Goal: Task Accomplishment & Management: Manage account settings

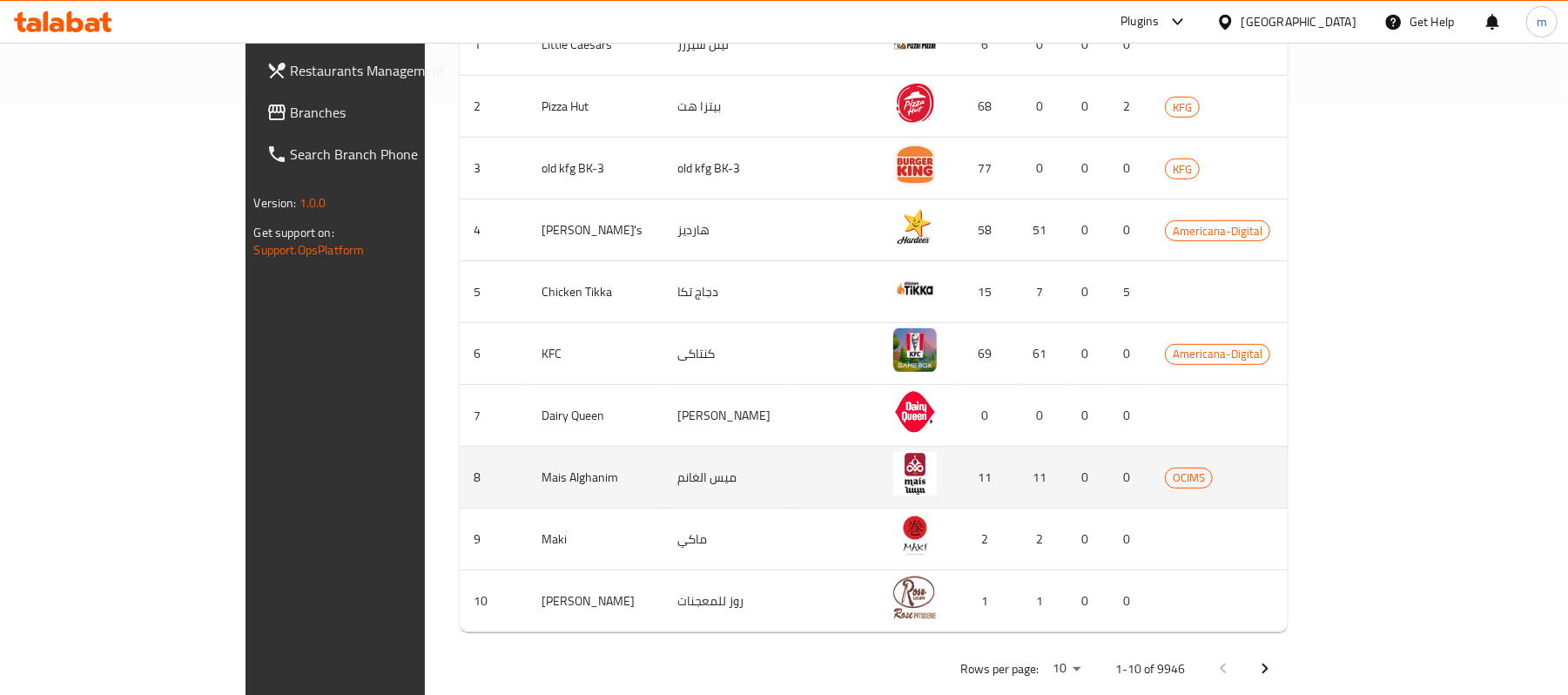
scroll to position [604, 0]
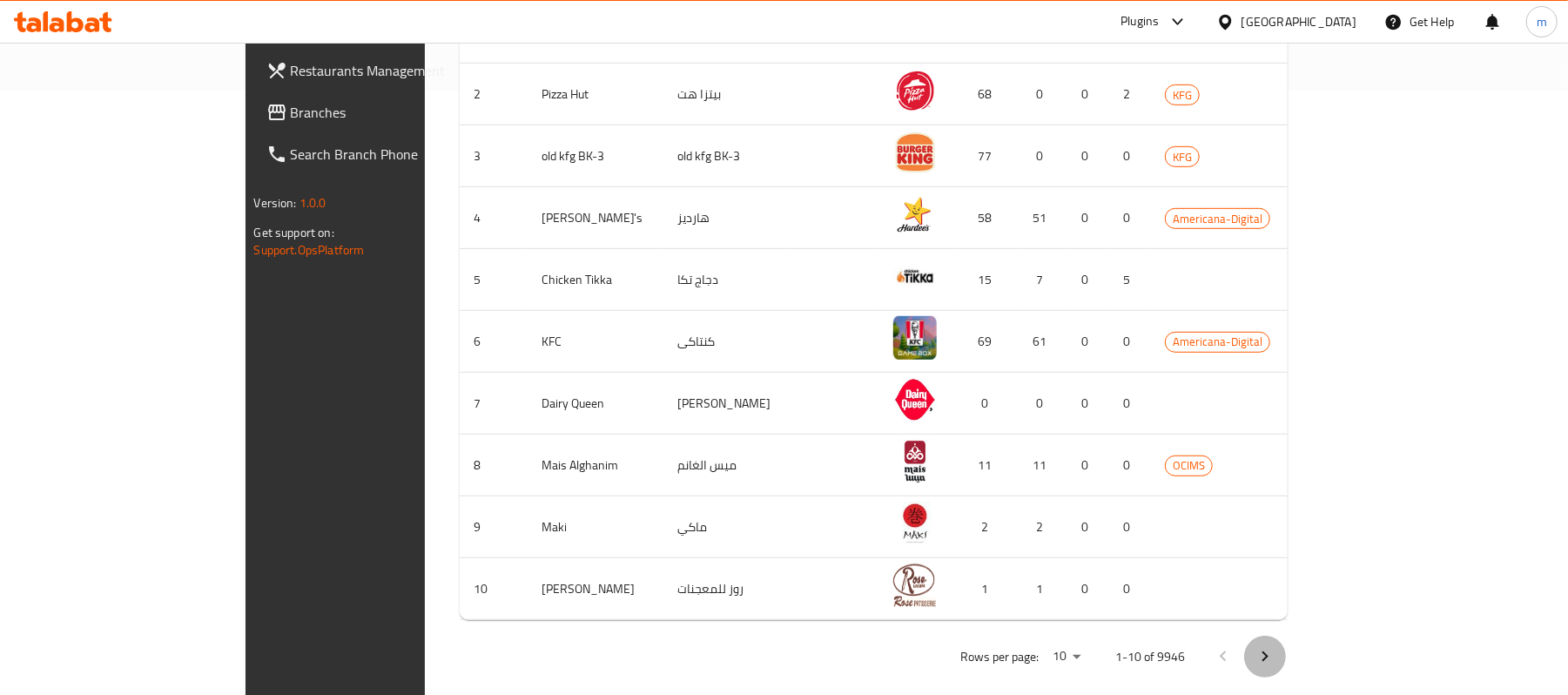
click at [1269, 651] on icon "Next page" at bounding box center [1265, 656] width 6 height 11
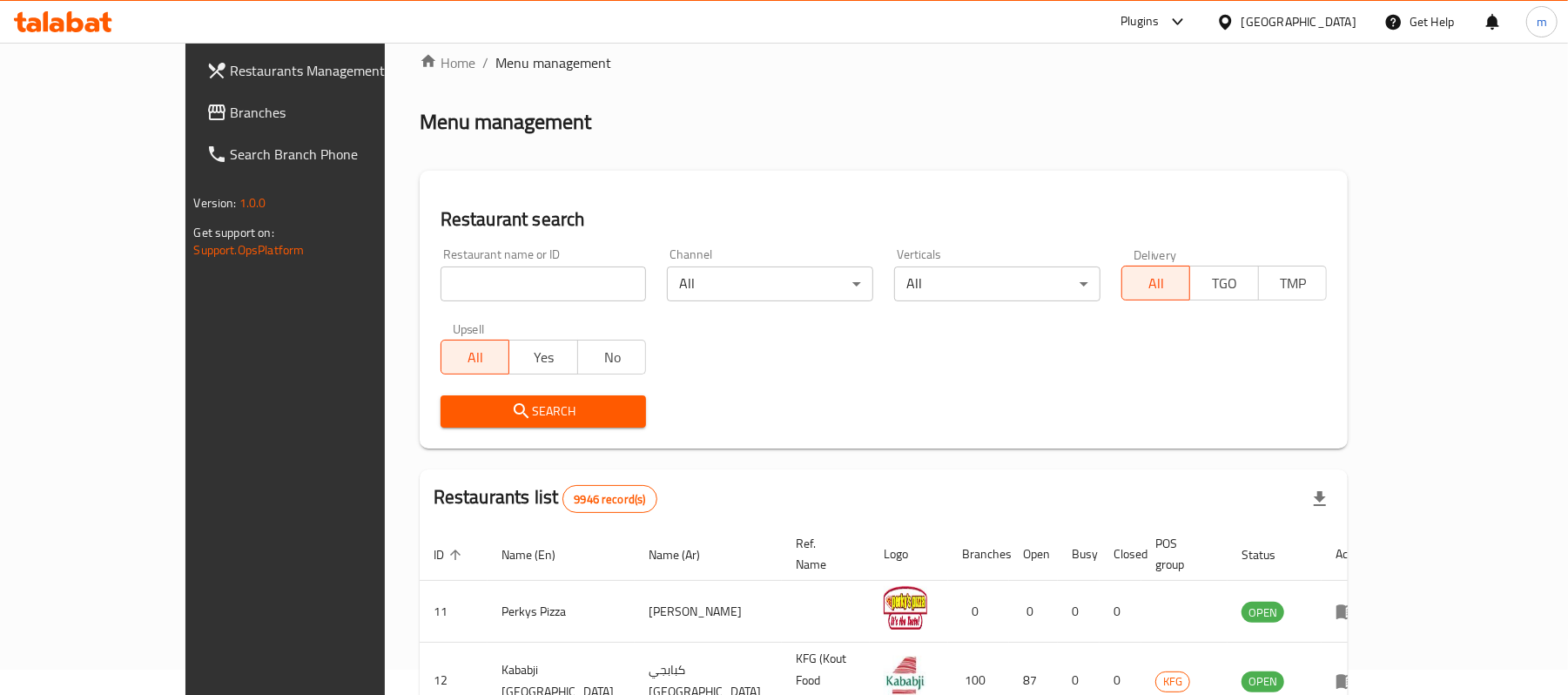
scroll to position [24, 0]
click at [1318, 4] on div "Kuwait" at bounding box center [1287, 22] width 168 height 42
click at [1231, 15] on icon at bounding box center [1225, 21] width 12 height 14
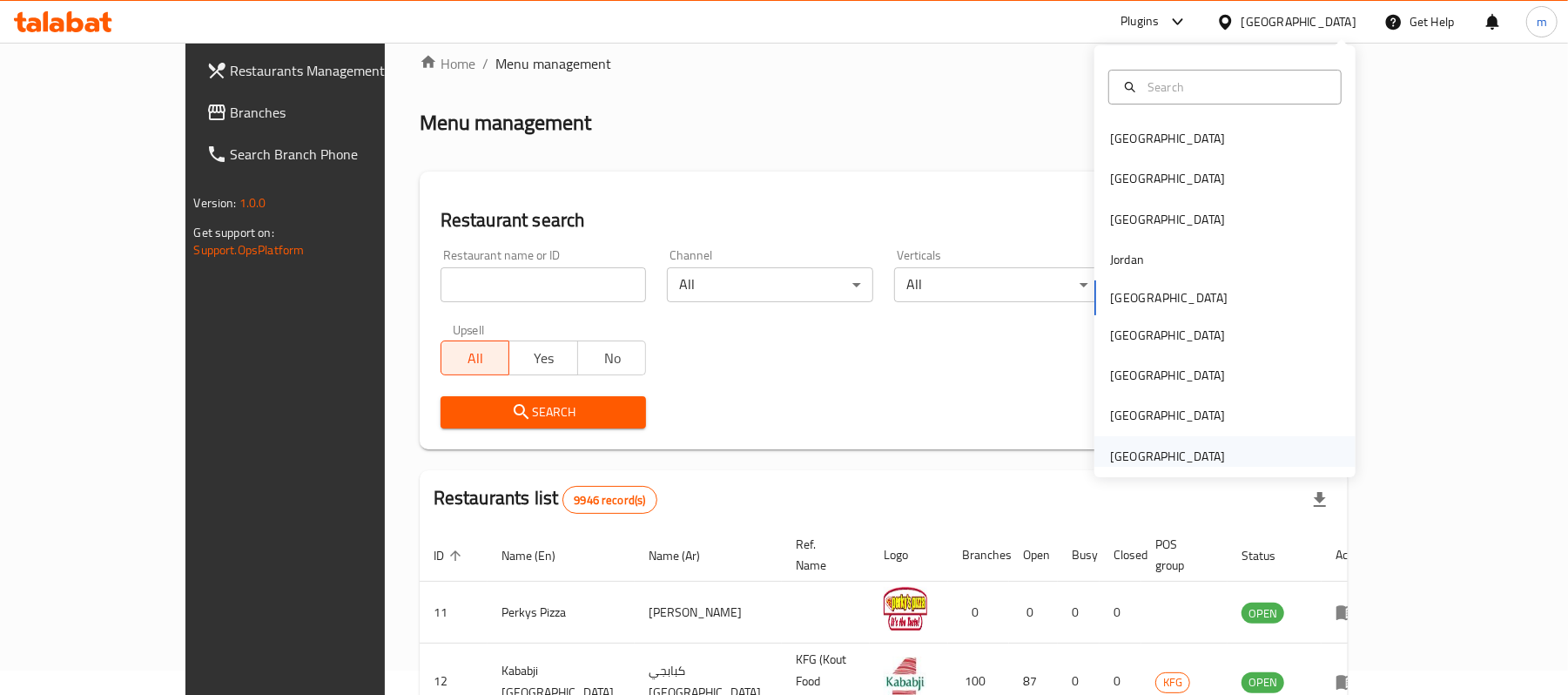
click at [1191, 463] on div "[GEOGRAPHIC_DATA]" at bounding box center [1167, 456] width 115 height 19
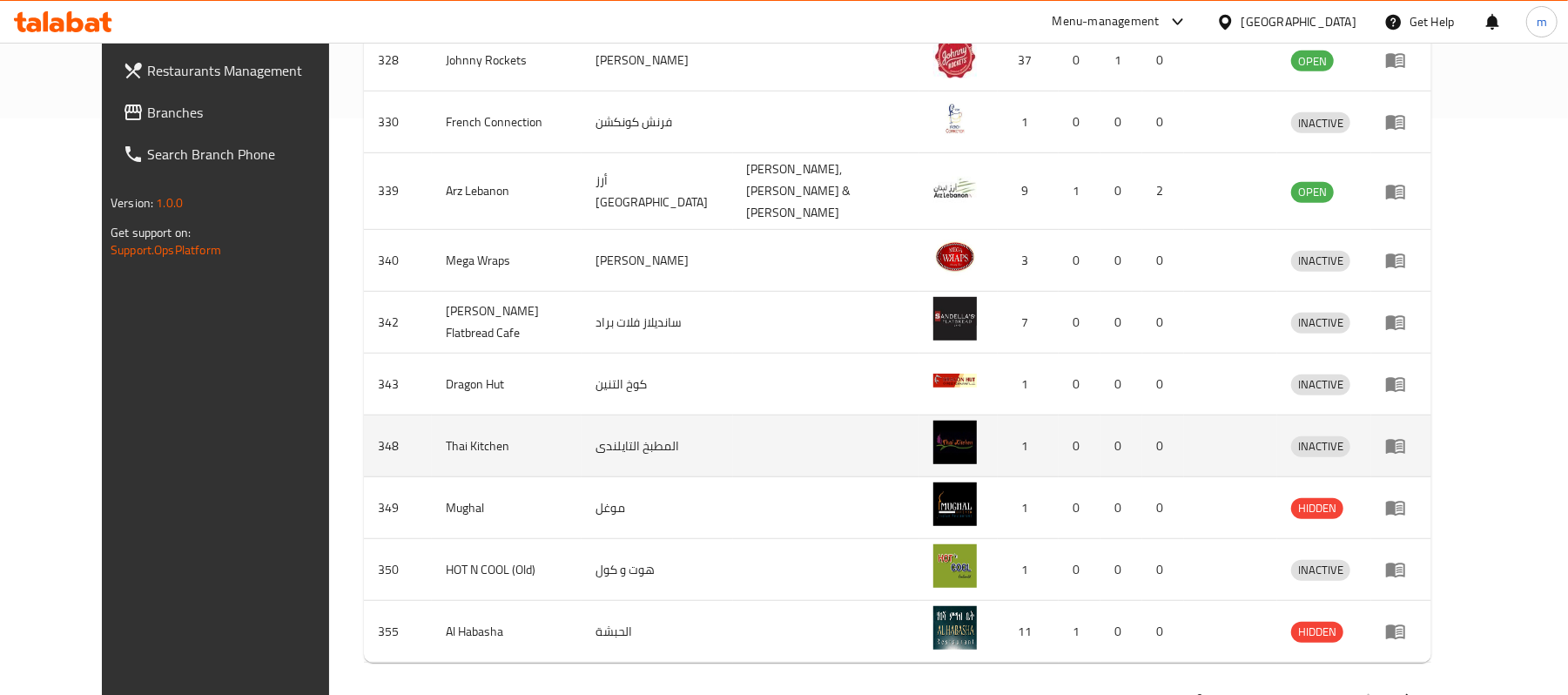
scroll to position [604, 0]
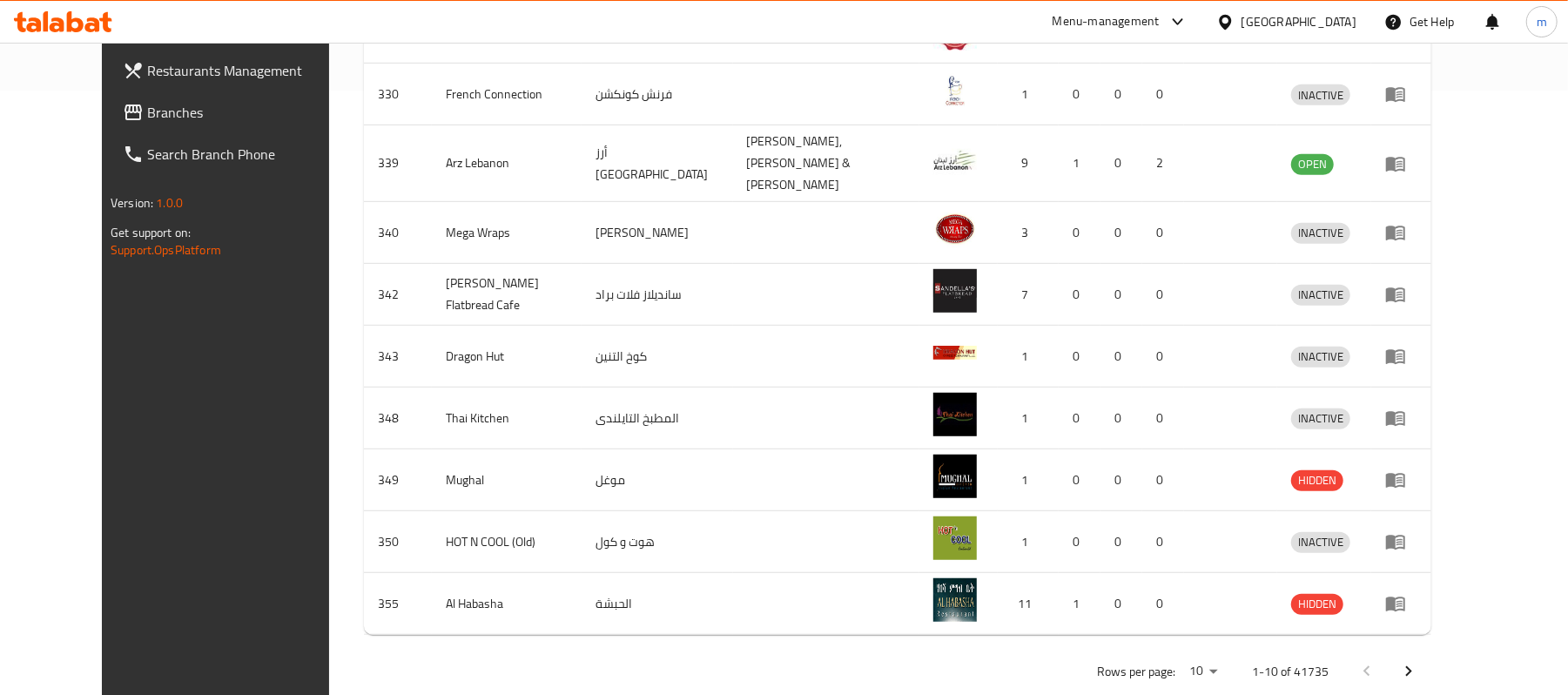
click at [1419, 661] on icon "Next page" at bounding box center [1409, 671] width 21 height 21
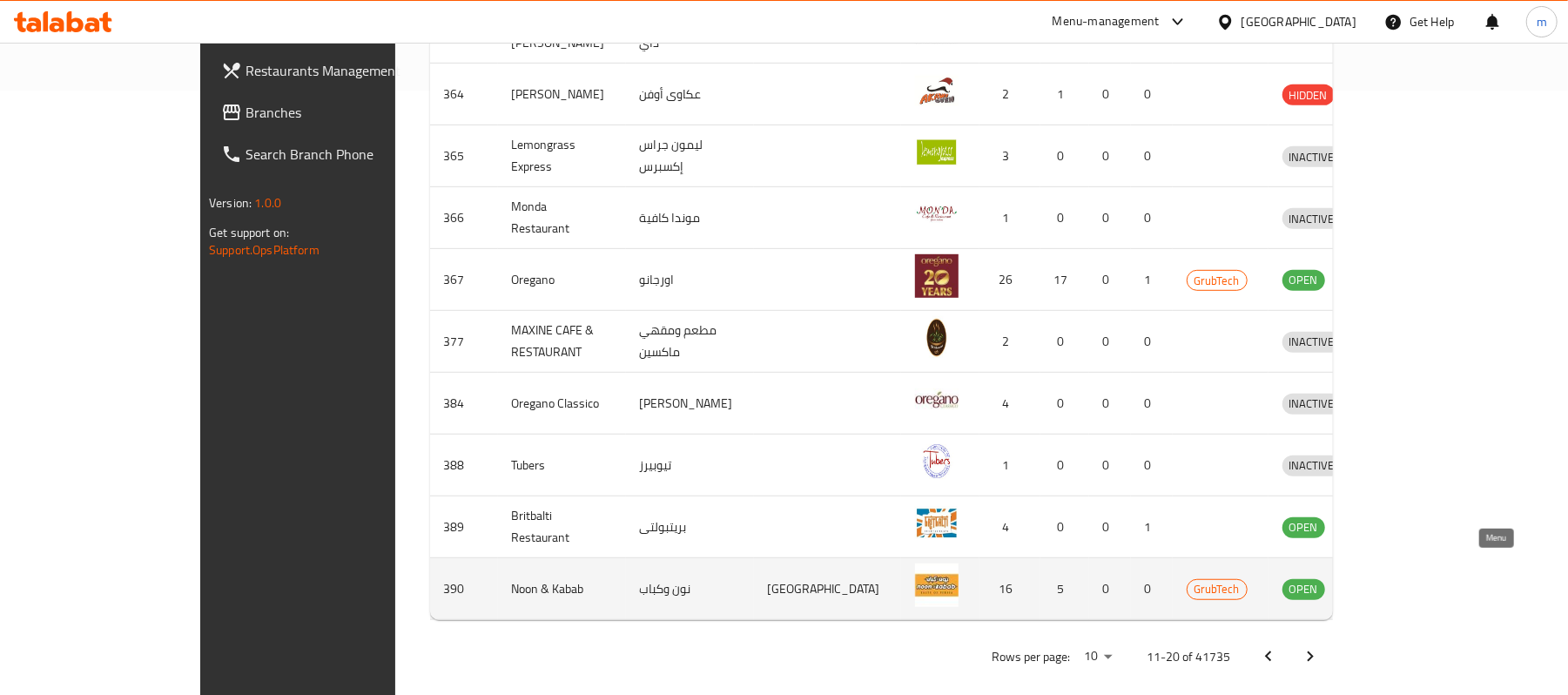
click at [1398, 578] on icon "enhanced table" at bounding box center [1387, 589] width 21 height 21
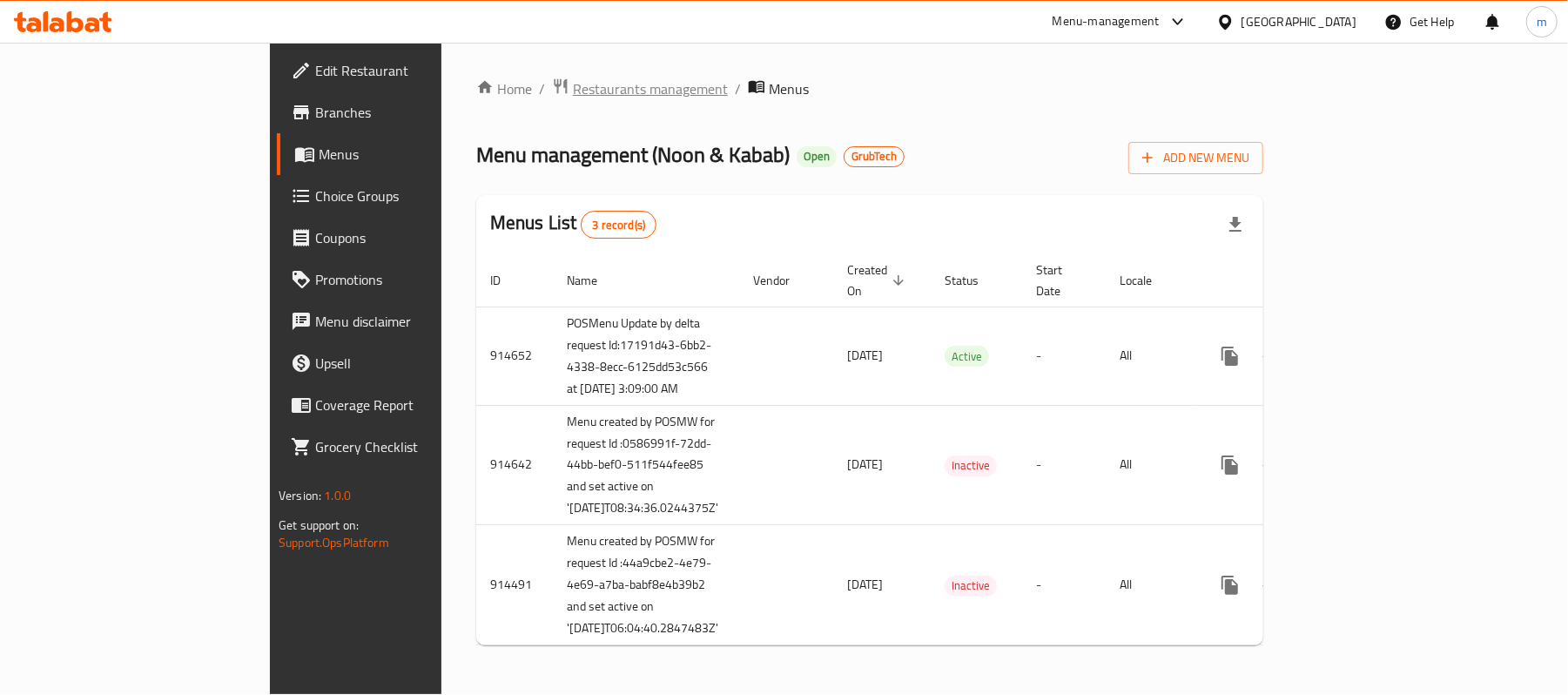
click at [573, 91] on span "Restaurants management" at bounding box center [650, 89] width 155 height 21
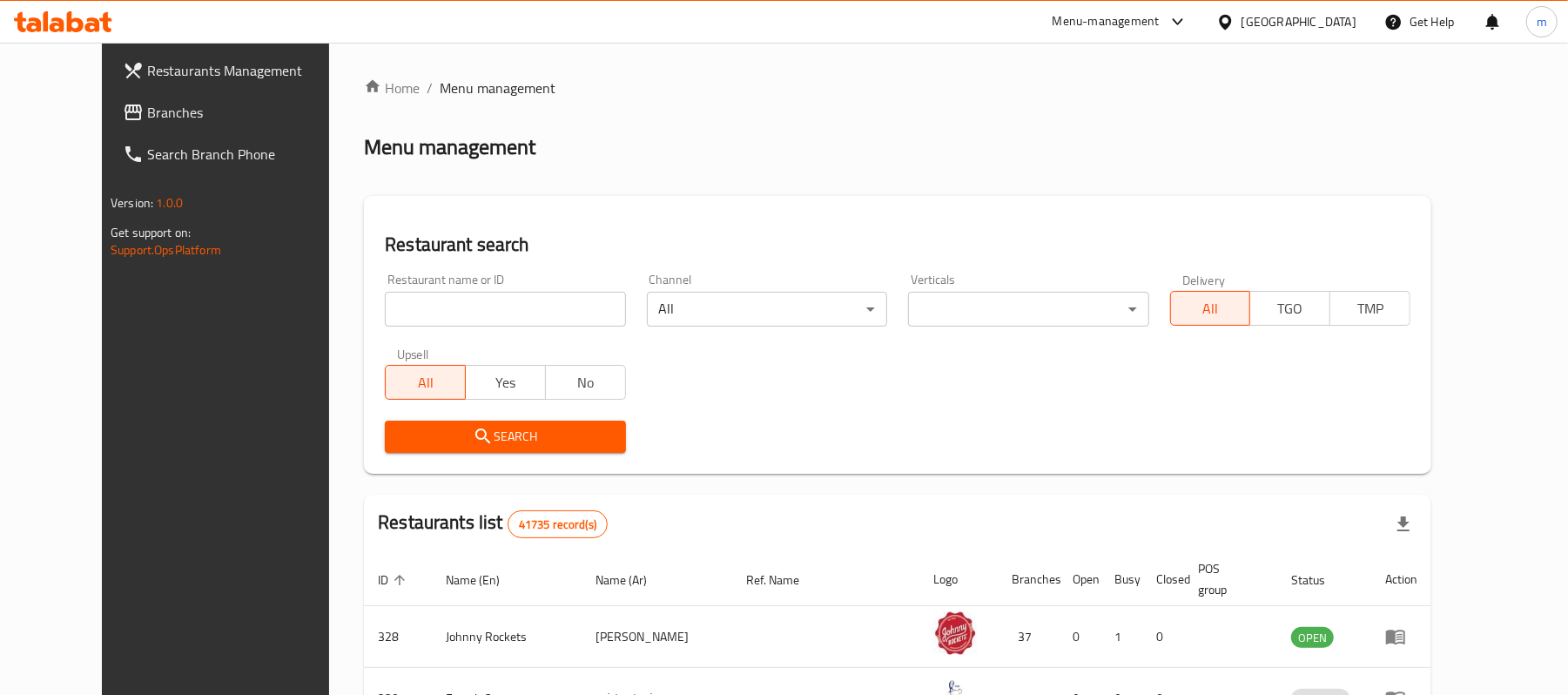
click at [488, 301] on input "search" at bounding box center [505, 309] width 240 height 34
paste input "390"
type input "390"
click at [524, 433] on span "Search" at bounding box center [505, 436] width 212 height 22
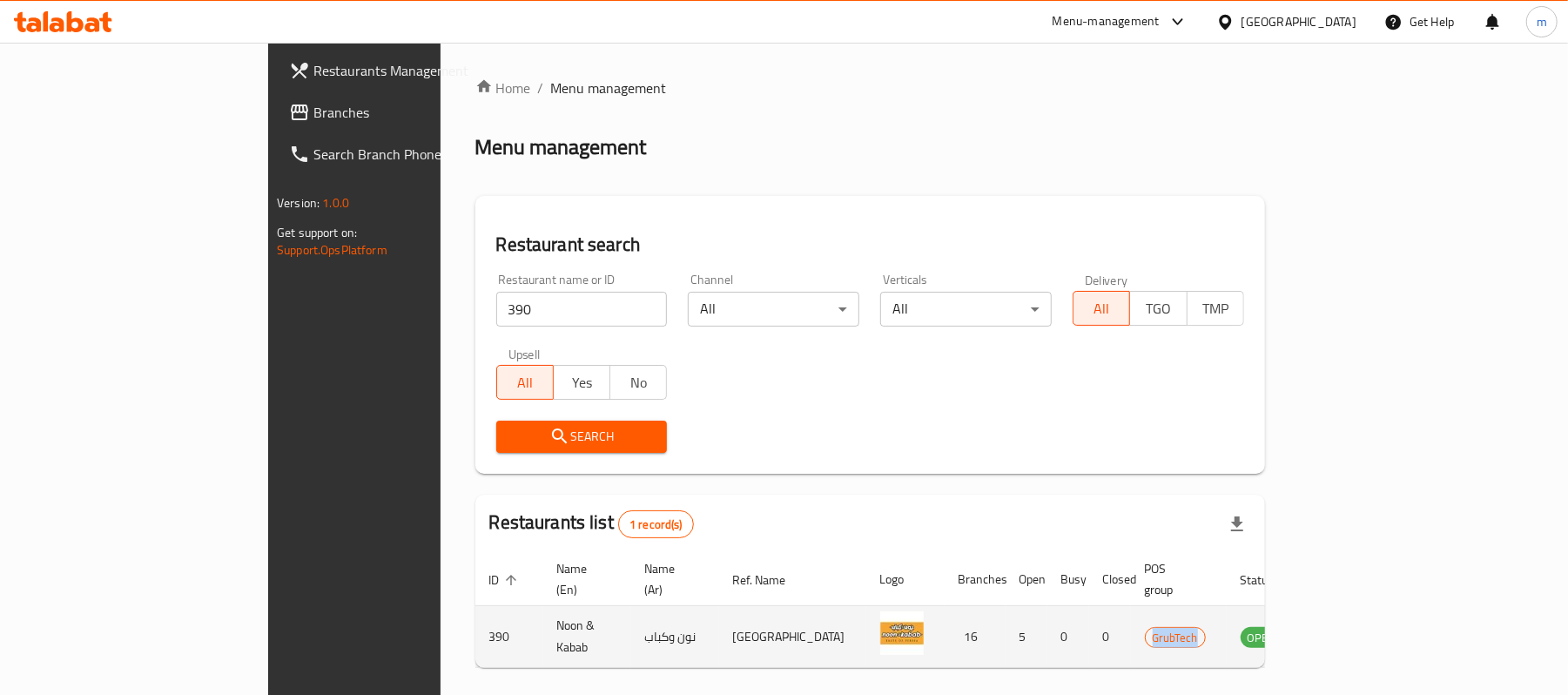
drag, startPoint x: 1178, startPoint y: 617, endPoint x: 1261, endPoint y: 618, distance: 83.0
click at [1227, 618] on td "GrubTech" at bounding box center [1179, 637] width 96 height 62
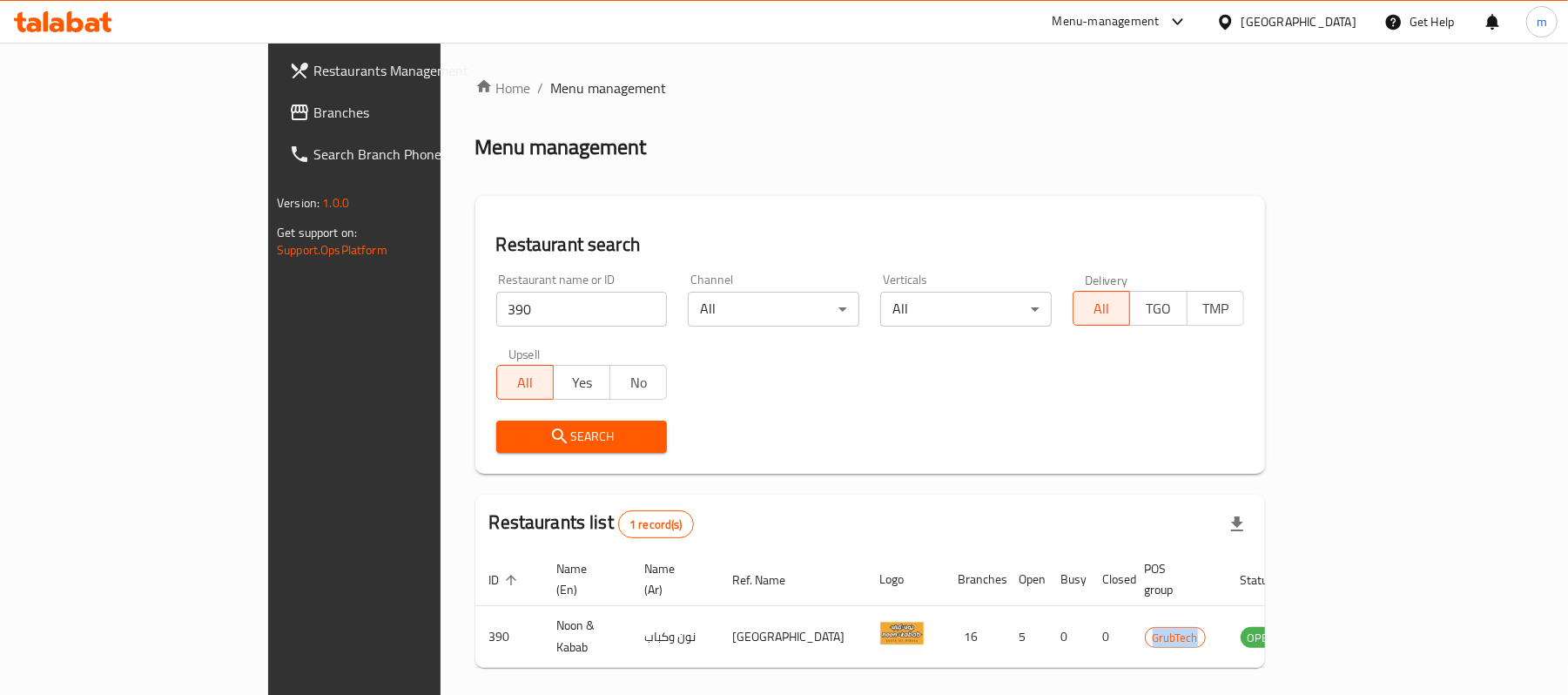
copy span "GrubTech"
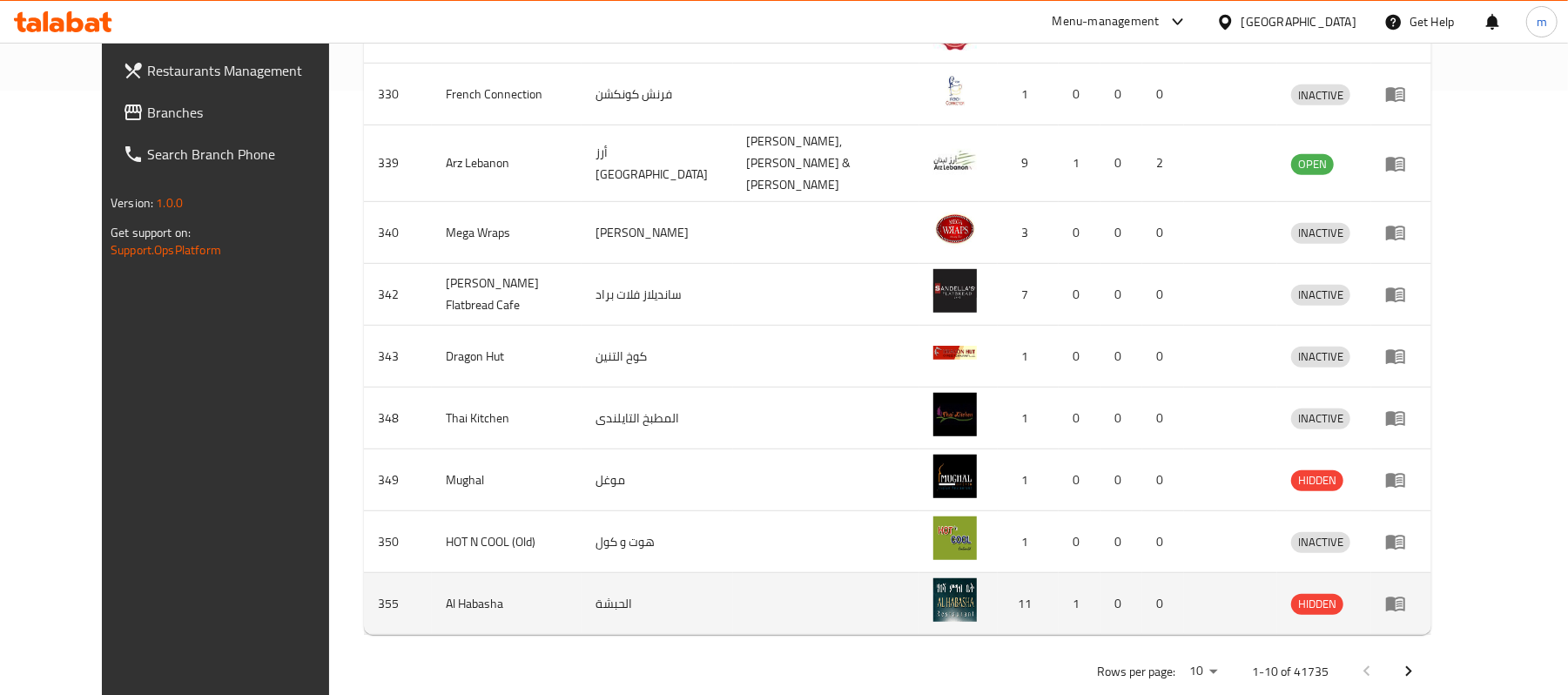
scroll to position [489, 0]
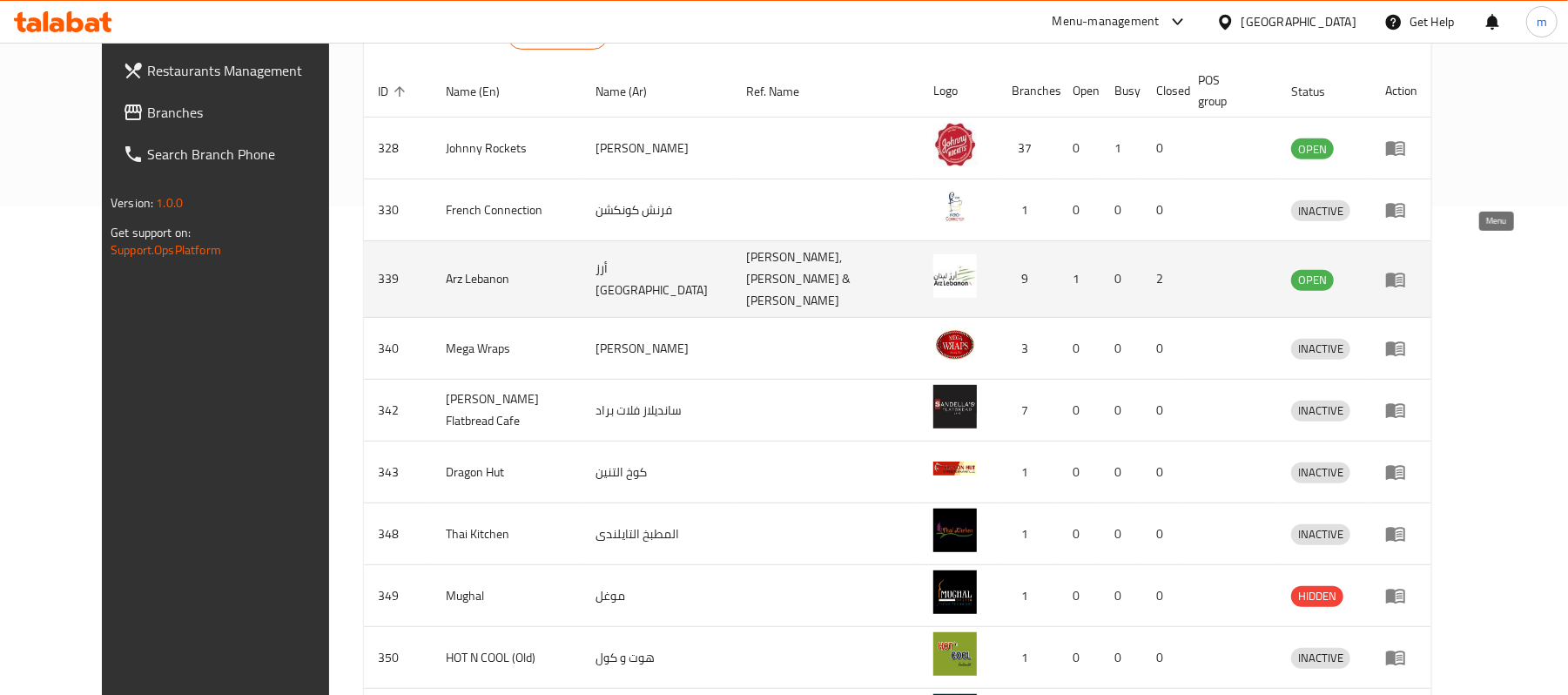
click at [1403, 277] on icon "enhanced table" at bounding box center [1400, 280] width 6 height 7
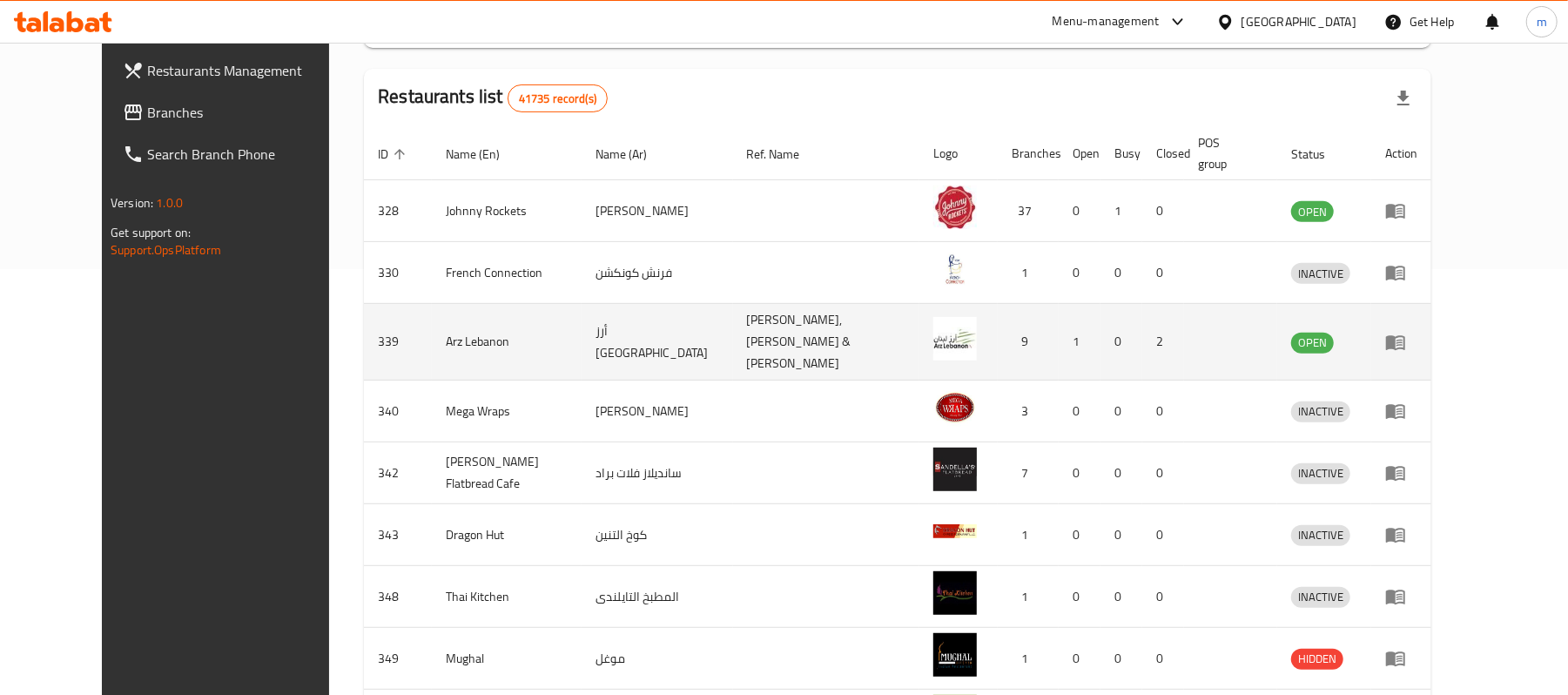
scroll to position [604, 0]
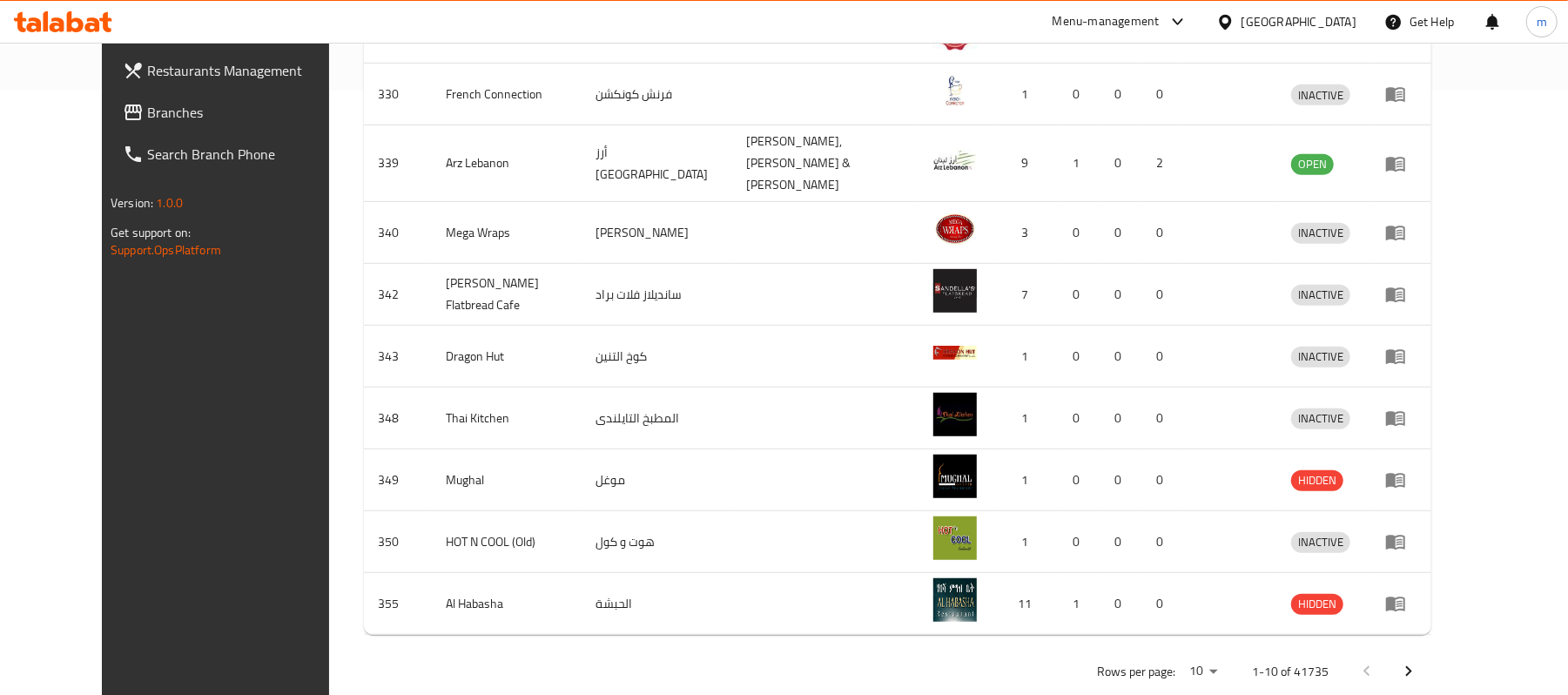
click at [1419, 661] on icon "Next page" at bounding box center [1409, 671] width 21 height 21
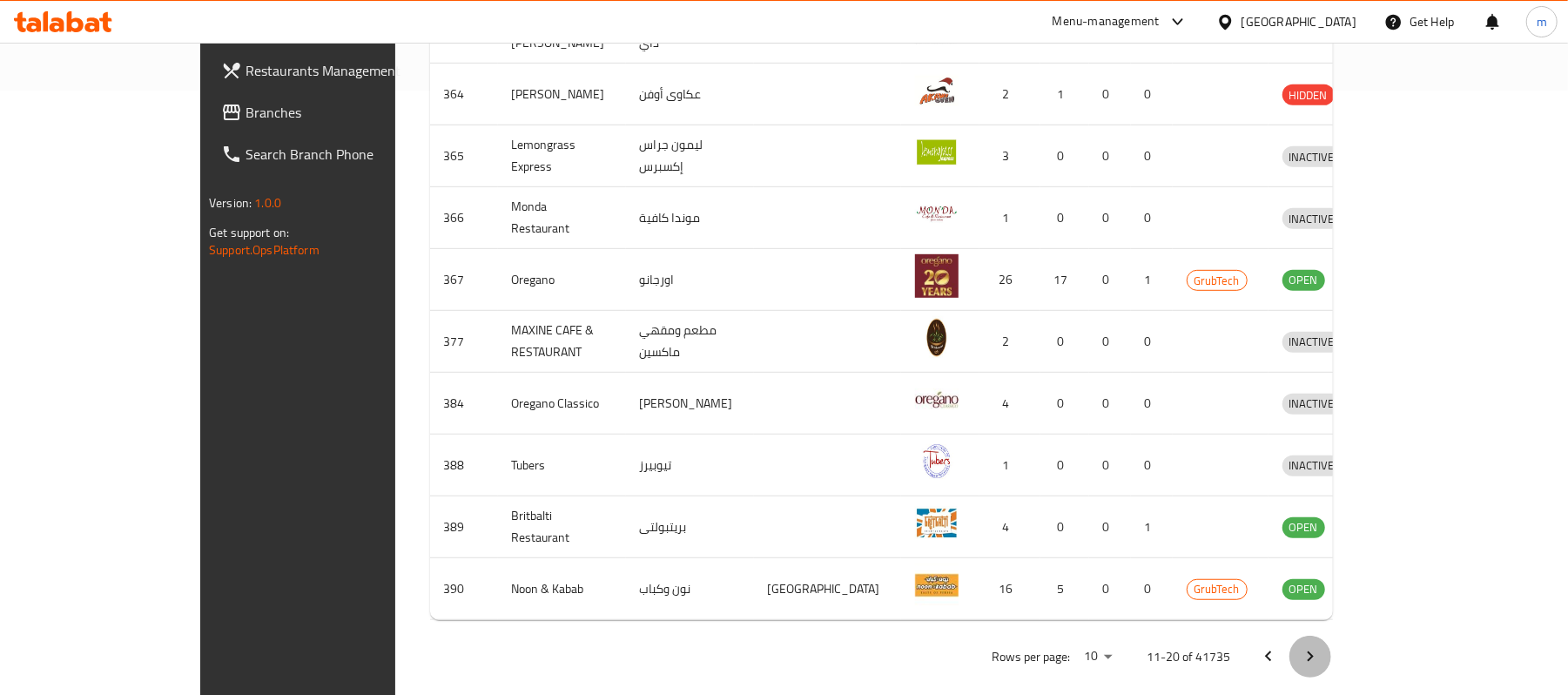
click at [1314, 651] on icon "Next page" at bounding box center [1311, 656] width 6 height 11
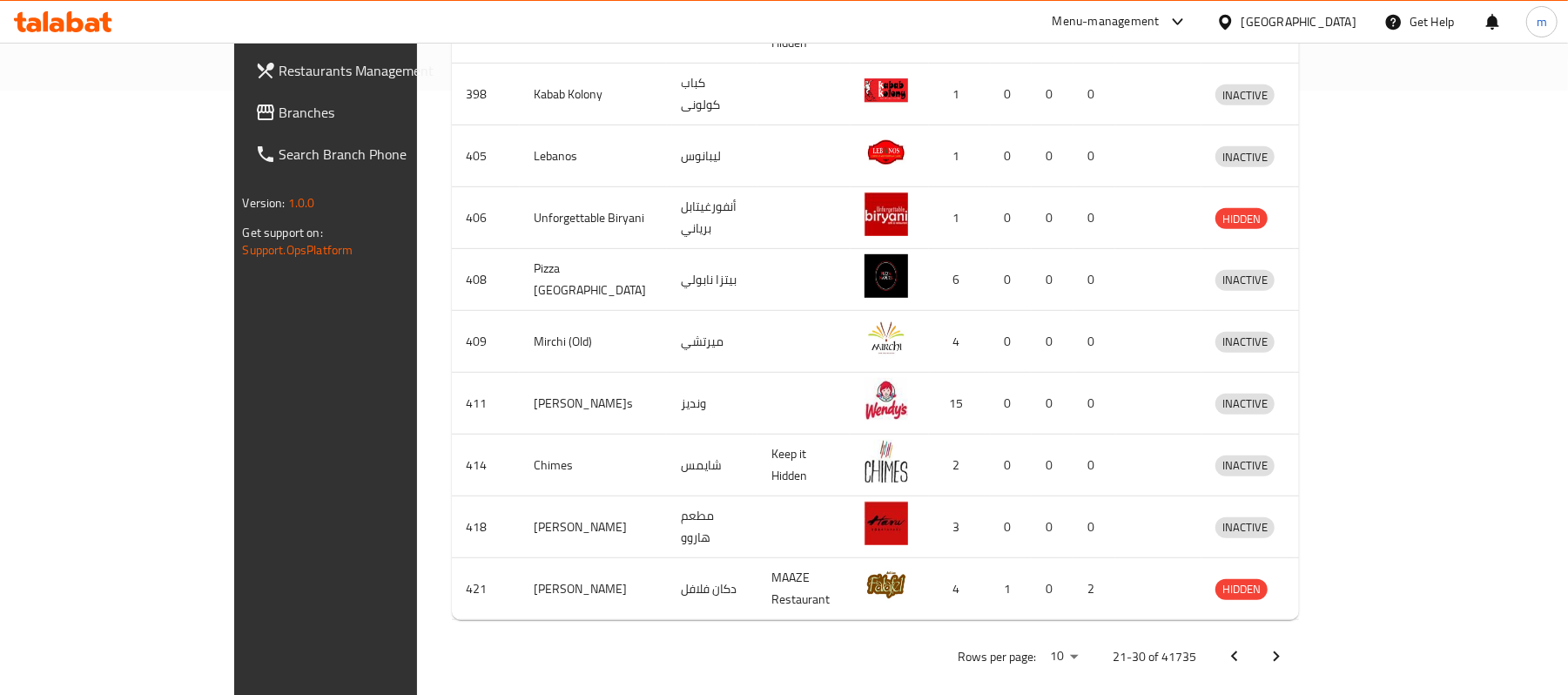
click at [1287, 646] on icon "Next page" at bounding box center [1276, 657] width 21 height 21
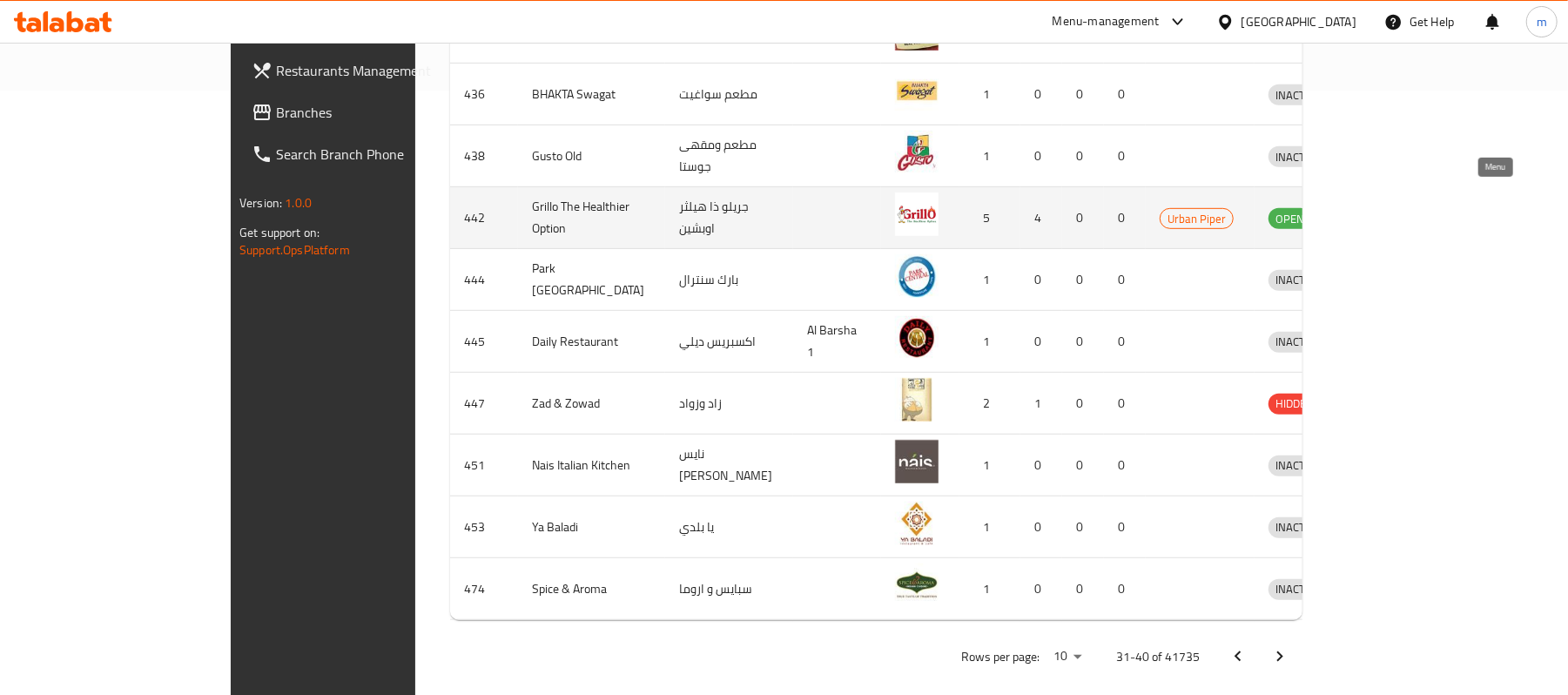
click at [1383, 207] on icon "enhanced table" at bounding box center [1373, 218] width 21 height 21
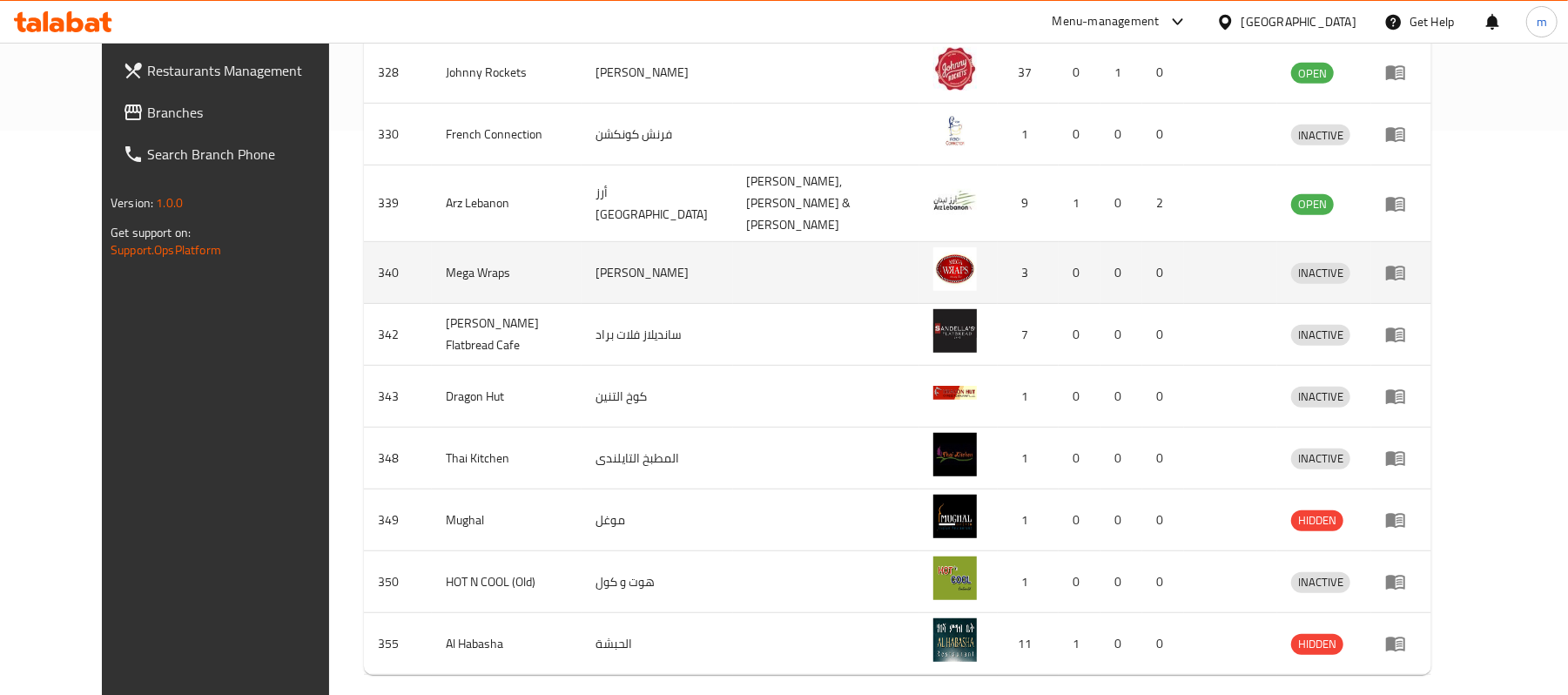
scroll to position [604, 0]
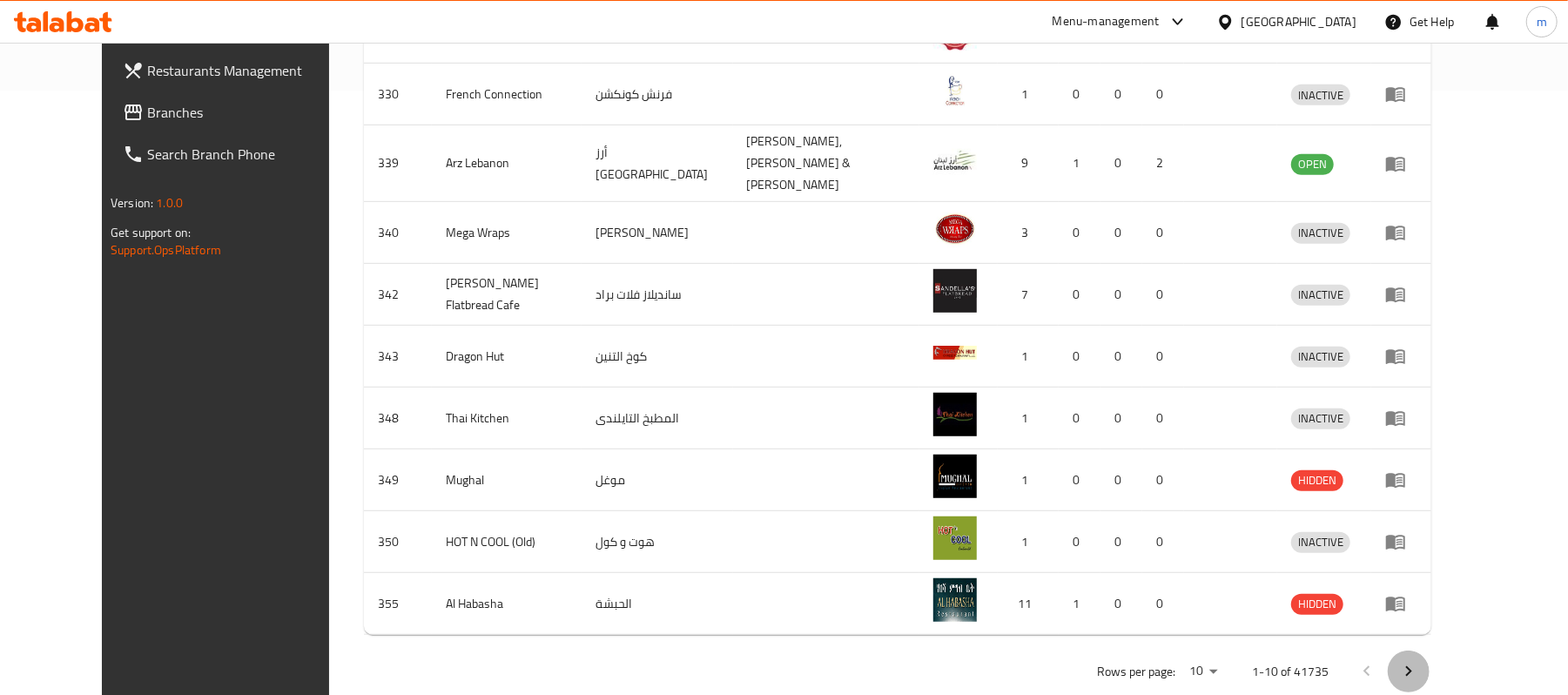
click at [1419, 661] on icon "Next page" at bounding box center [1409, 671] width 21 height 21
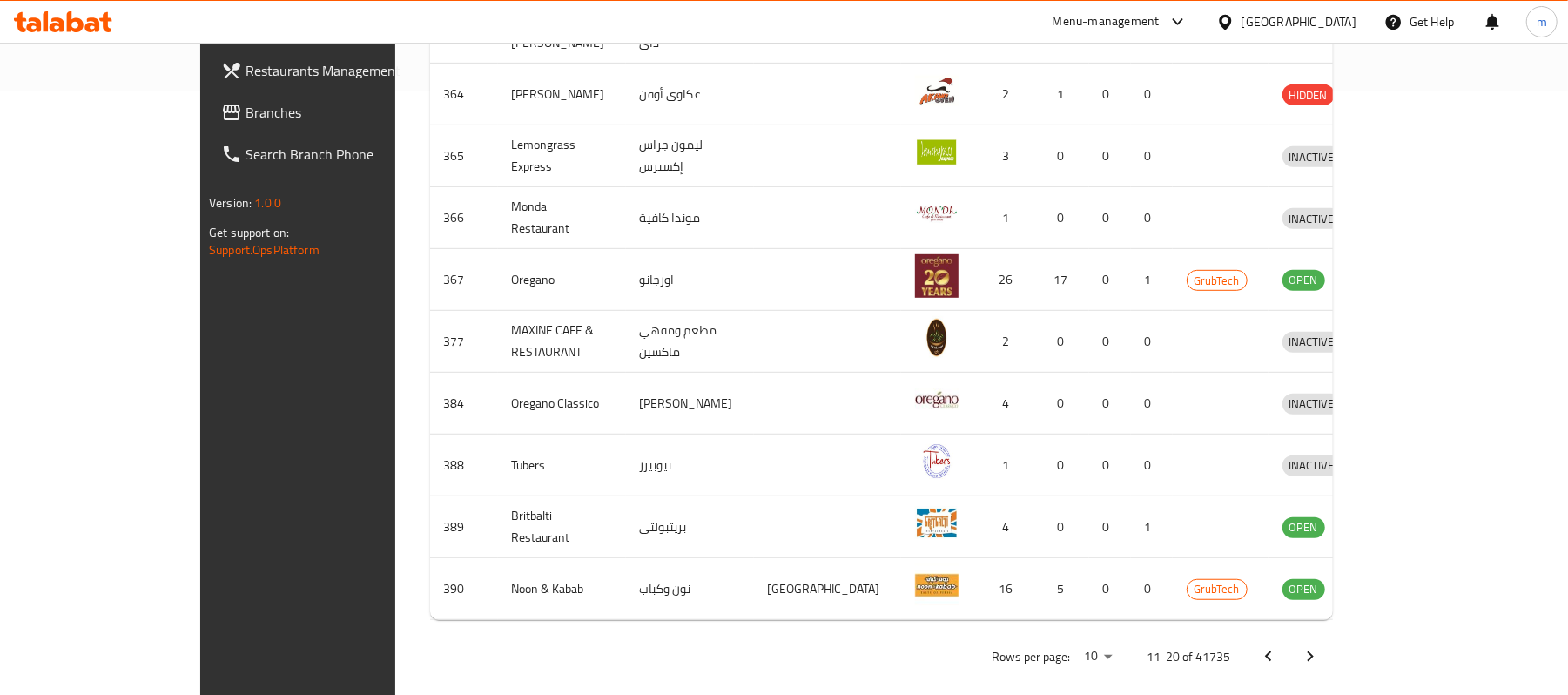
click at [1320, 646] on icon "Next page" at bounding box center [1311, 657] width 21 height 21
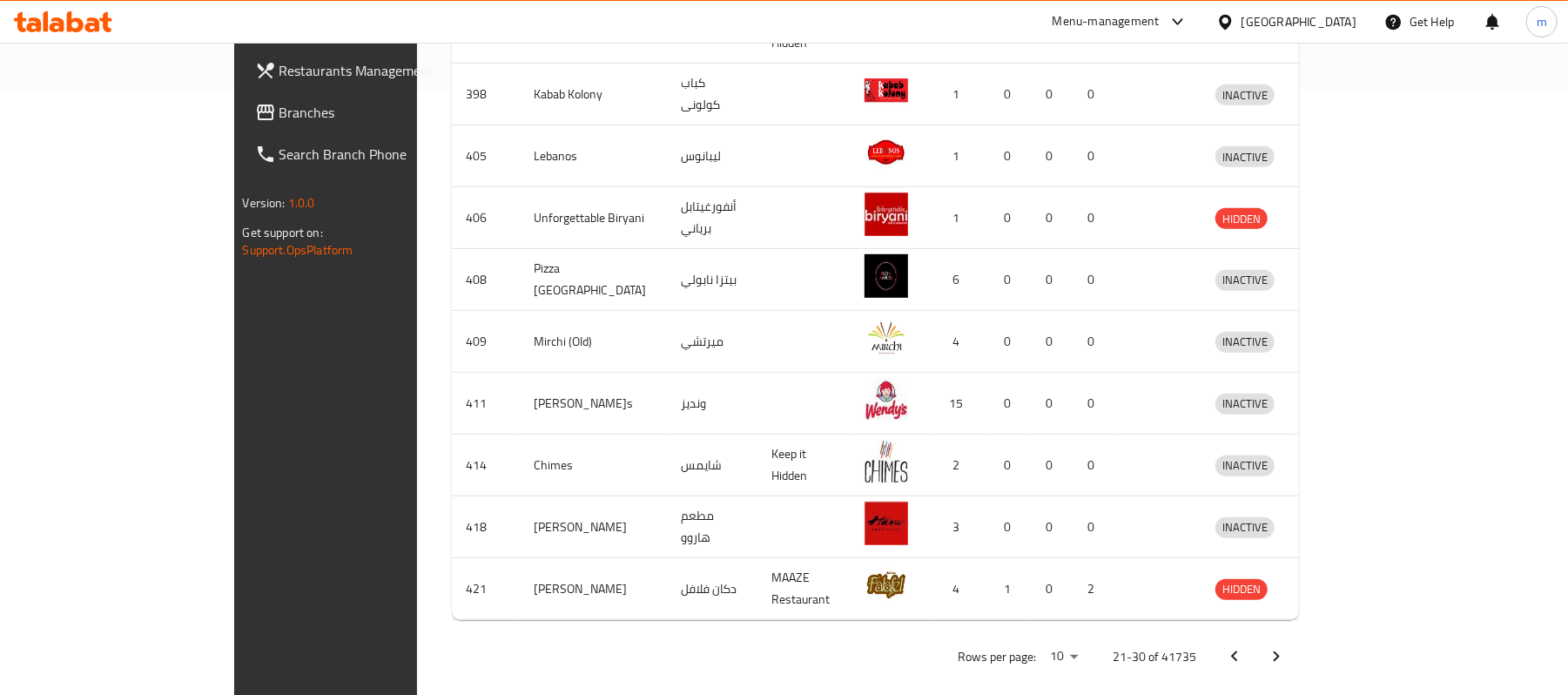
click at [1287, 646] on icon "Next page" at bounding box center [1276, 657] width 21 height 21
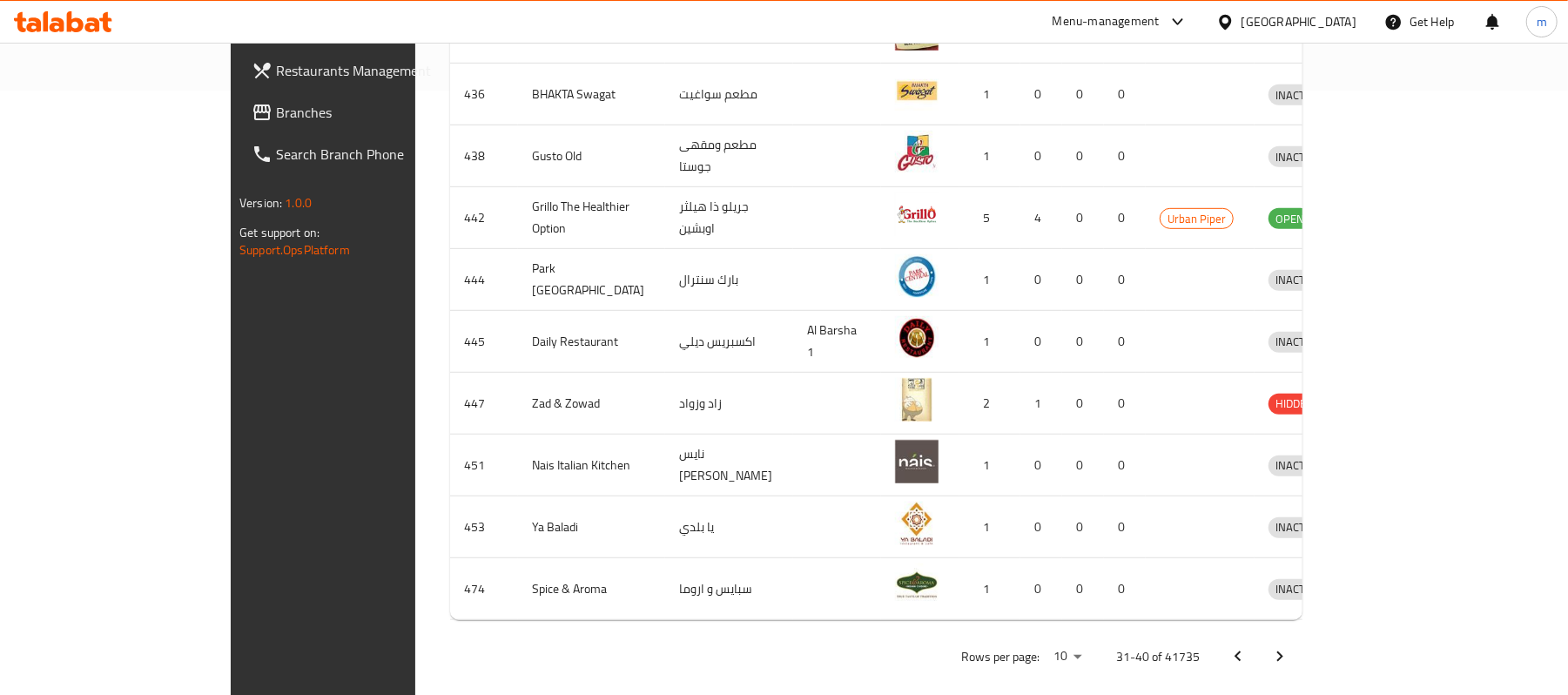
click at [1291, 646] on icon "Next page" at bounding box center [1280, 657] width 21 height 21
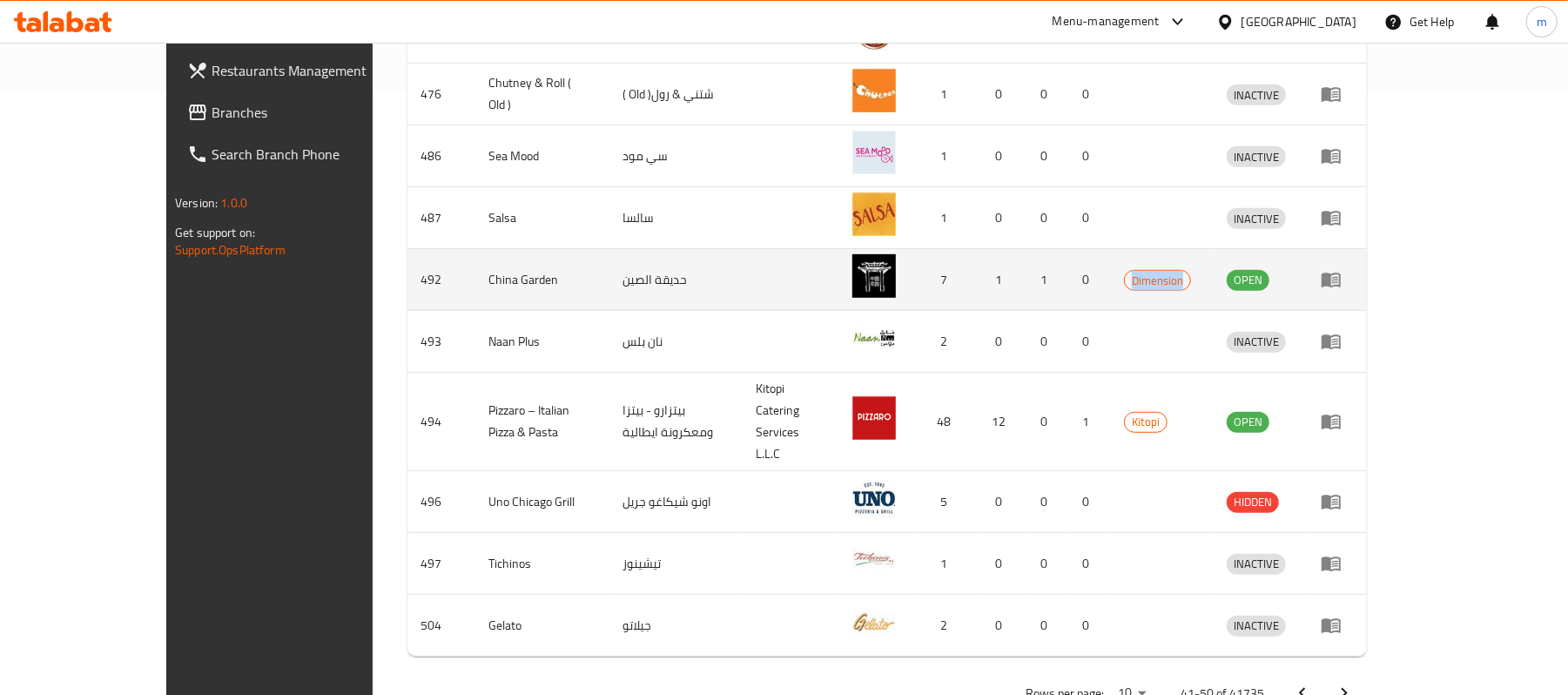
drag, startPoint x: 1272, startPoint y: 261, endPoint x: 1334, endPoint y: 261, distance: 62.0
click at [1213, 261] on td "Dimension" at bounding box center [1161, 279] width 102 height 62
click at [1190, 271] on span "Dimension" at bounding box center [1158, 280] width 65 height 20
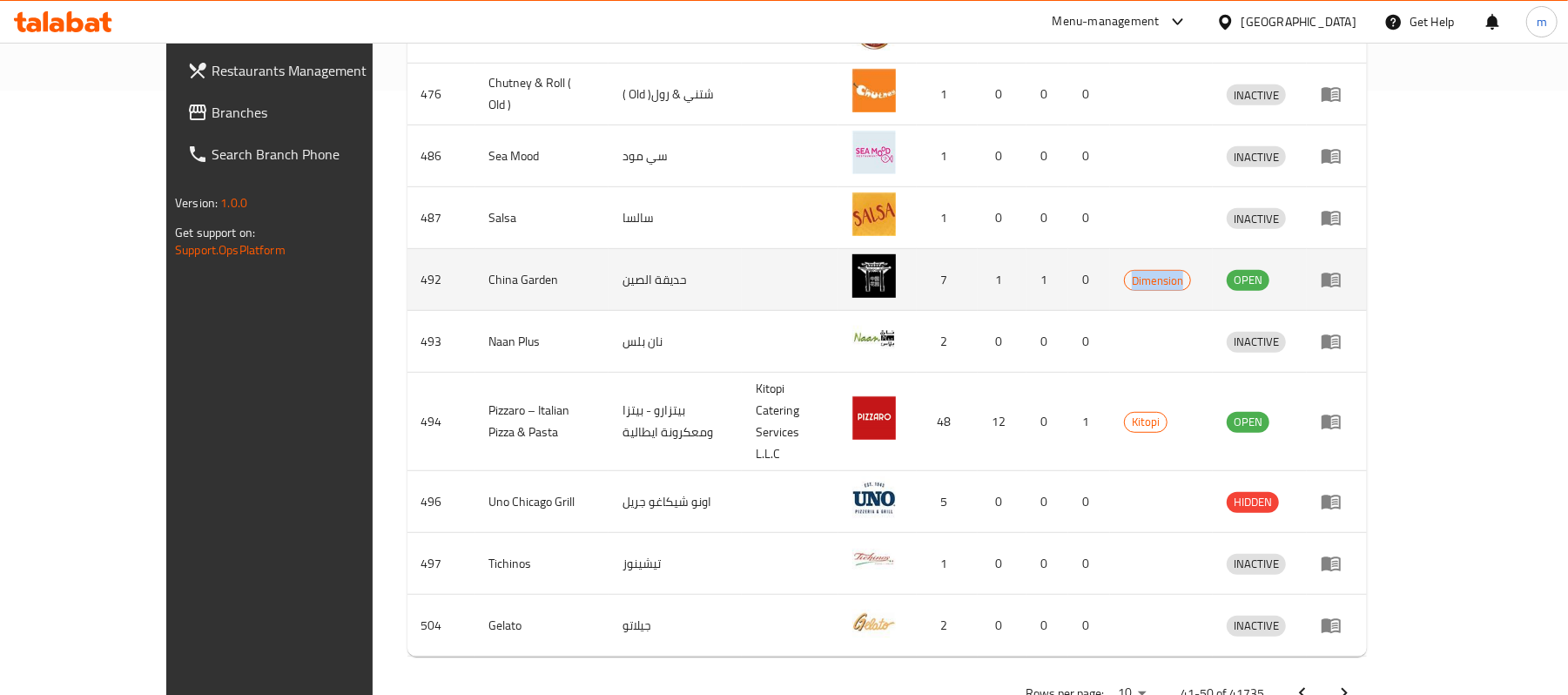
click at [1190, 271] on span "Dimension" at bounding box center [1158, 280] width 65 height 20
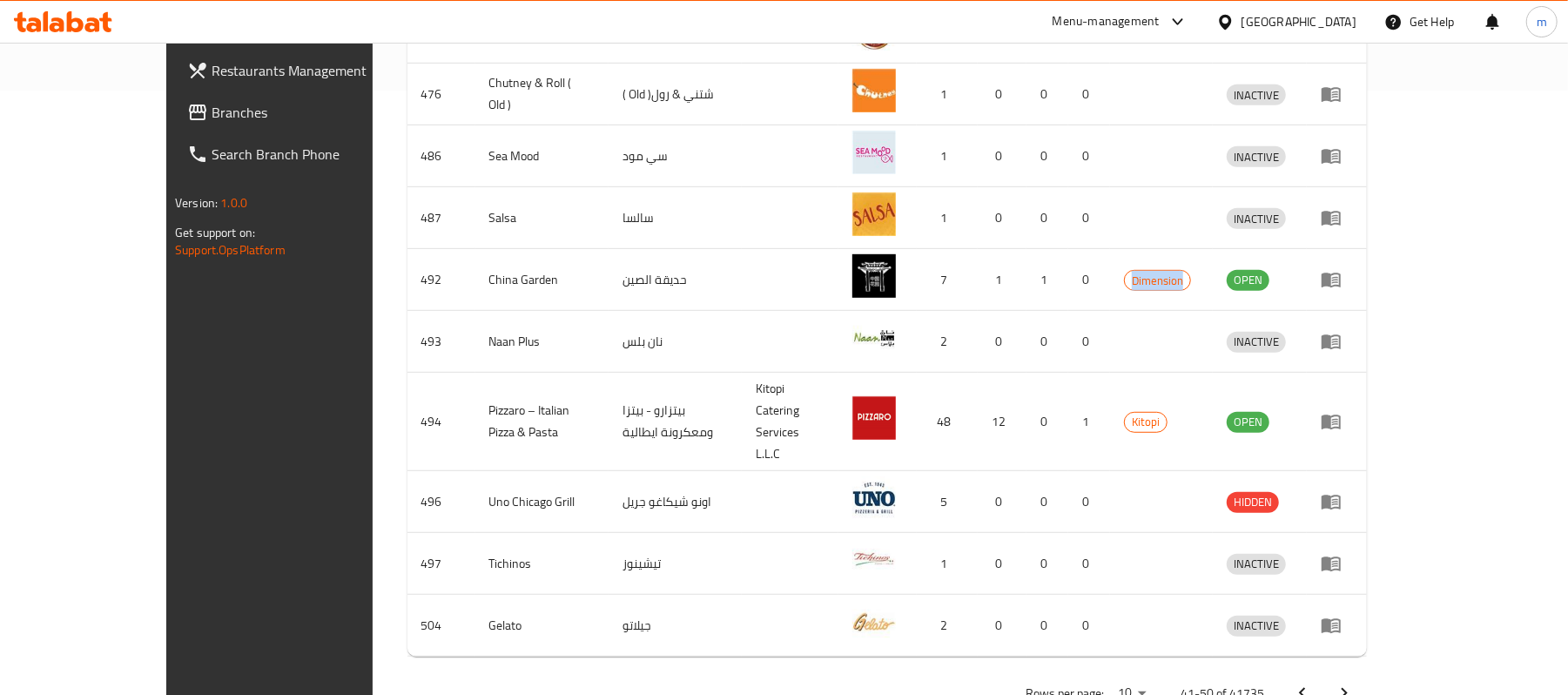
drag, startPoint x: 1514, startPoint y: 635, endPoint x: 1508, endPoint y: 627, distance: 10.0
click at [1355, 683] on icon "Next page" at bounding box center [1344, 693] width 21 height 21
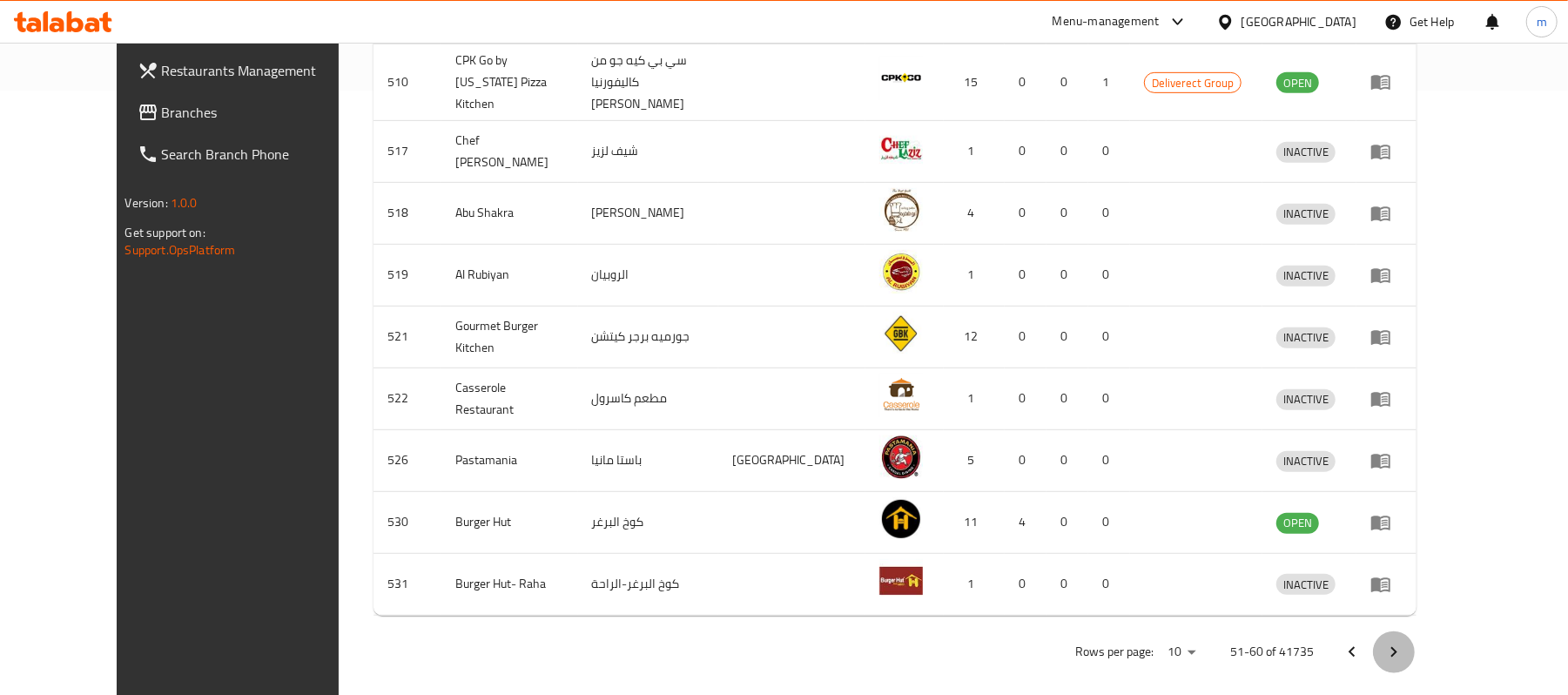
click at [1398, 646] on icon "Next page" at bounding box center [1394, 651] width 6 height 11
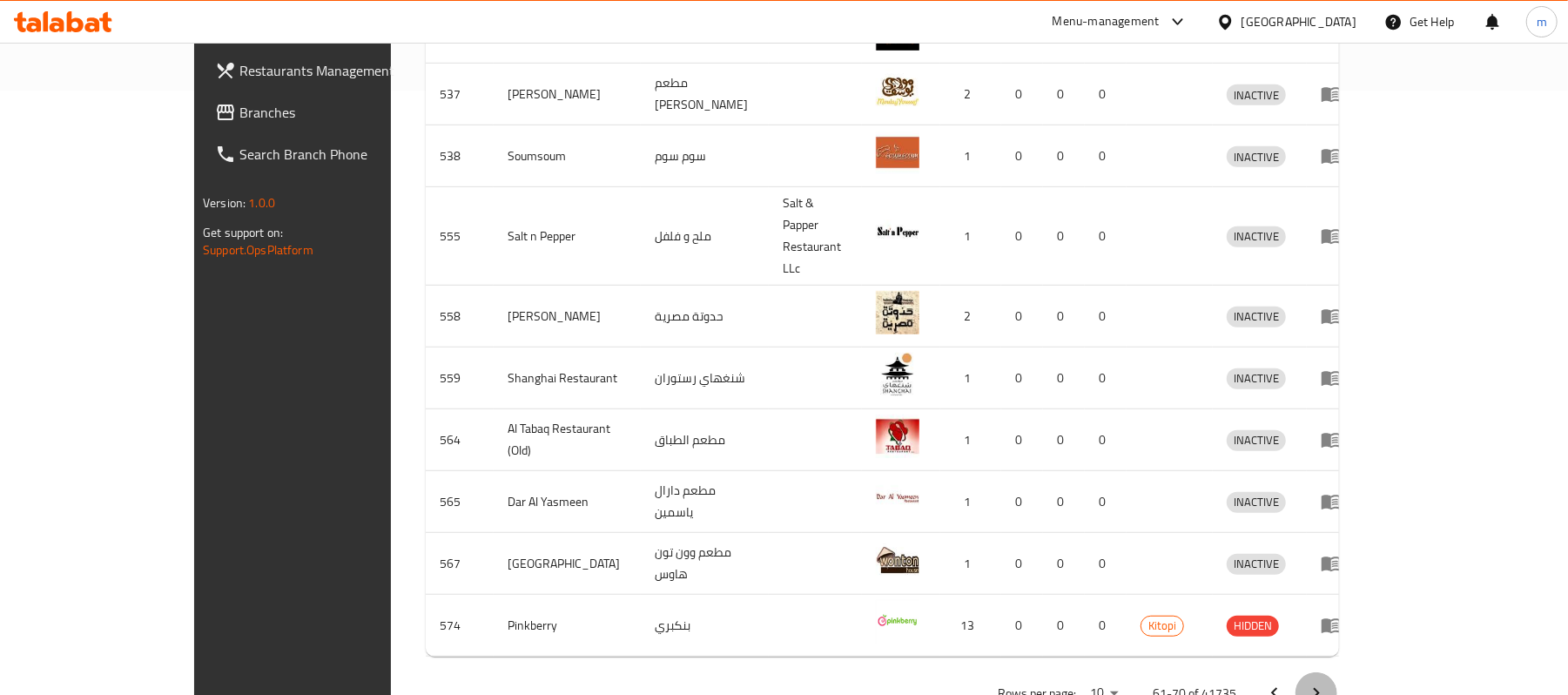
click at [1327, 683] on icon "Next page" at bounding box center [1317, 693] width 21 height 21
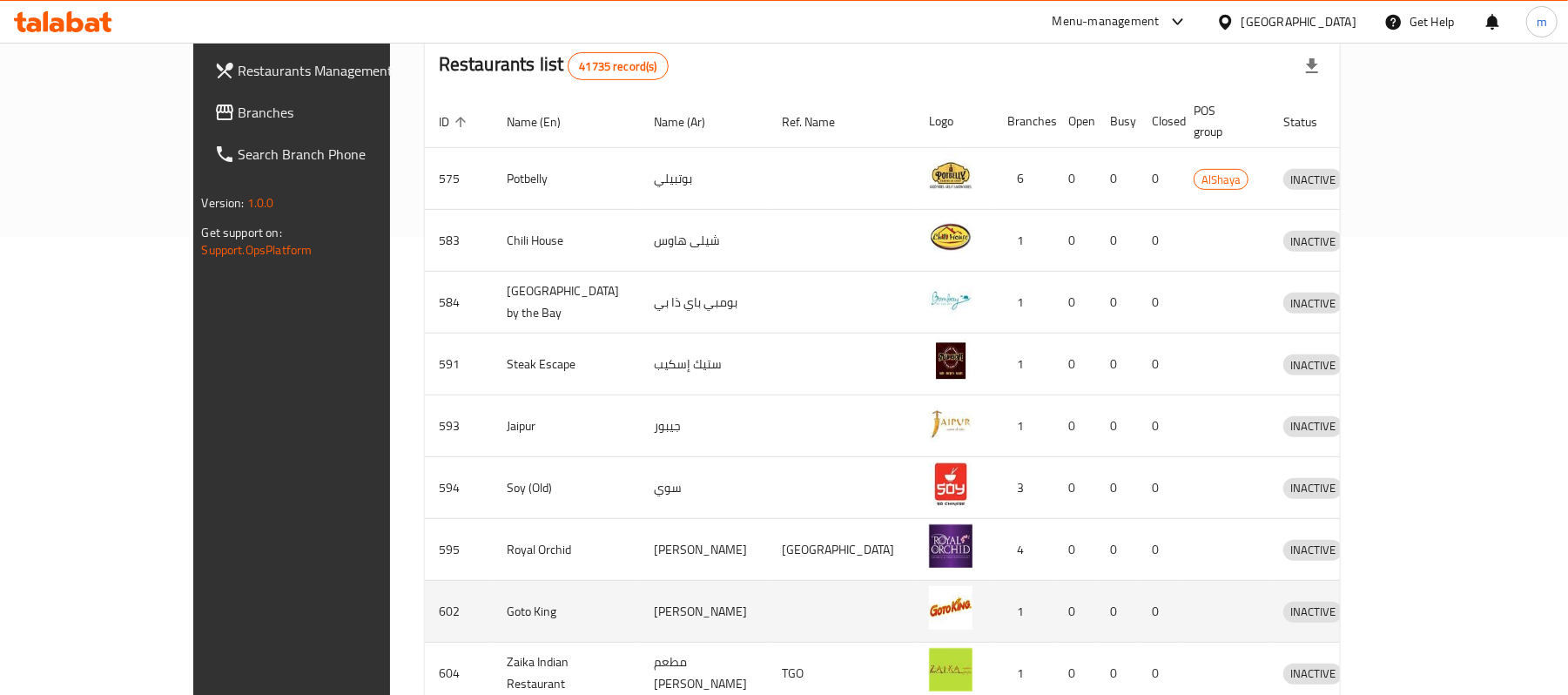
scroll to position [256, 0]
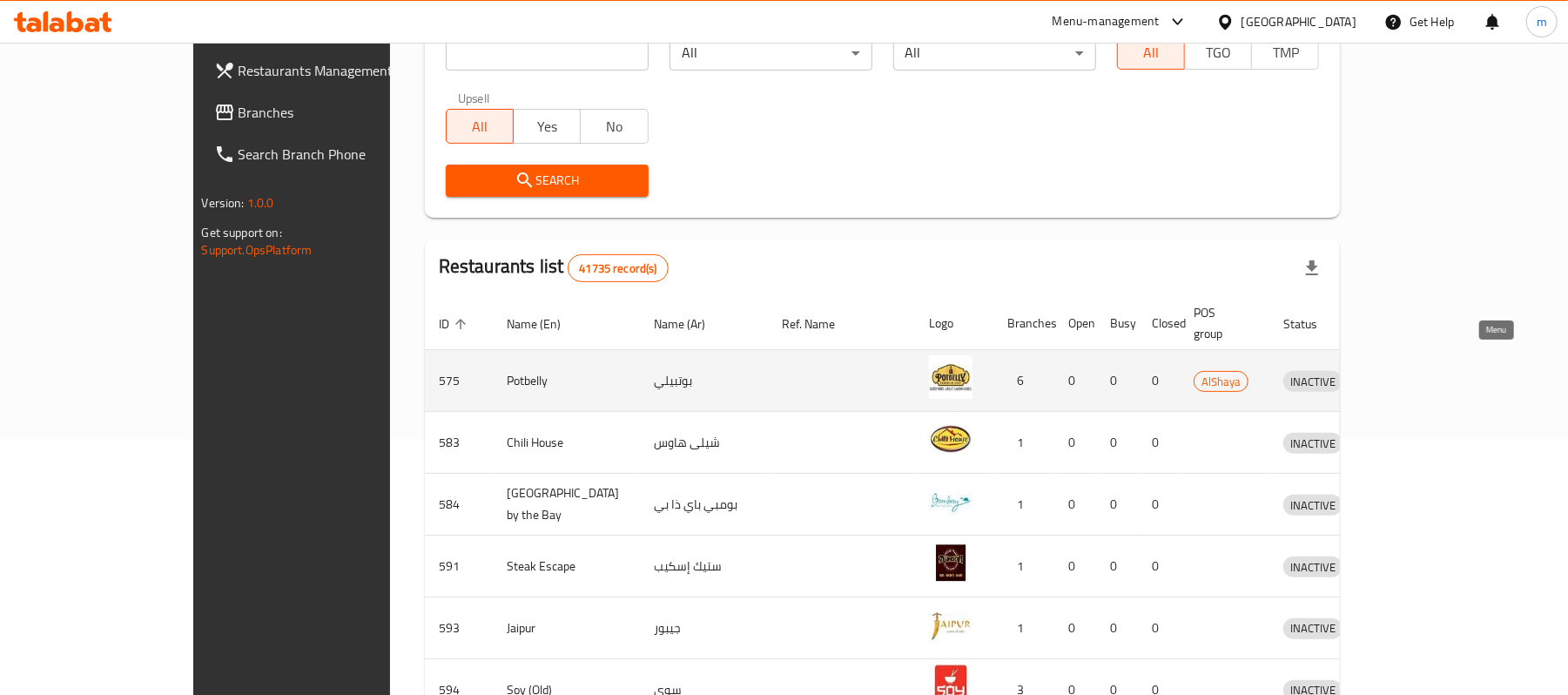
click at [1399, 370] on icon "enhanced table" at bounding box center [1388, 380] width 21 height 21
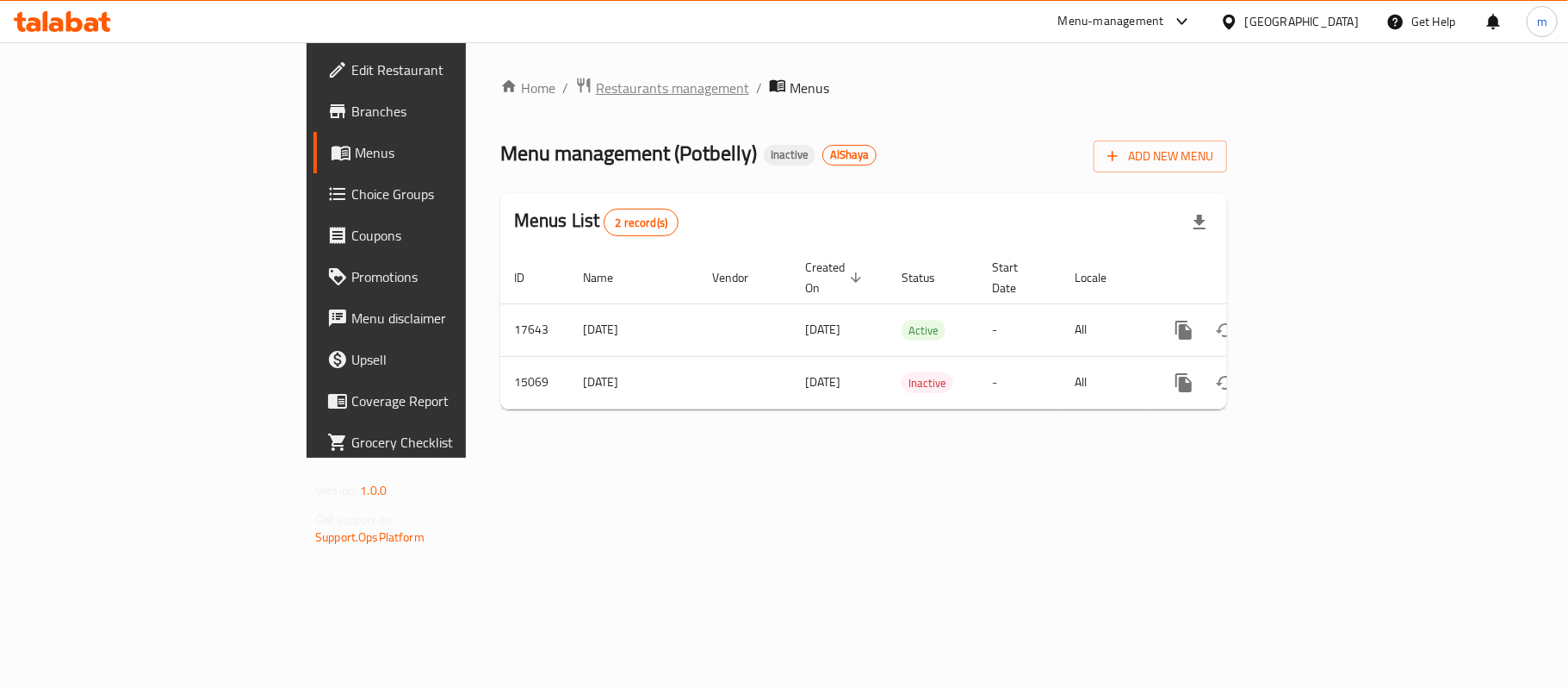
click at [596, 78] on span "Restaurants management" at bounding box center [672, 88] width 153 height 21
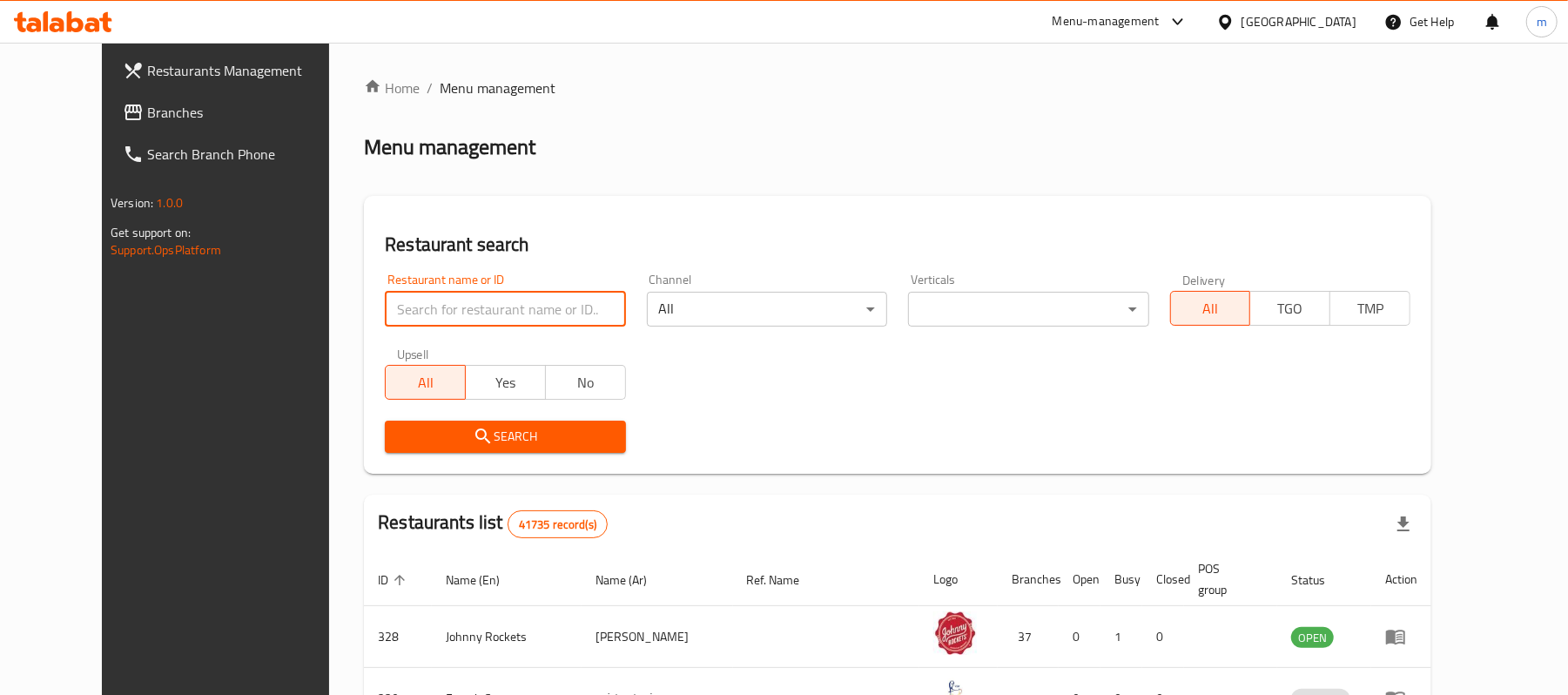
click at [512, 315] on input "search" at bounding box center [505, 309] width 240 height 34
paste input "575"
type input "575"
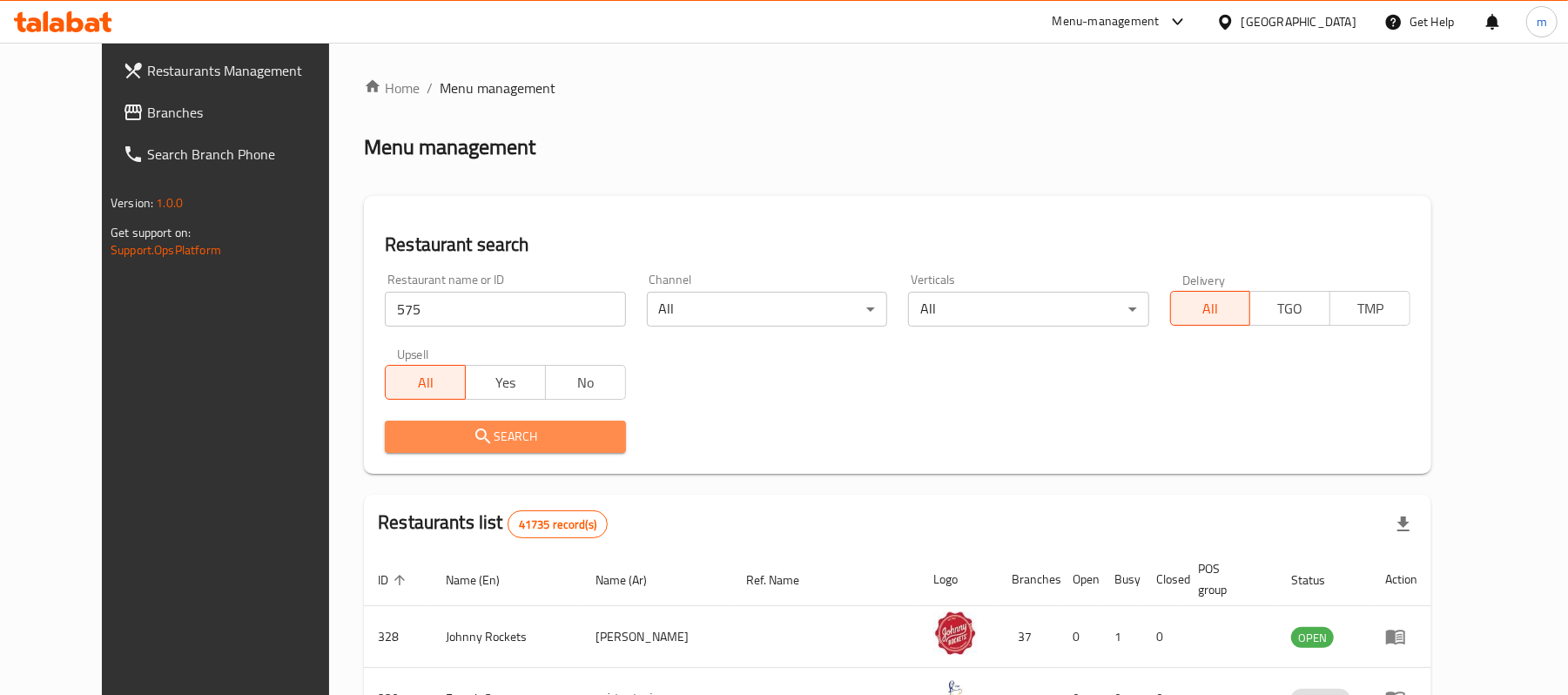
click at [468, 435] on span "Search" at bounding box center [505, 436] width 212 height 22
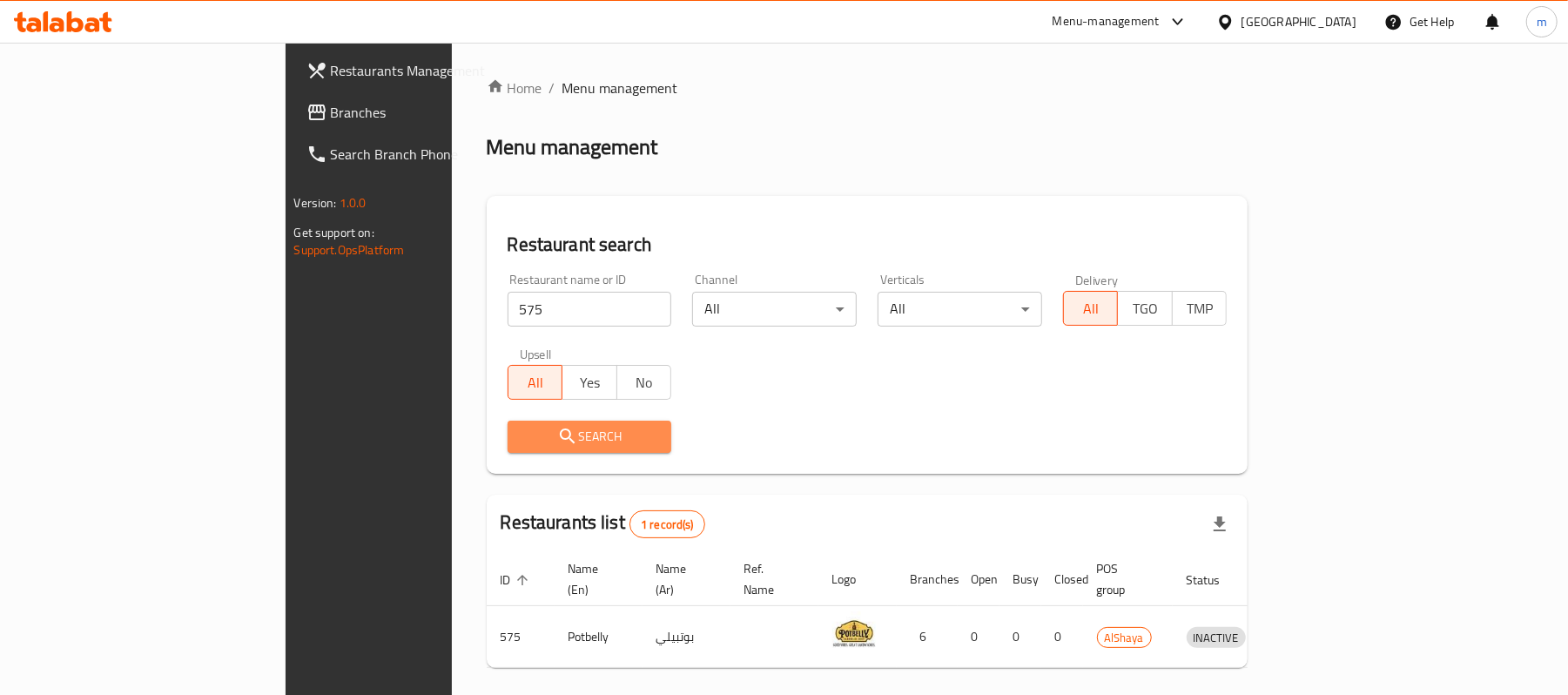
click at [521, 430] on span "Search" at bounding box center [589, 436] width 137 height 22
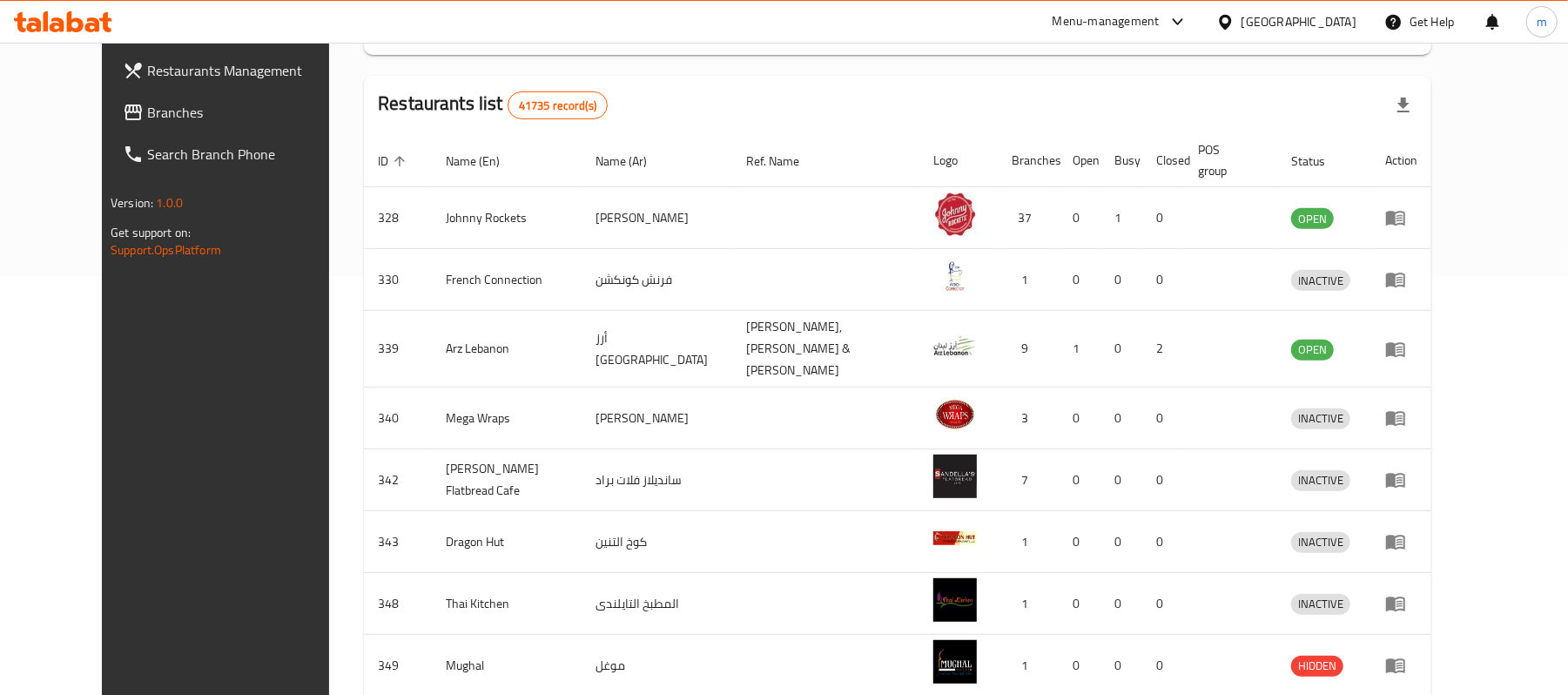
scroll to position [604, 0]
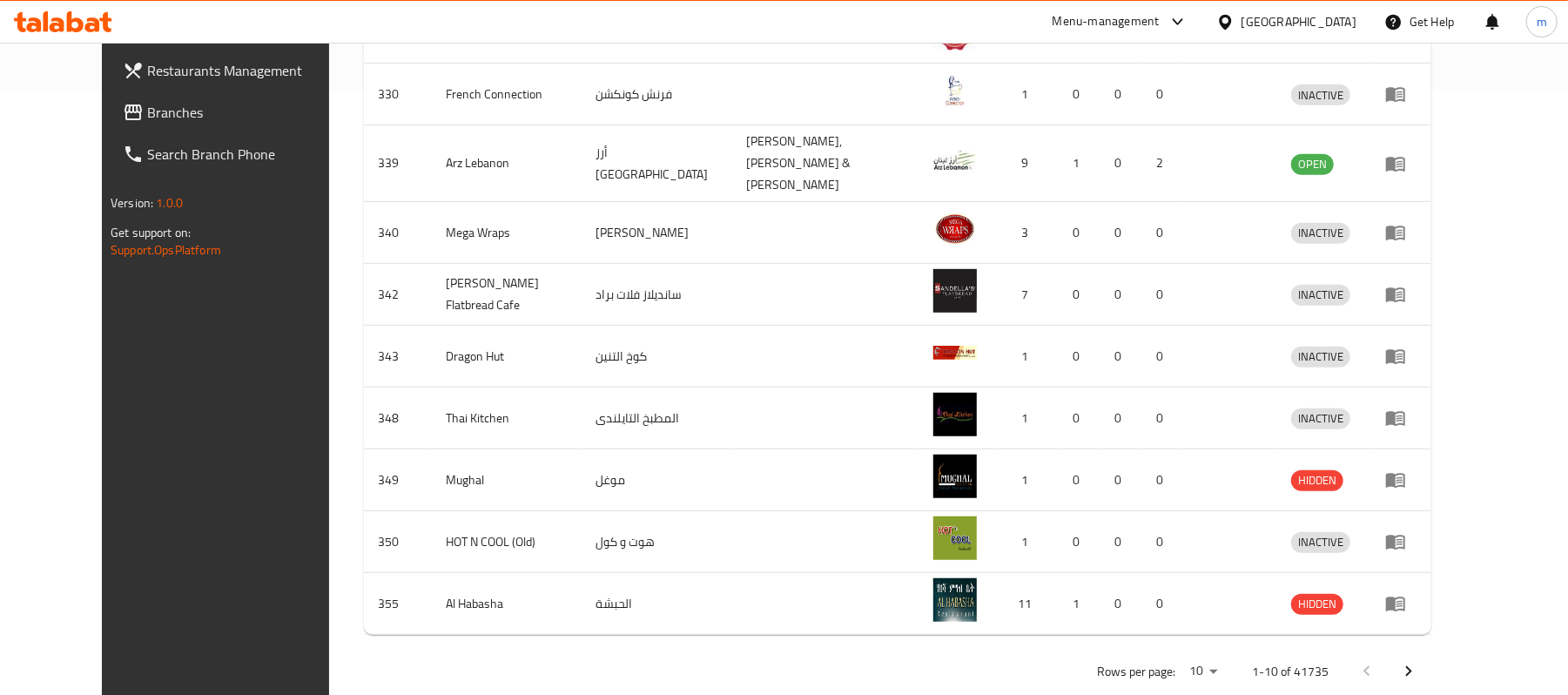
click at [1412, 666] on icon "Next page" at bounding box center [1409, 671] width 6 height 11
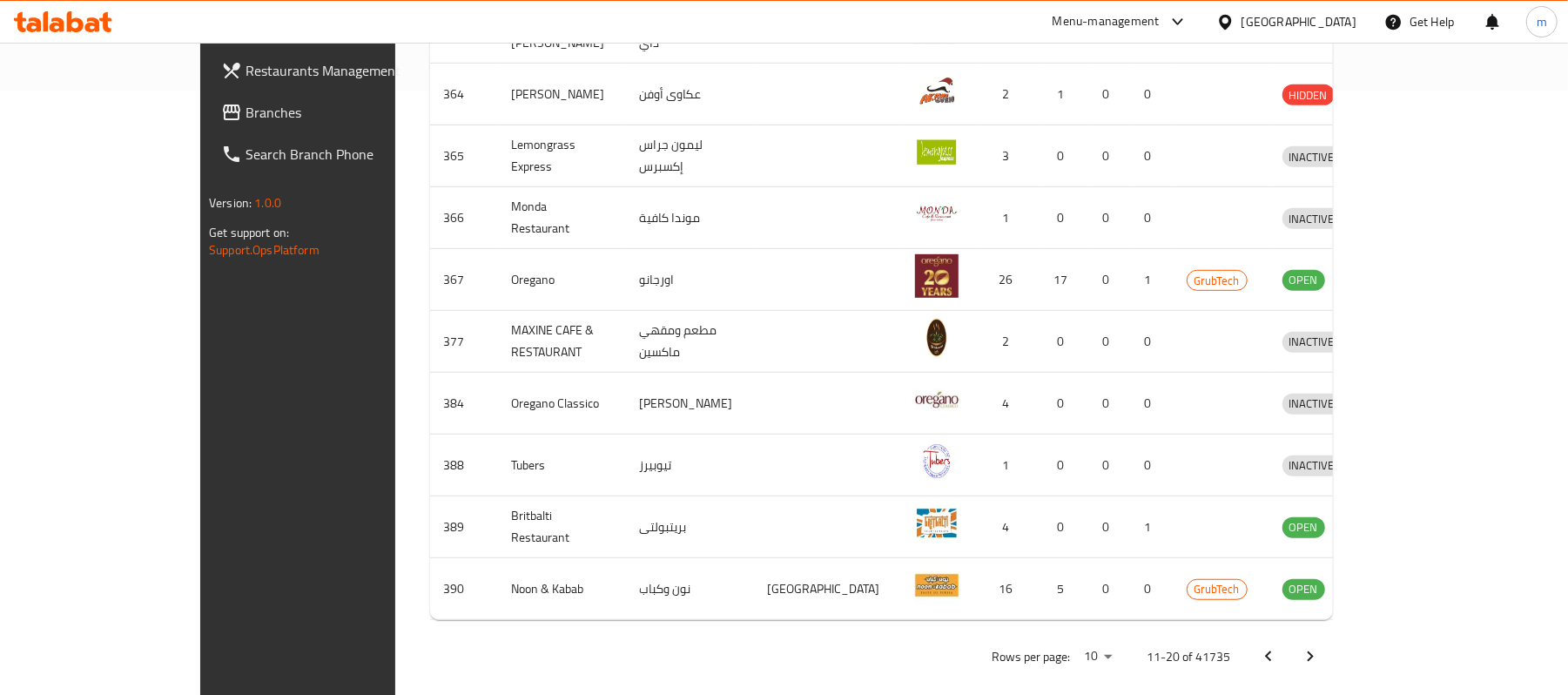
click at [1314, 651] on icon "Next page" at bounding box center [1311, 656] width 6 height 11
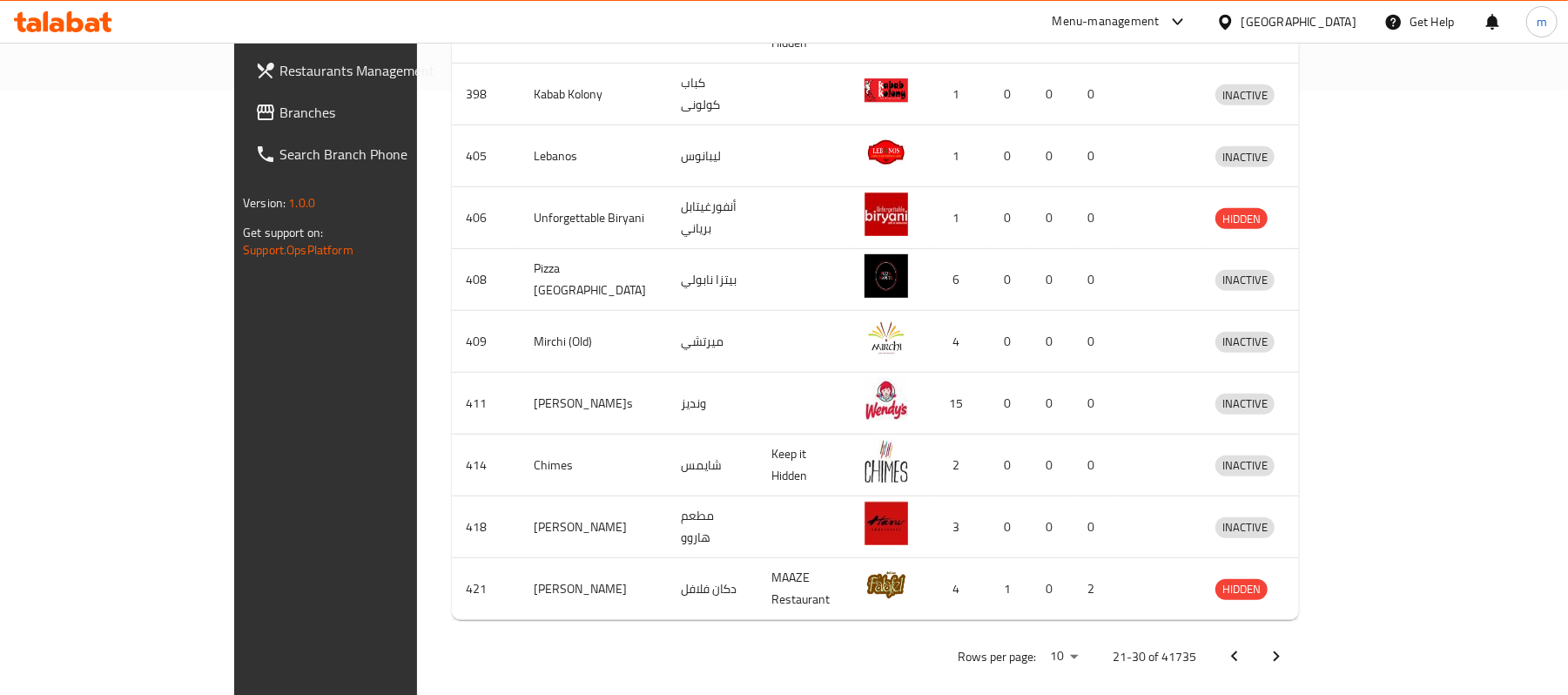
click at [1280, 651] on icon "Next page" at bounding box center [1276, 656] width 6 height 11
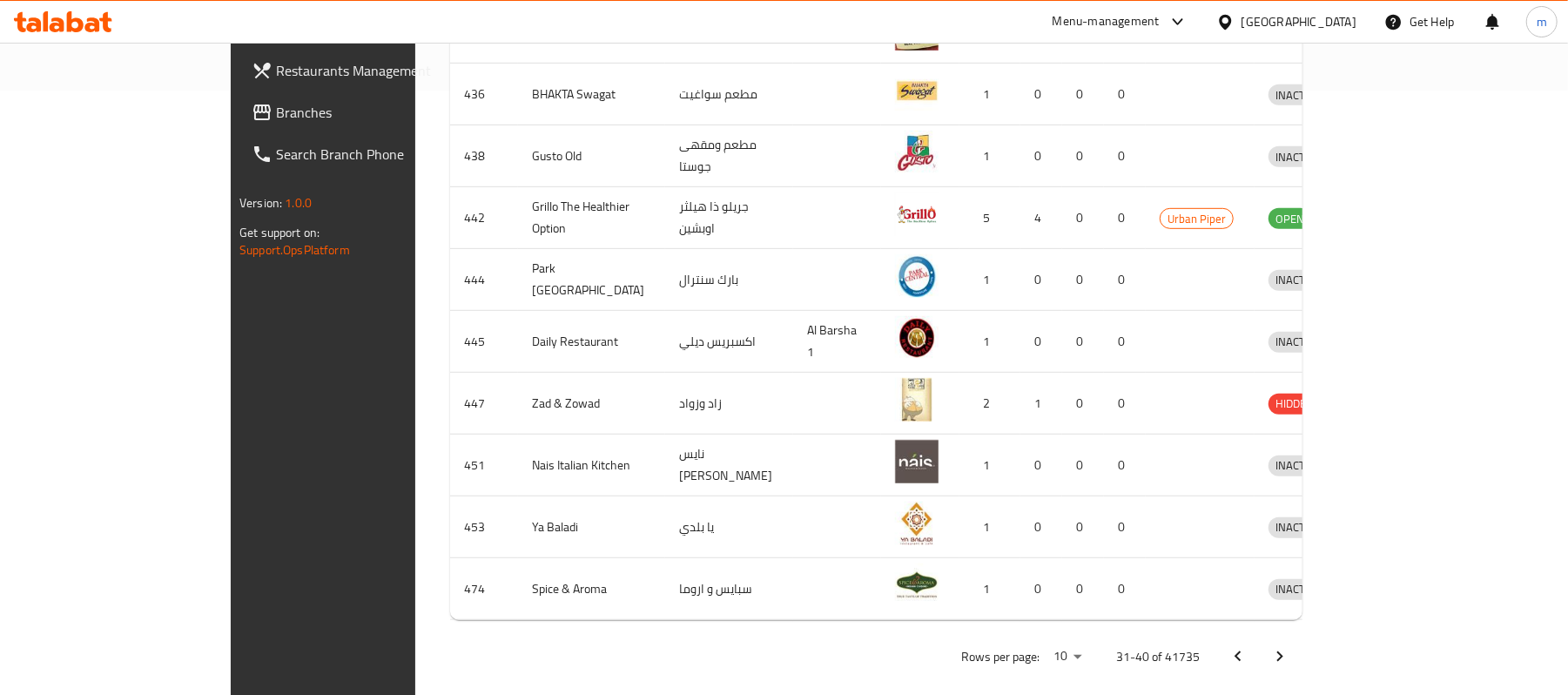
click at [1291, 646] on icon "Next page" at bounding box center [1280, 657] width 21 height 21
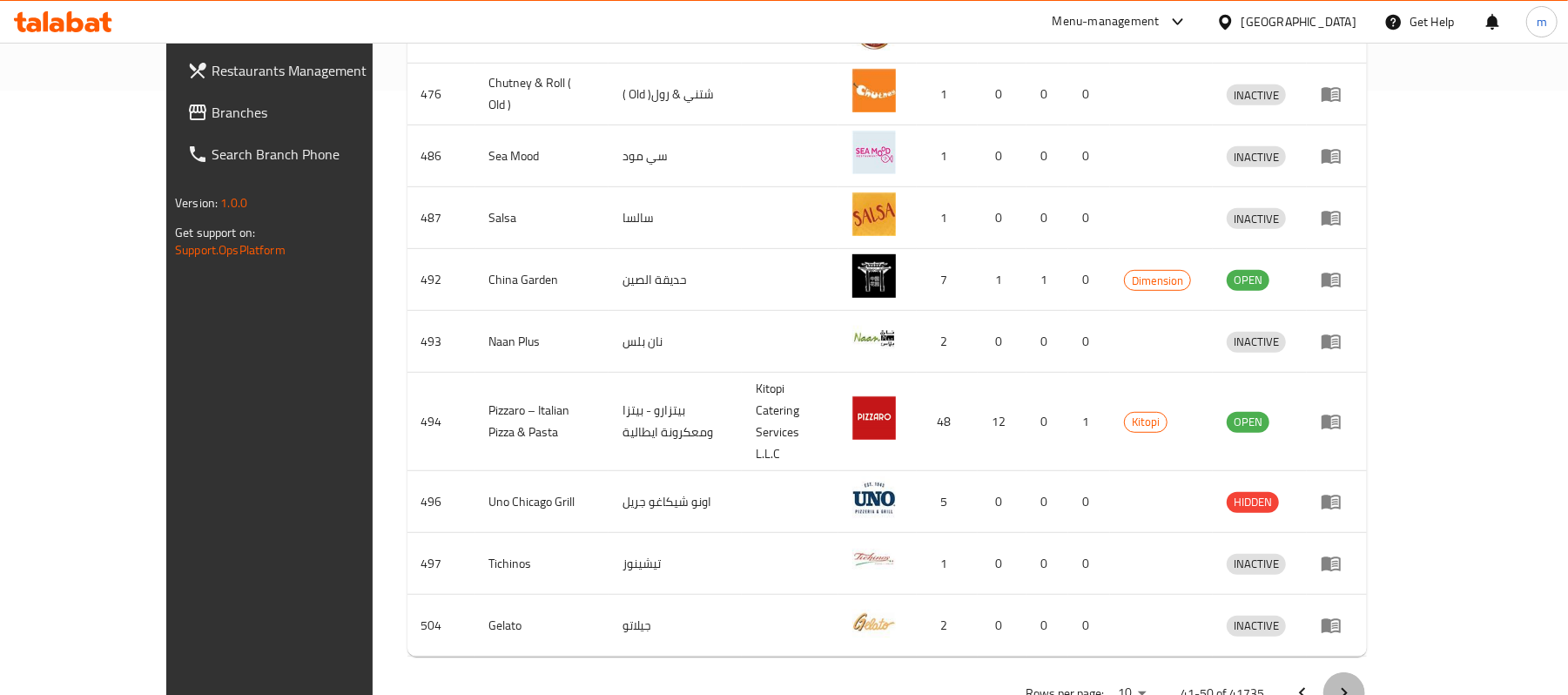
click at [1355, 683] on icon "Next page" at bounding box center [1344, 693] width 21 height 21
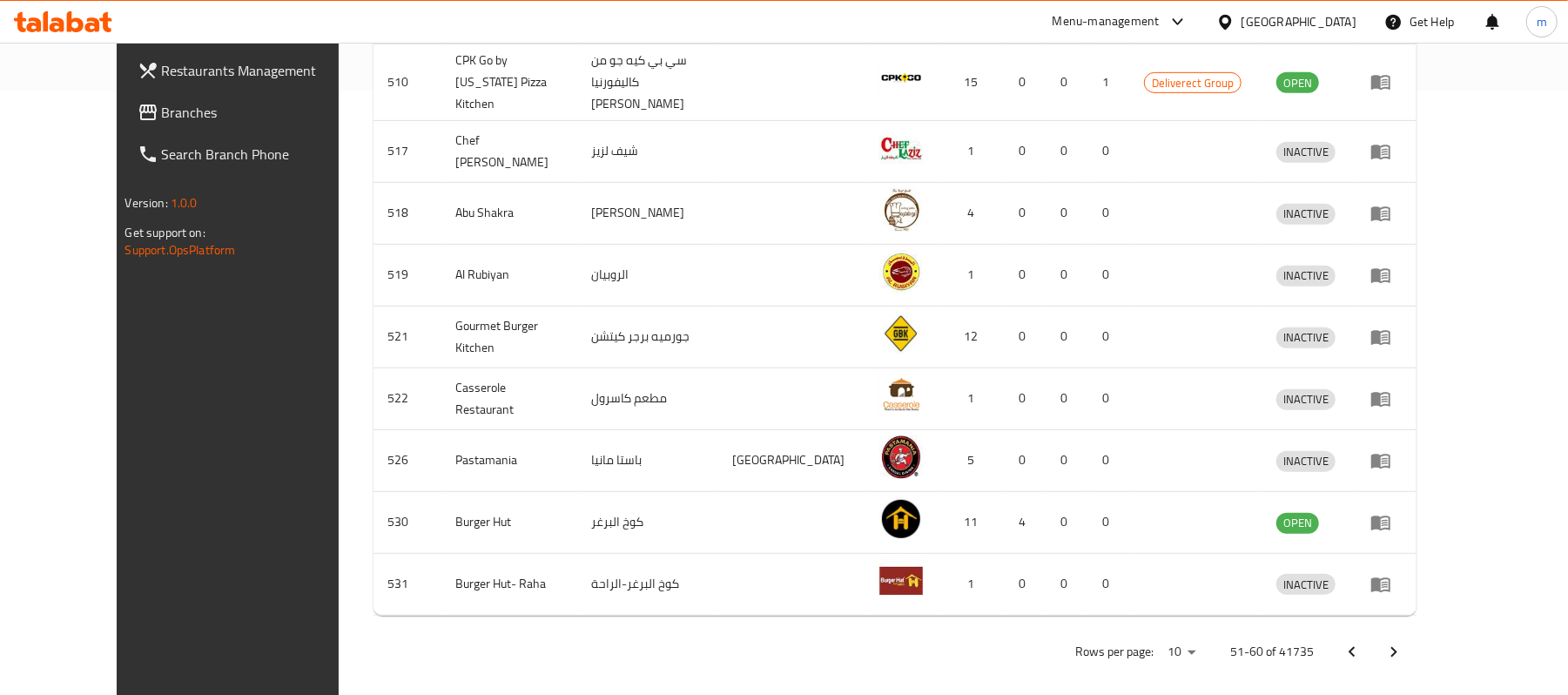
click at [1405, 641] on icon "Next page" at bounding box center [1394, 652] width 21 height 21
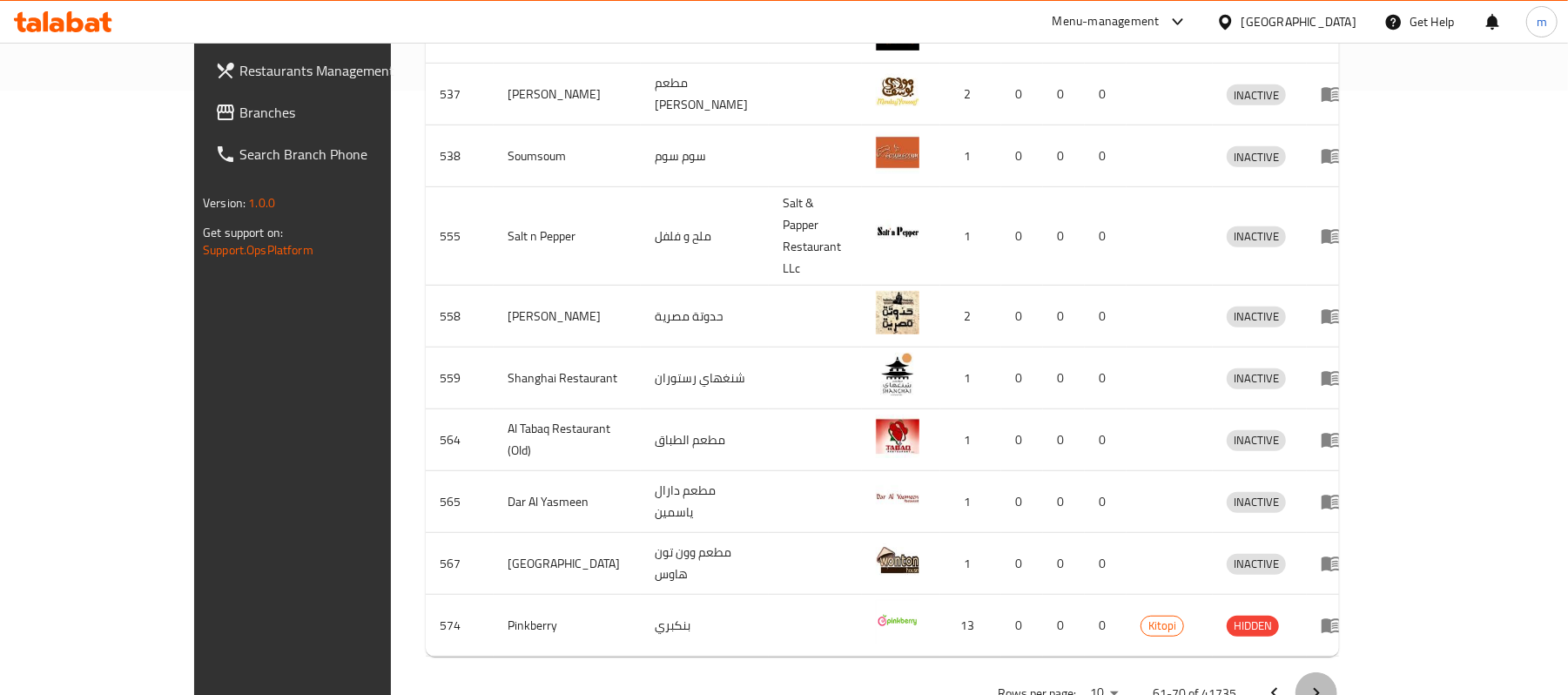
click at [1327, 683] on icon "Next page" at bounding box center [1317, 693] width 21 height 21
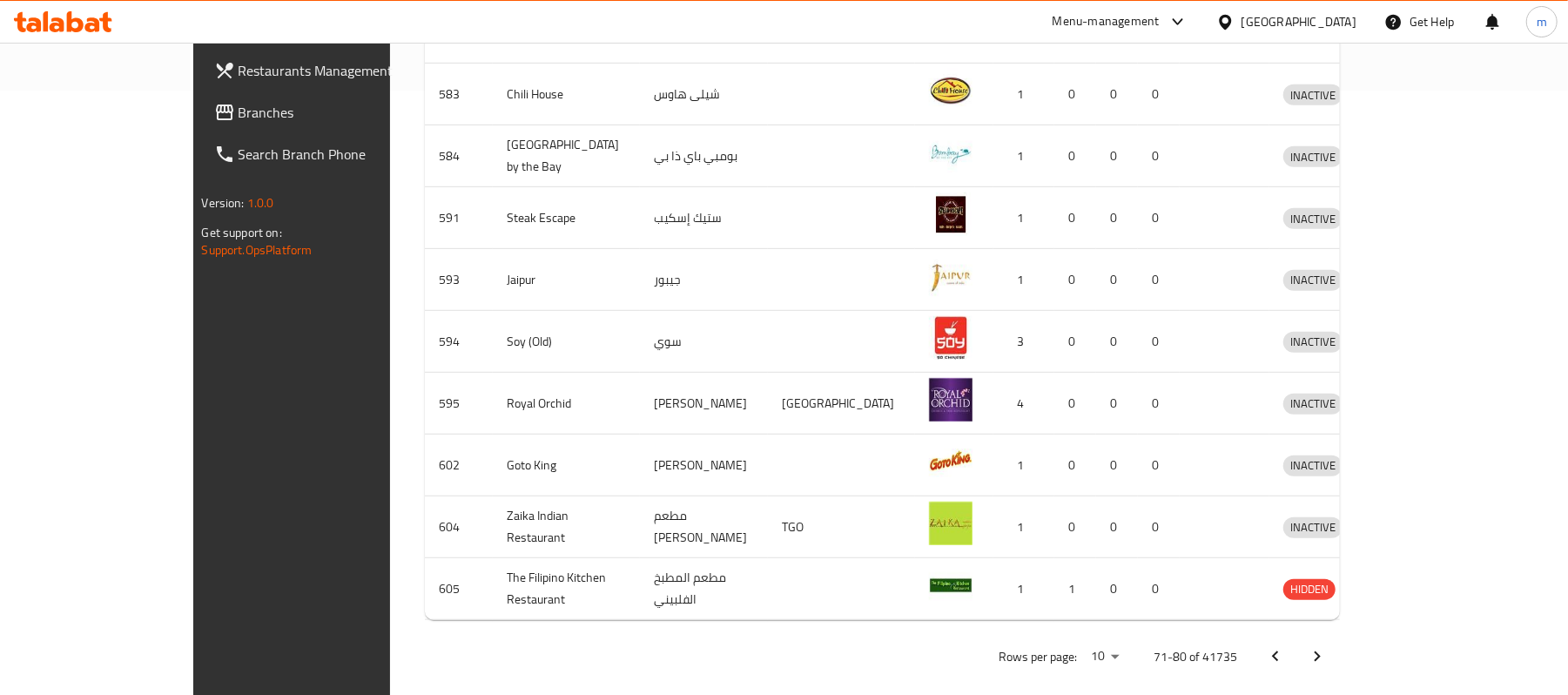
click at [1328, 646] on icon "Next page" at bounding box center [1318, 657] width 21 height 21
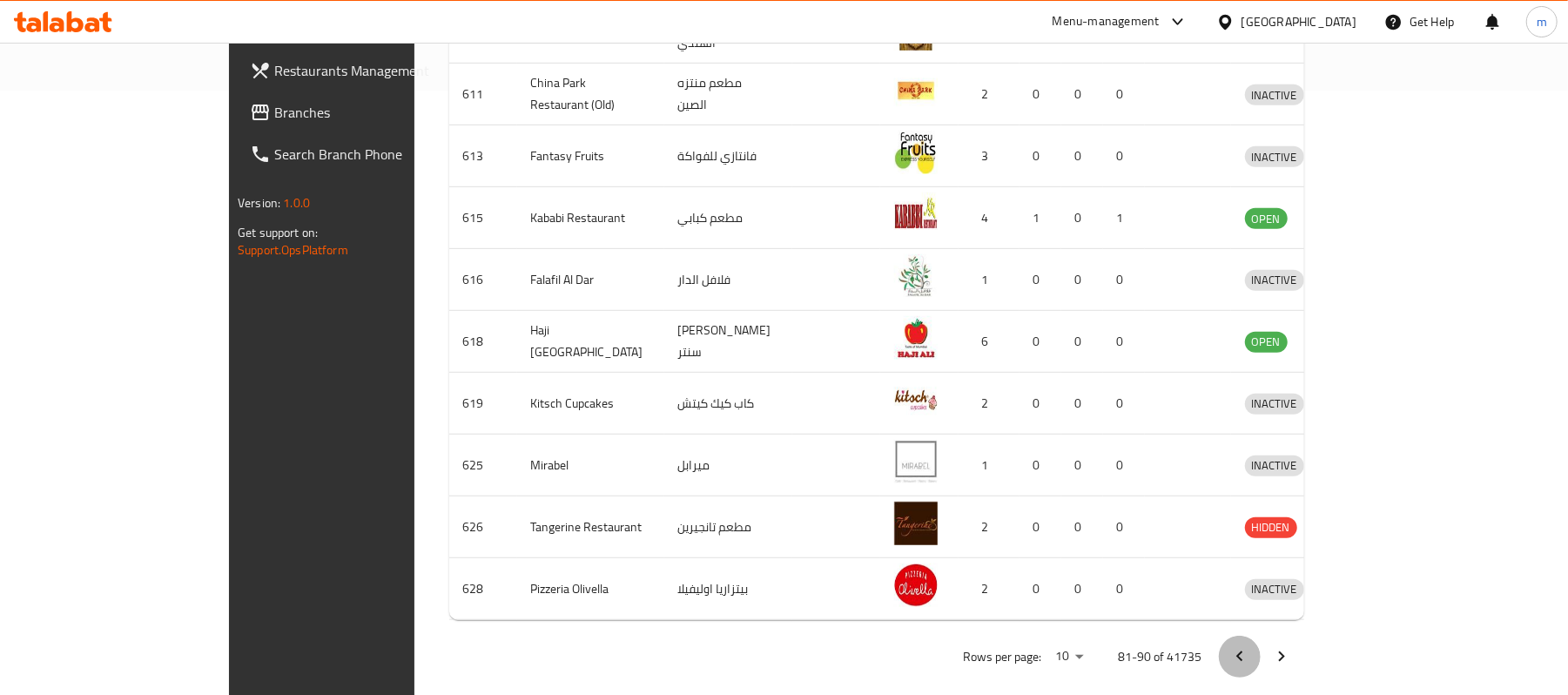
click at [1261, 636] on button "Previous page" at bounding box center [1240, 657] width 42 height 42
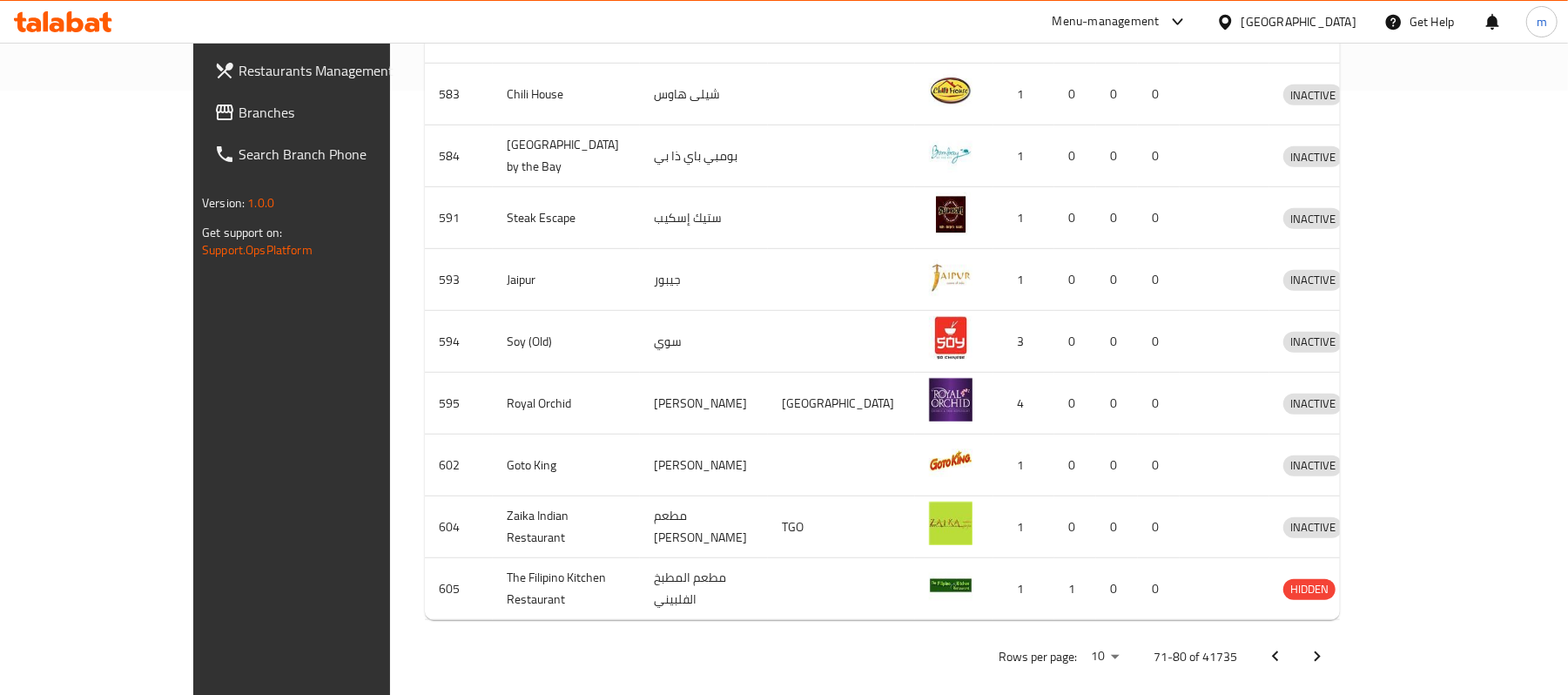
click at [1328, 646] on icon "Next page" at bounding box center [1318, 657] width 21 height 21
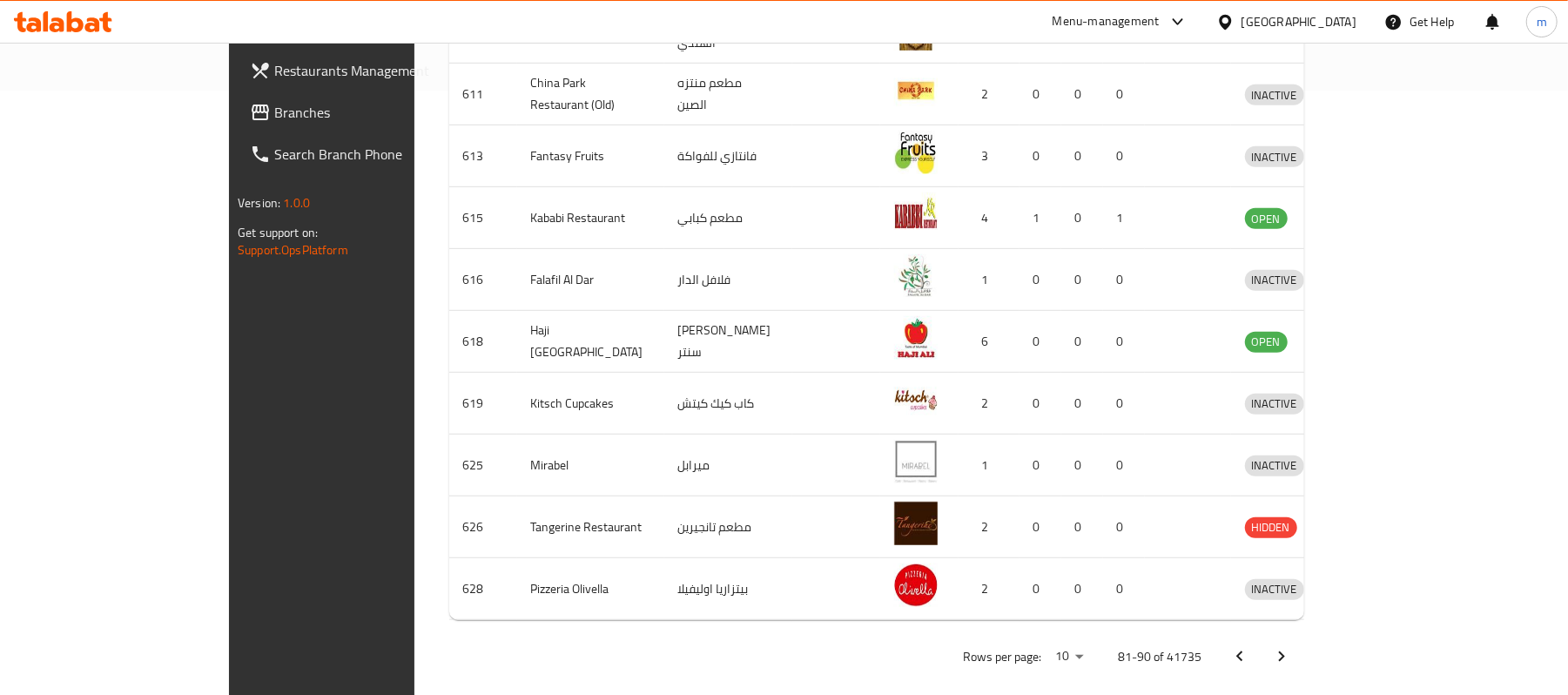
click at [1292, 646] on icon "Next page" at bounding box center [1282, 657] width 21 height 21
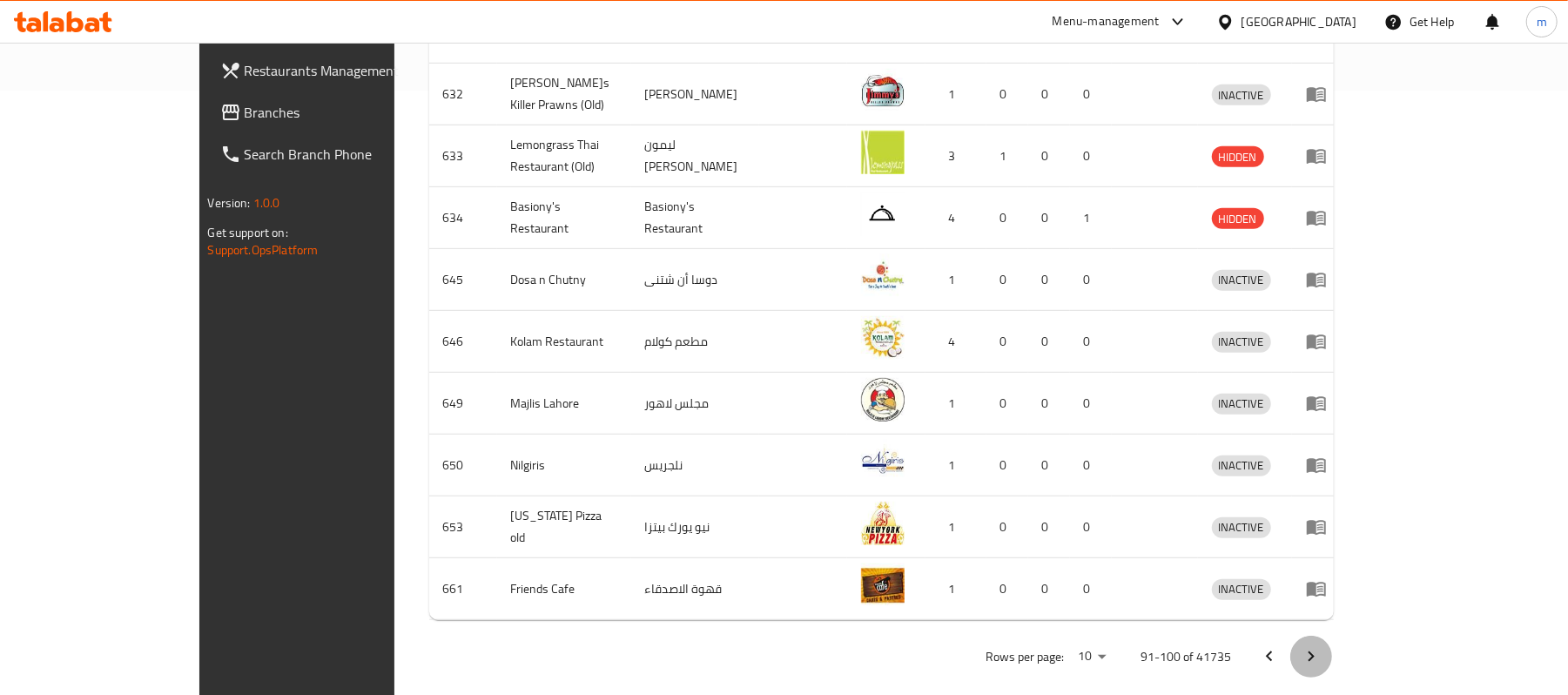
click at [1321, 646] on icon "Next page" at bounding box center [1312, 657] width 21 height 21
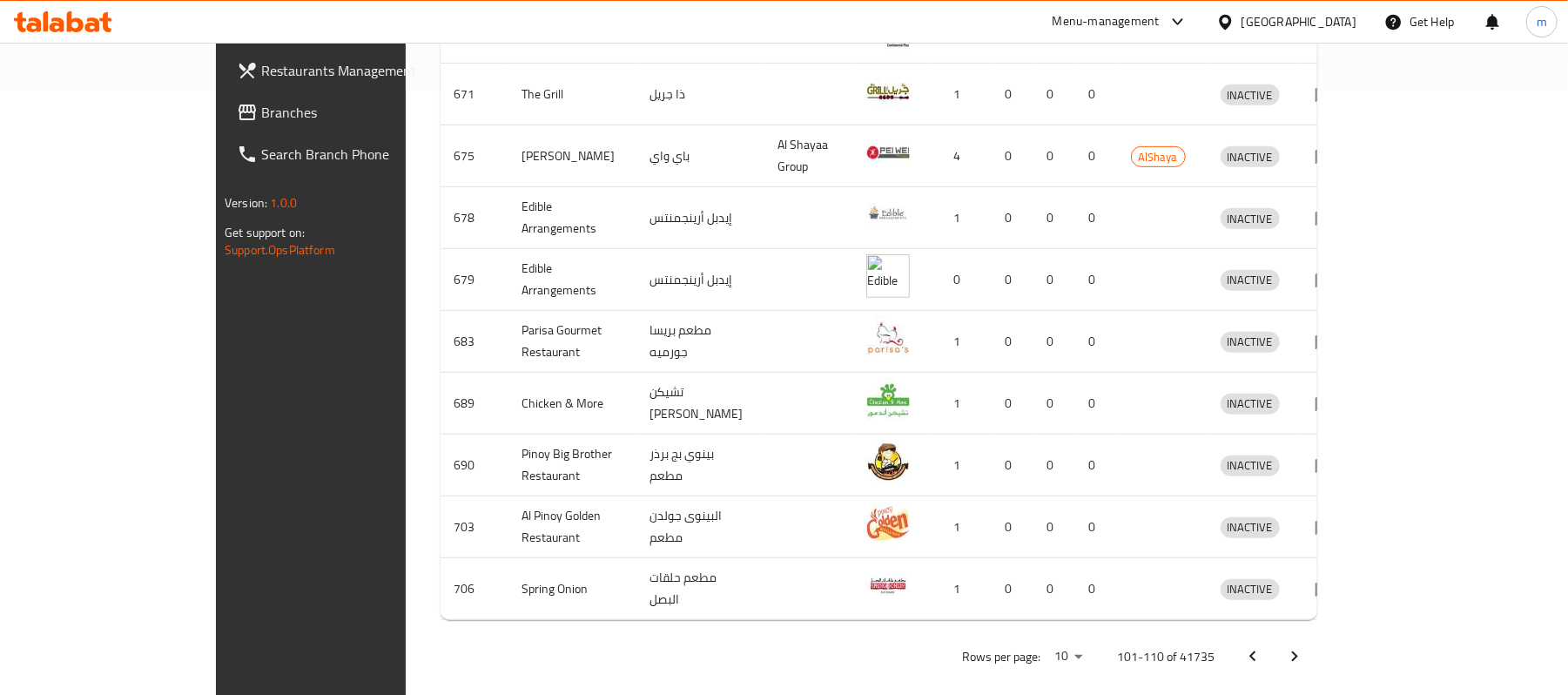
click at [1305, 646] on icon "Next page" at bounding box center [1295, 657] width 21 height 21
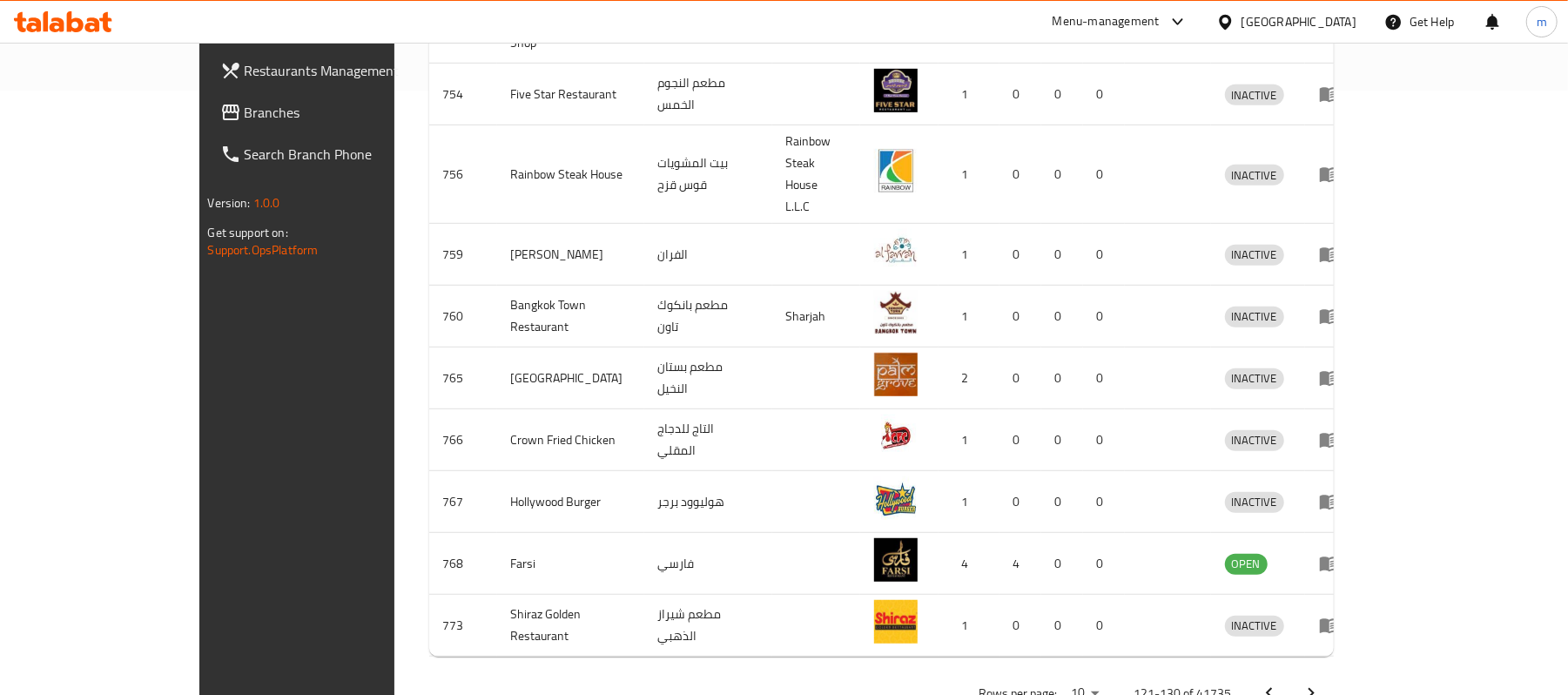
drag, startPoint x: 1533, startPoint y: 628, endPoint x: 1515, endPoint y: 631, distance: 18.2
click at [1369, 628] on div "Home / Menu management Menu management Restaurant search Restaurant name or ID …" at bounding box center [882, 95] width 975 height 1312
click at [1321, 683] on icon "Next page" at bounding box center [1312, 693] width 21 height 21
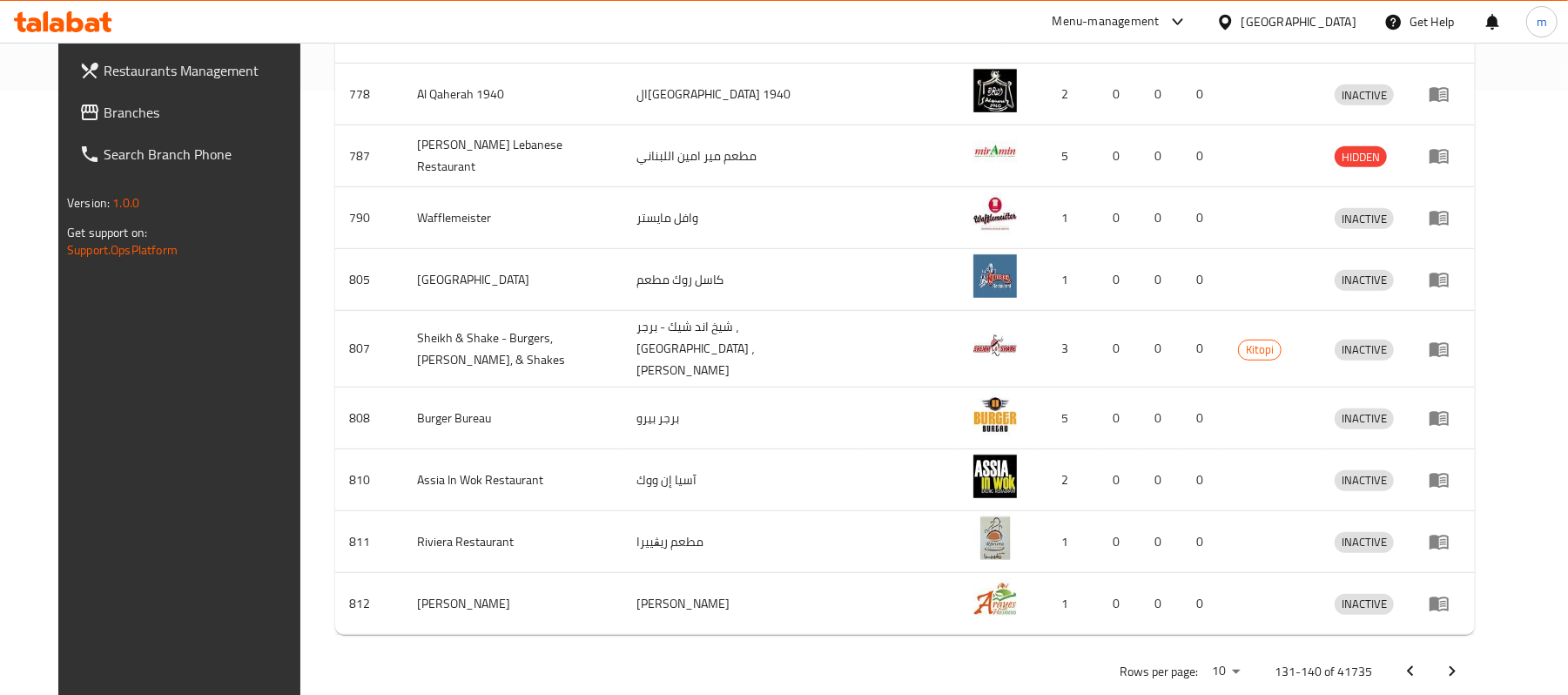
click at [1463, 661] on icon "Next page" at bounding box center [1452, 671] width 21 height 21
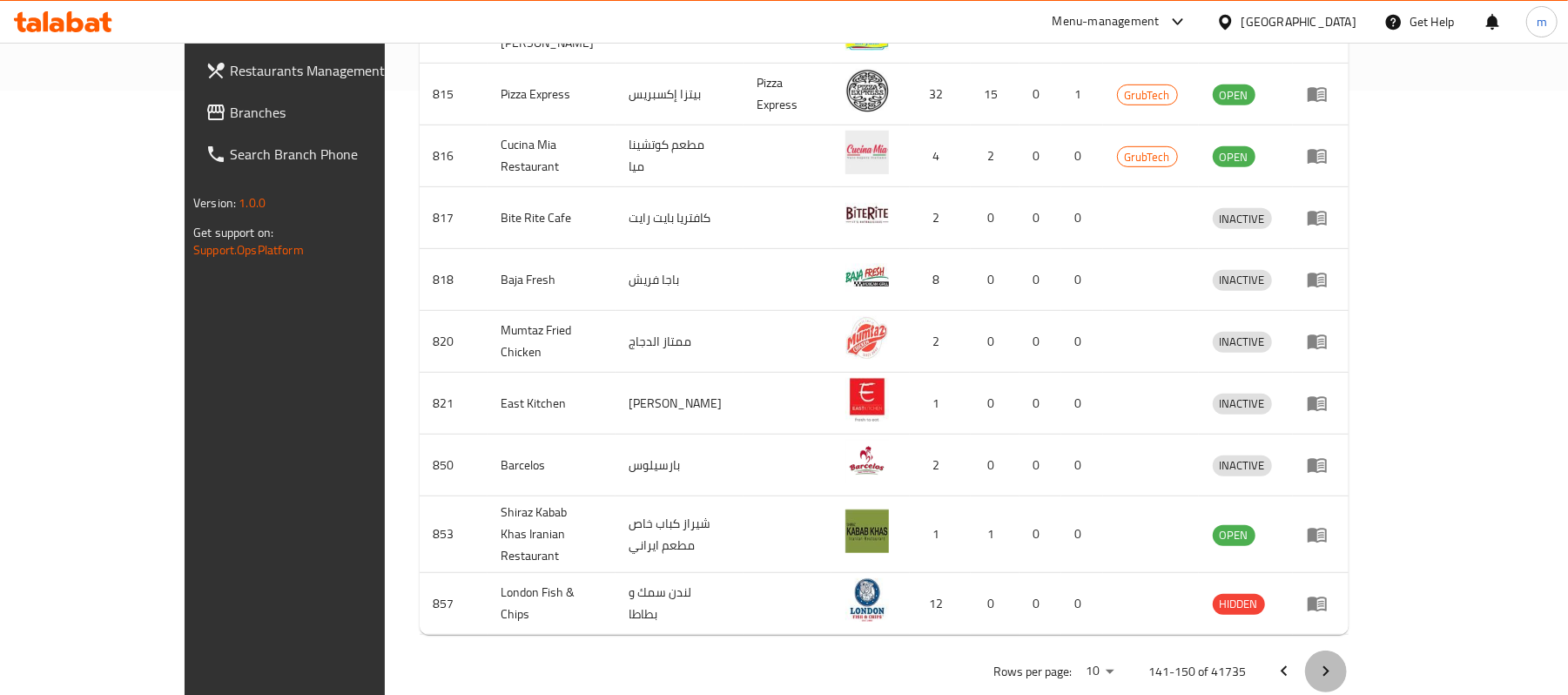
click at [1347, 650] on button "Next page" at bounding box center [1326, 671] width 42 height 42
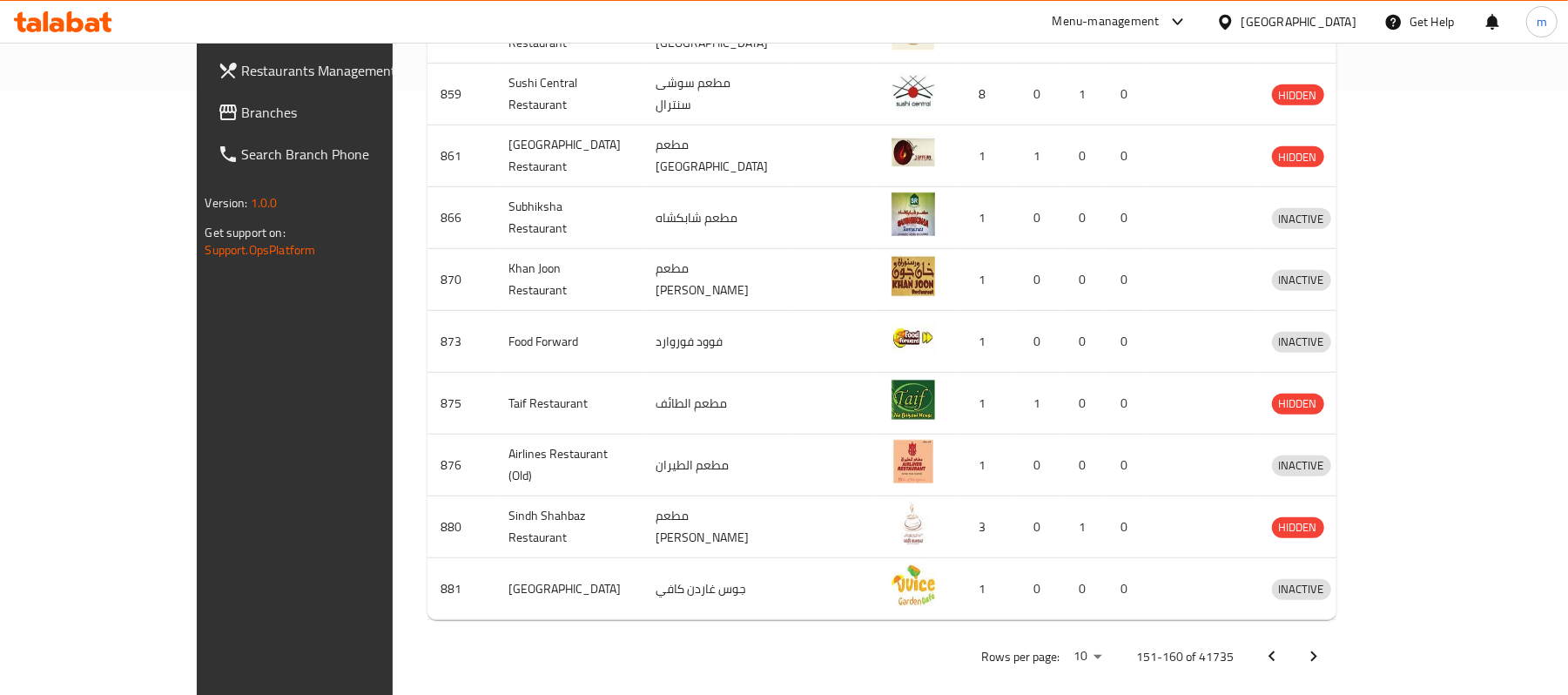
click at [1324, 646] on icon "Next page" at bounding box center [1314, 657] width 21 height 21
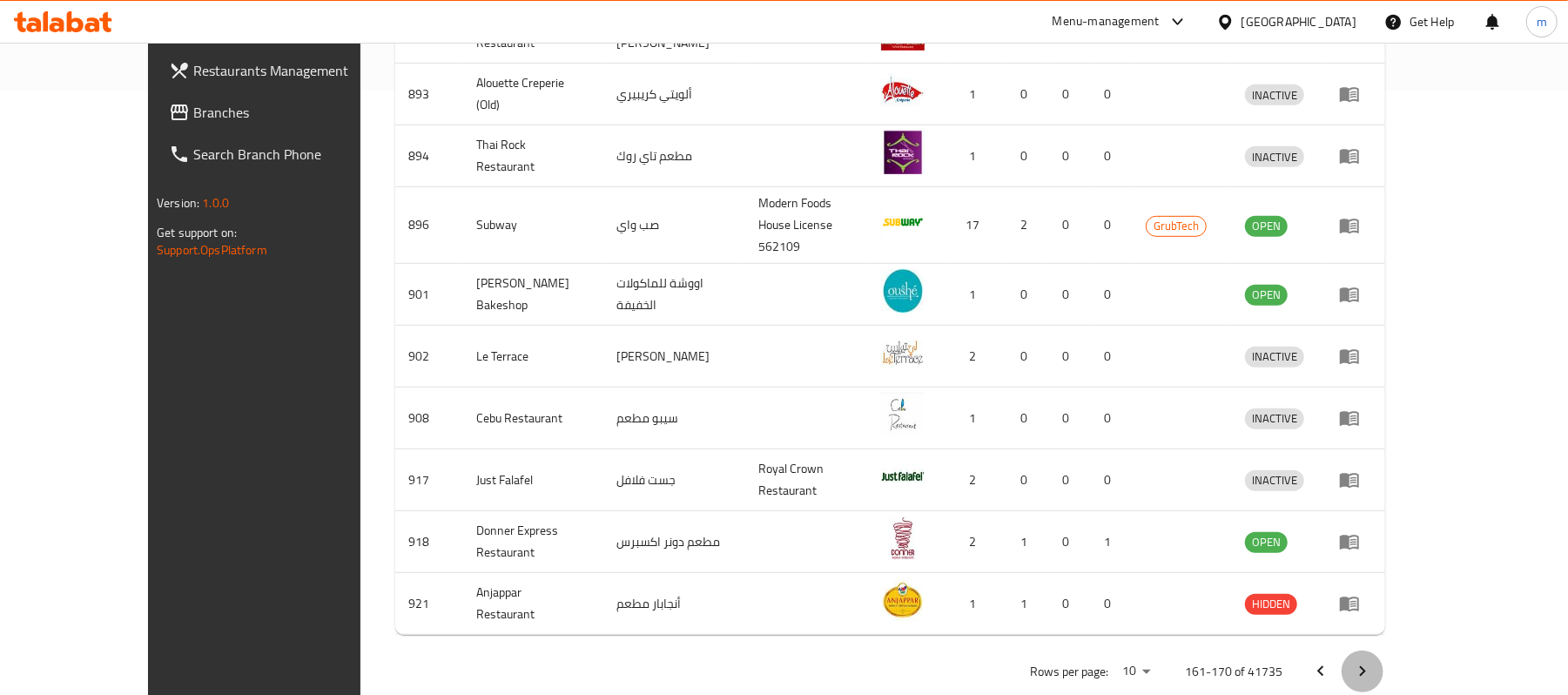
click at [1383, 650] on button "Next page" at bounding box center [1362, 671] width 42 height 42
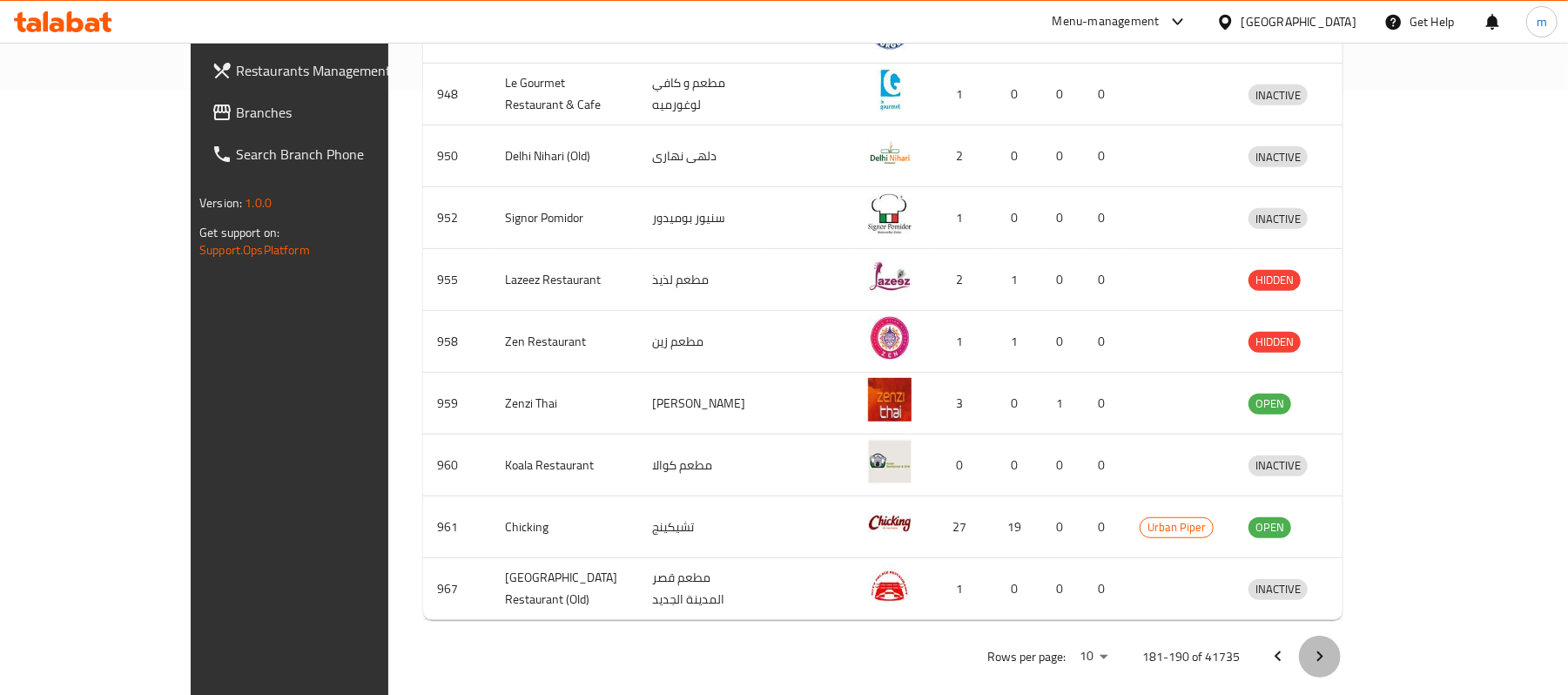
click at [1340, 636] on button "Next page" at bounding box center [1320, 657] width 42 height 42
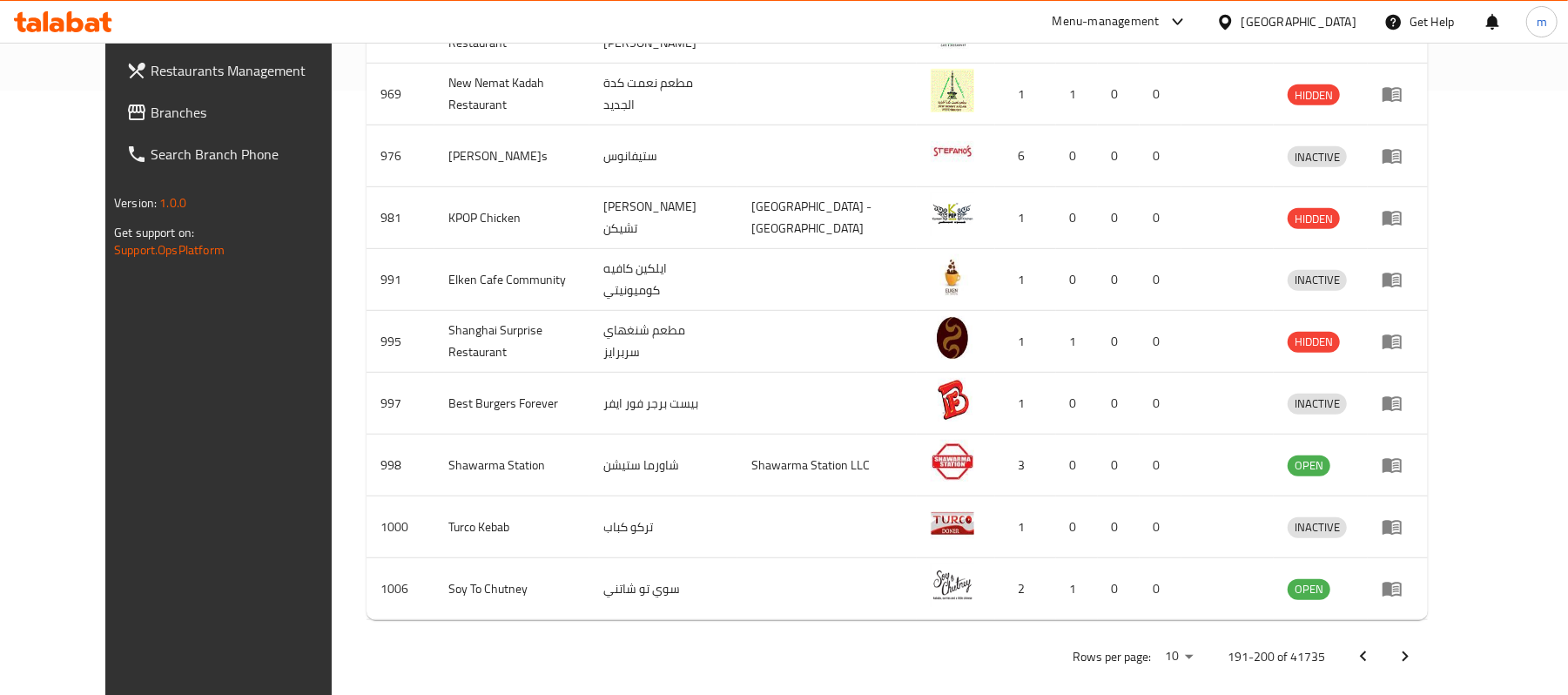
click at [1426, 636] on button "Next page" at bounding box center [1405, 657] width 42 height 42
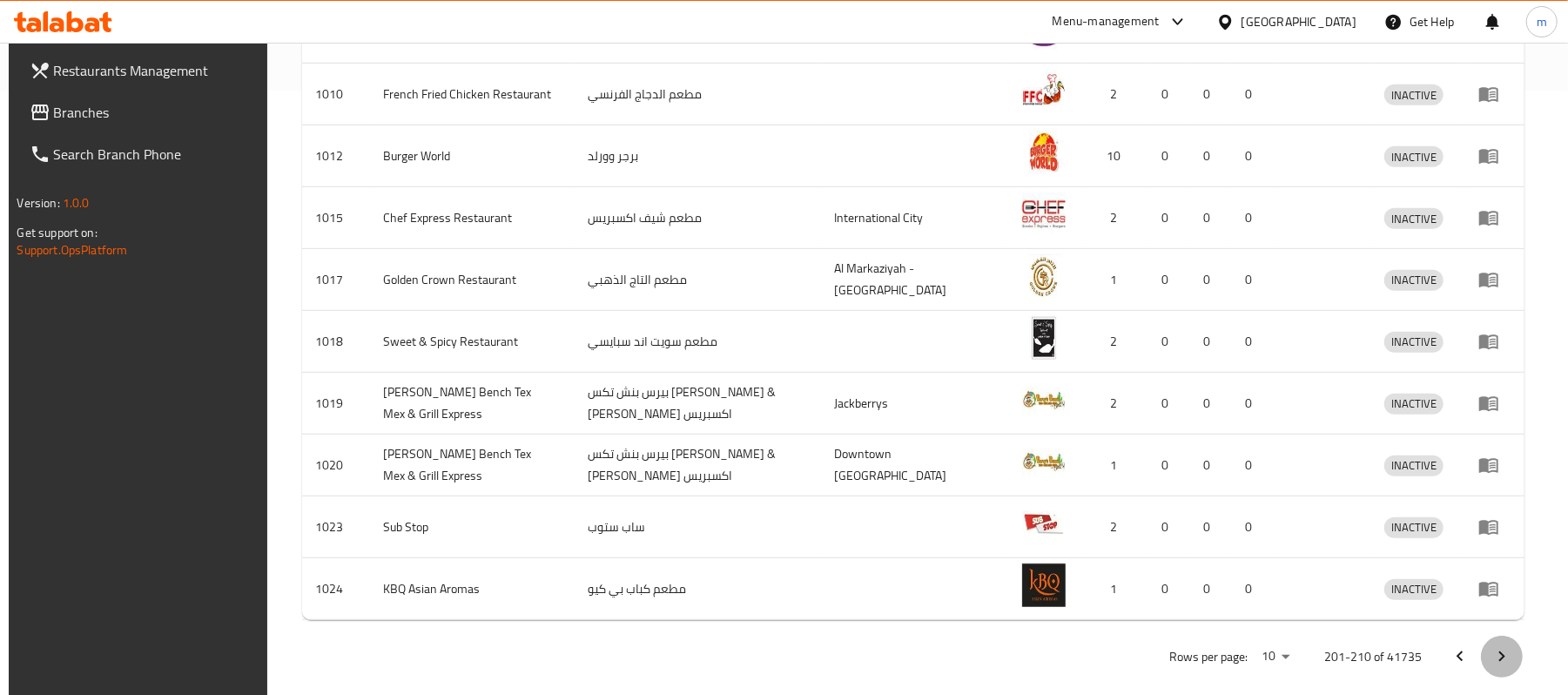
click at [1494, 636] on button "Next page" at bounding box center [1502, 657] width 42 height 42
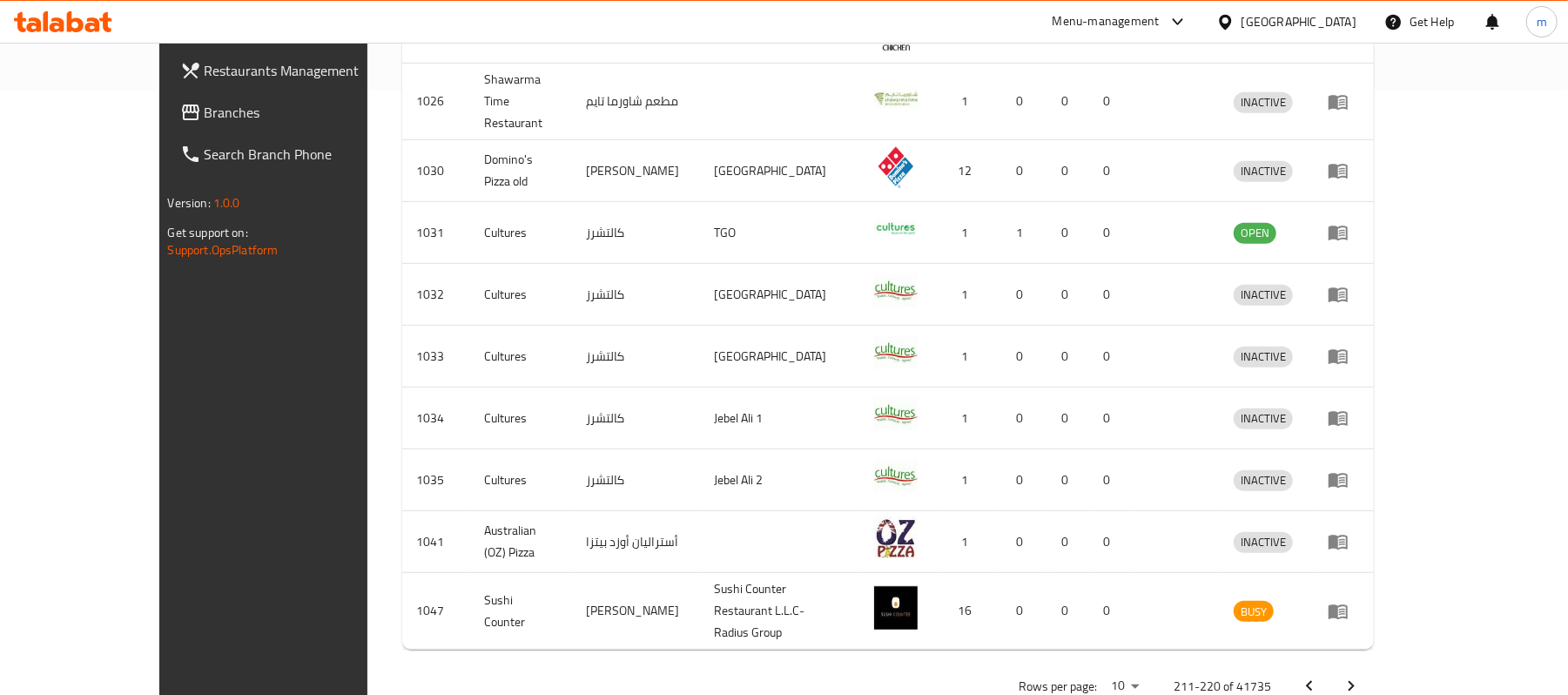
click at [1361, 676] on icon "Next page" at bounding box center [1351, 686] width 21 height 21
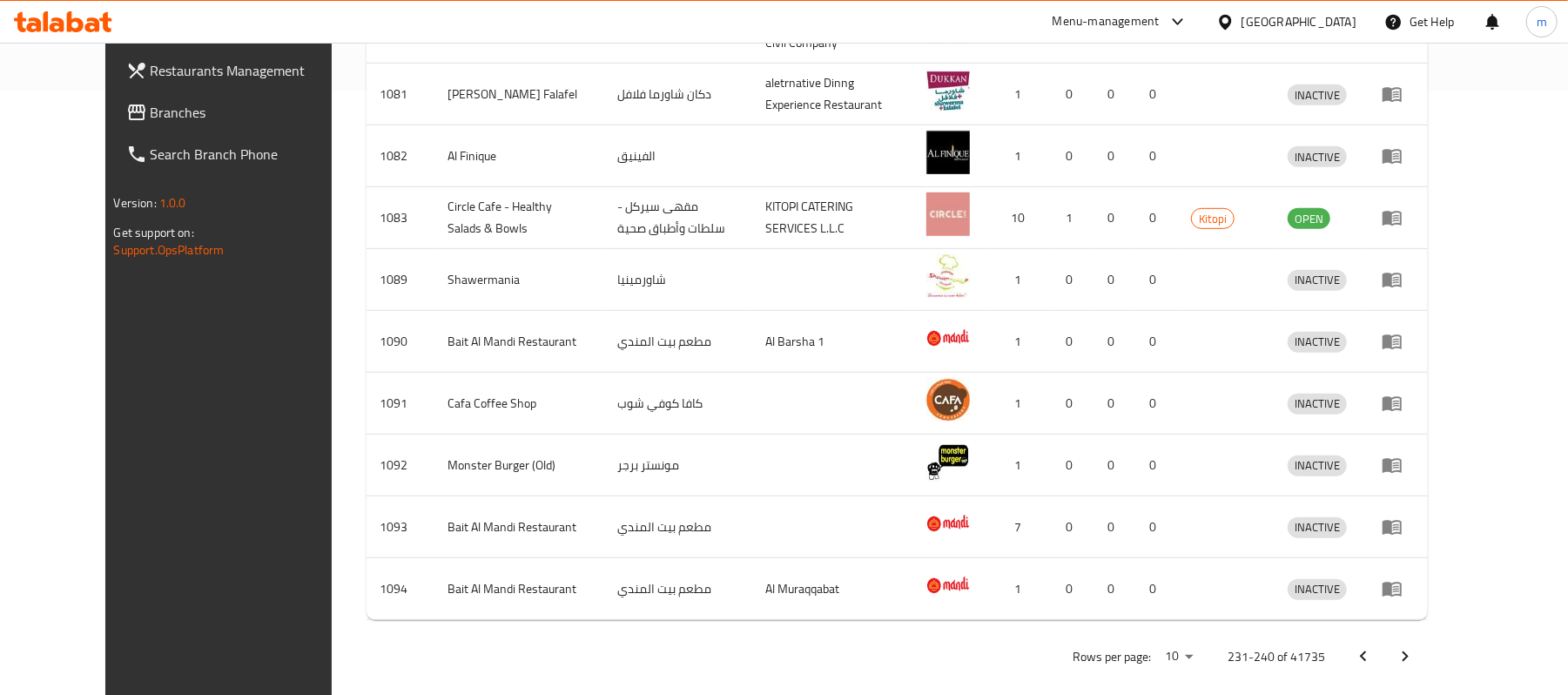
click at [1416, 653] on icon "Next page" at bounding box center [1405, 657] width 21 height 21
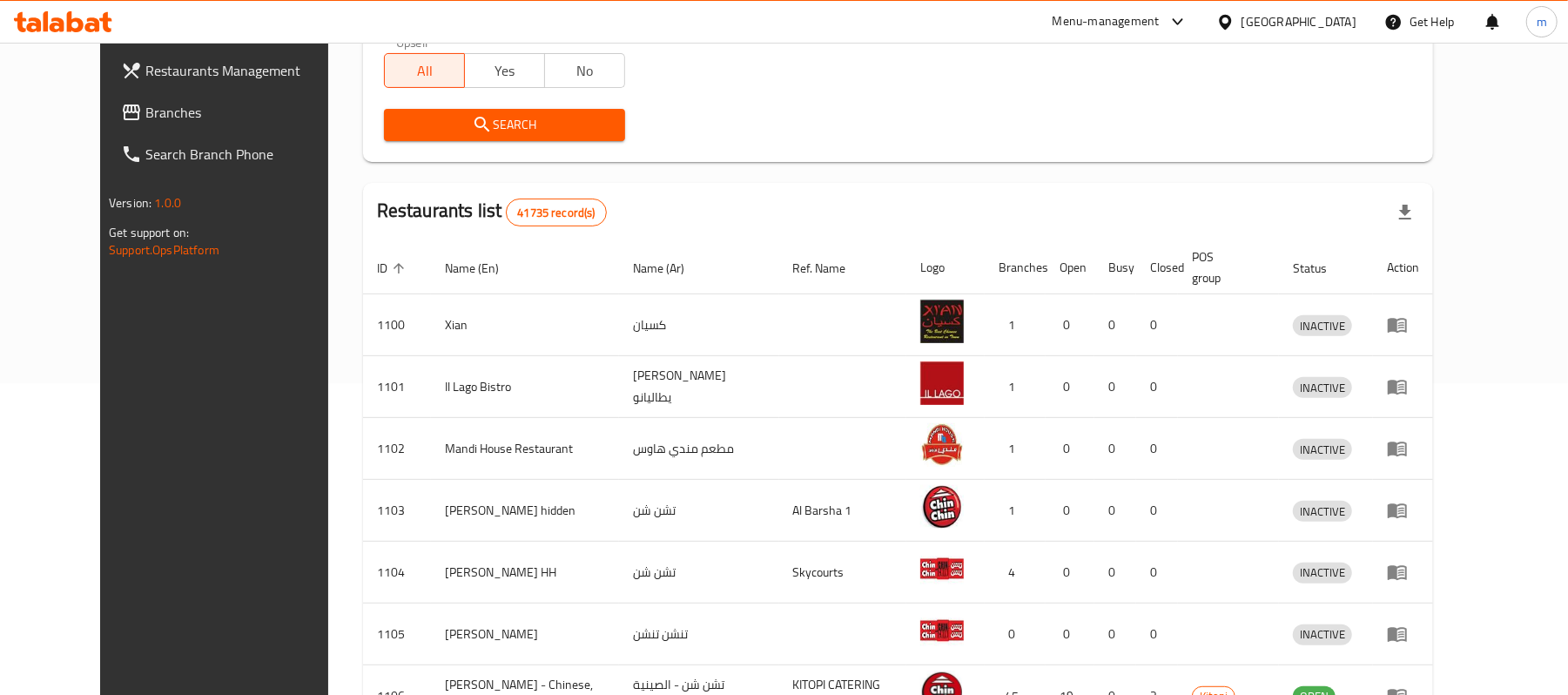
scroll to position [623, 0]
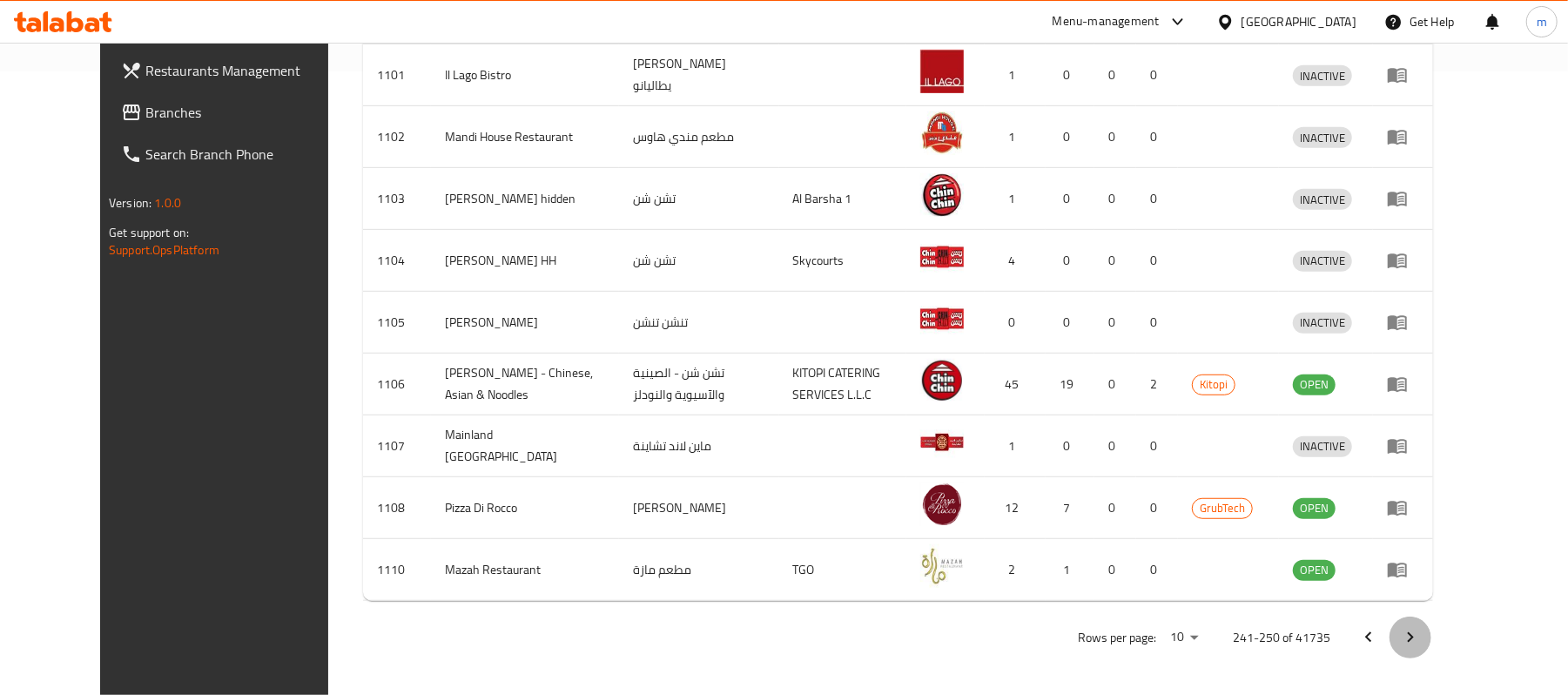
click at [1414, 638] on icon "Next page" at bounding box center [1411, 637] width 6 height 11
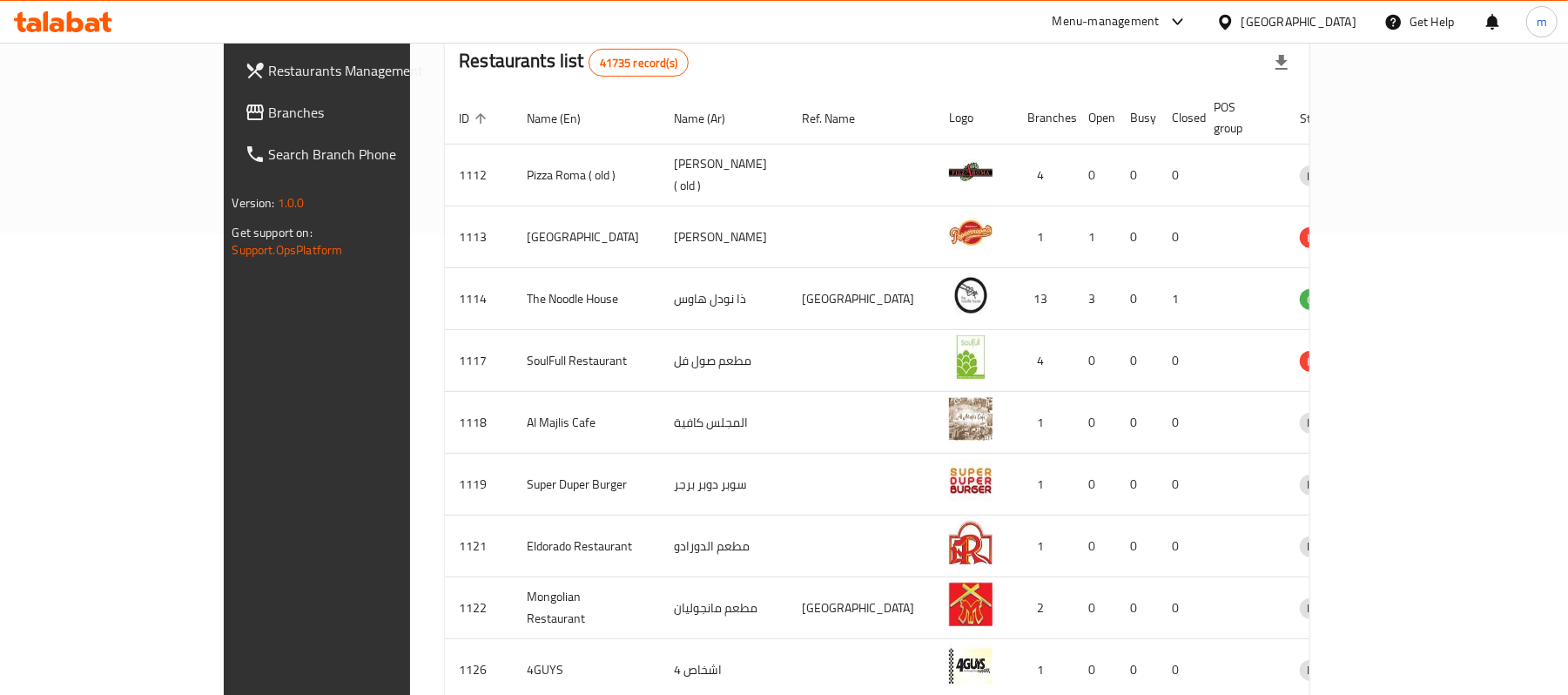
scroll to position [604, 0]
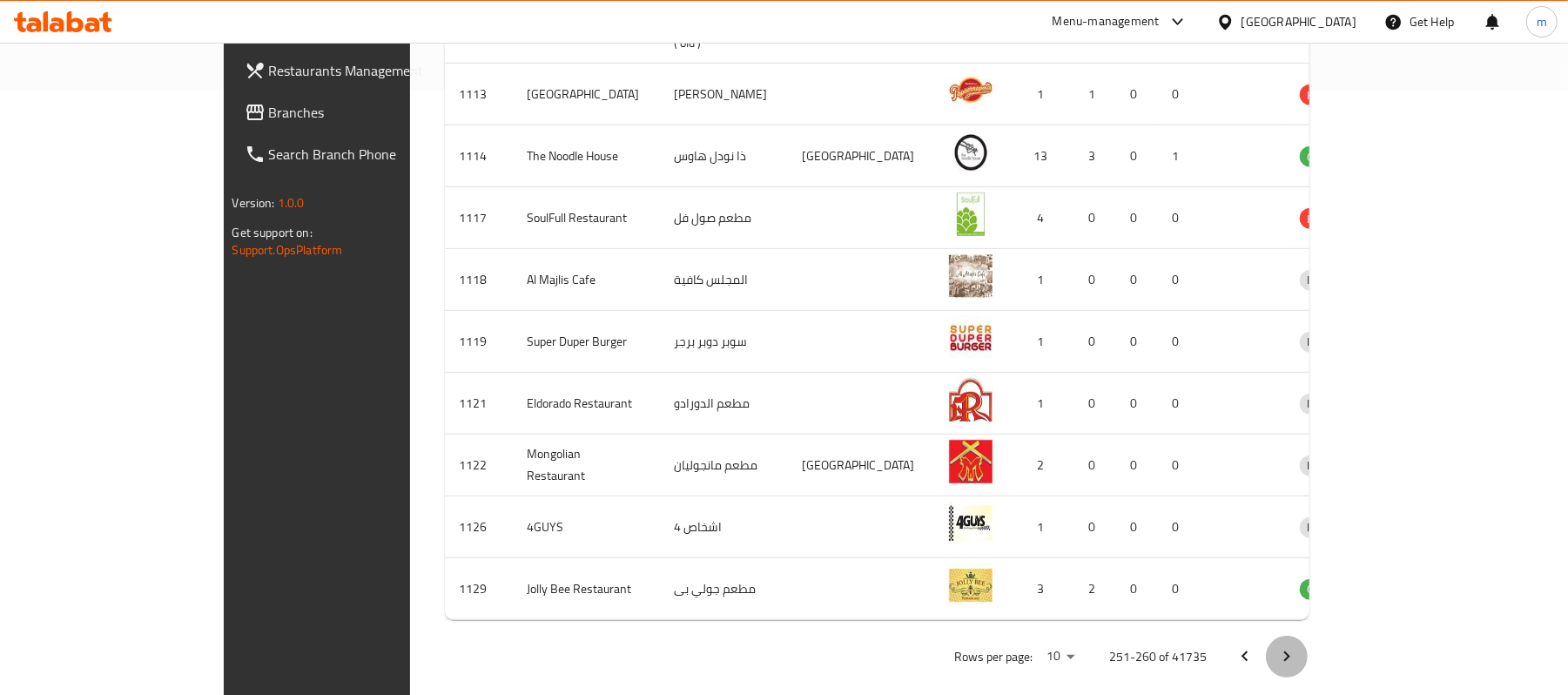
click at [1297, 646] on icon "Next page" at bounding box center [1287, 657] width 21 height 21
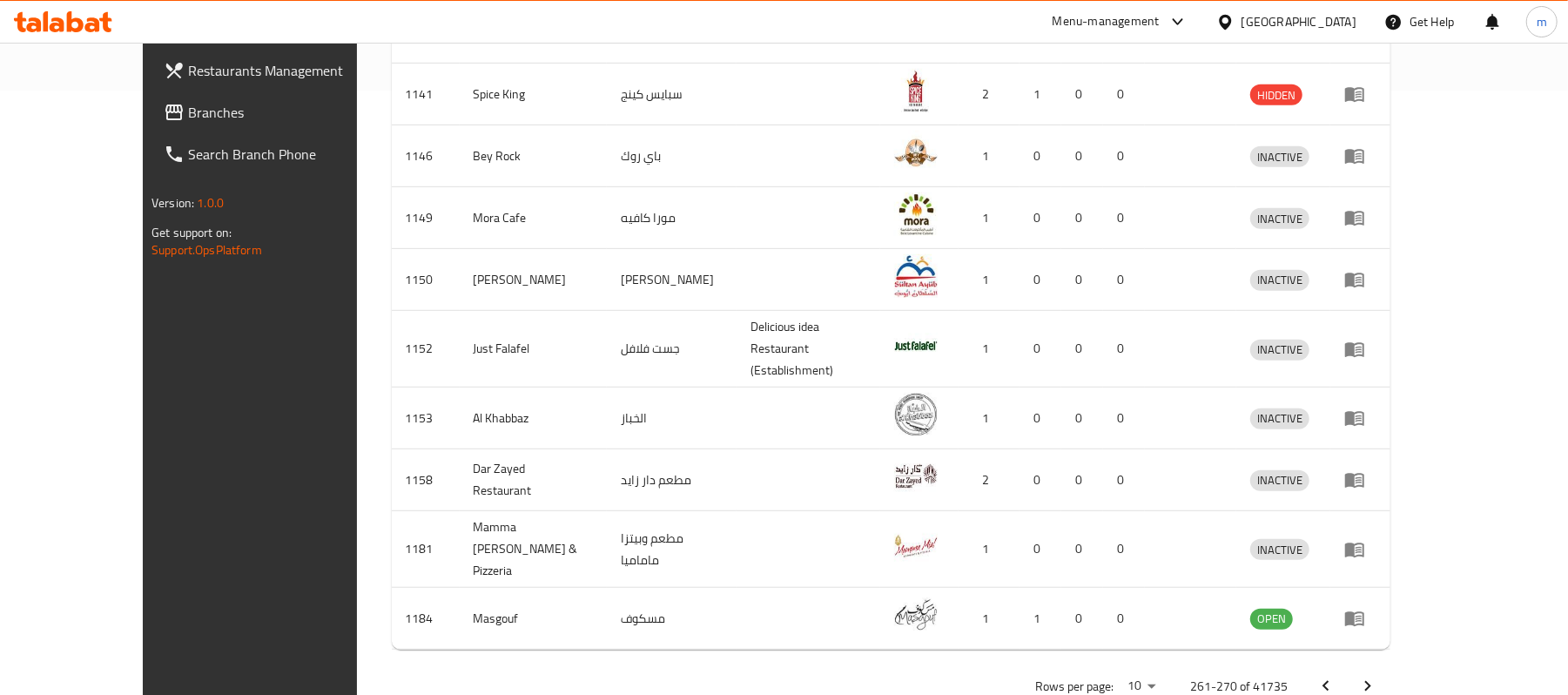
click at [1389, 665] on button "Next page" at bounding box center [1368, 686] width 42 height 42
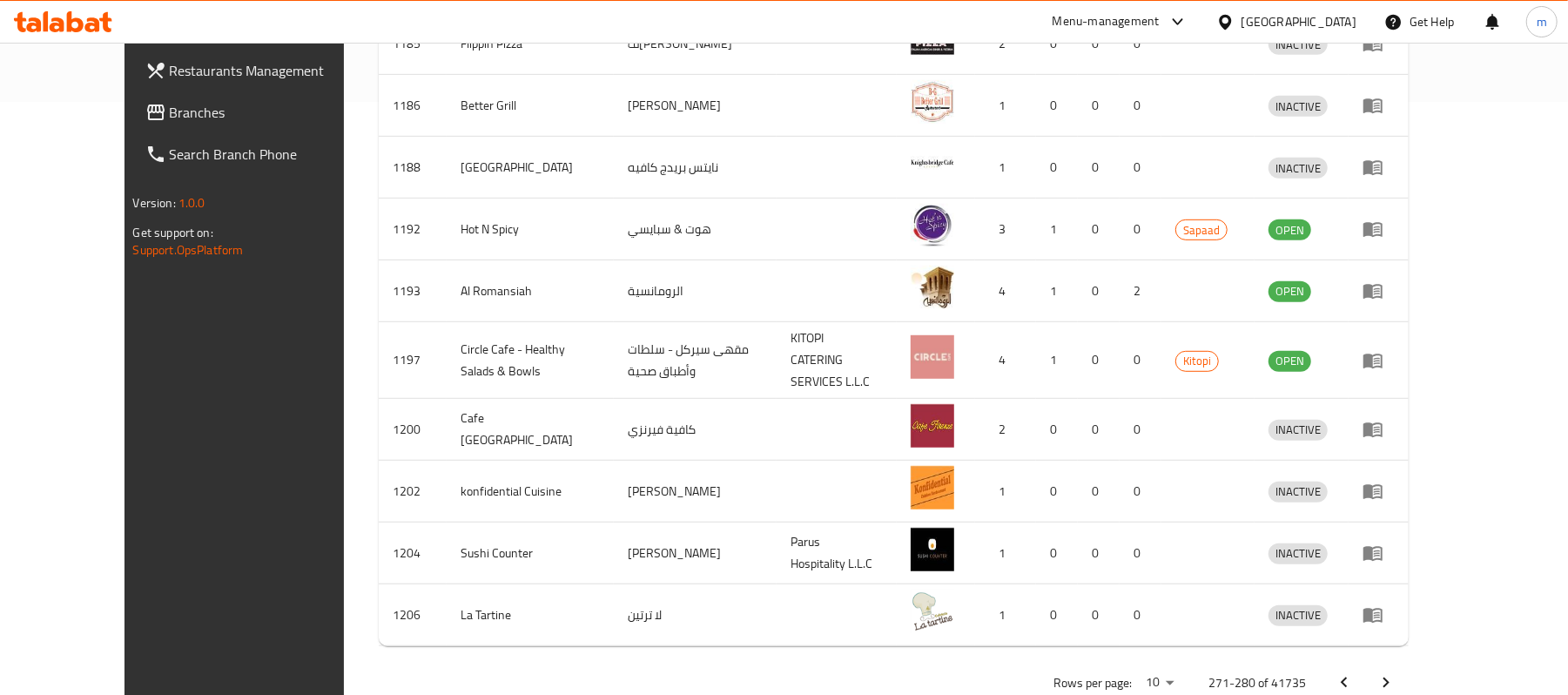
scroll to position [590, 0]
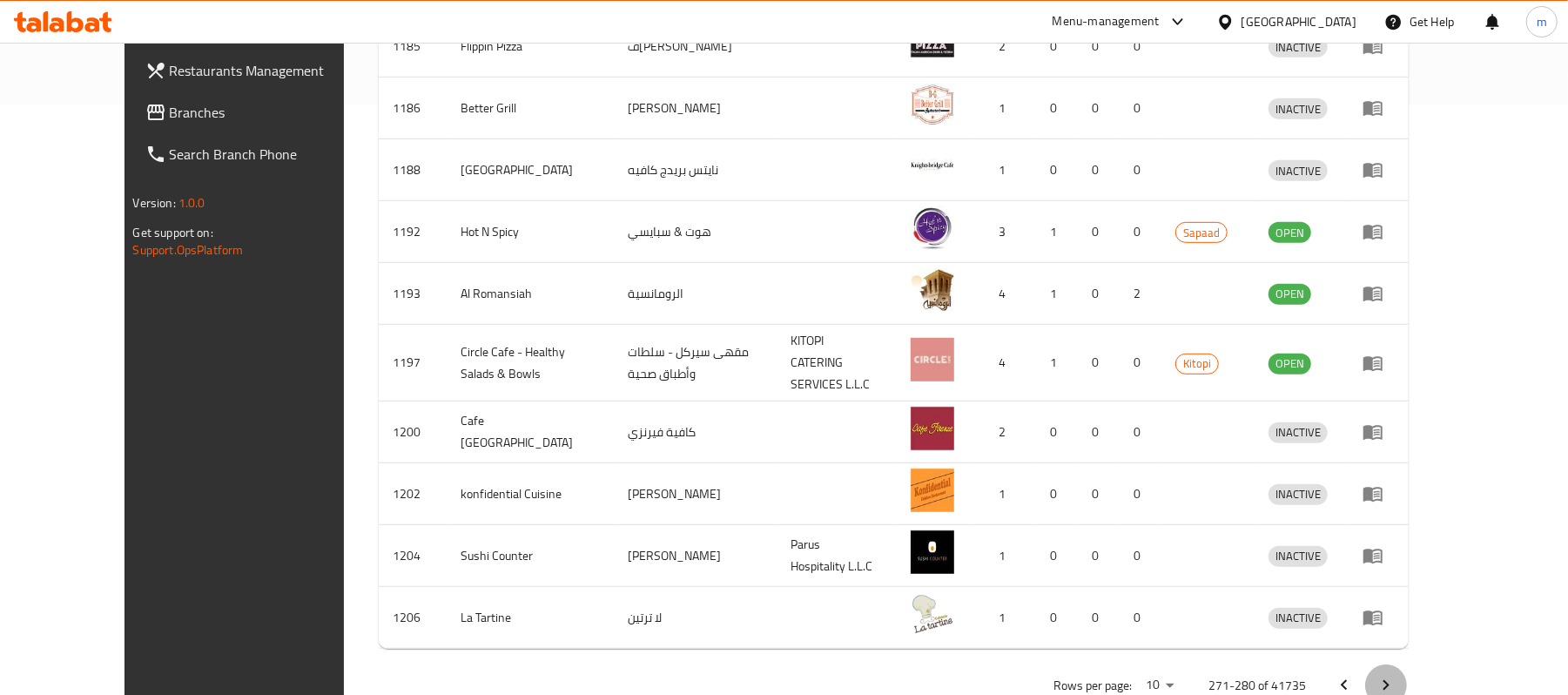
click at [1397, 675] on icon "Next page" at bounding box center [1386, 685] width 21 height 21
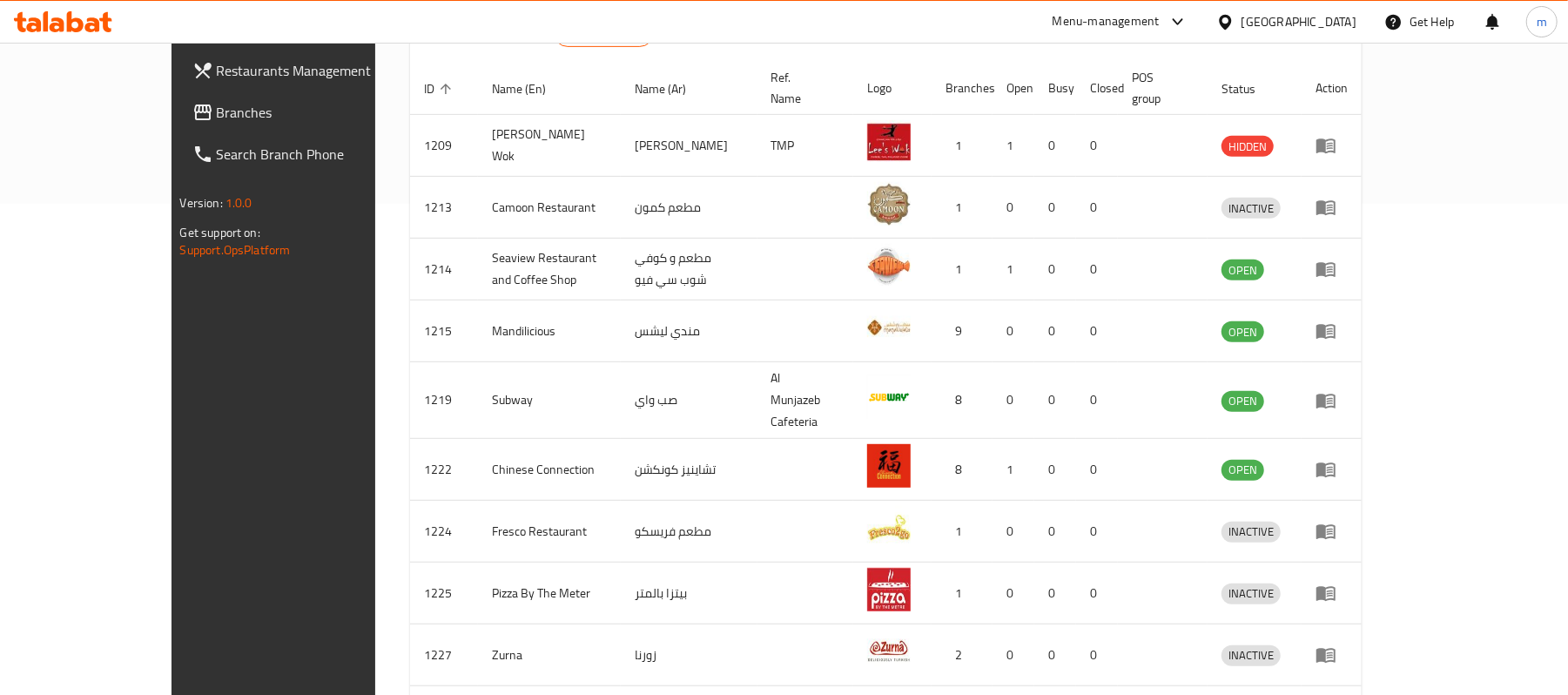
scroll to position [604, 0]
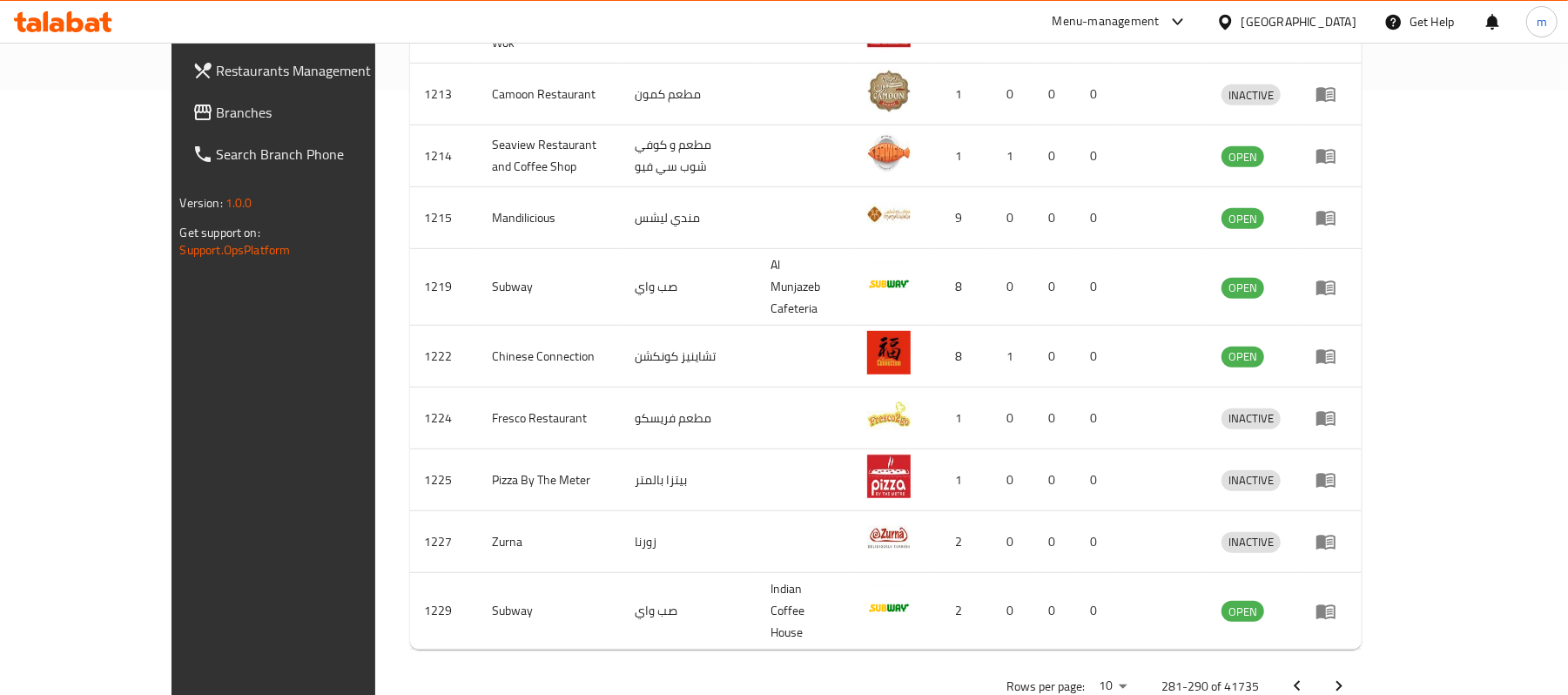
click at [1350, 676] on icon "Next page" at bounding box center [1339, 686] width 21 height 21
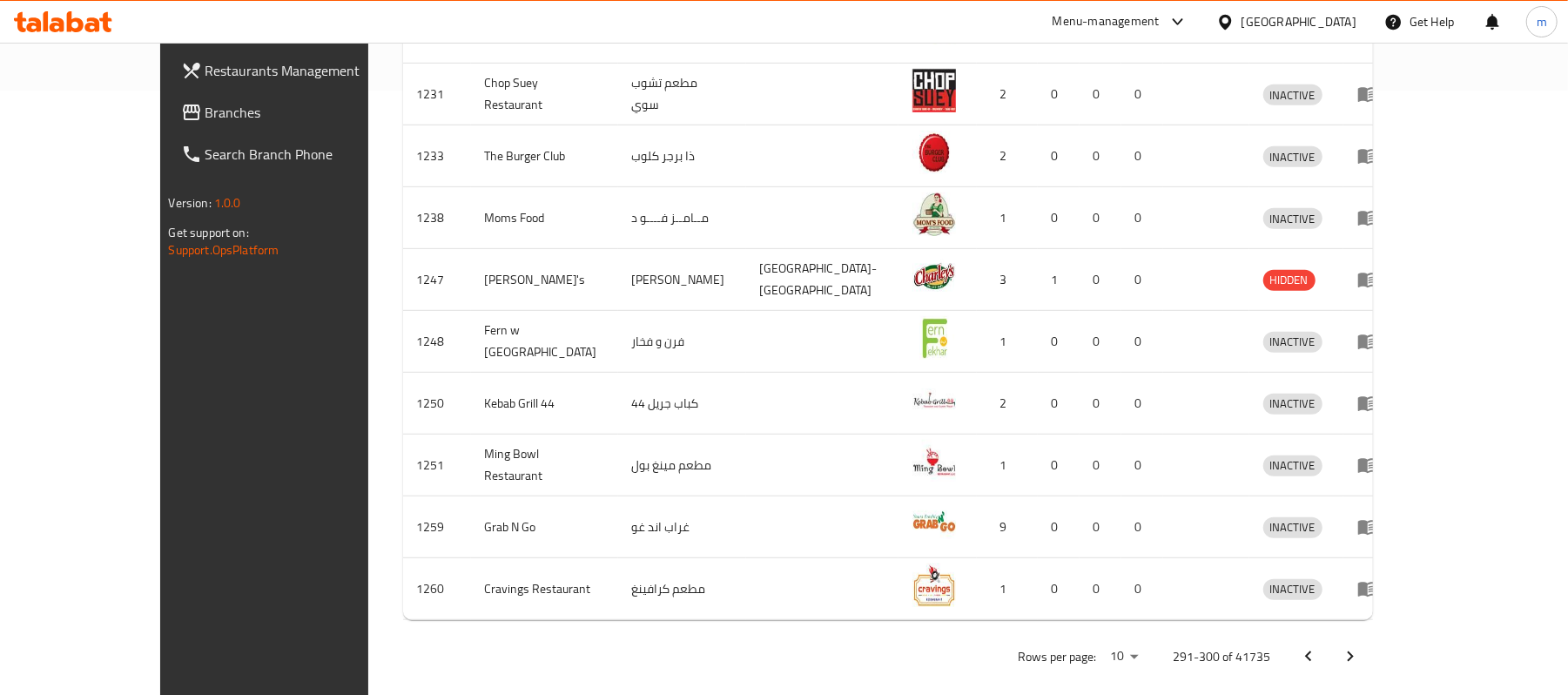
click at [1361, 646] on icon "Next page" at bounding box center [1351, 657] width 21 height 21
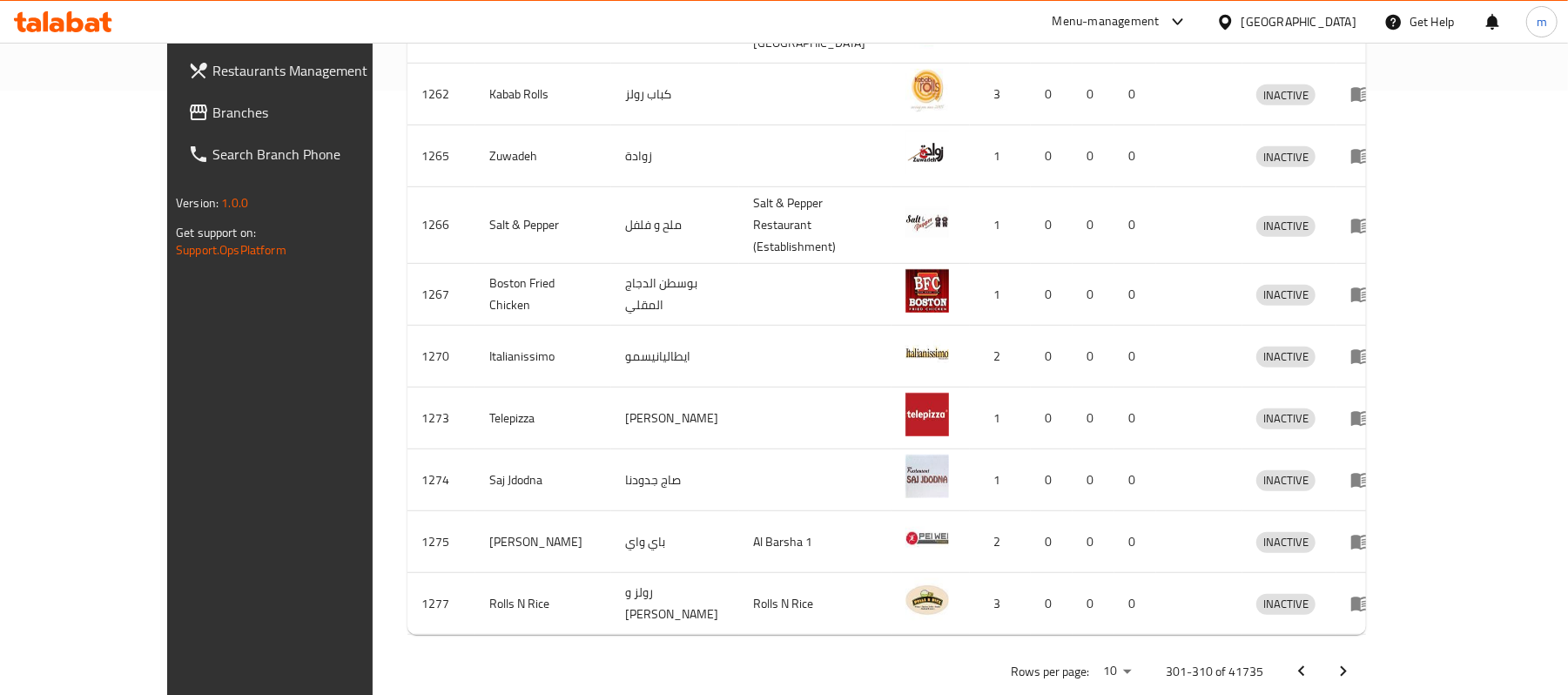
click at [1354, 661] on icon "Next page" at bounding box center [1343, 671] width 21 height 21
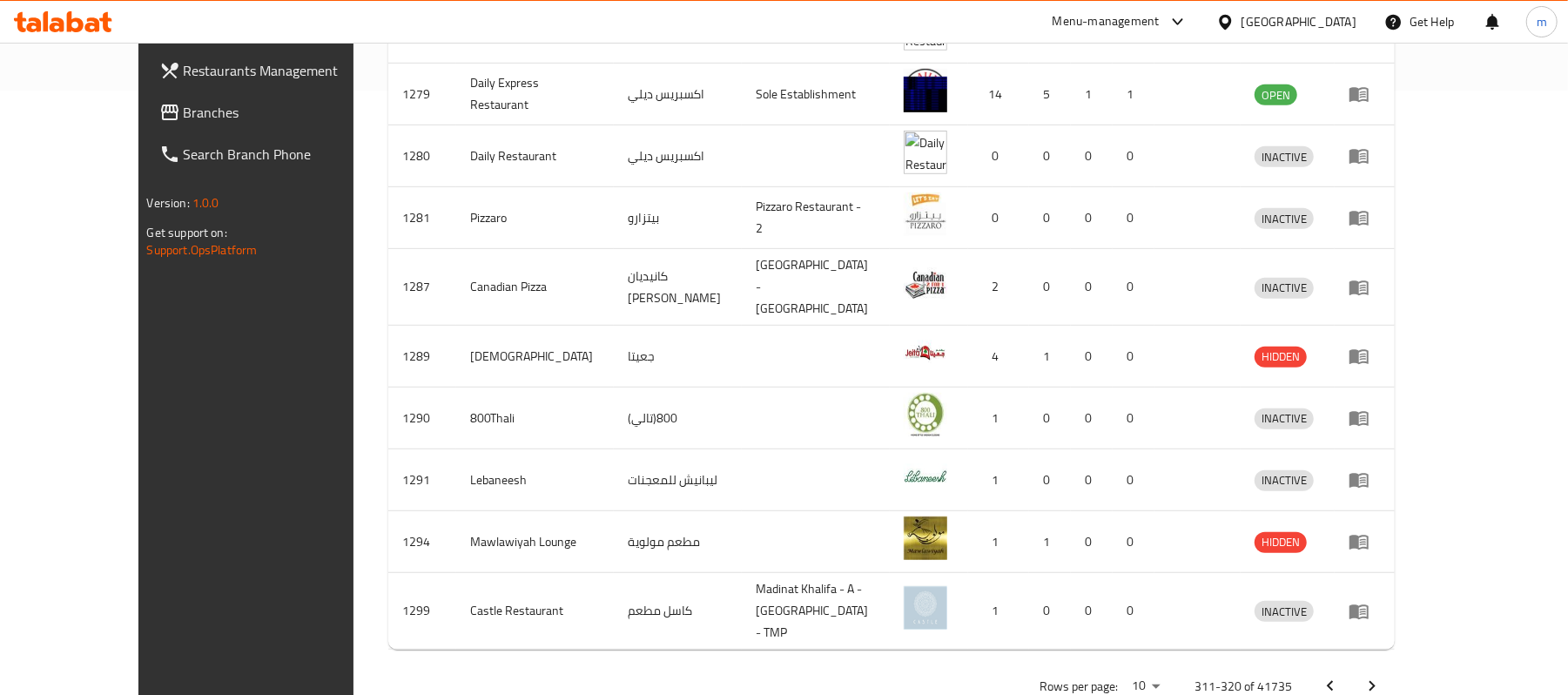
click at [1383, 676] on icon "Next page" at bounding box center [1372, 686] width 21 height 21
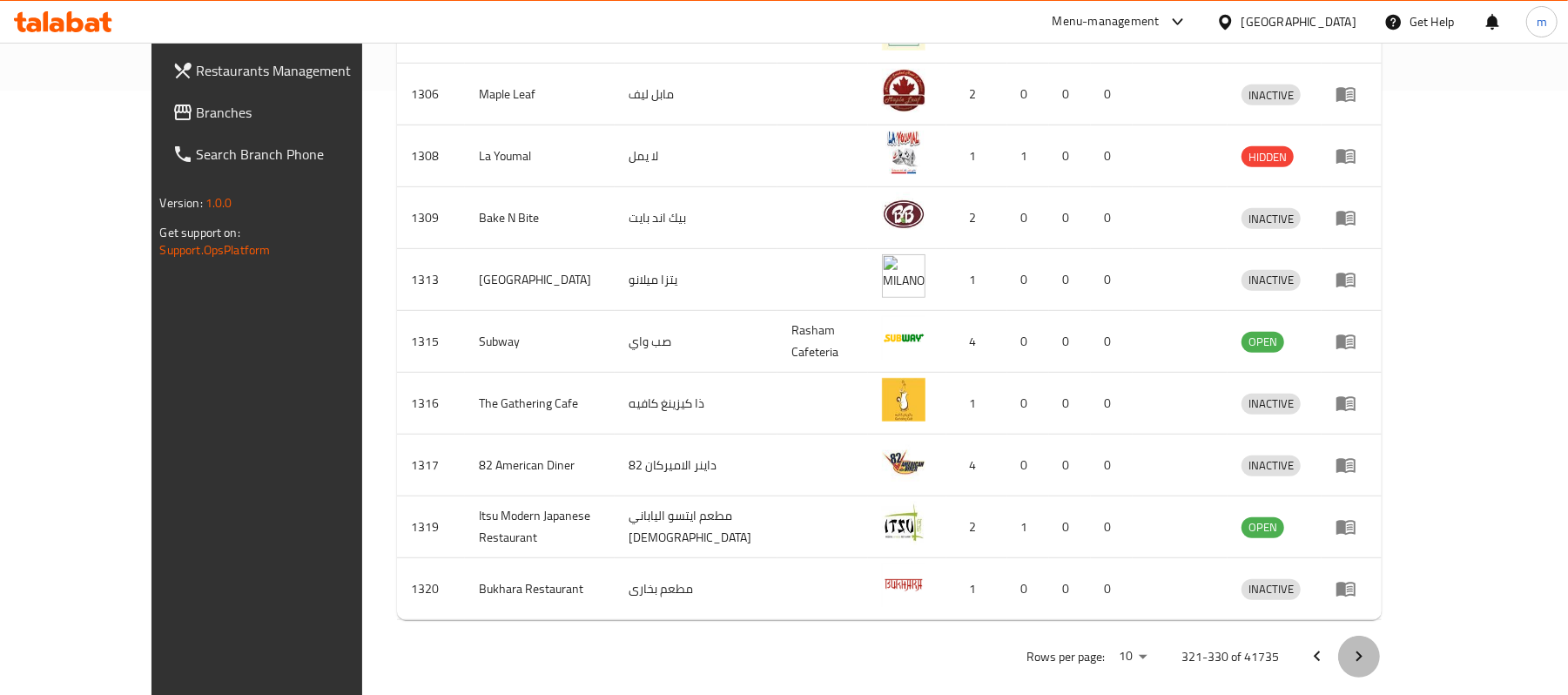
click at [1369, 646] on icon "Next page" at bounding box center [1360, 657] width 21 height 21
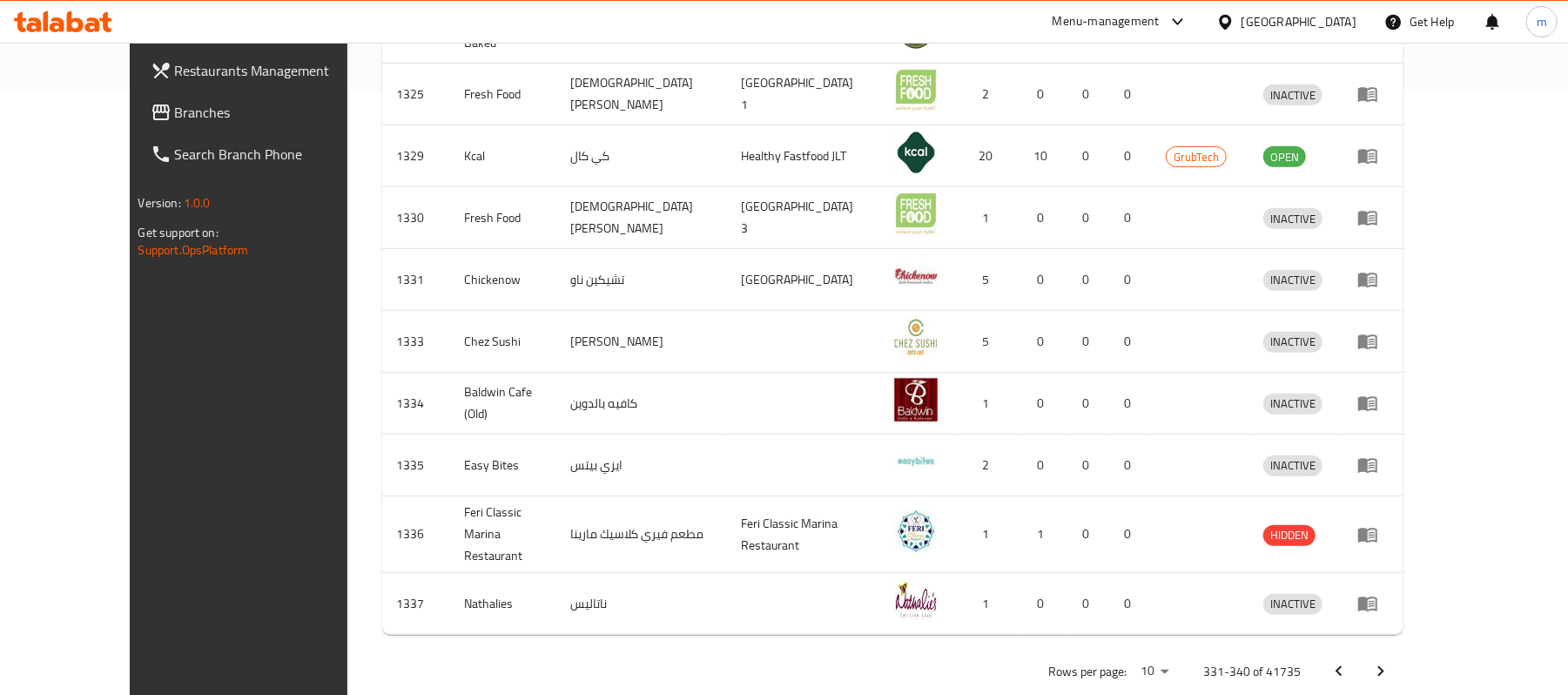
click at [1350, 661] on icon "Previous page" at bounding box center [1339, 671] width 21 height 21
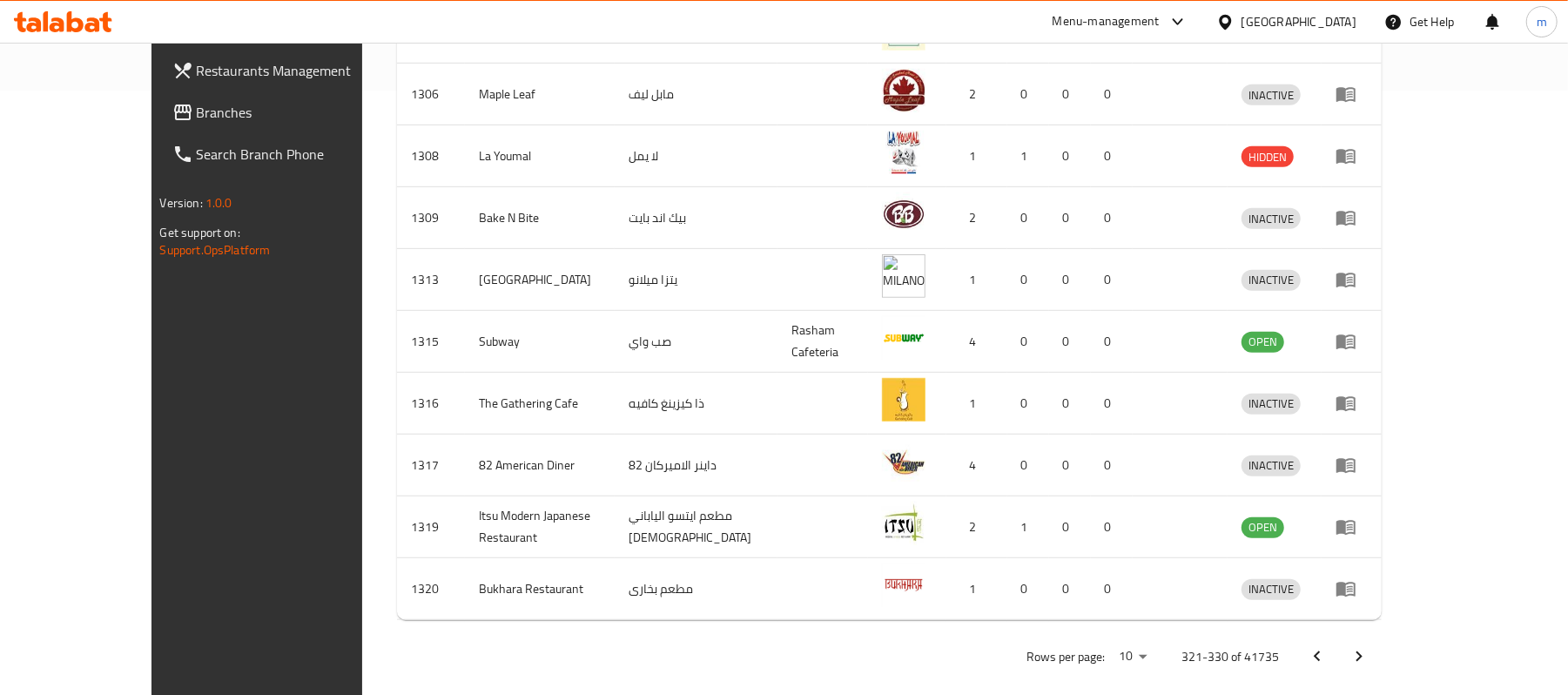
click at [1369, 646] on icon "Next page" at bounding box center [1360, 657] width 21 height 21
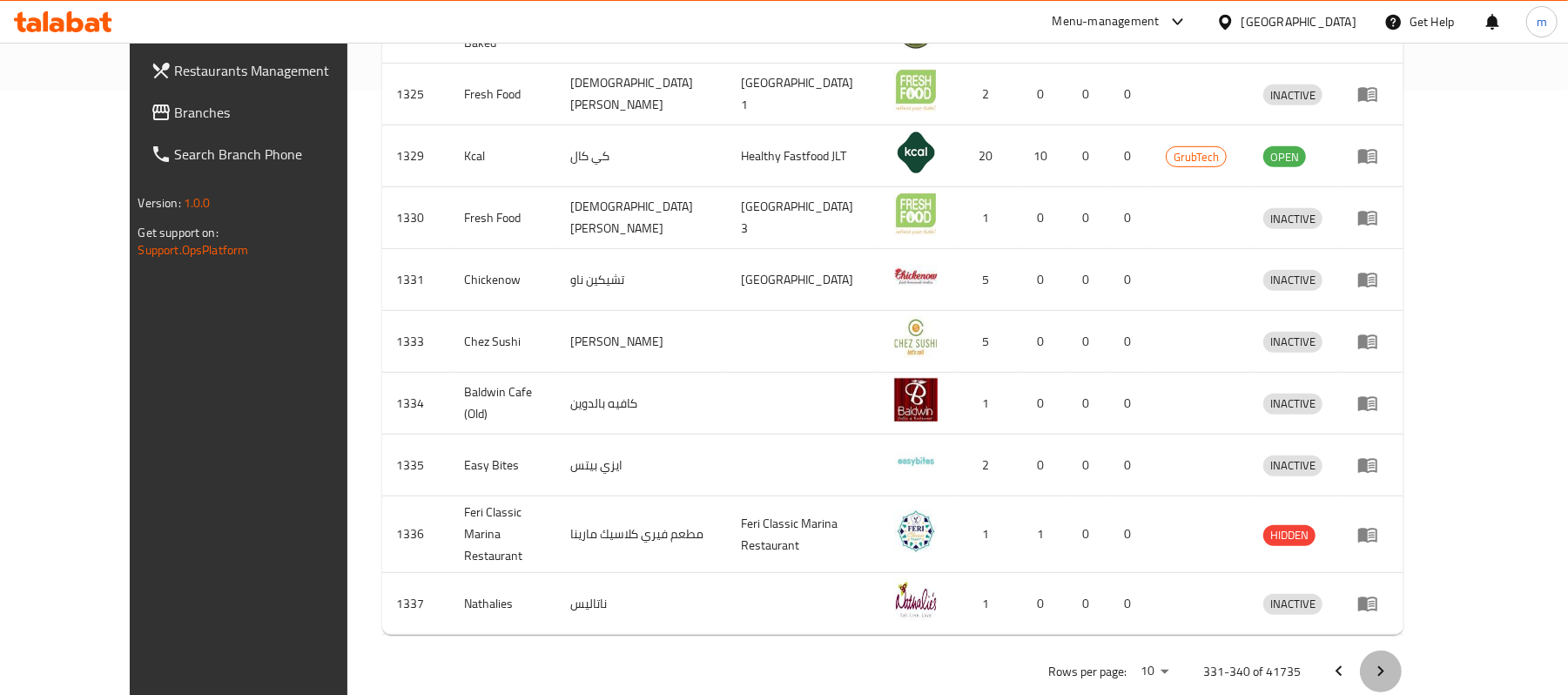
click at [1391, 661] on icon "Next page" at bounding box center [1381, 671] width 21 height 21
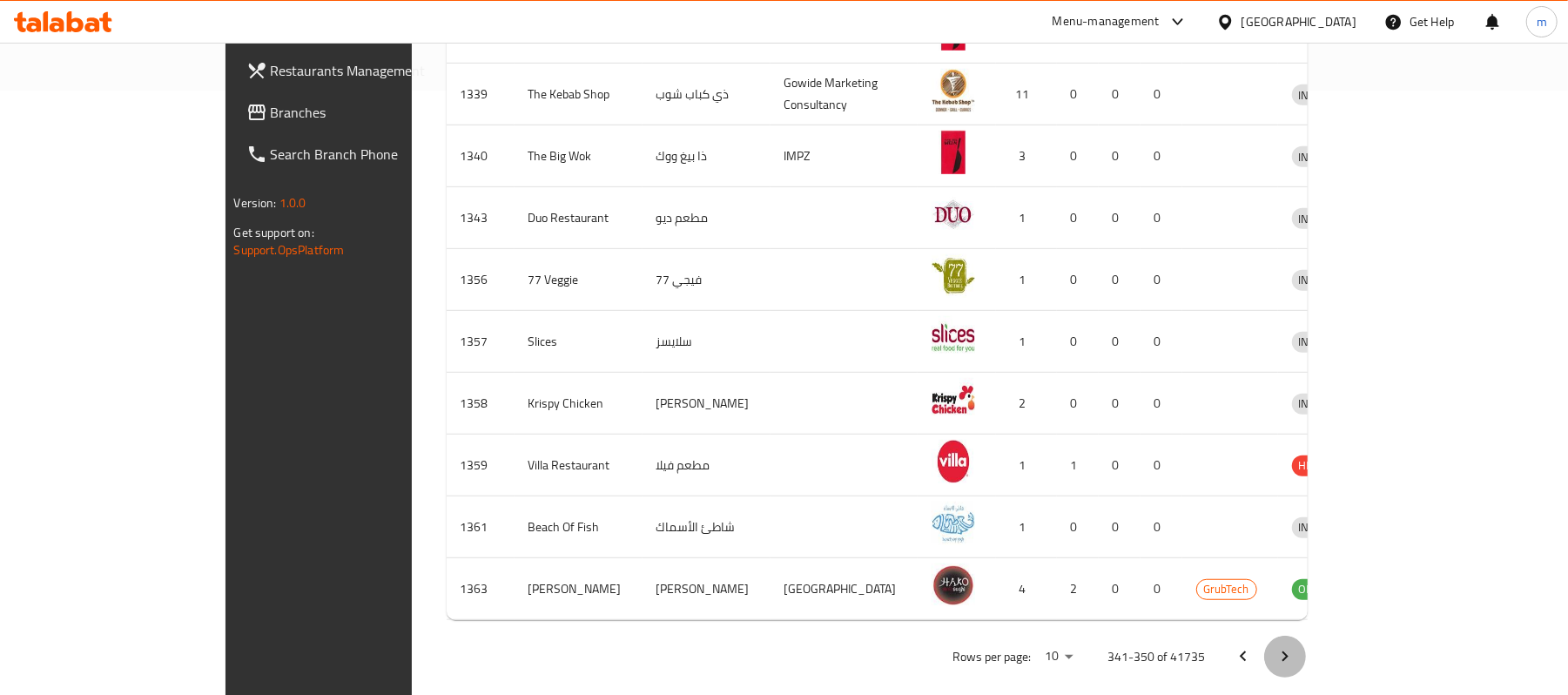
click at [1306, 636] on button "Next page" at bounding box center [1285, 657] width 42 height 42
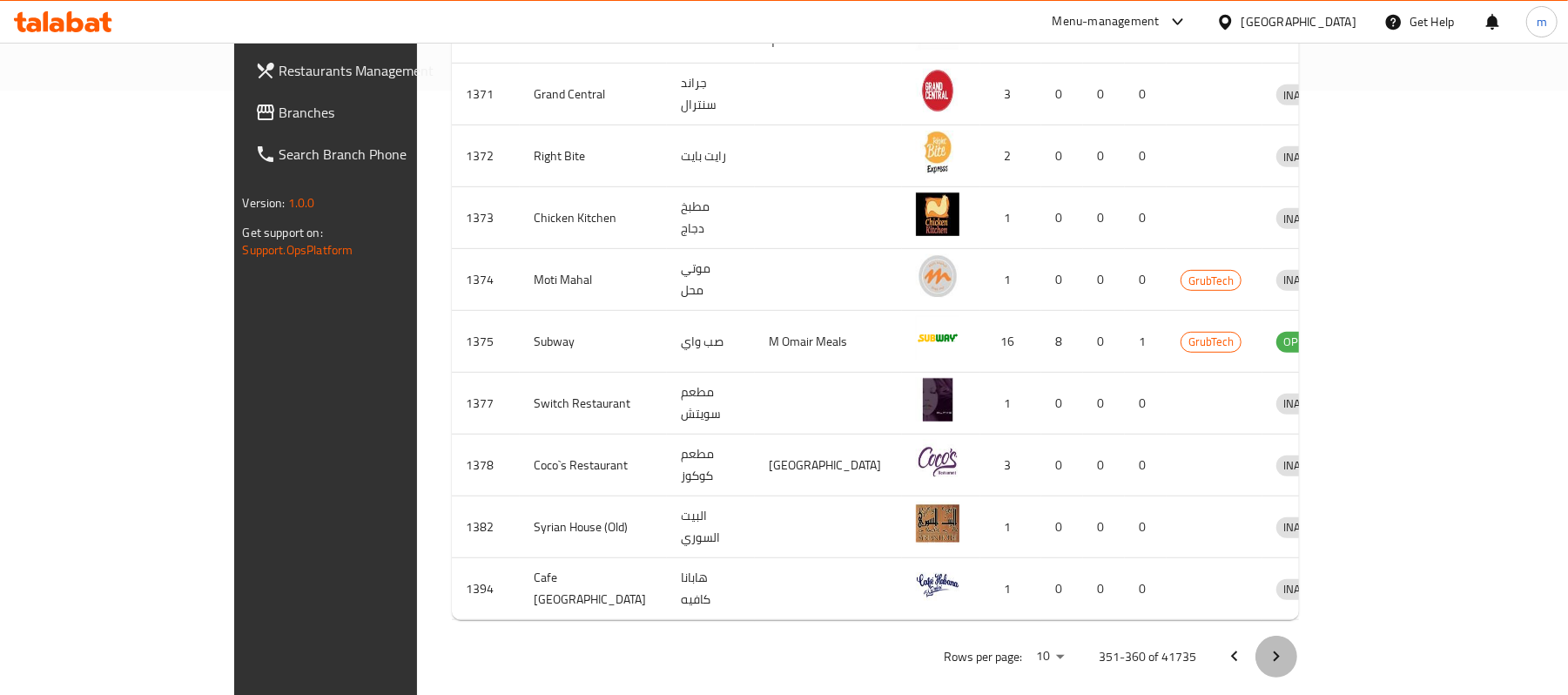
click at [1287, 646] on icon "Next page" at bounding box center [1276, 657] width 21 height 21
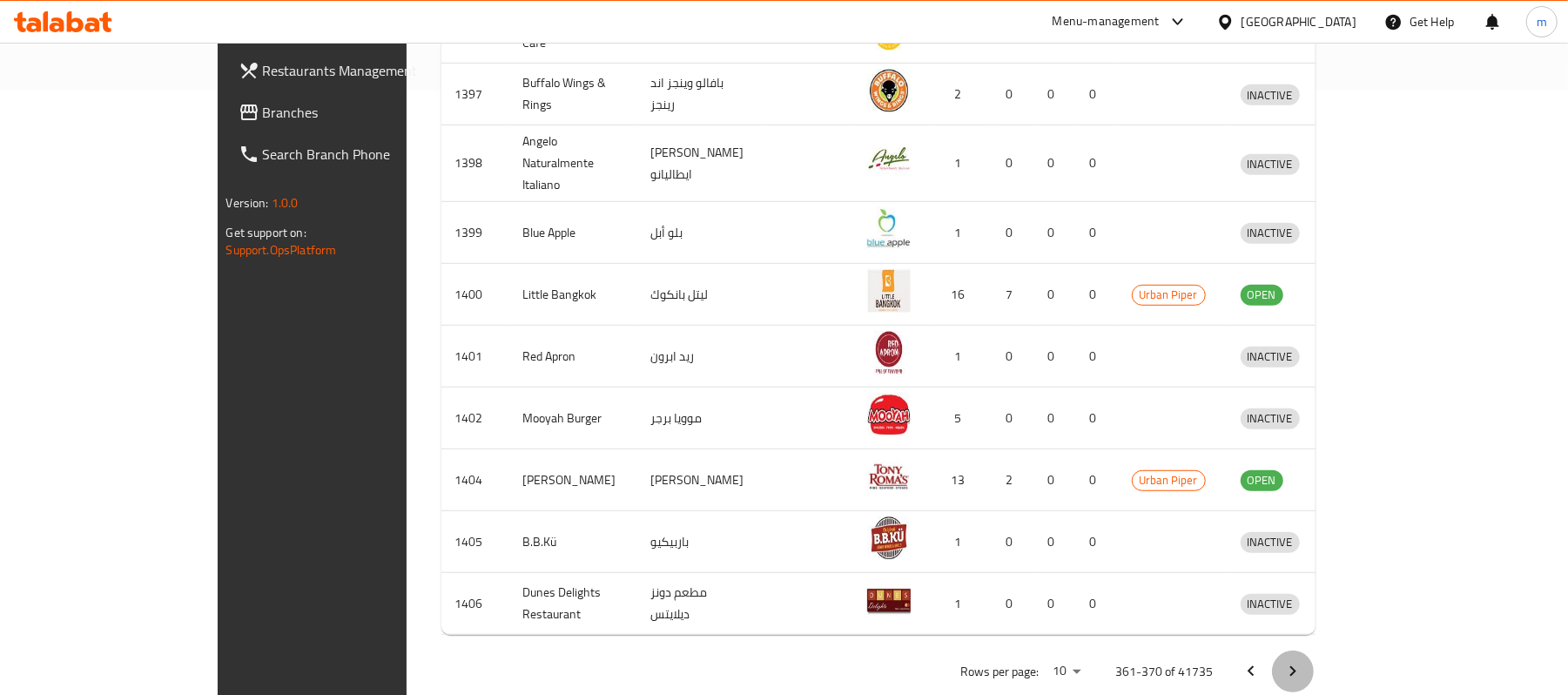
click at [1314, 650] on button "Next page" at bounding box center [1293, 671] width 42 height 42
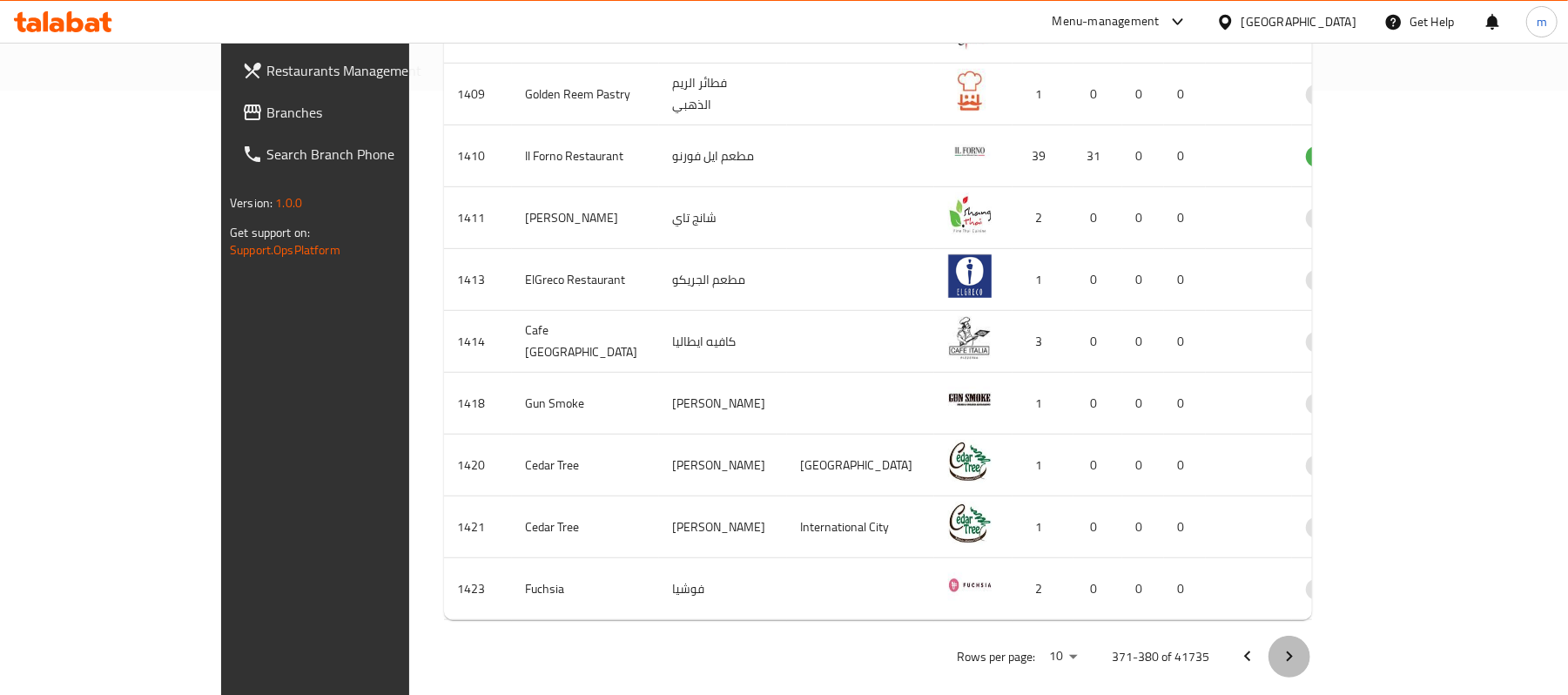
click at [1311, 636] on button "Next page" at bounding box center [1290, 657] width 42 height 42
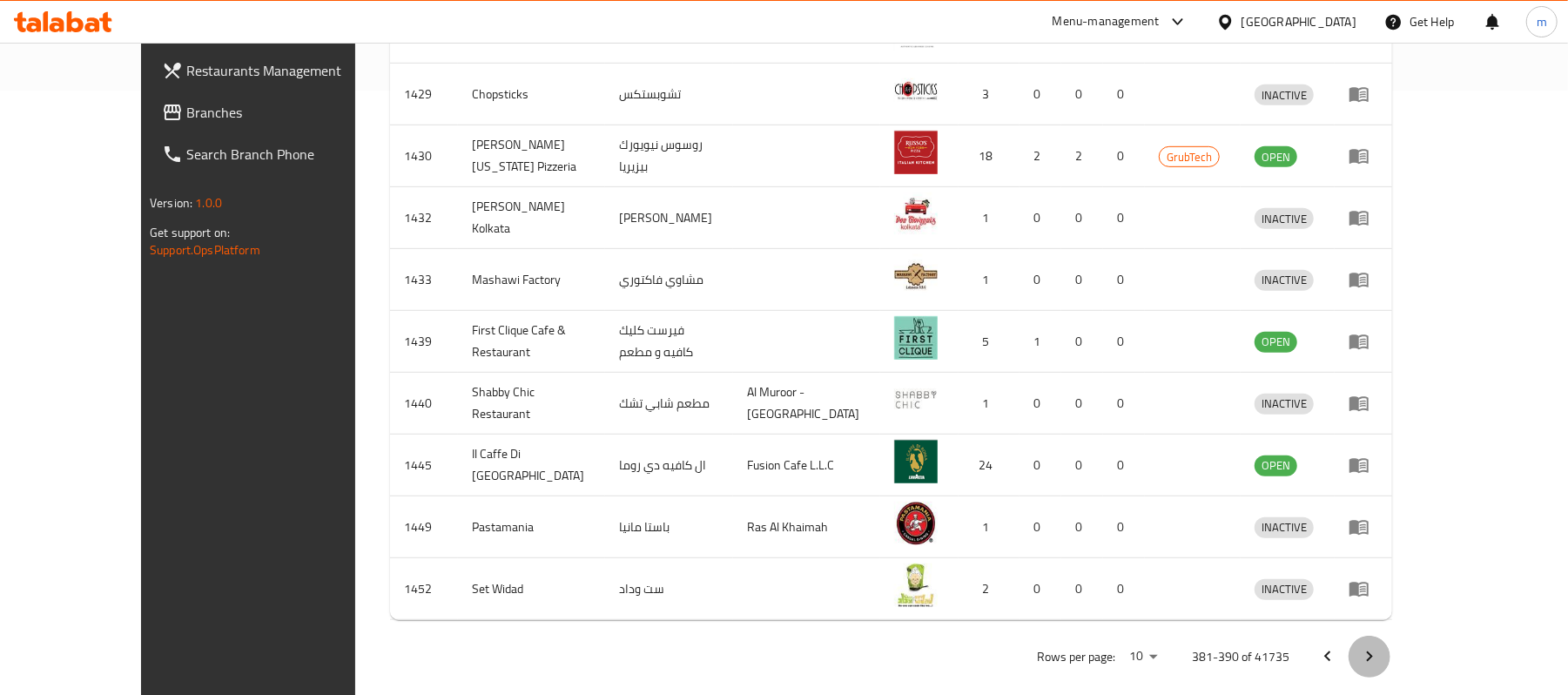
click at [1380, 646] on icon "Next page" at bounding box center [1370, 657] width 21 height 21
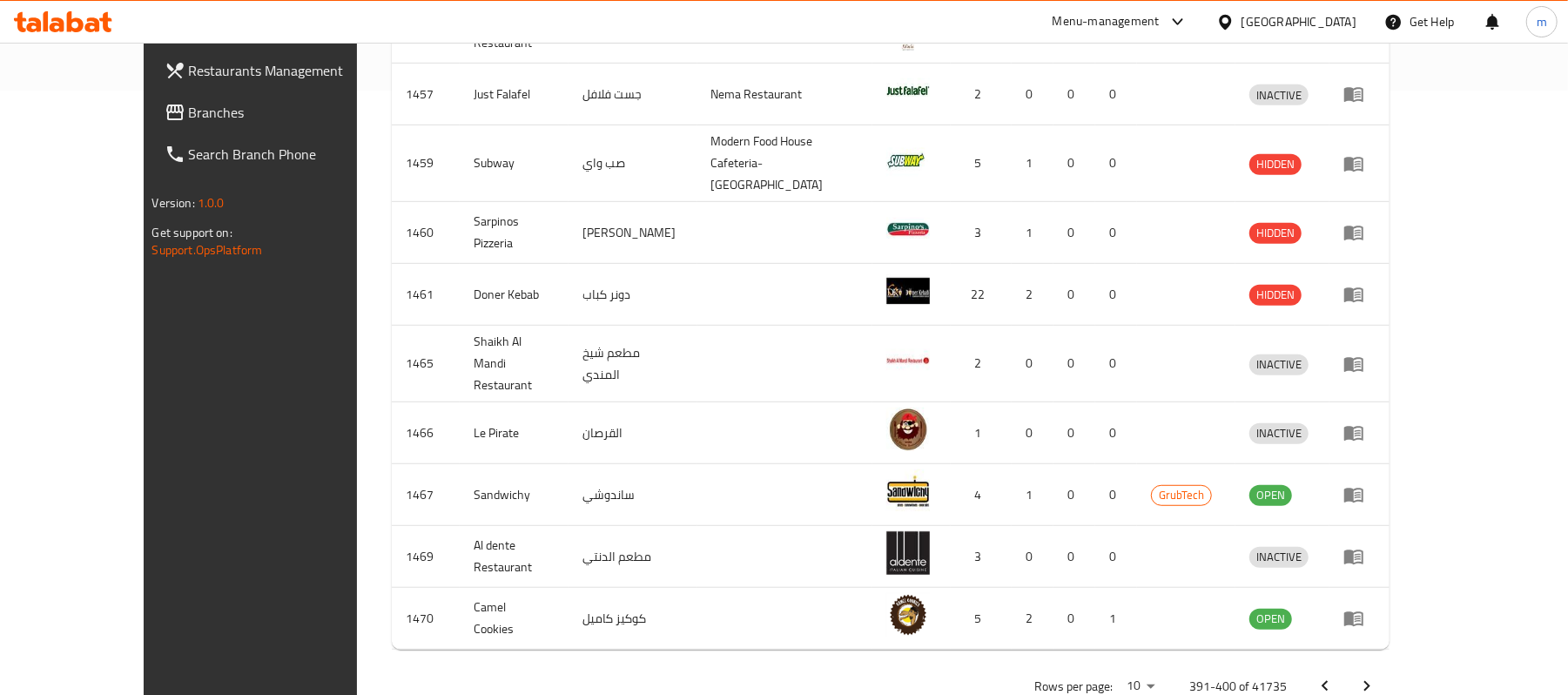
click at [1378, 676] on icon "Next page" at bounding box center [1367, 686] width 21 height 21
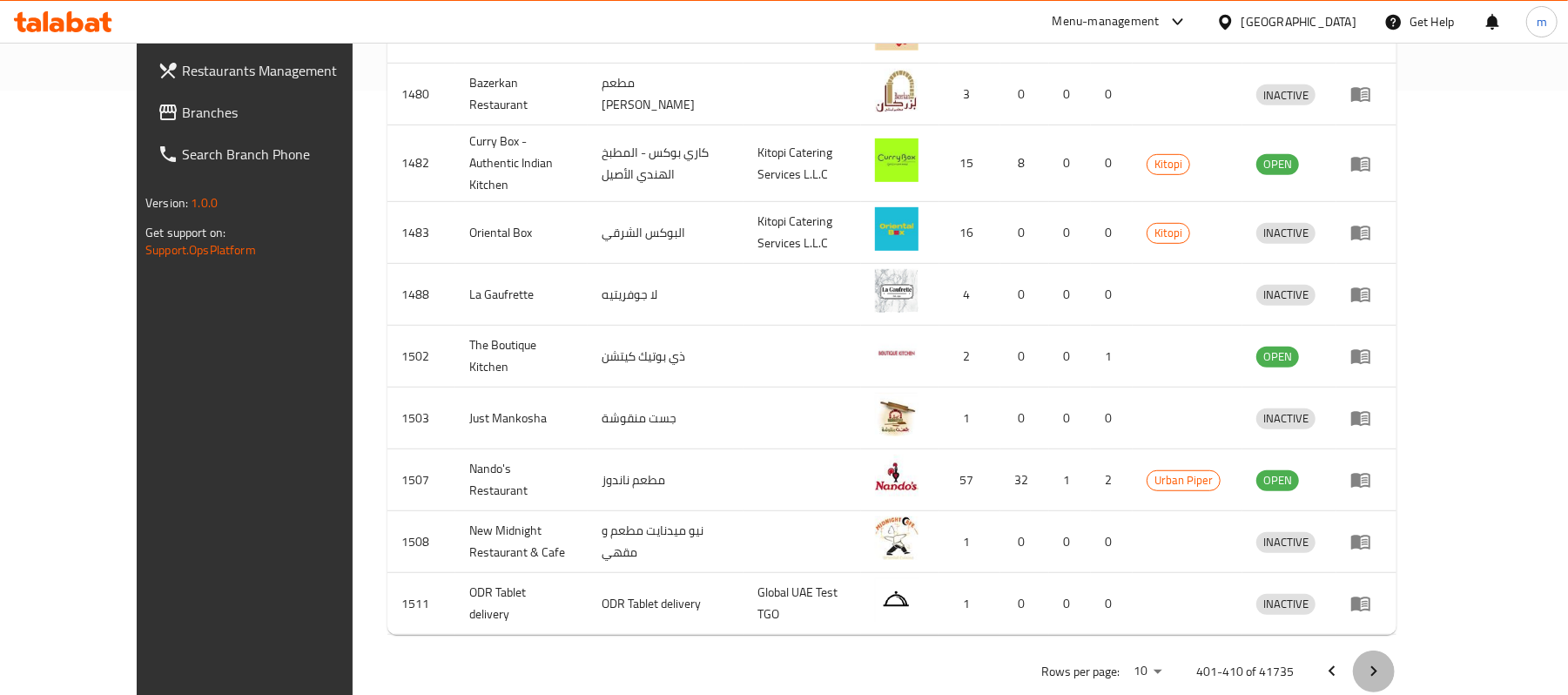
click at [1384, 661] on icon "Next page" at bounding box center [1374, 671] width 21 height 21
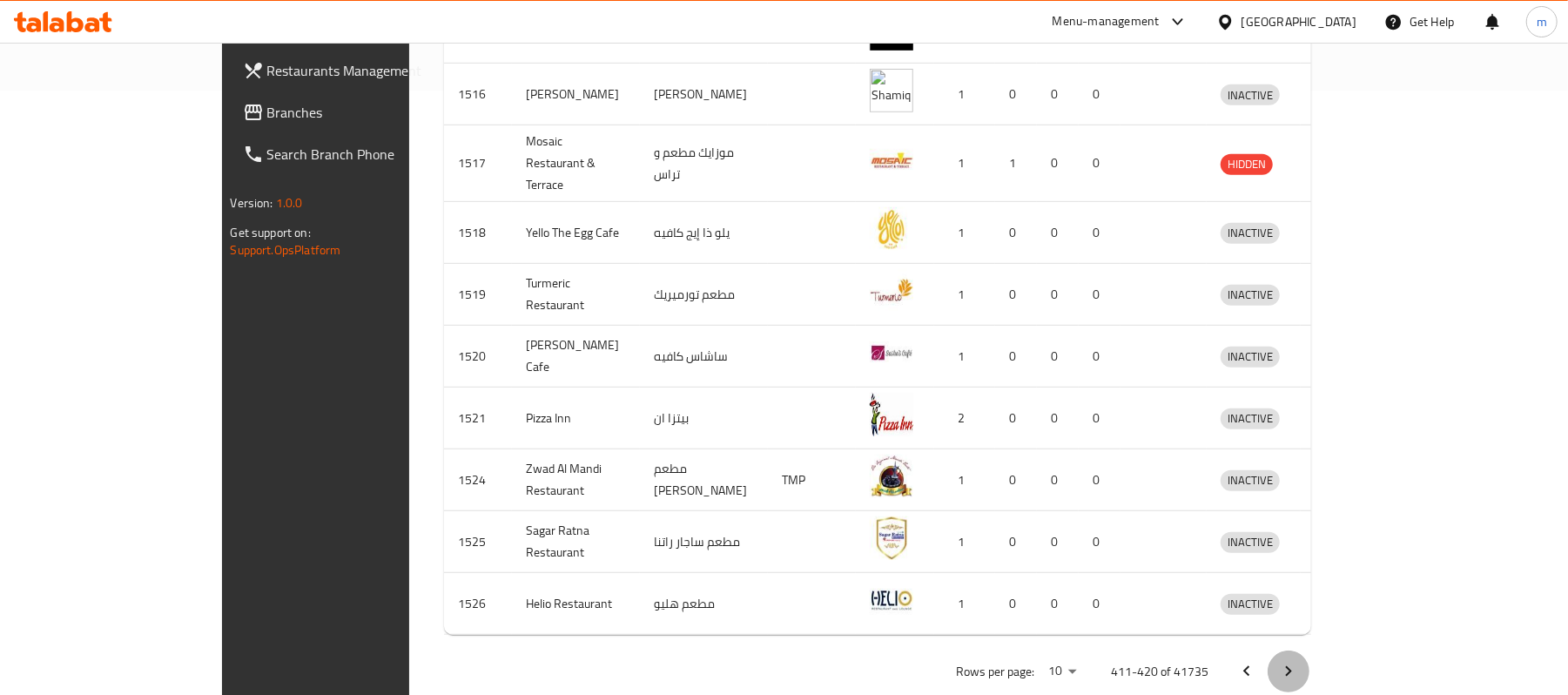
click at [1299, 661] on icon "Next page" at bounding box center [1289, 671] width 21 height 21
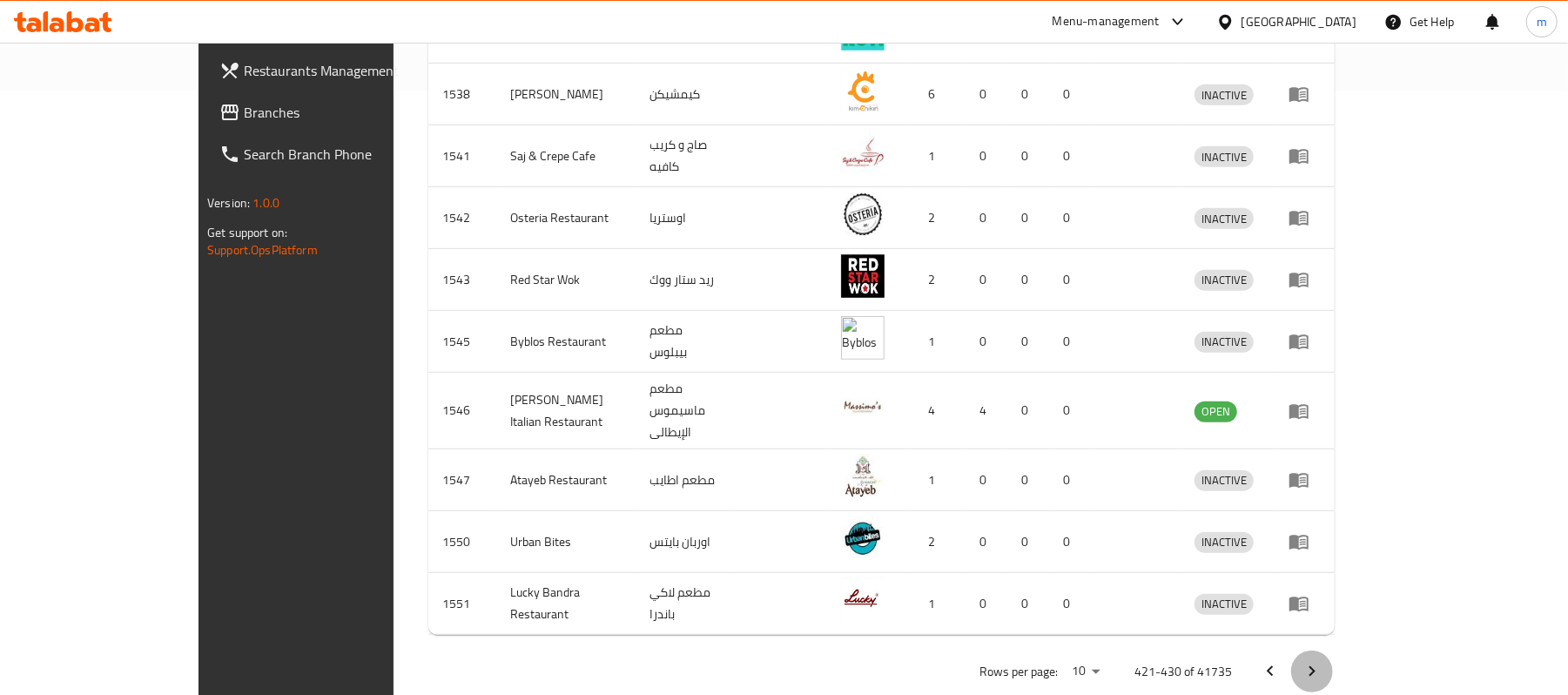
click at [1322, 661] on icon "Next page" at bounding box center [1312, 671] width 21 height 21
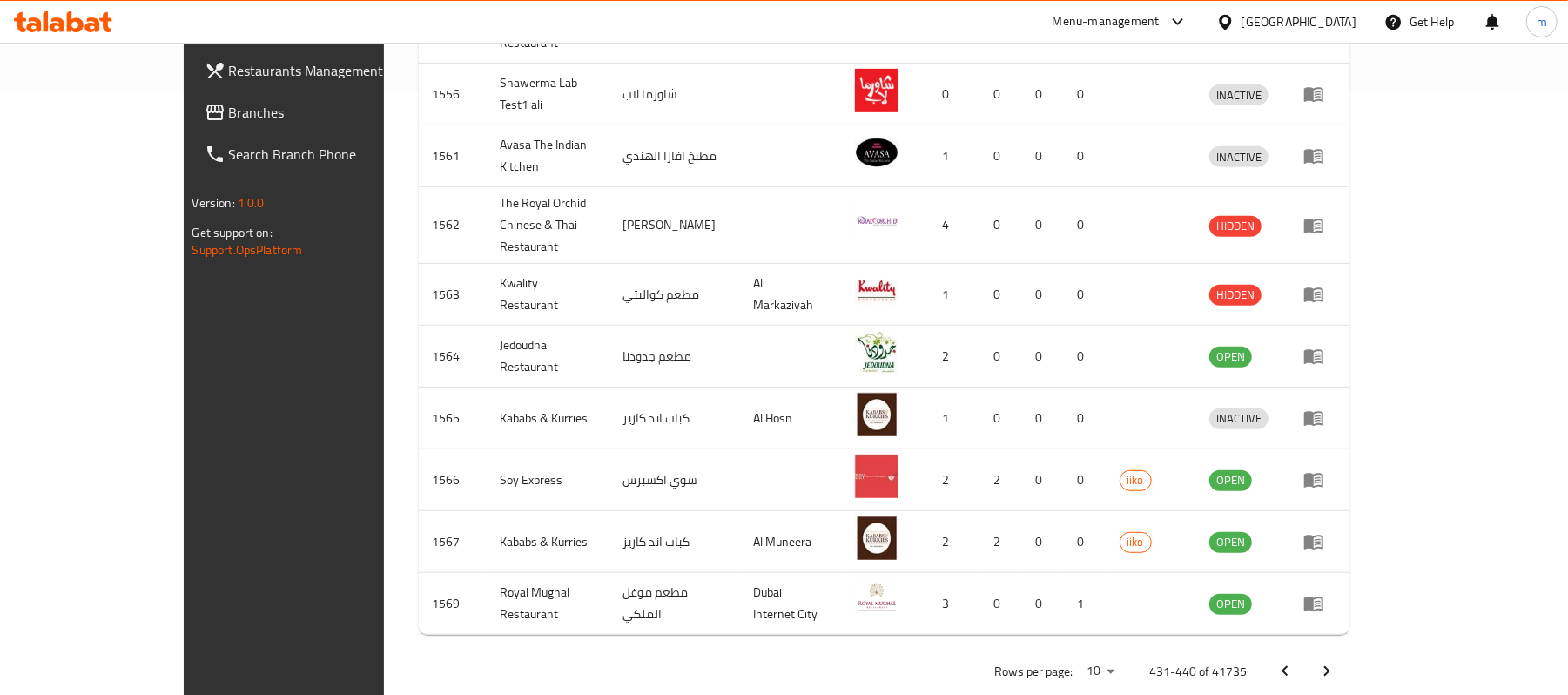
click at [1348, 650] on button "Next page" at bounding box center [1327, 671] width 42 height 42
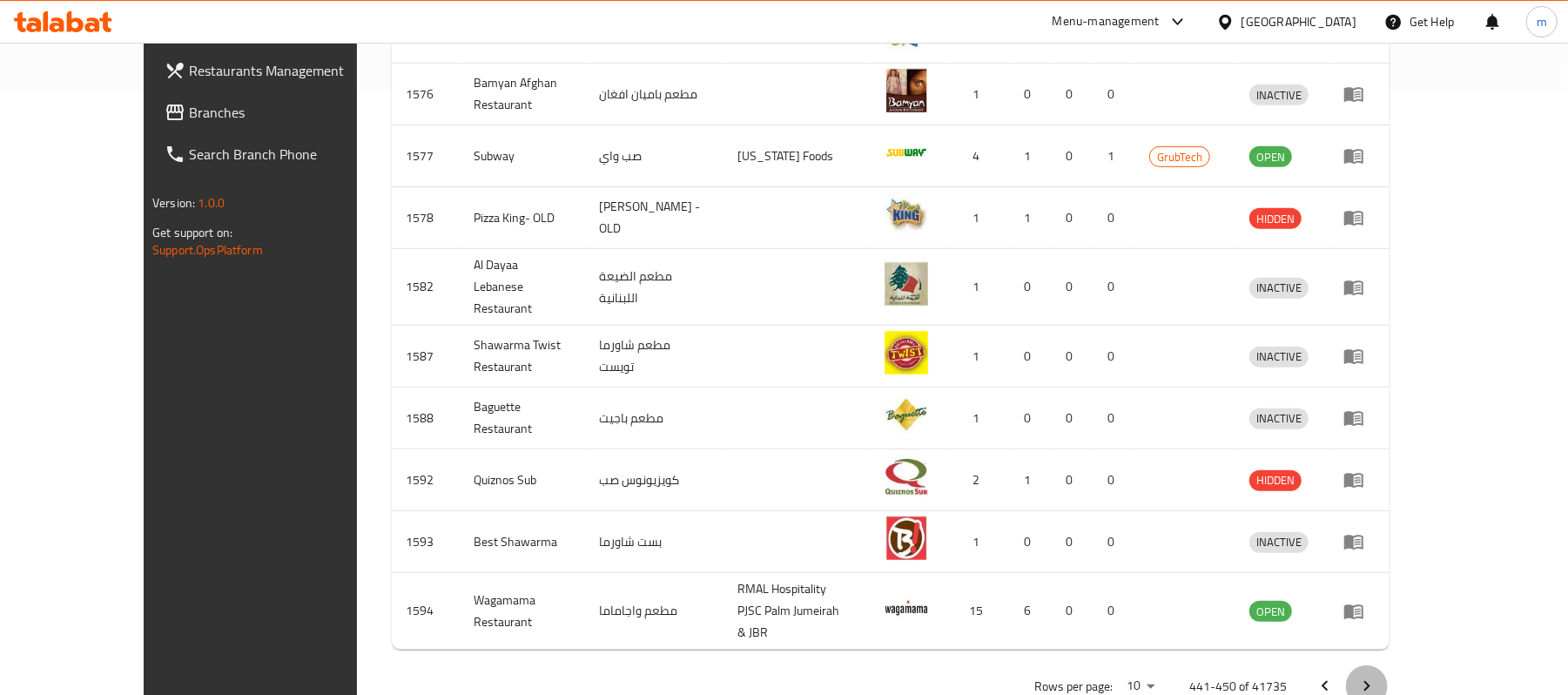
click at [1378, 676] on icon "Next page" at bounding box center [1367, 686] width 21 height 21
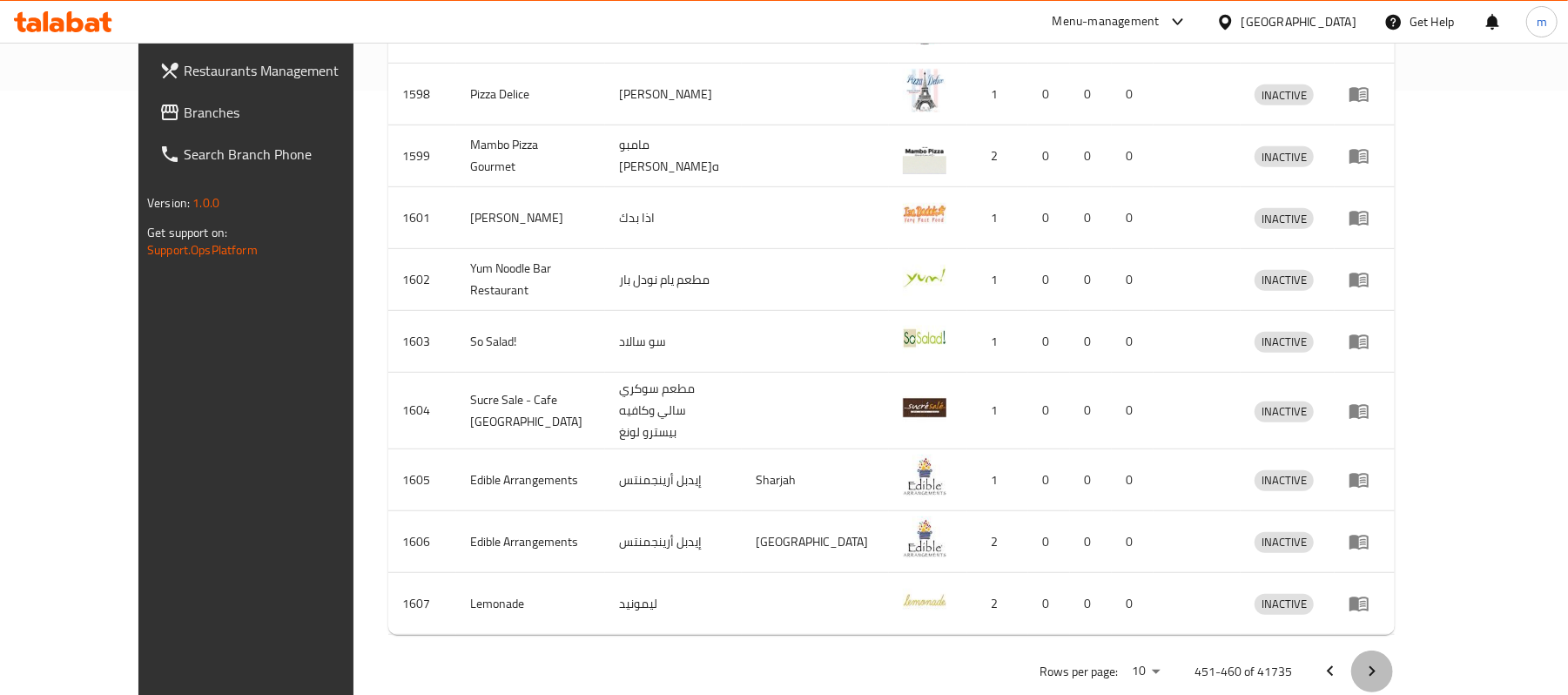
click at [1383, 661] on icon "Next page" at bounding box center [1372, 671] width 21 height 21
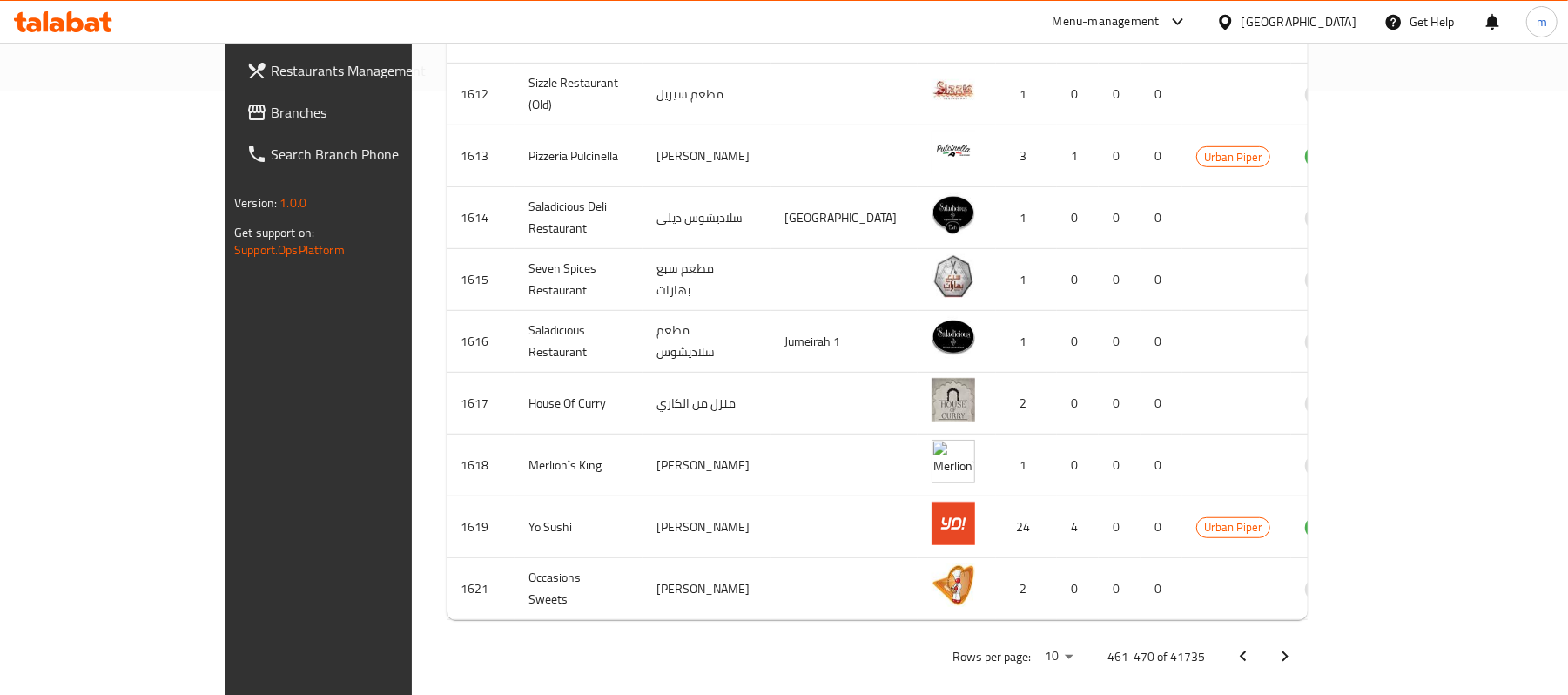
click at [1296, 646] on icon "Next page" at bounding box center [1285, 657] width 21 height 21
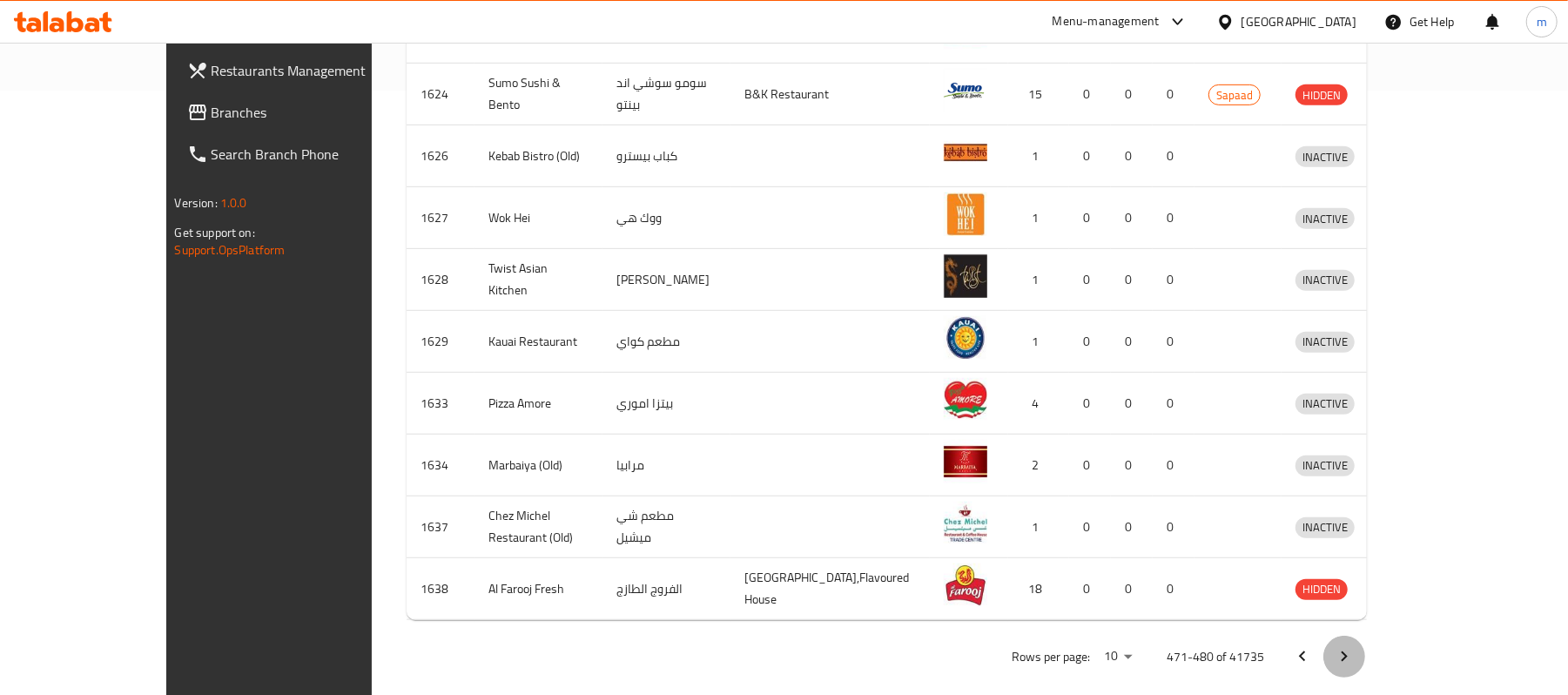
click at [1365, 636] on button "Next page" at bounding box center [1344, 657] width 42 height 42
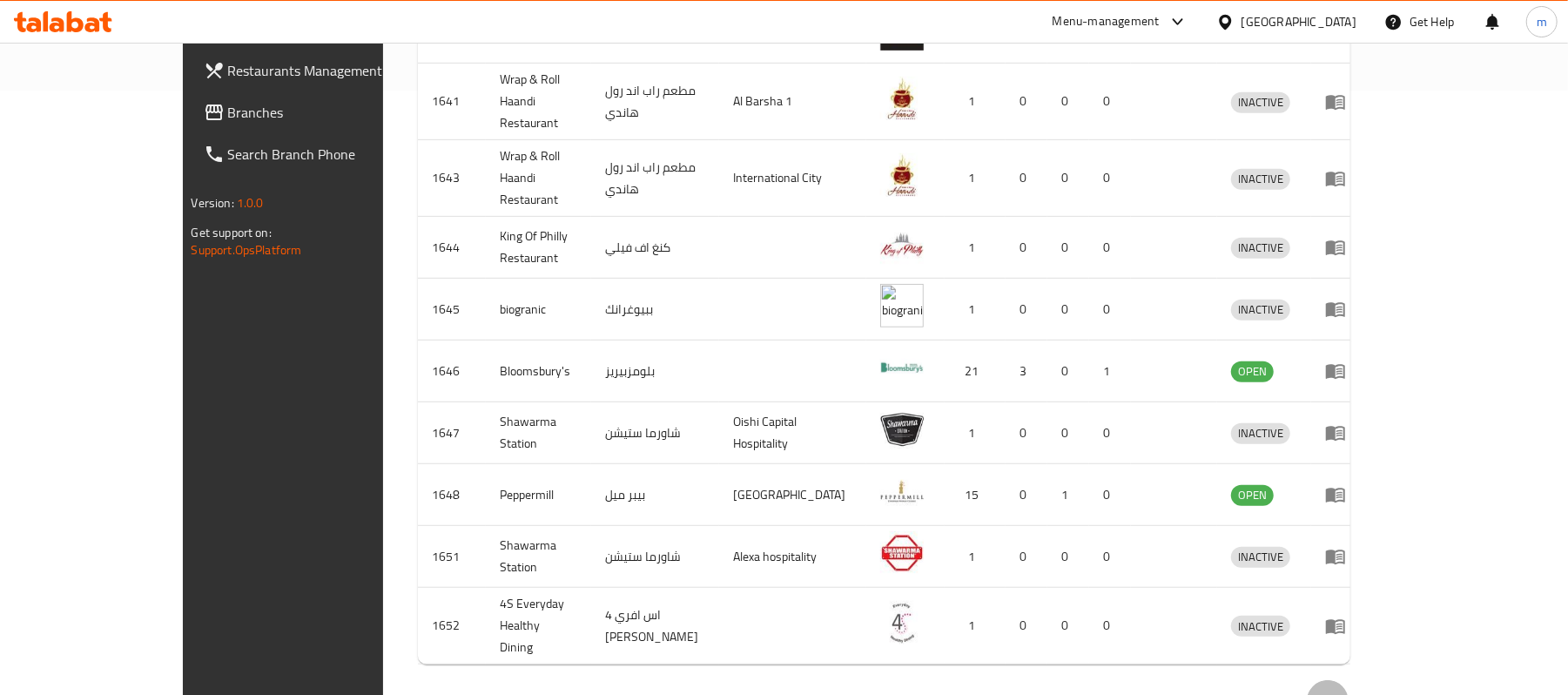
click at [1339, 690] on icon "Next page" at bounding box center [1328, 701] width 21 height 21
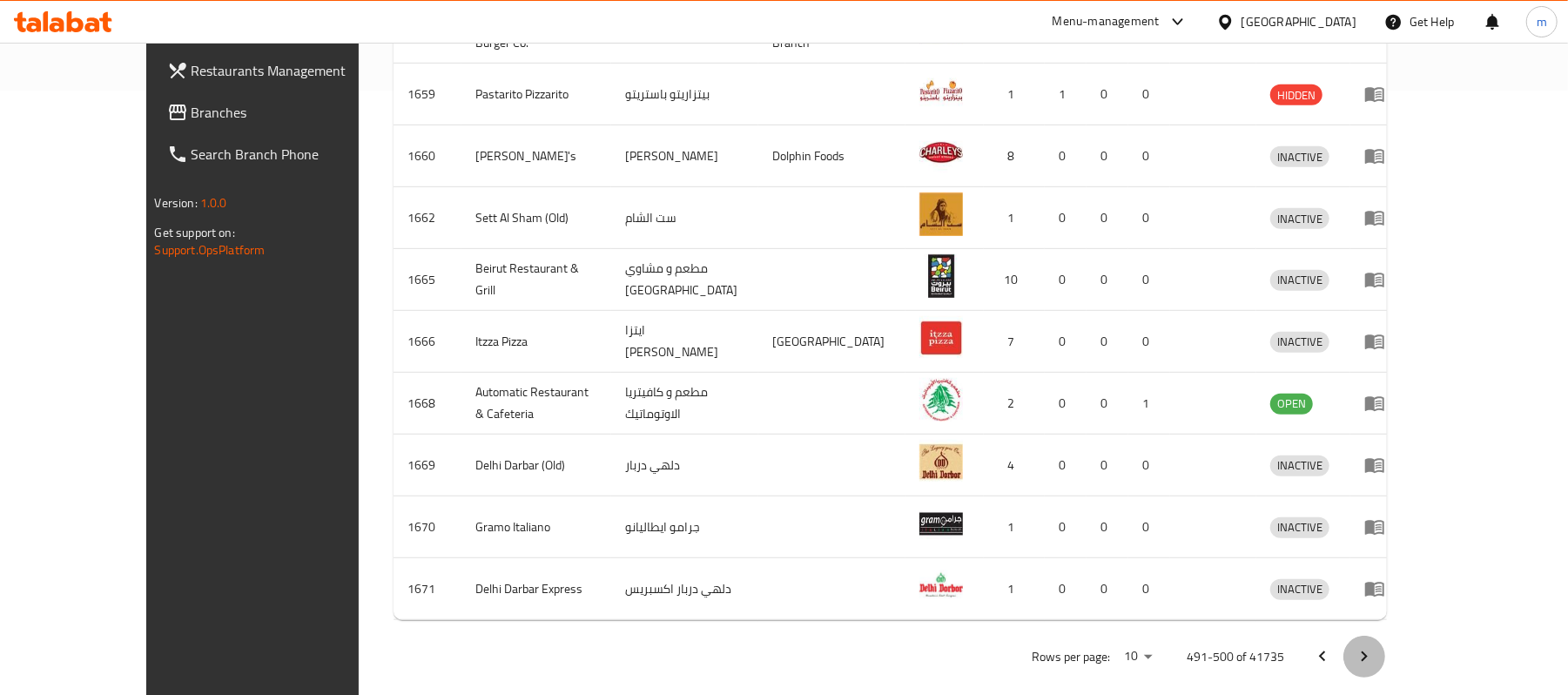
click at [1385, 641] on button "Next page" at bounding box center [1364, 657] width 42 height 42
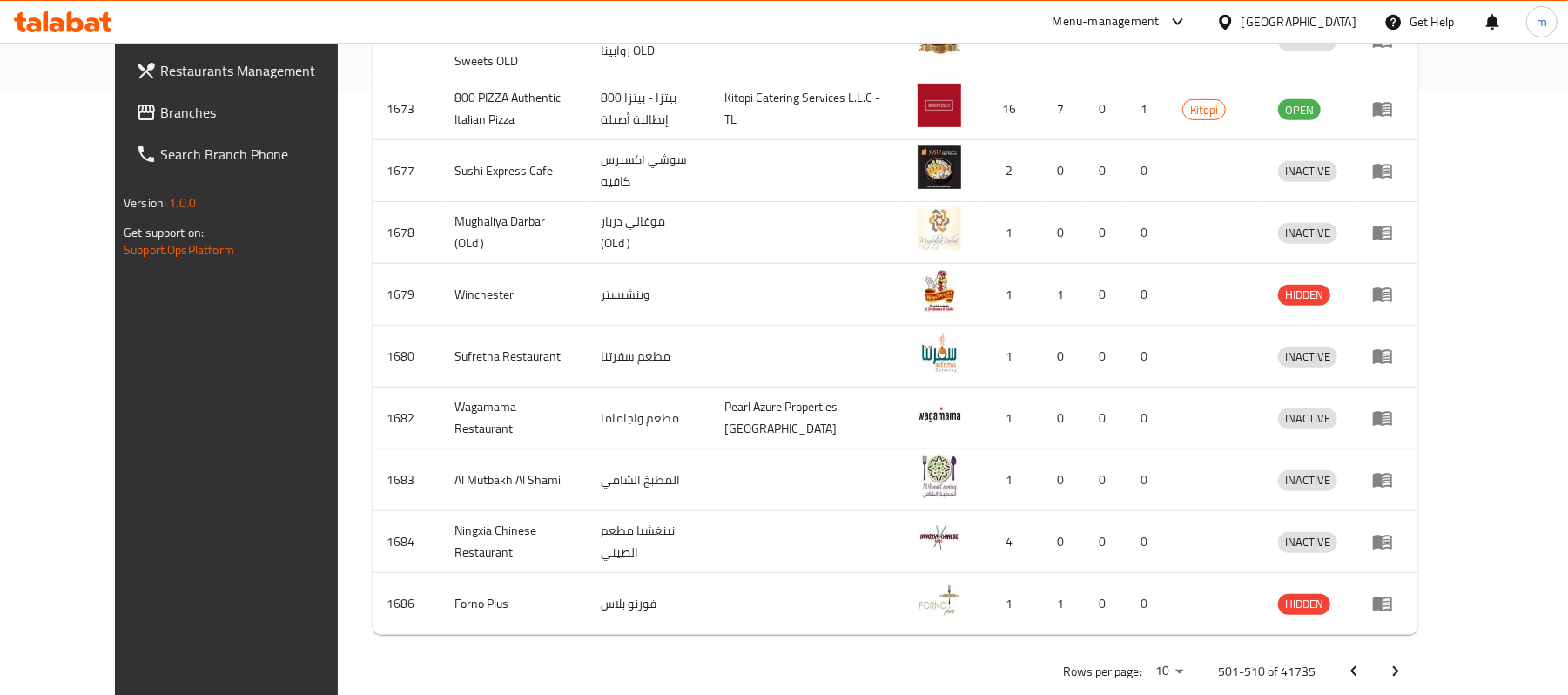
click at [1406, 661] on icon "Next page" at bounding box center [1396, 671] width 21 height 21
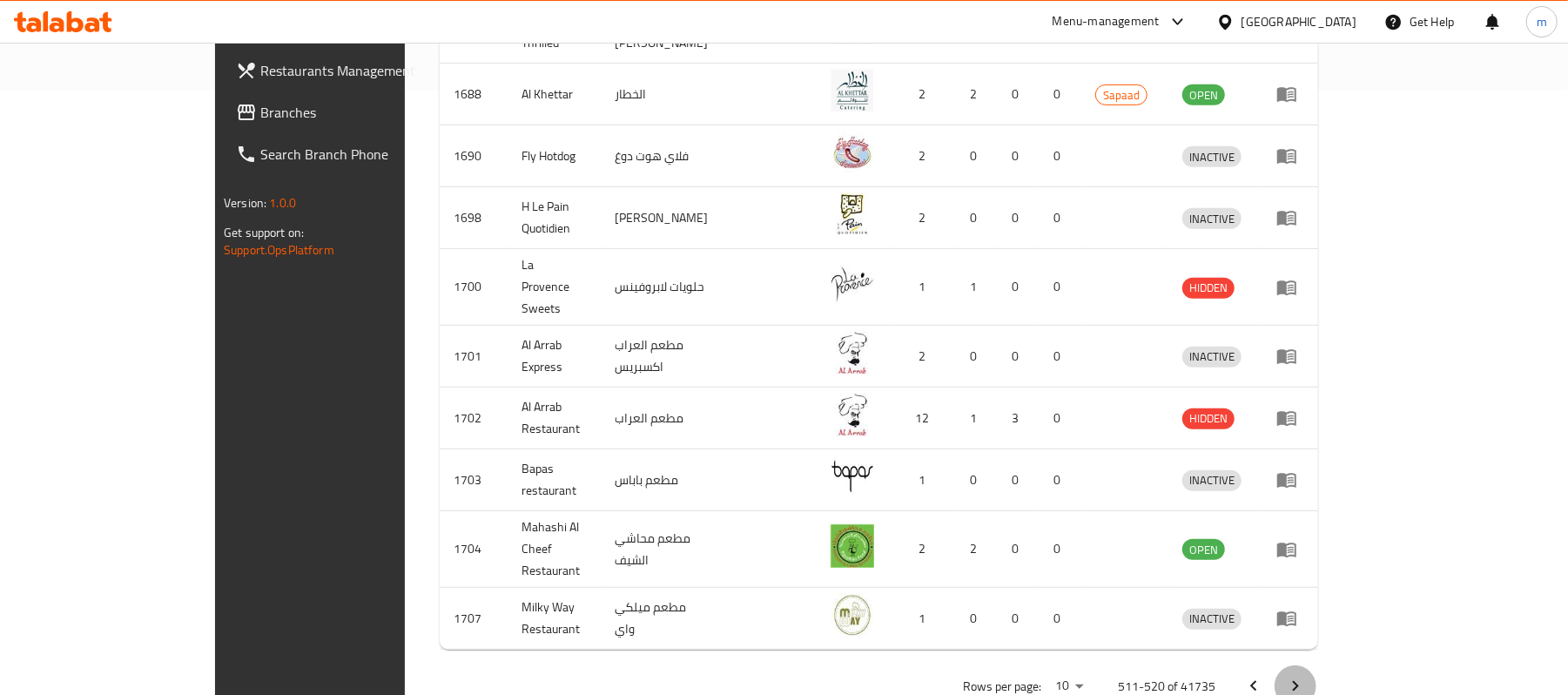
click at [1317, 665] on button "Next page" at bounding box center [1296, 686] width 42 height 42
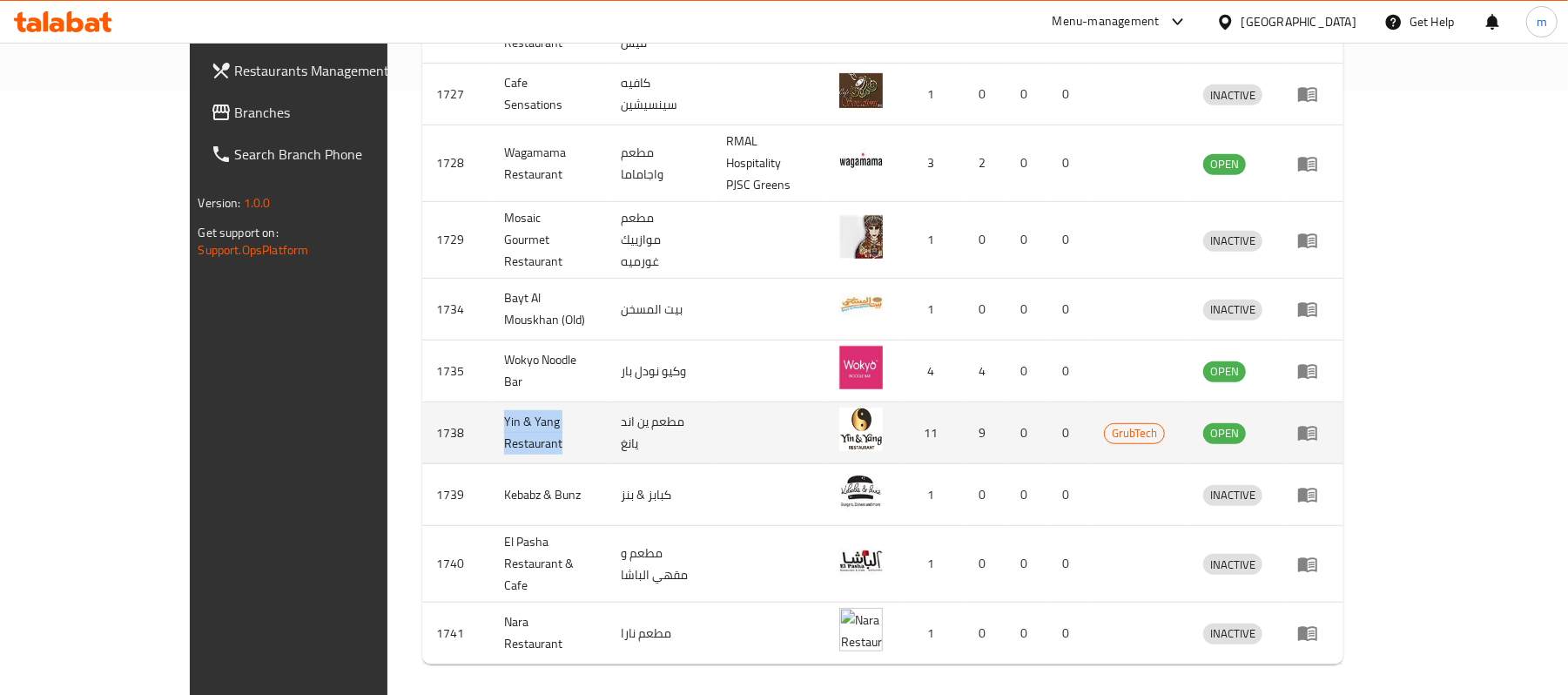
drag, startPoint x: 505, startPoint y: 384, endPoint x: 375, endPoint y: 384, distance: 130.0
click at [490, 402] on td "Yin & Yang Restaurant" at bounding box center [549, 433] width 117 height 62
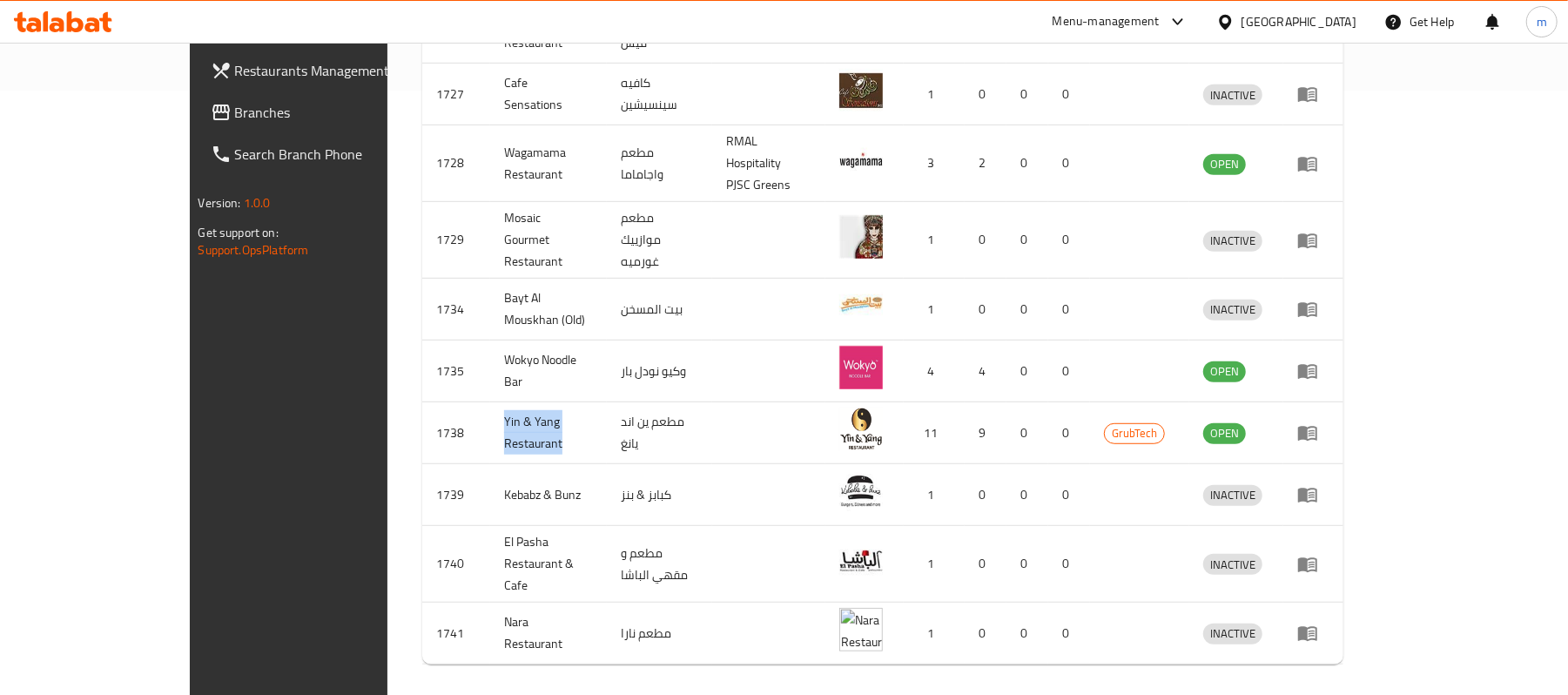
copy td "Yin & Yang Restaurant"
click at [1331, 690] on icon "Next page" at bounding box center [1321, 701] width 21 height 21
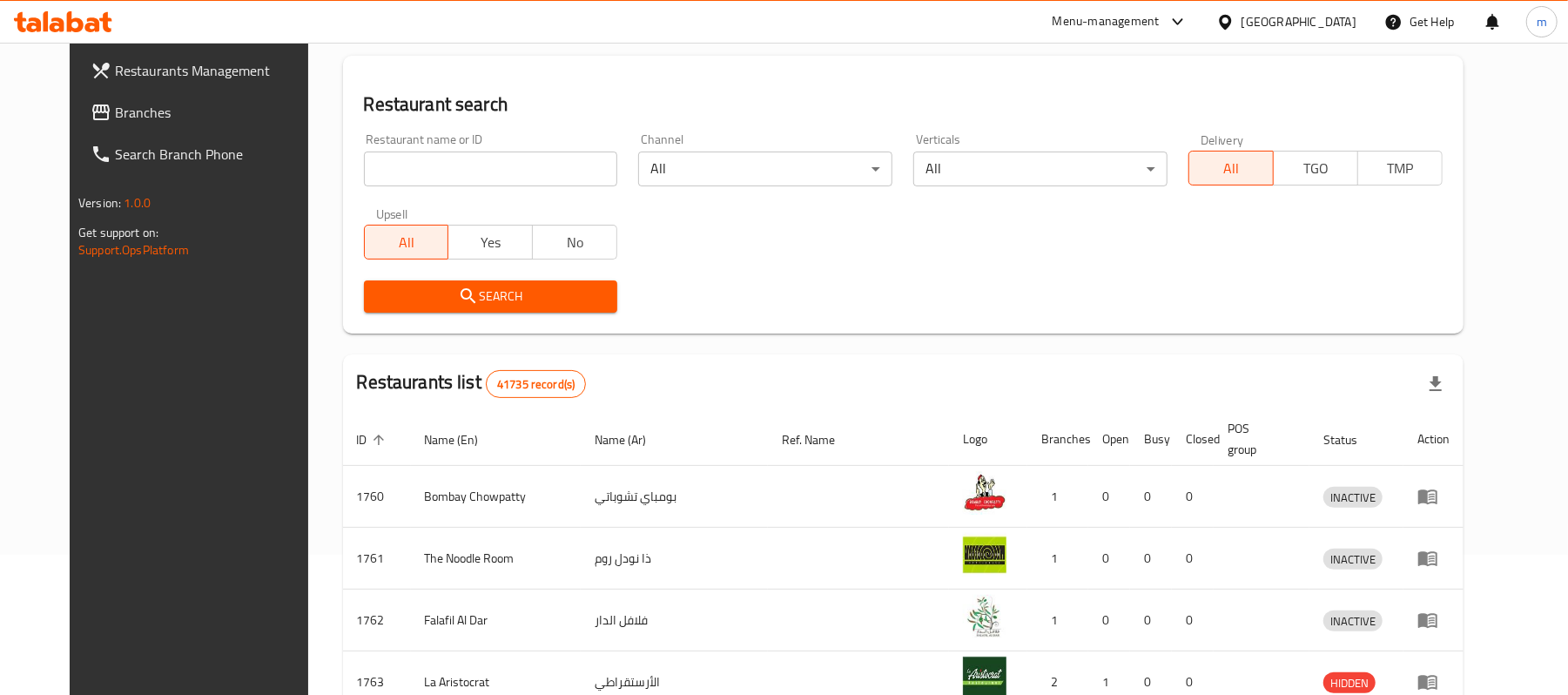
scroll to position [623, 0]
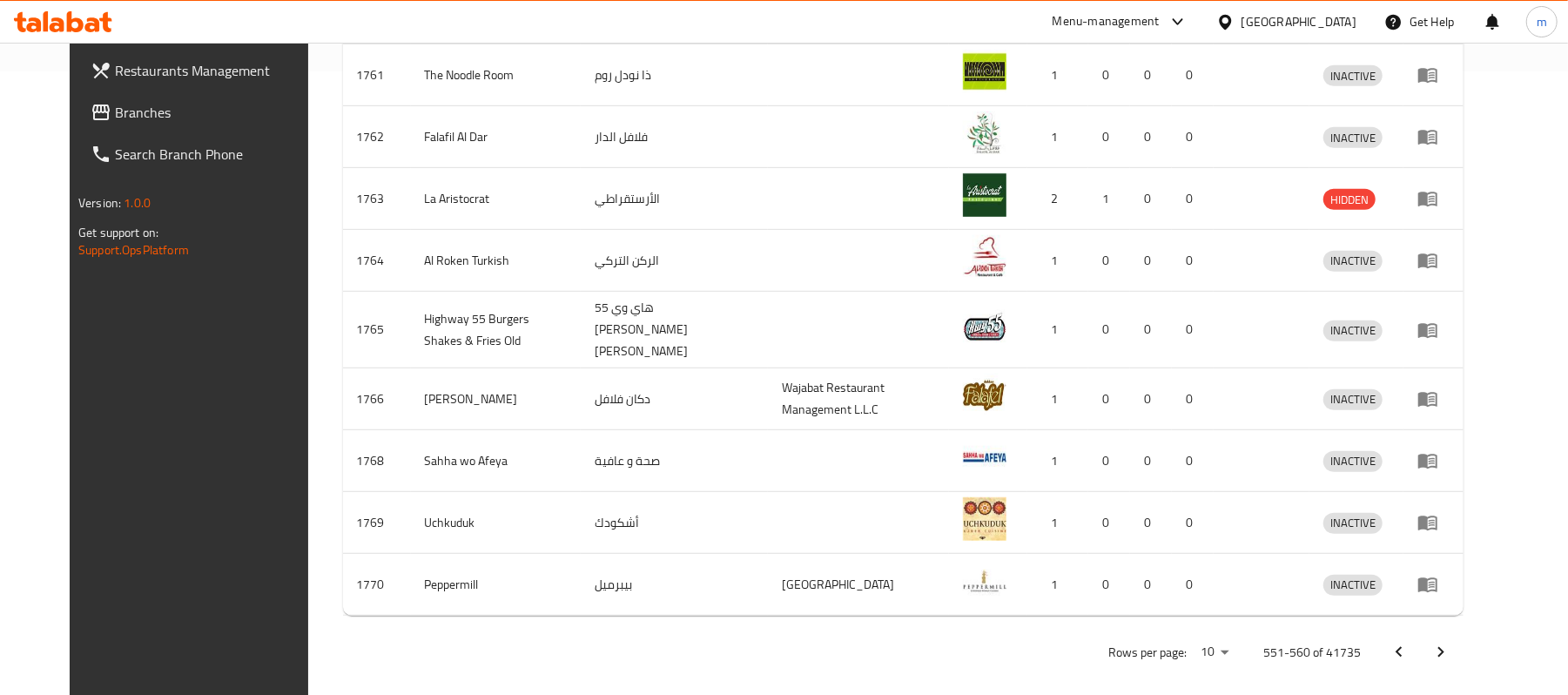
click at [1451, 641] on icon "Next page" at bounding box center [1441, 652] width 21 height 21
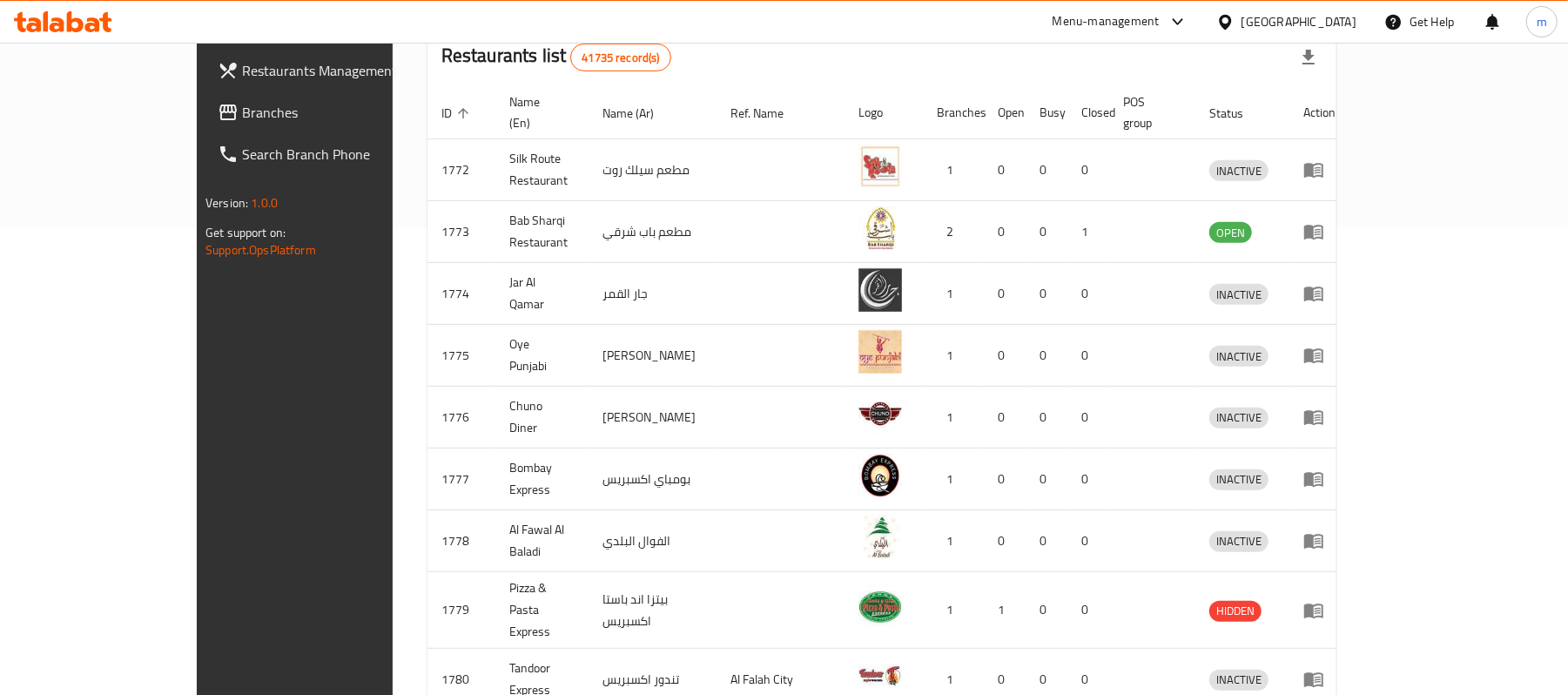
scroll to position [604, 0]
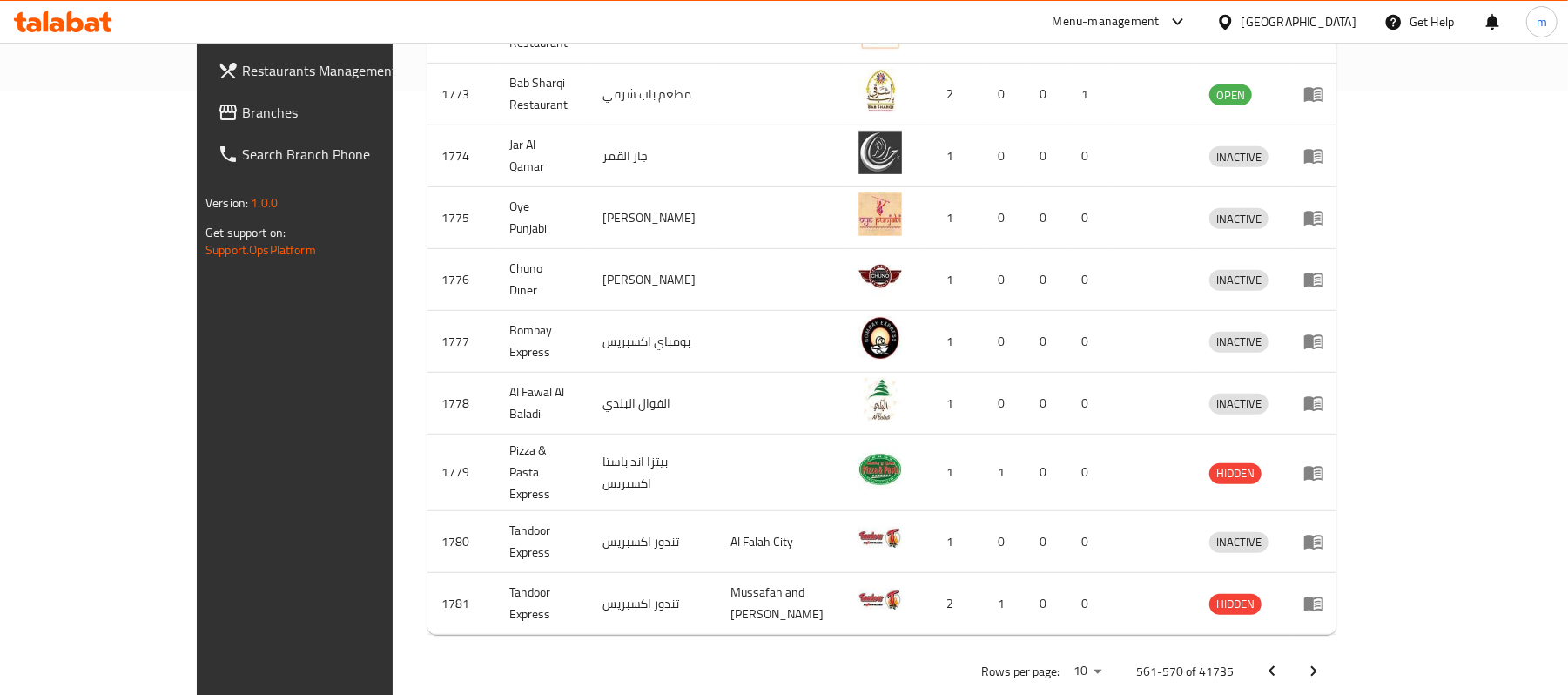
click at [1324, 661] on icon "Next page" at bounding box center [1314, 671] width 21 height 21
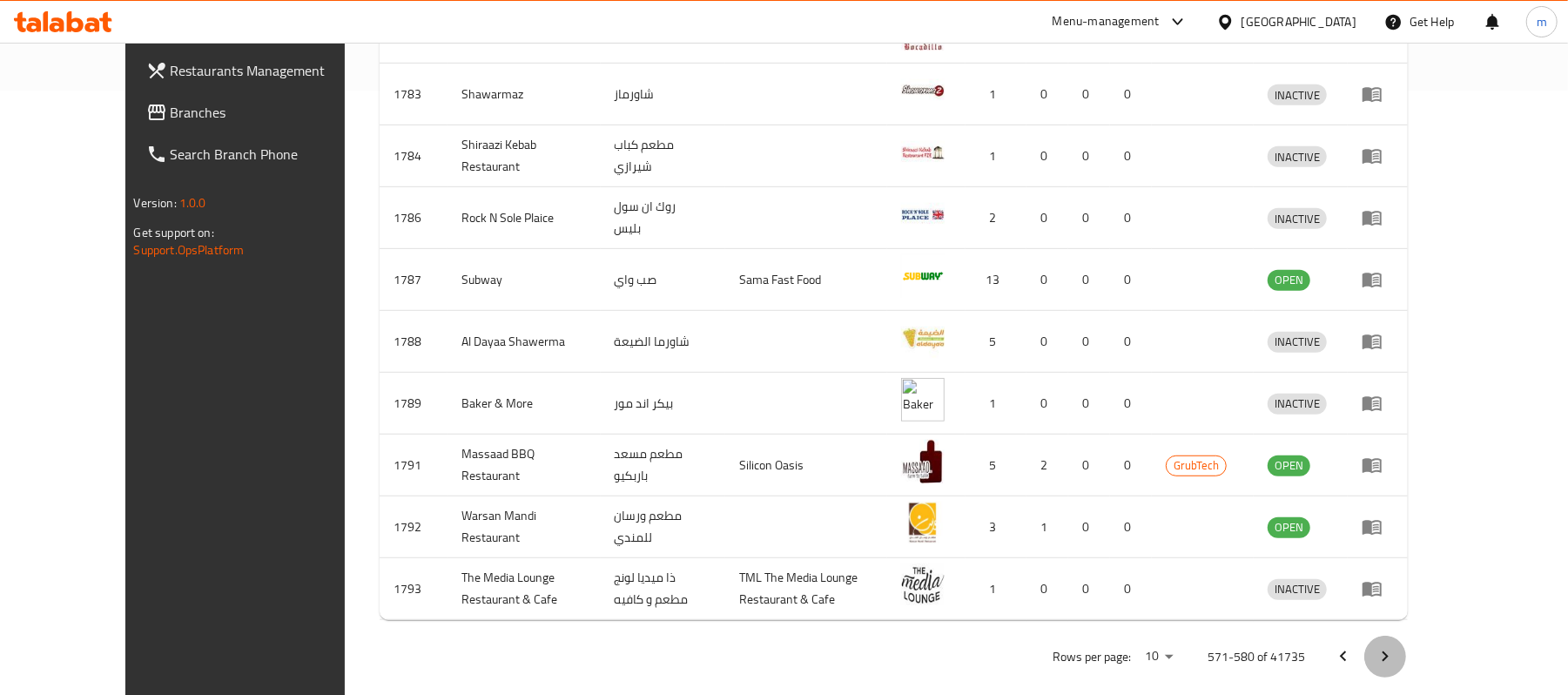
click at [1389, 655] on icon "Next page" at bounding box center [1385, 656] width 6 height 11
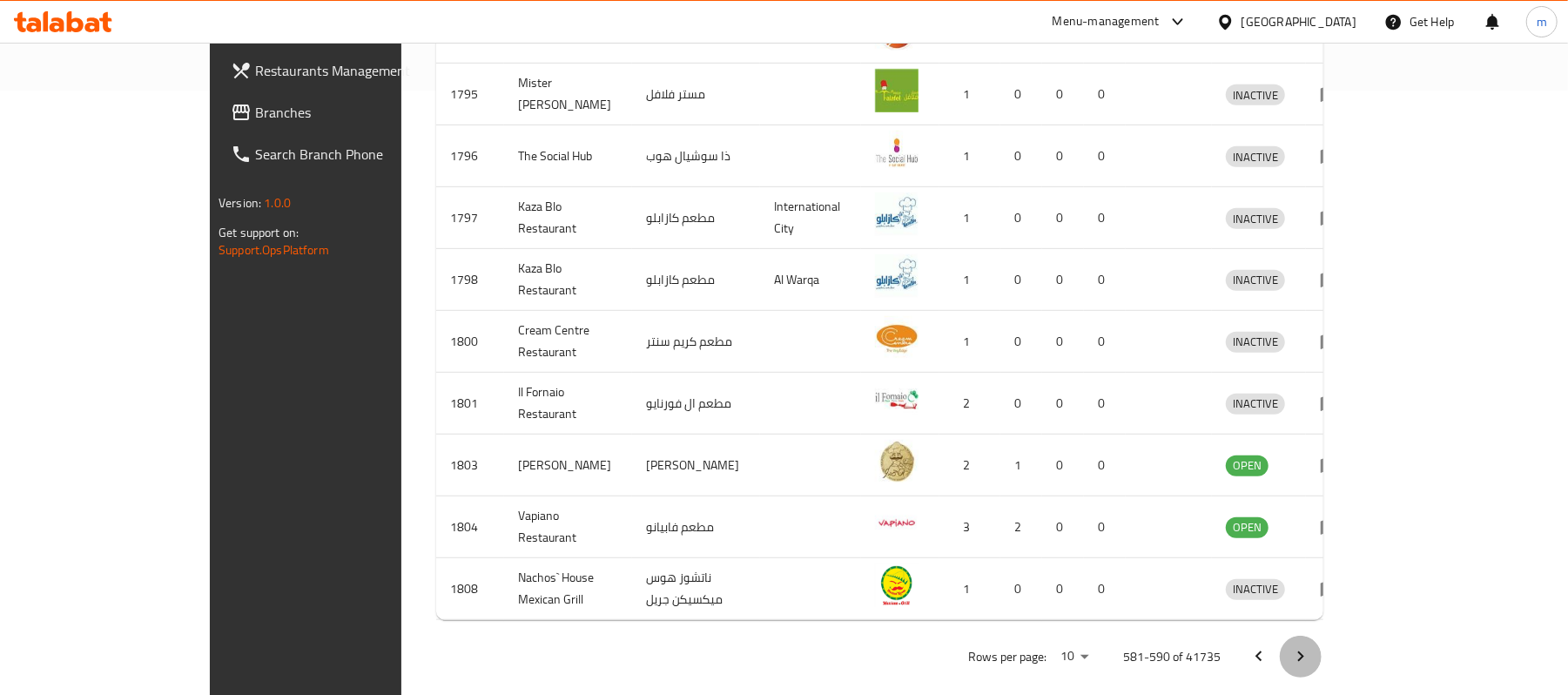
click at [1311, 646] on icon "Next page" at bounding box center [1301, 657] width 21 height 21
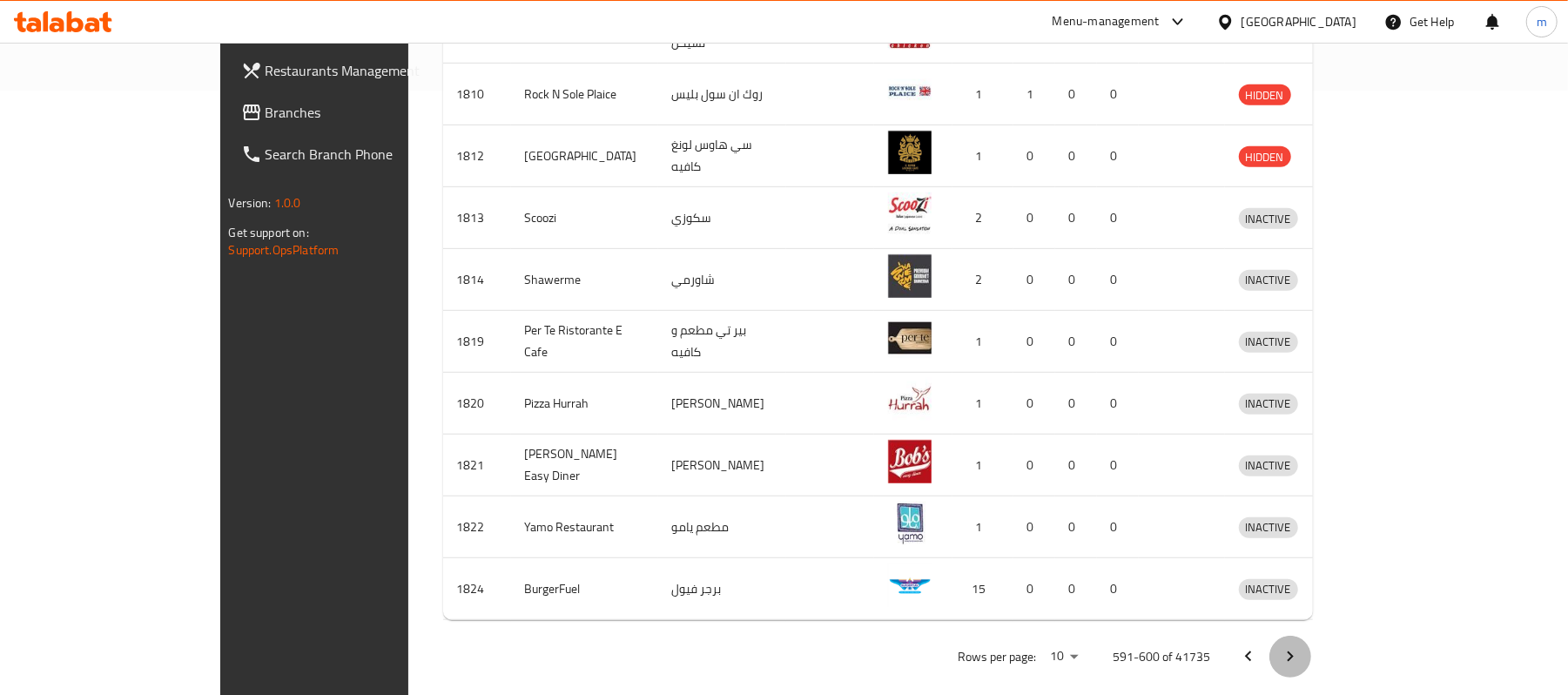
click at [1301, 648] on icon "Next page" at bounding box center [1291, 657] width 21 height 21
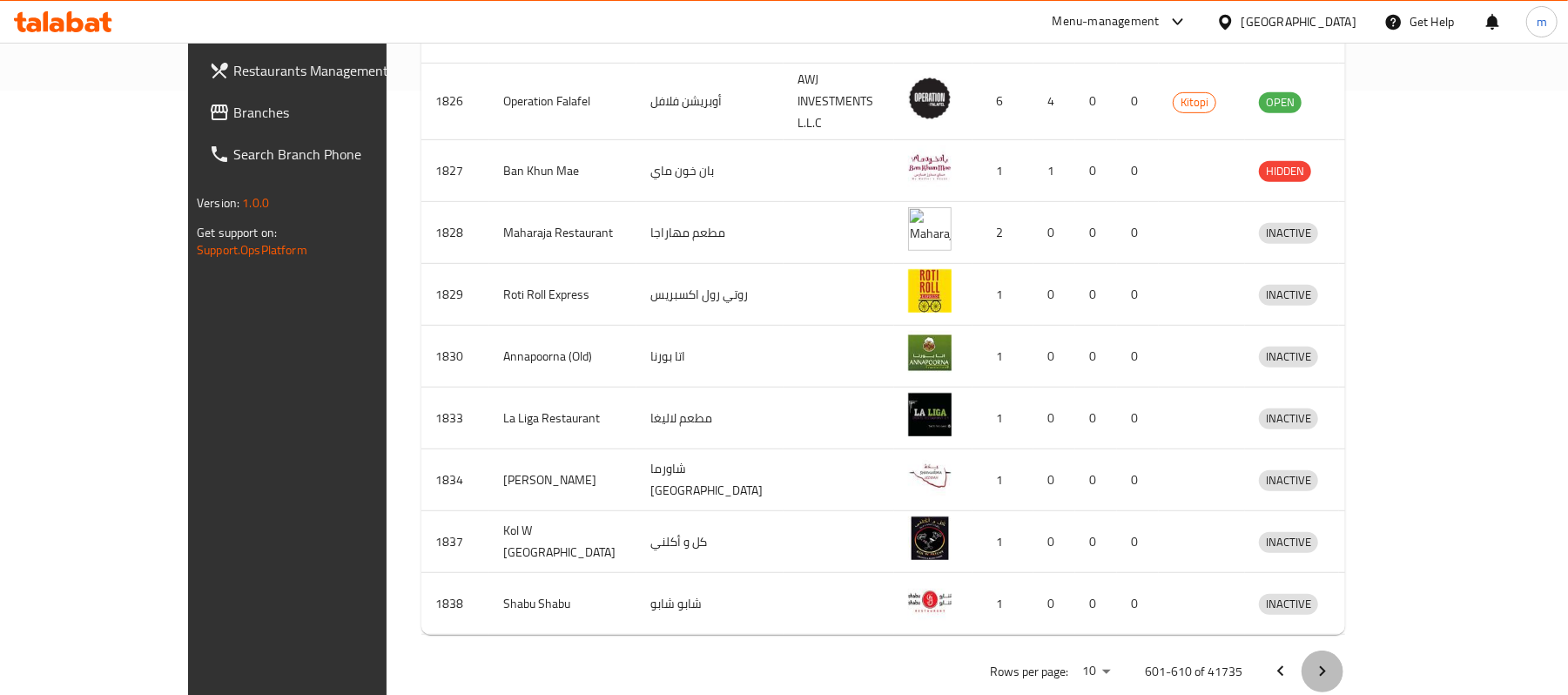
click at [1333, 661] on icon "Next page" at bounding box center [1322, 671] width 21 height 21
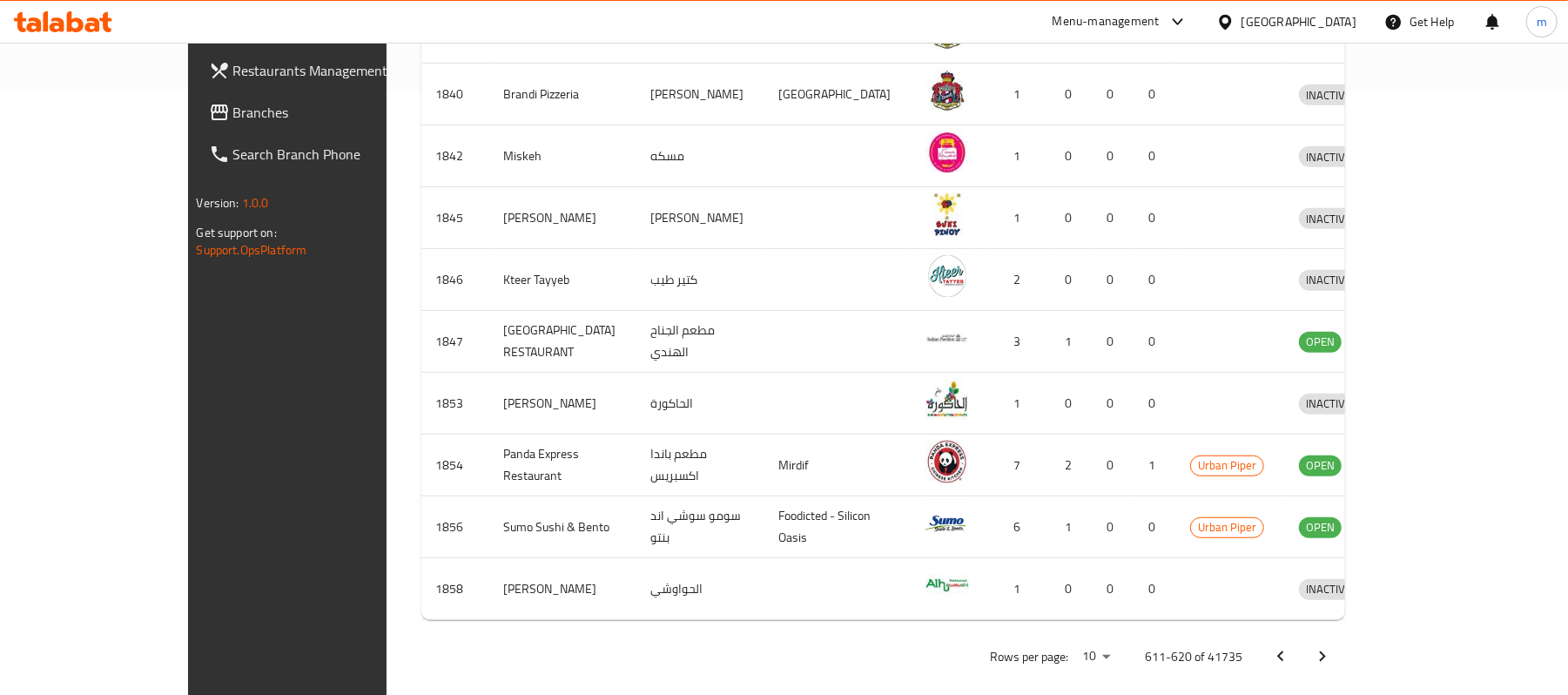
click at [1333, 646] on icon "Next page" at bounding box center [1322, 657] width 21 height 21
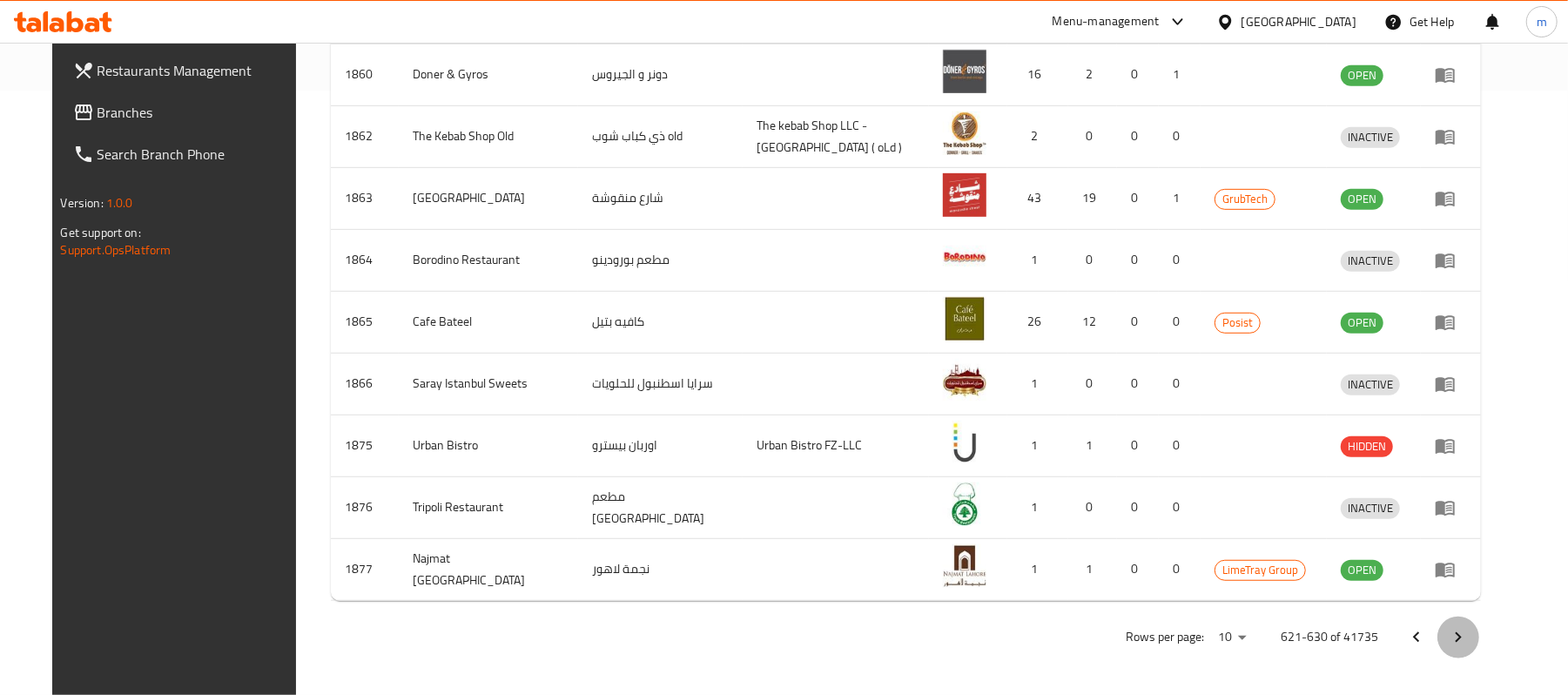
click at [1469, 644] on icon "Next page" at bounding box center [1458, 638] width 21 height 21
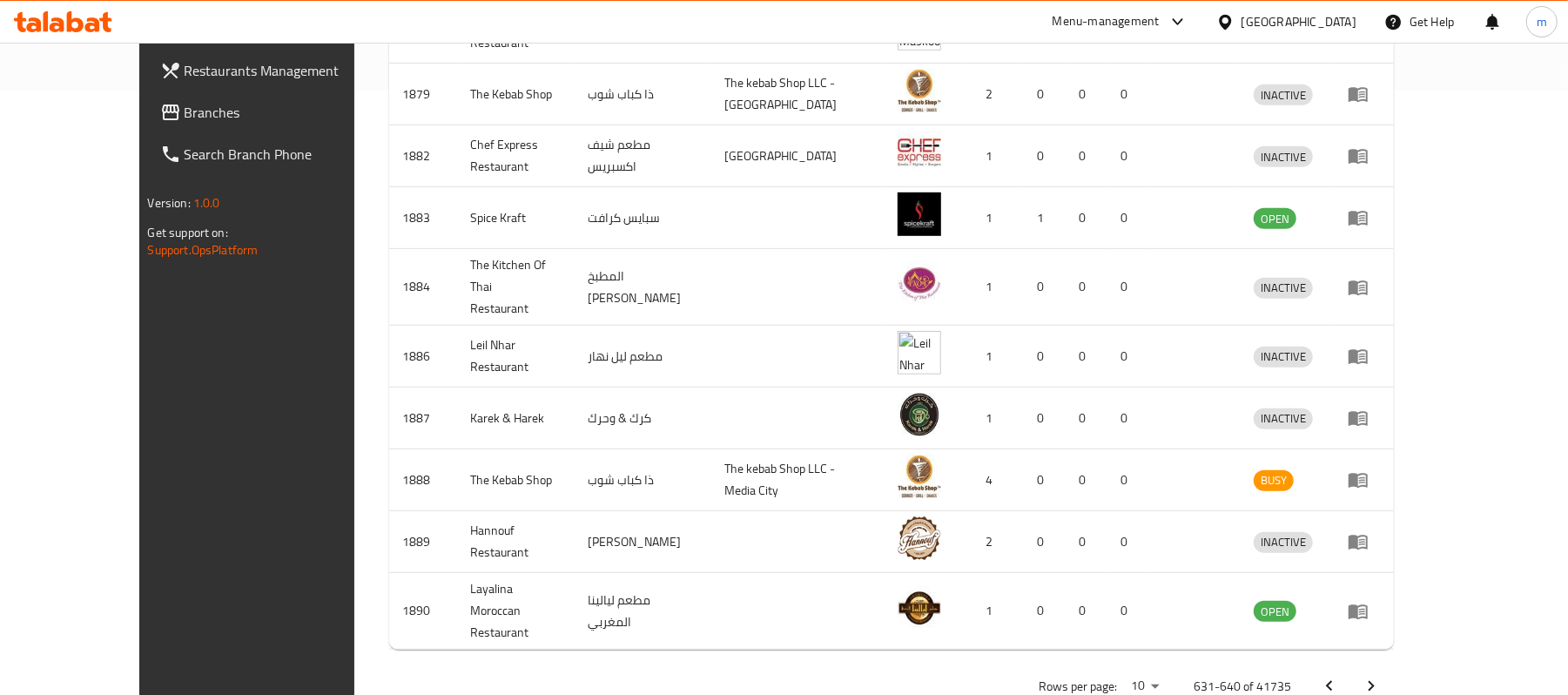
click at [1375, 681] on icon "Next page" at bounding box center [1372, 685] width 6 height 11
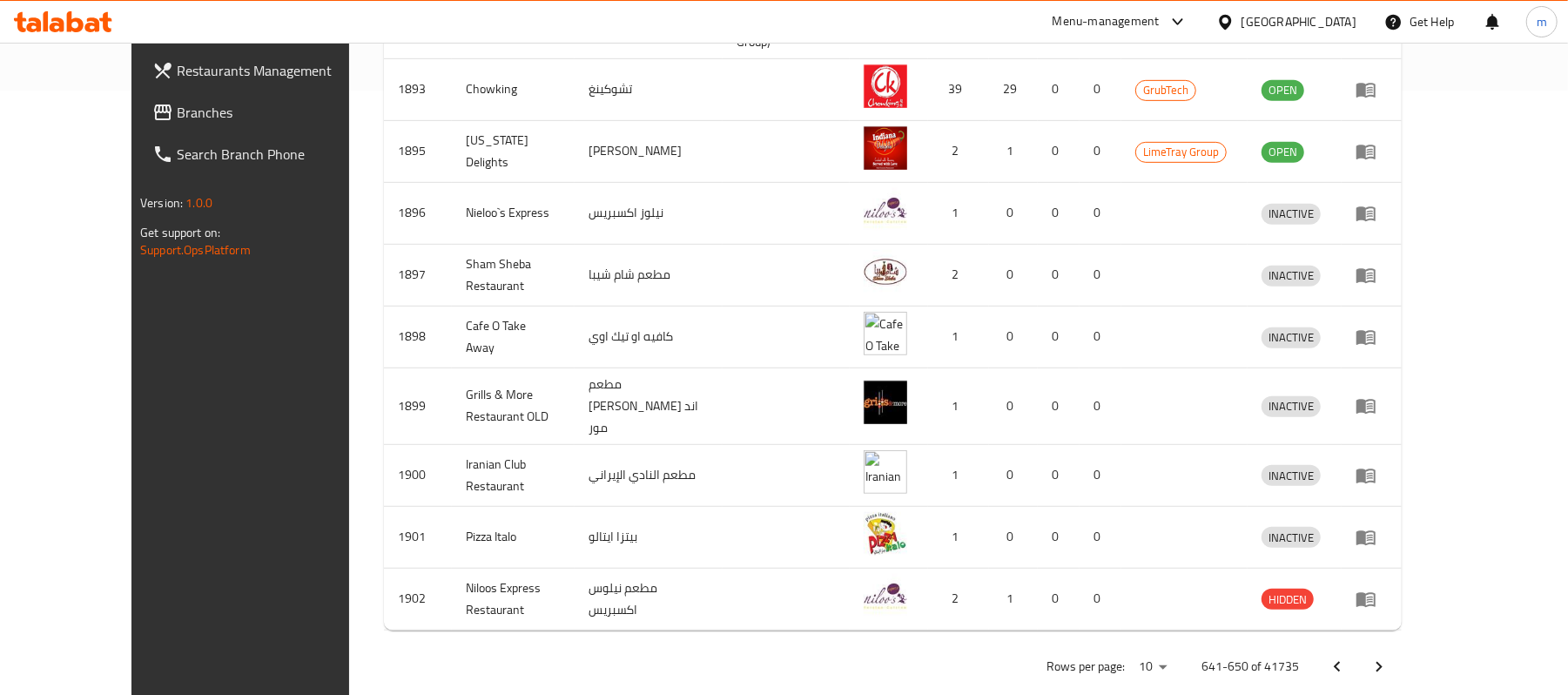
click at [1389, 657] on icon "Next page" at bounding box center [1380, 667] width 21 height 21
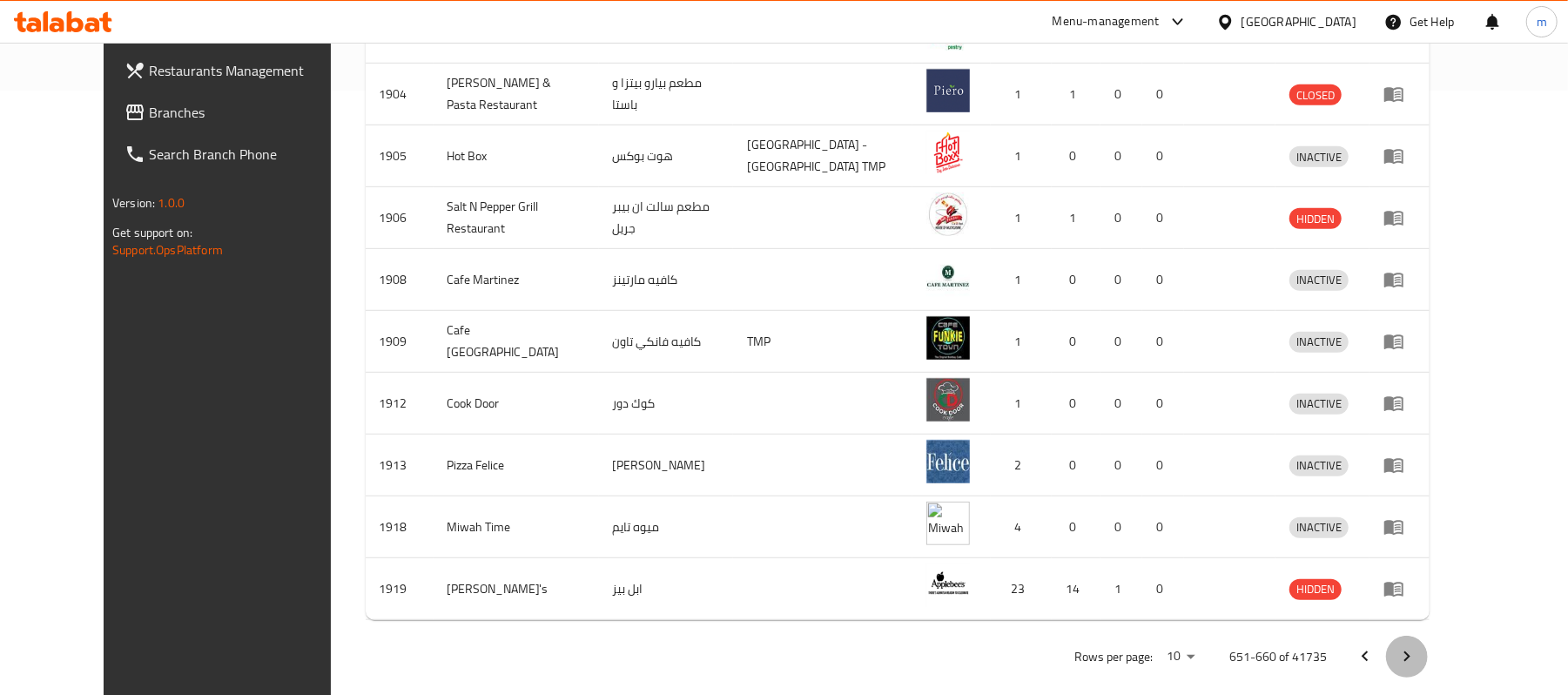
click at [1418, 646] on icon "Next page" at bounding box center [1407, 657] width 21 height 21
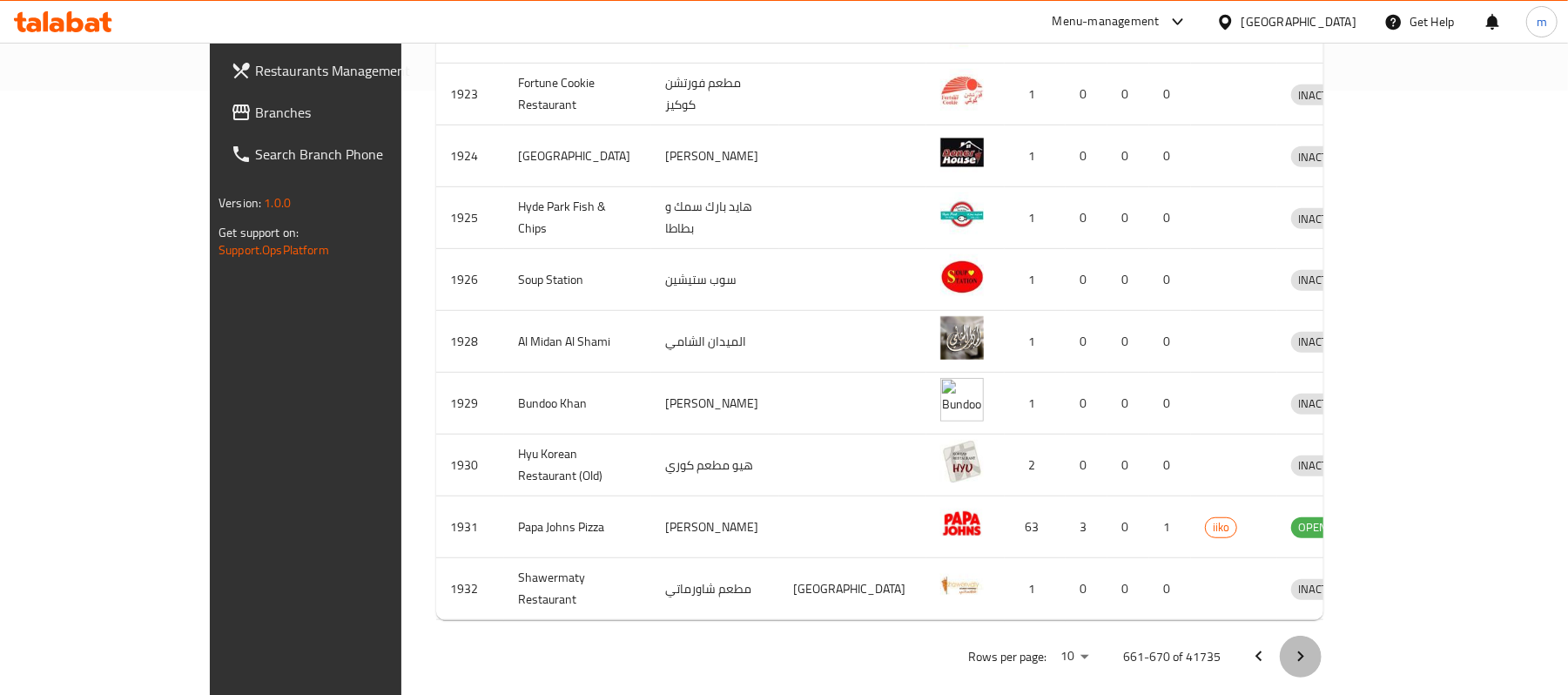
click at [1311, 646] on icon "Next page" at bounding box center [1301, 657] width 21 height 21
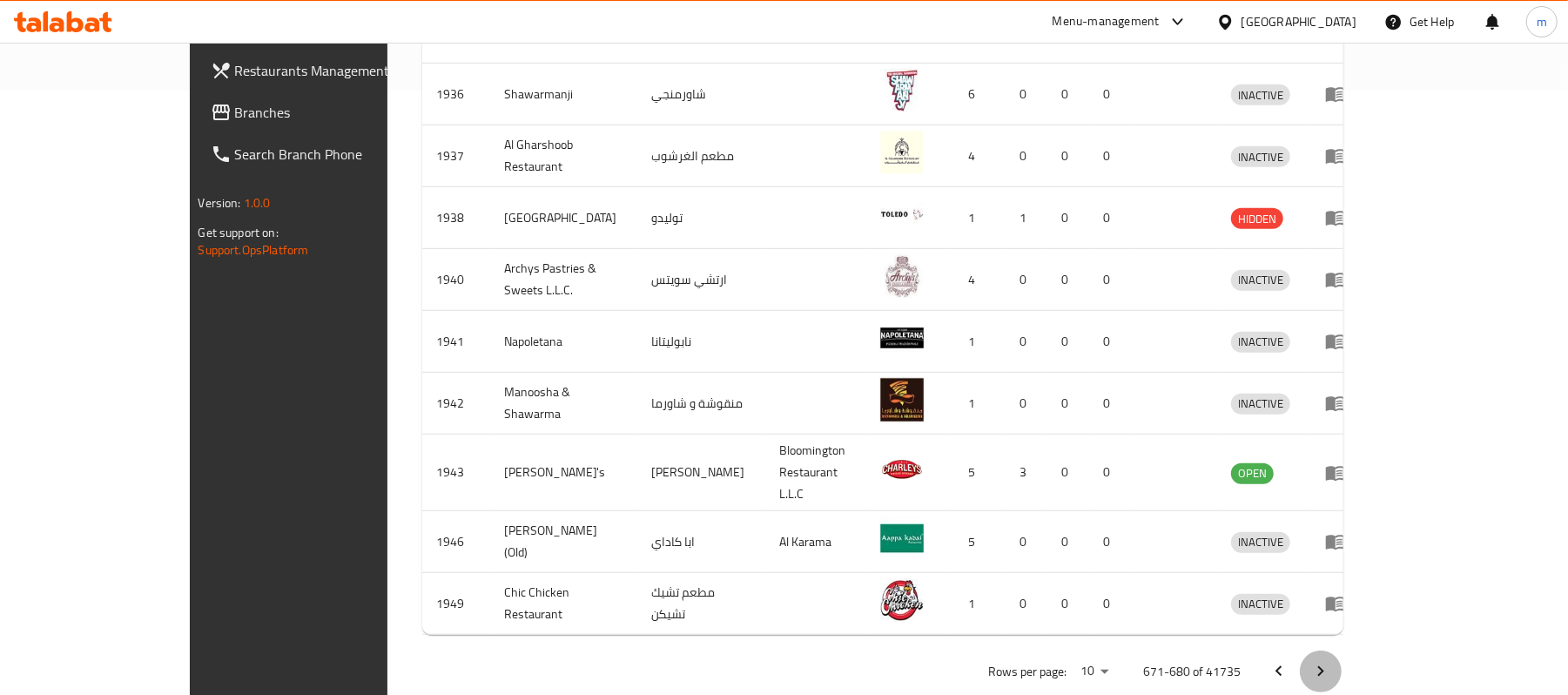
click at [1341, 650] on button "Next page" at bounding box center [1321, 671] width 42 height 42
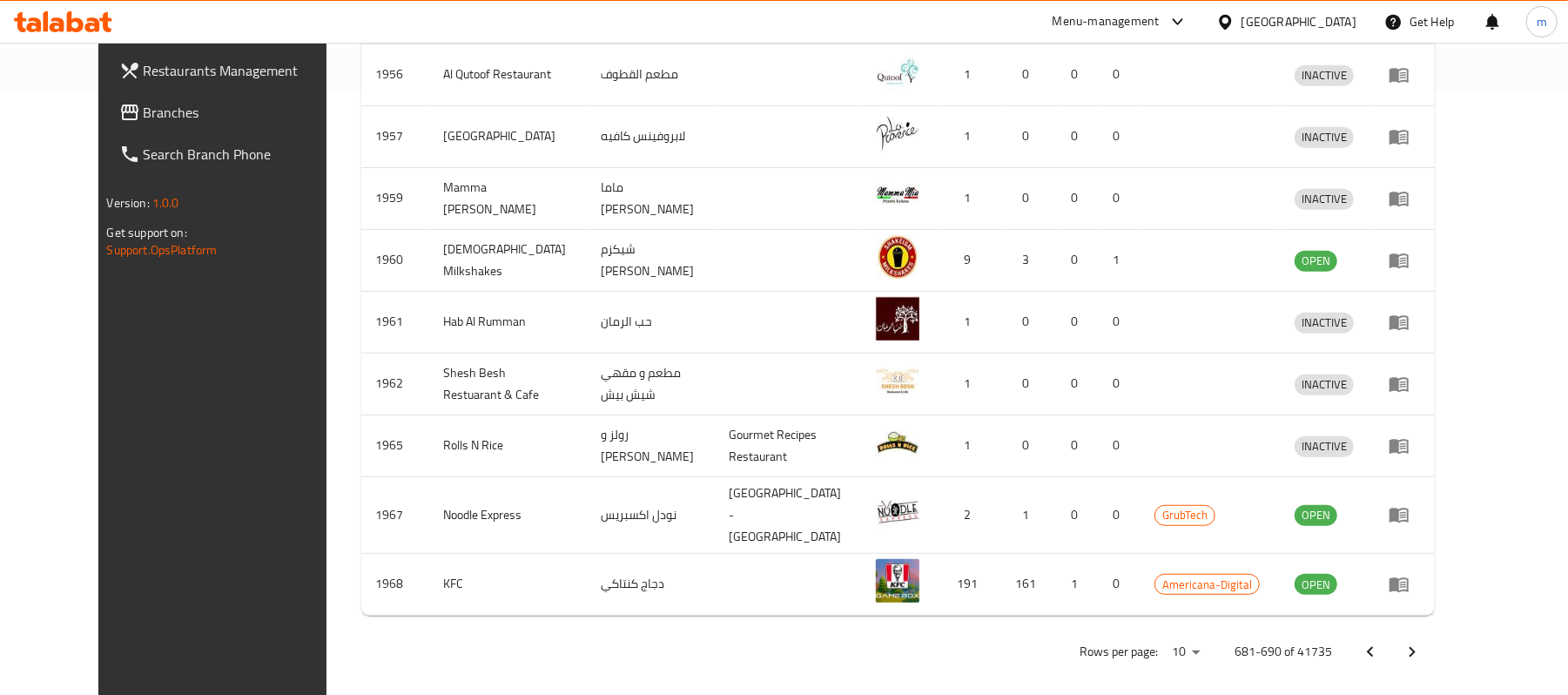
click at [1433, 631] on button "Next page" at bounding box center [1412, 652] width 42 height 42
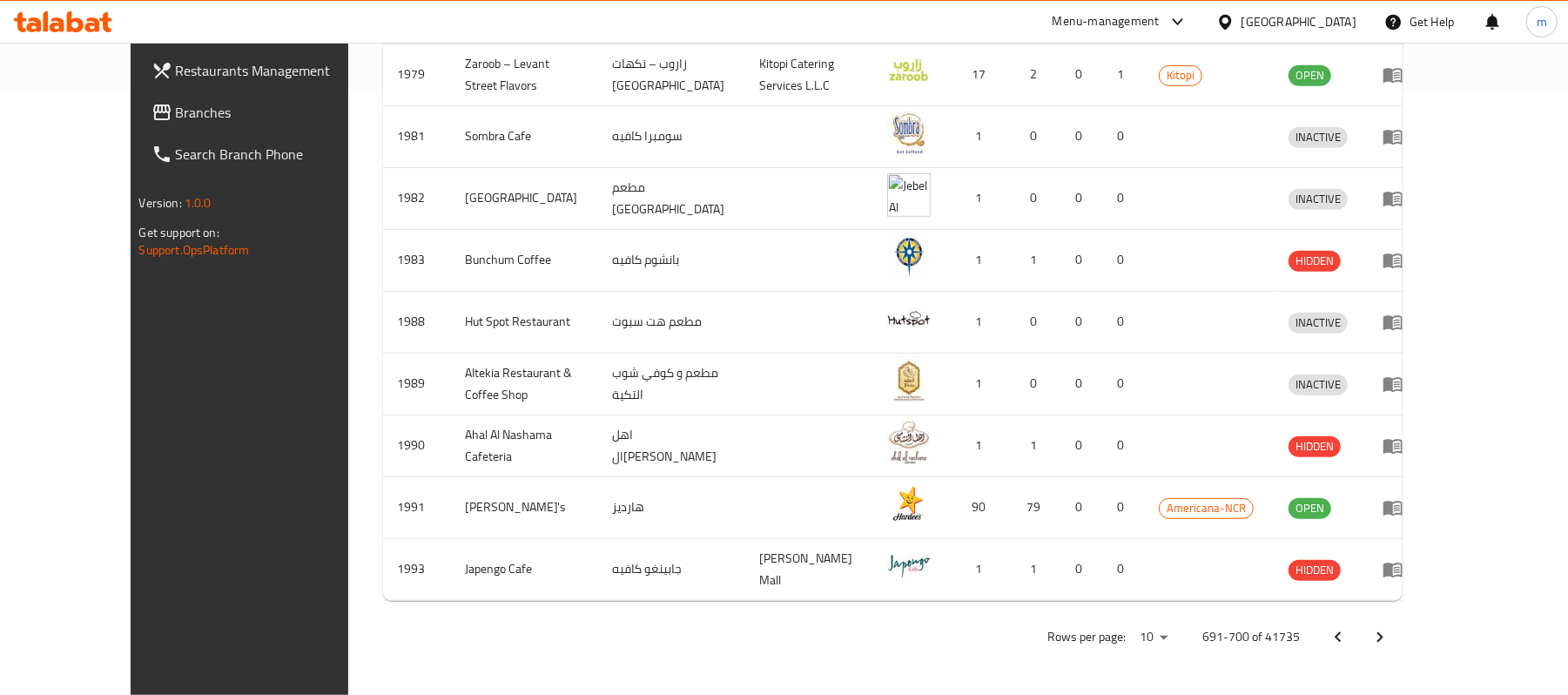
click at [1390, 641] on icon "Next page" at bounding box center [1380, 638] width 21 height 21
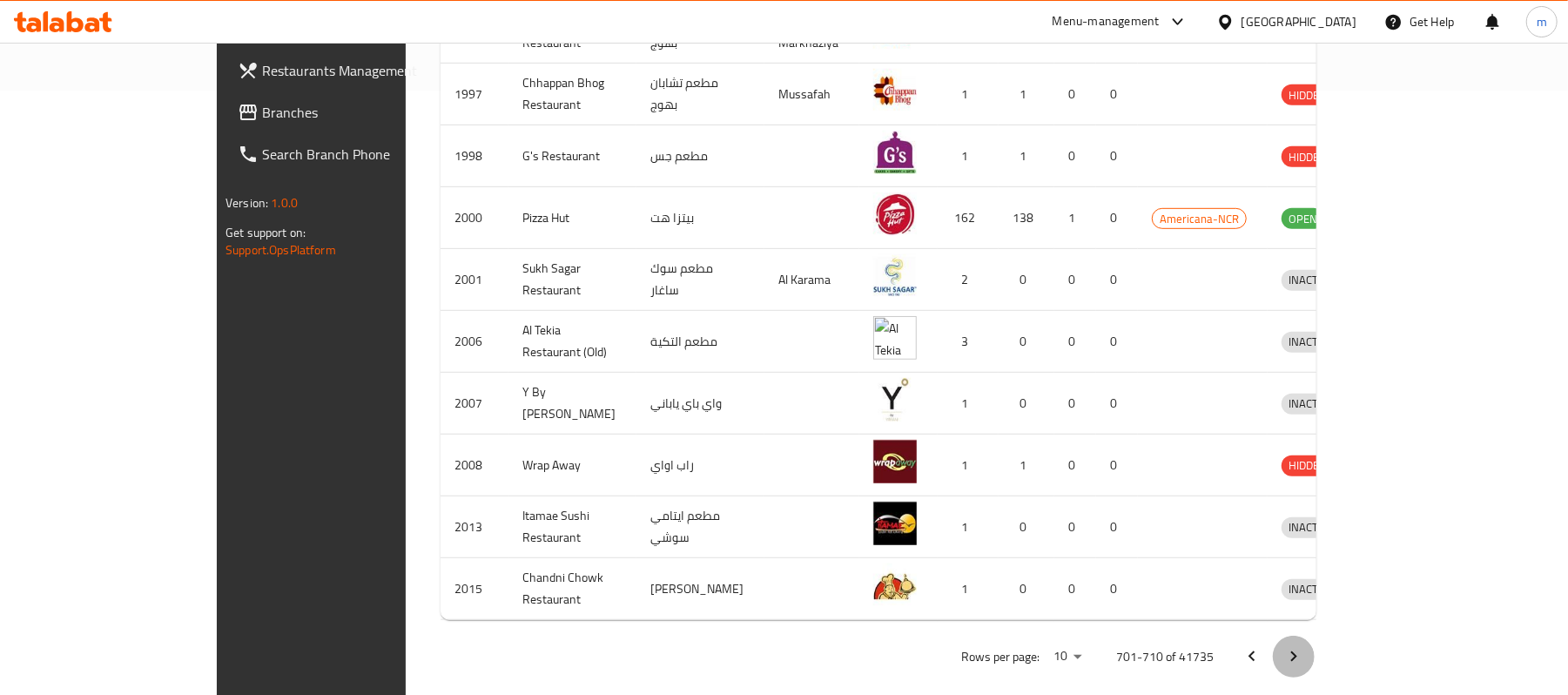
click at [1304, 646] on icon "Next page" at bounding box center [1294, 657] width 21 height 21
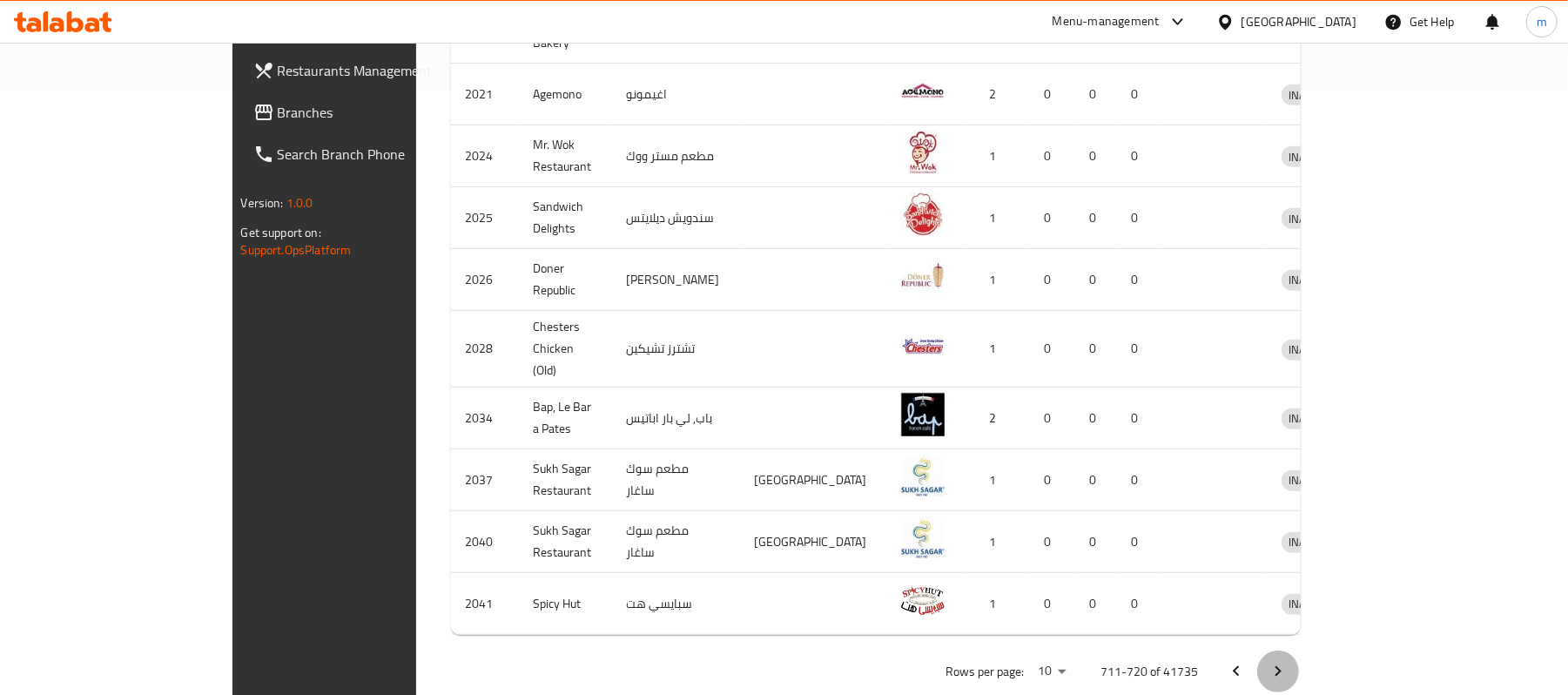
click at [1289, 661] on icon "Next page" at bounding box center [1278, 671] width 21 height 21
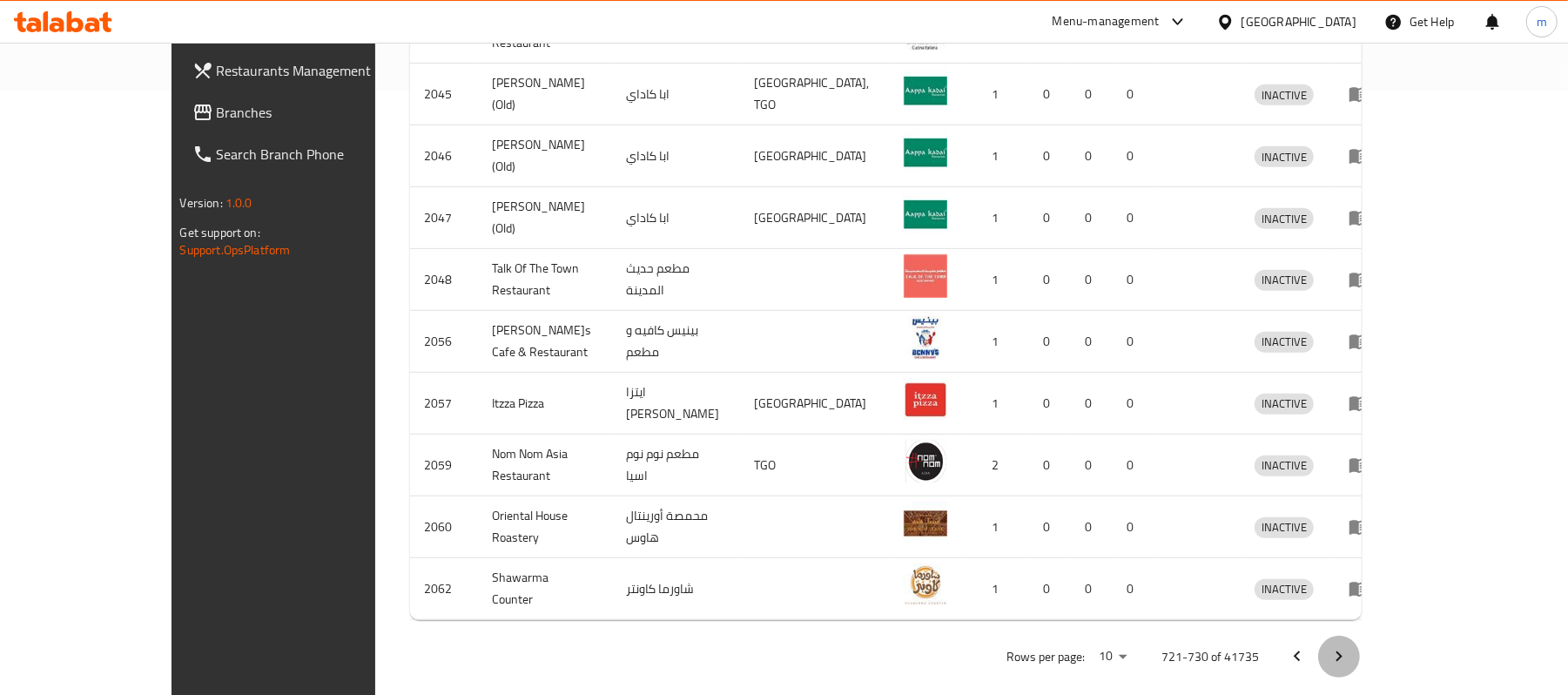
click at [1350, 646] on icon "Next page" at bounding box center [1339, 657] width 21 height 21
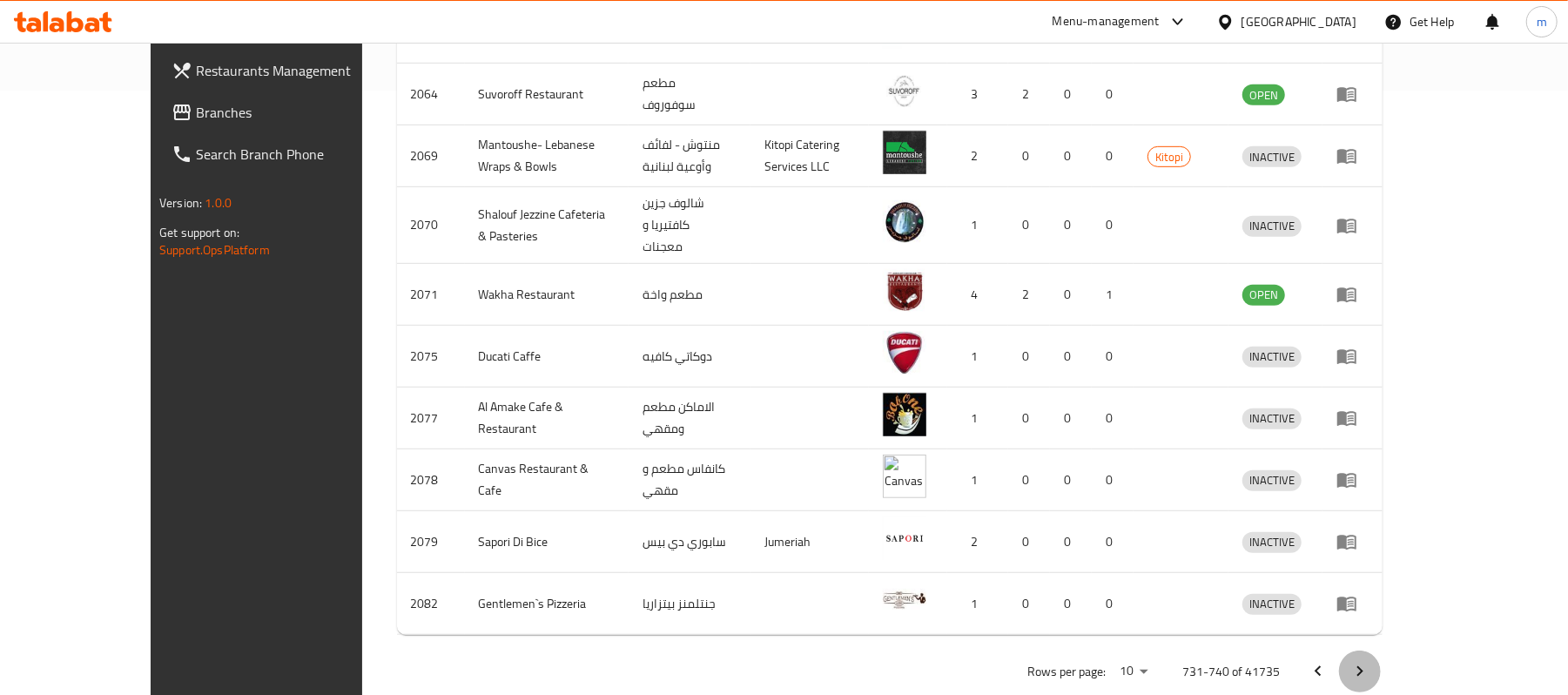
click at [1370, 661] on icon "Next page" at bounding box center [1361, 671] width 21 height 21
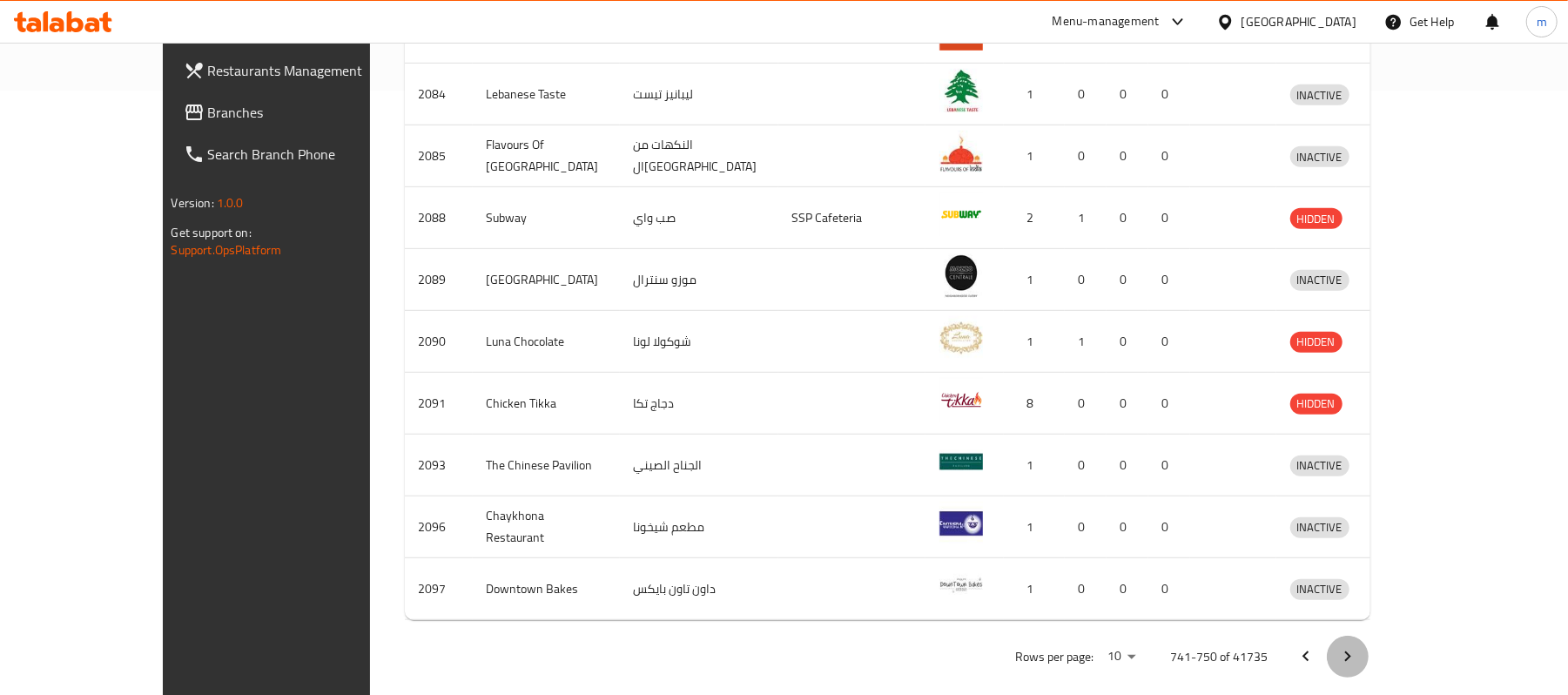
click at [1359, 646] on icon "Next page" at bounding box center [1348, 657] width 21 height 21
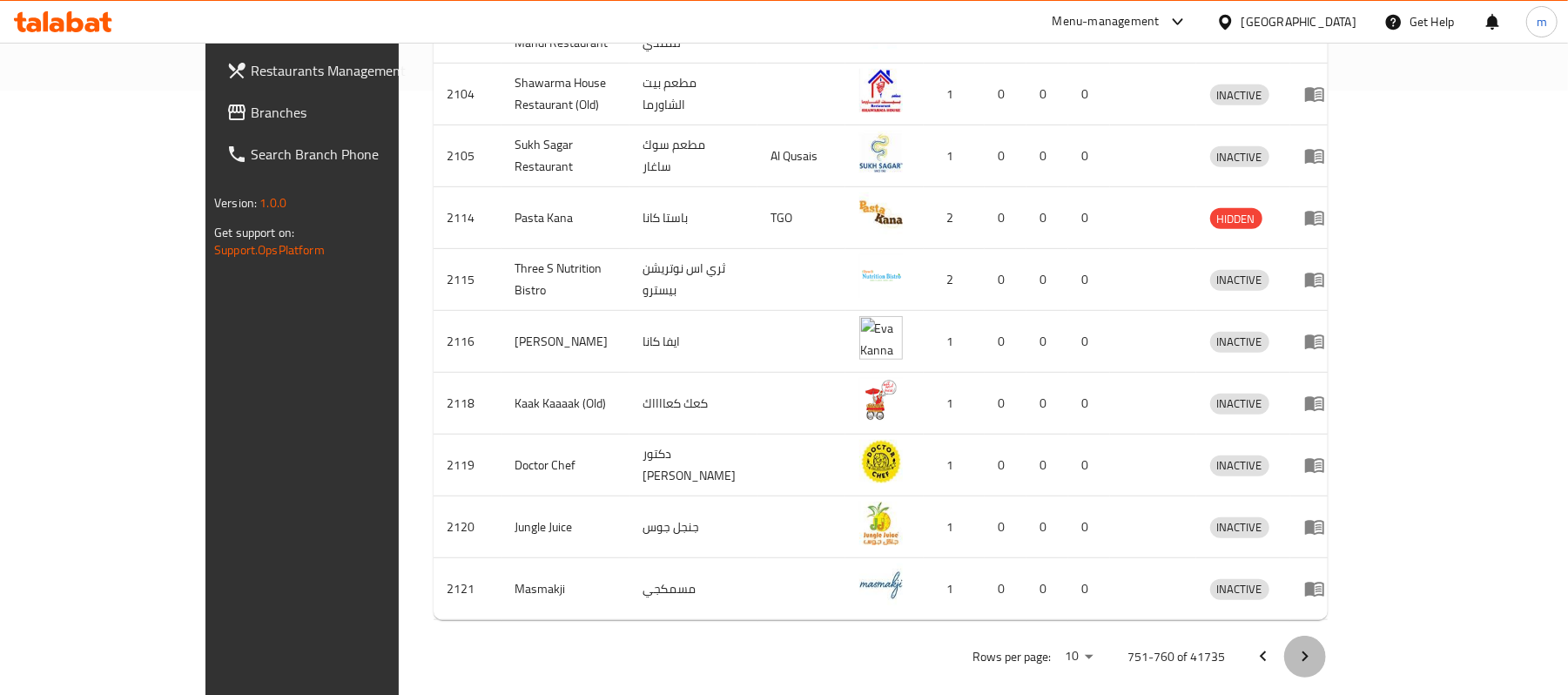
click at [1316, 646] on icon "Next page" at bounding box center [1305, 657] width 21 height 21
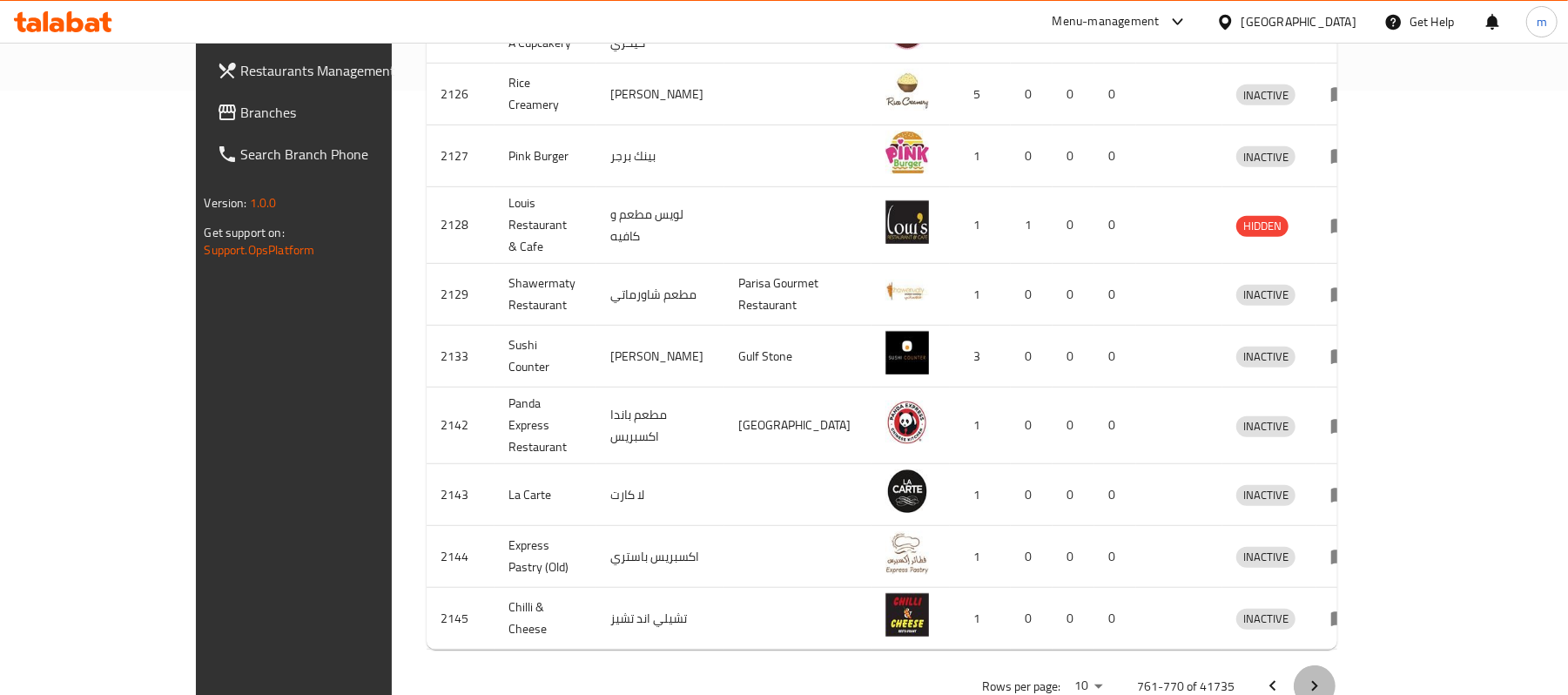
click at [1325, 676] on icon "Next page" at bounding box center [1315, 686] width 21 height 21
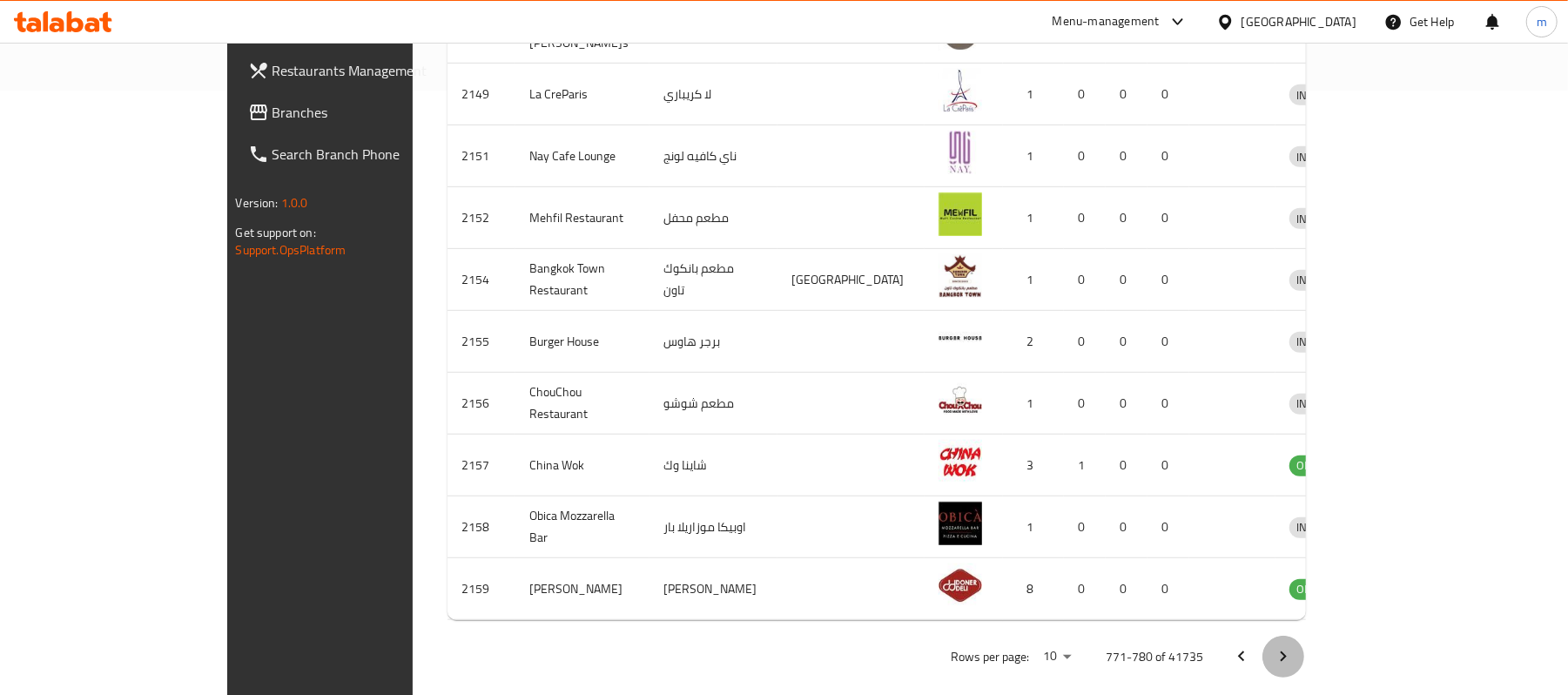
click at [1304, 636] on button "Next page" at bounding box center [1283, 657] width 42 height 42
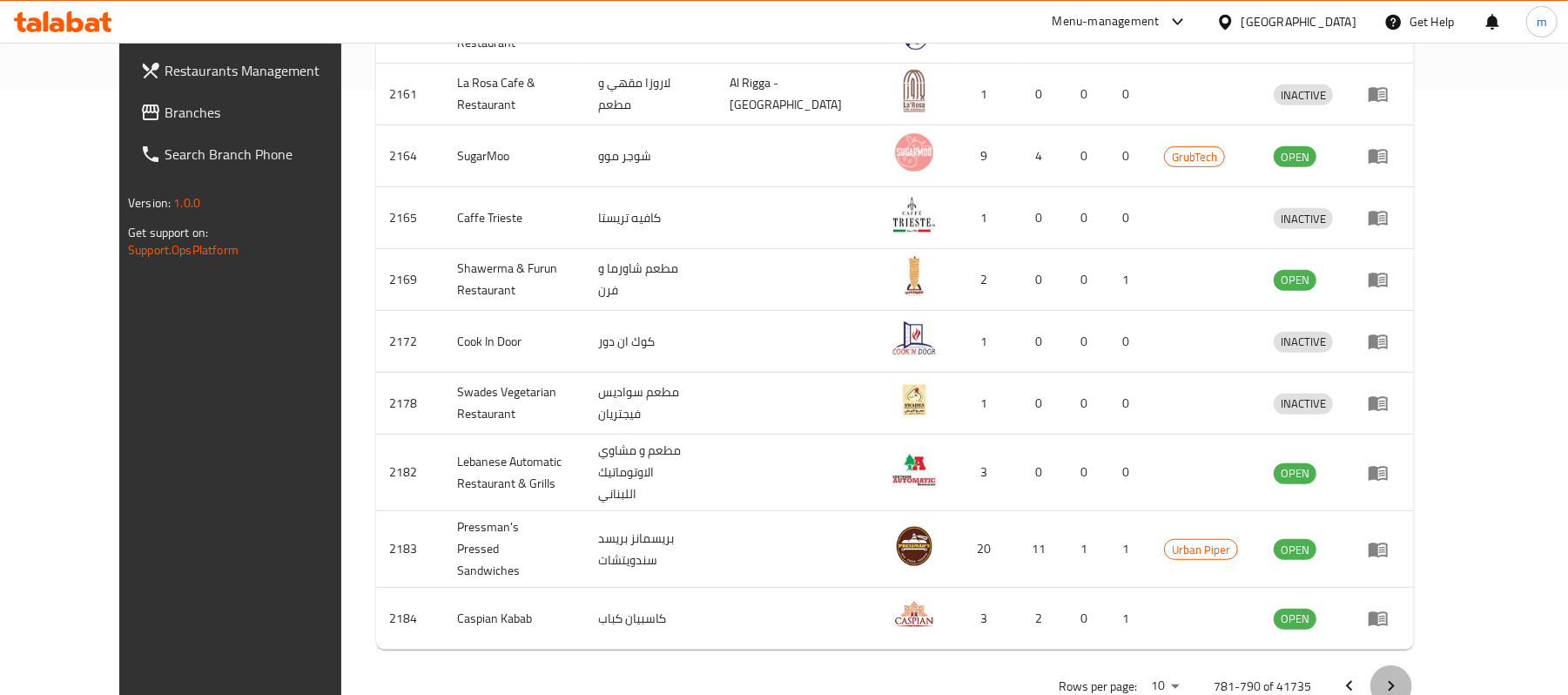
click at [1402, 676] on icon "Next page" at bounding box center [1391, 686] width 21 height 21
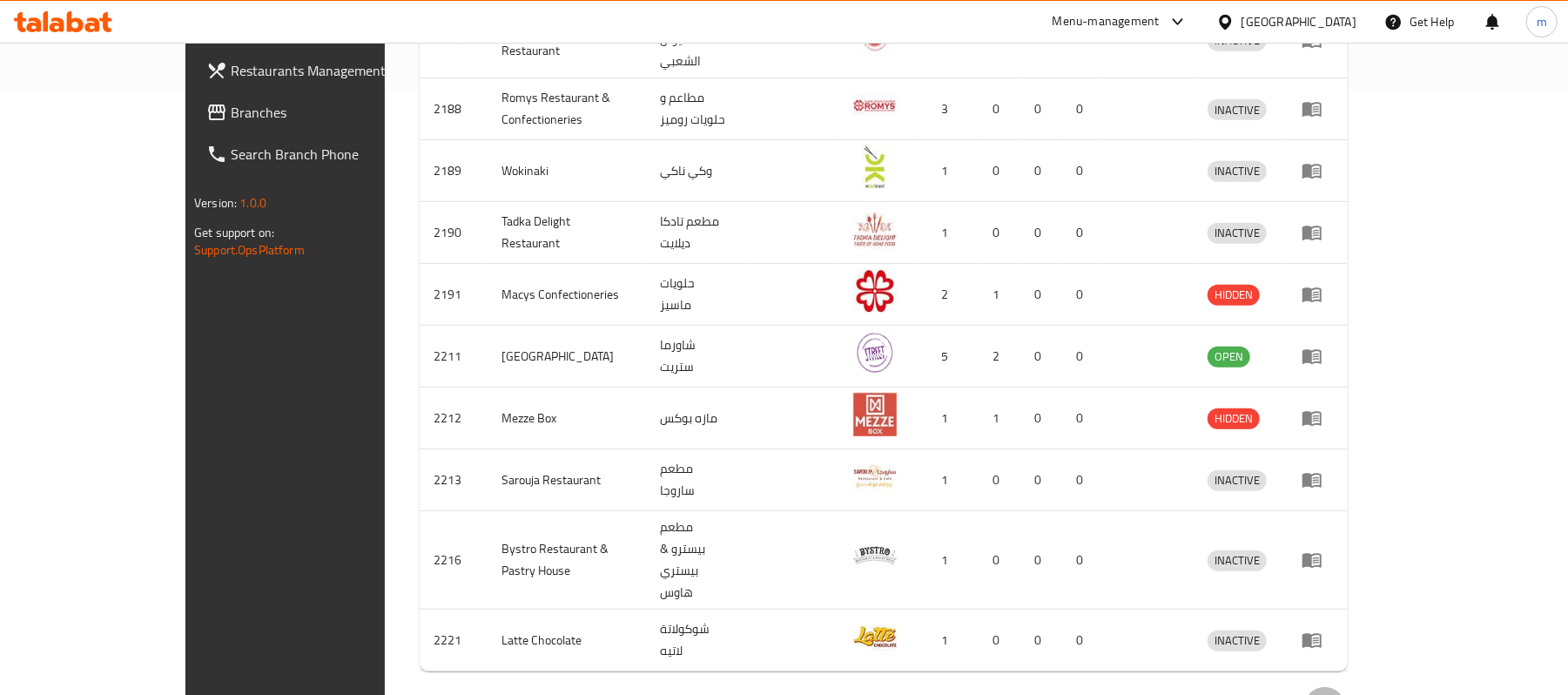
click at [1336, 694] on icon "Next page" at bounding box center [1325, 707] width 21 height 21
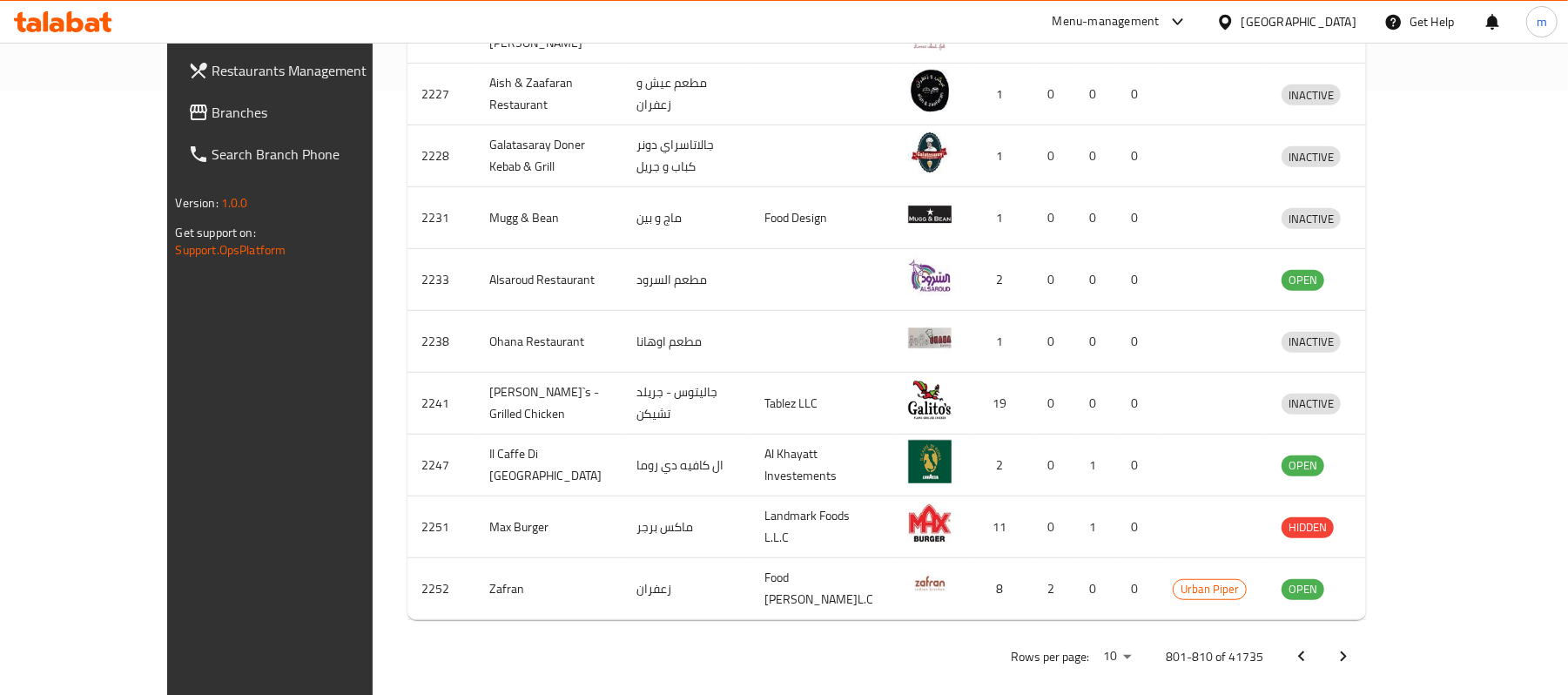
click at [1402, 660] on div "Home / Menu management Menu management Restaurant search Restaurant name or ID …" at bounding box center [887, 76] width 1029 height 1275
click at [1354, 646] on icon "Next page" at bounding box center [1343, 657] width 21 height 21
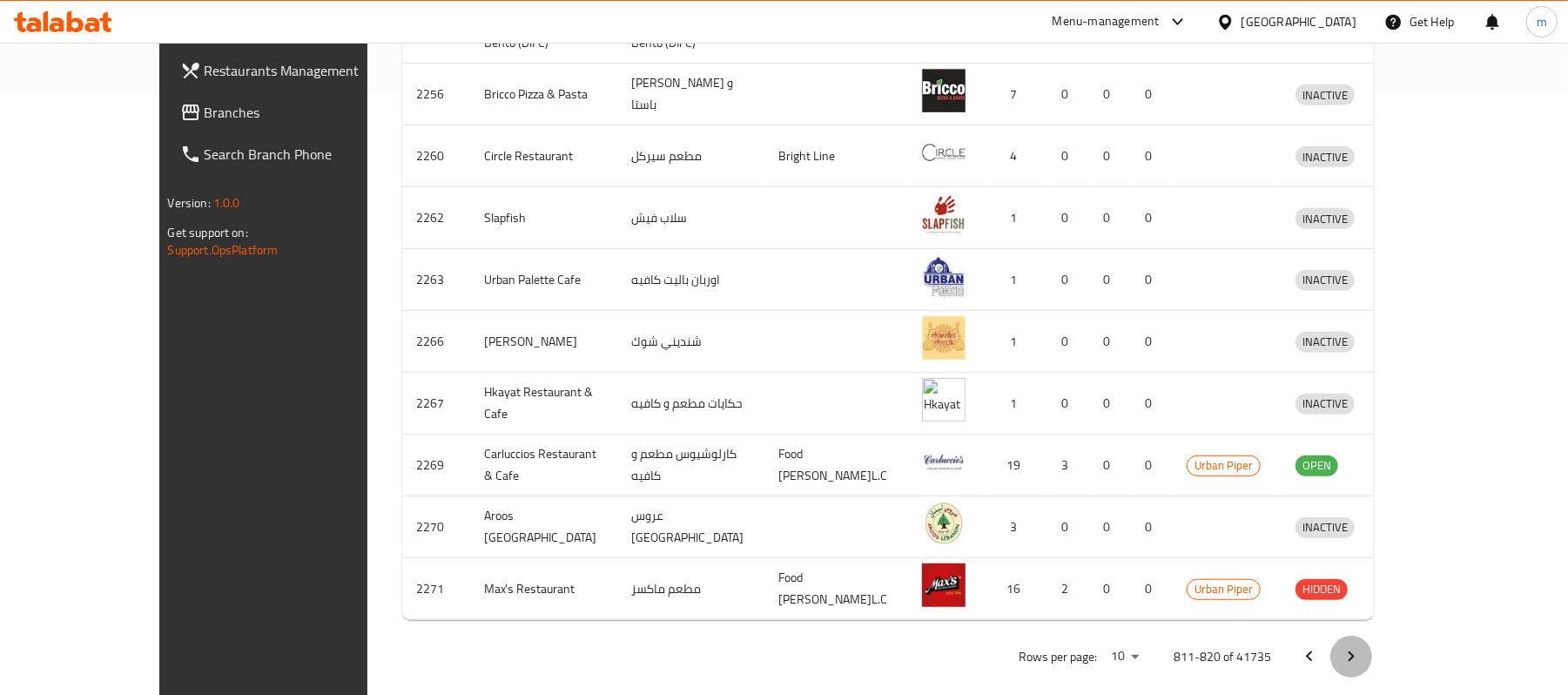
click at [1355, 651] on icon "Next page" at bounding box center [1352, 656] width 6 height 11
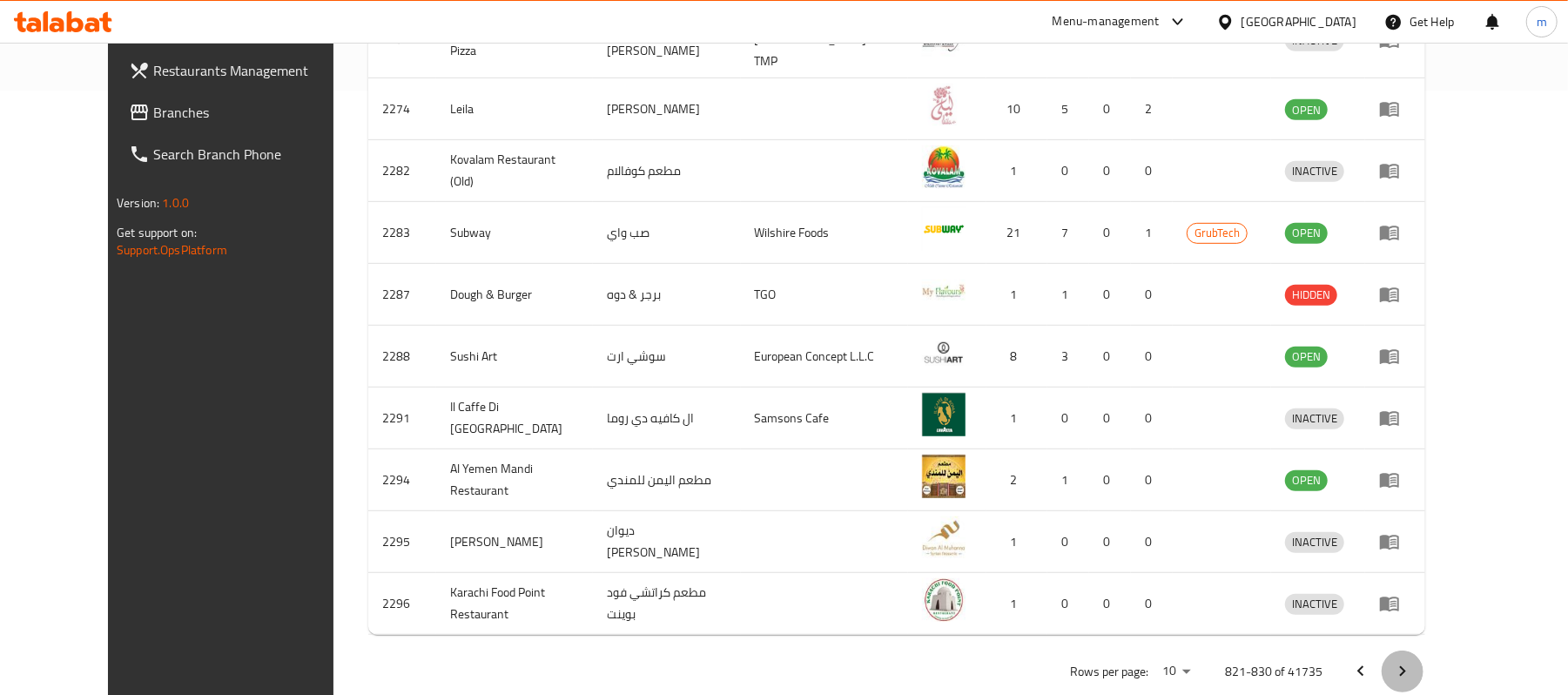
click at [1413, 661] on icon "Next page" at bounding box center [1403, 671] width 21 height 21
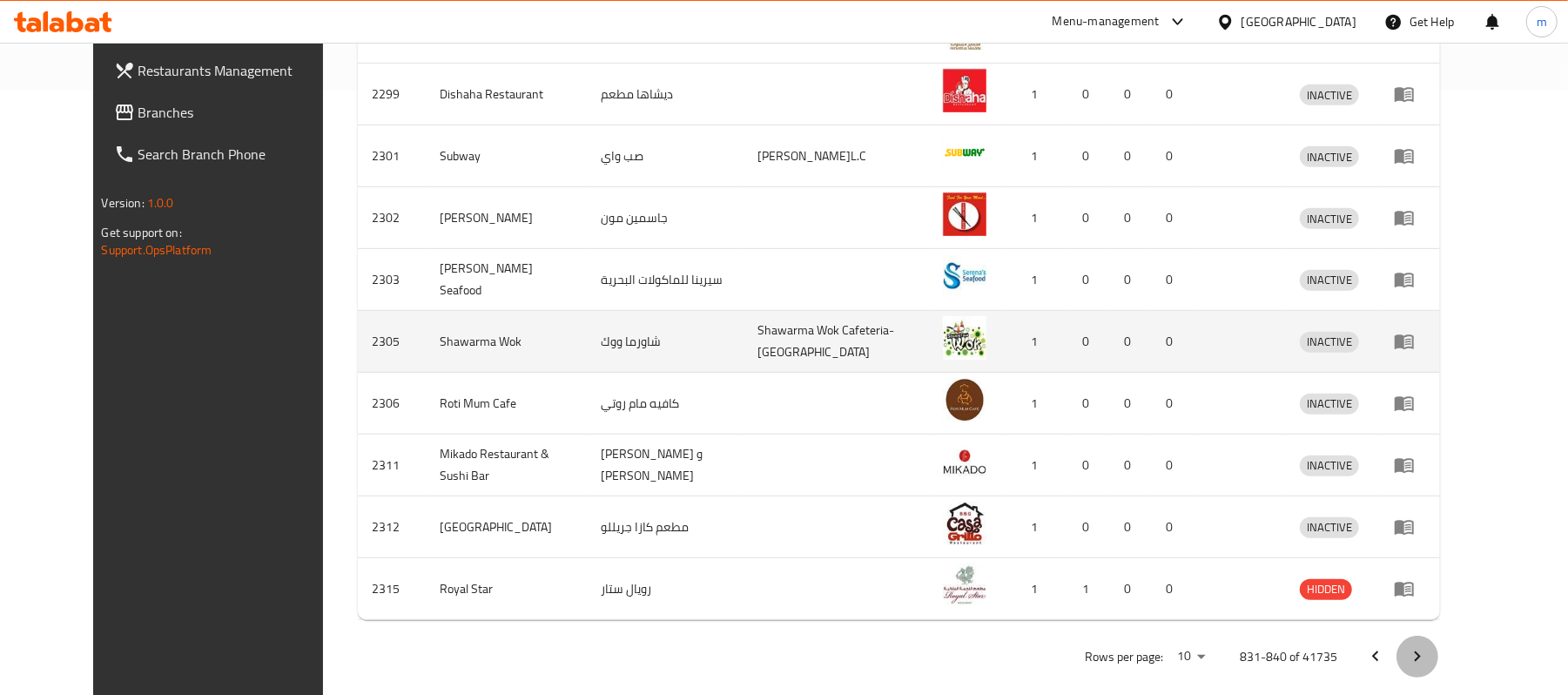
click at [1427, 646] on icon "Next page" at bounding box center [1418, 657] width 21 height 21
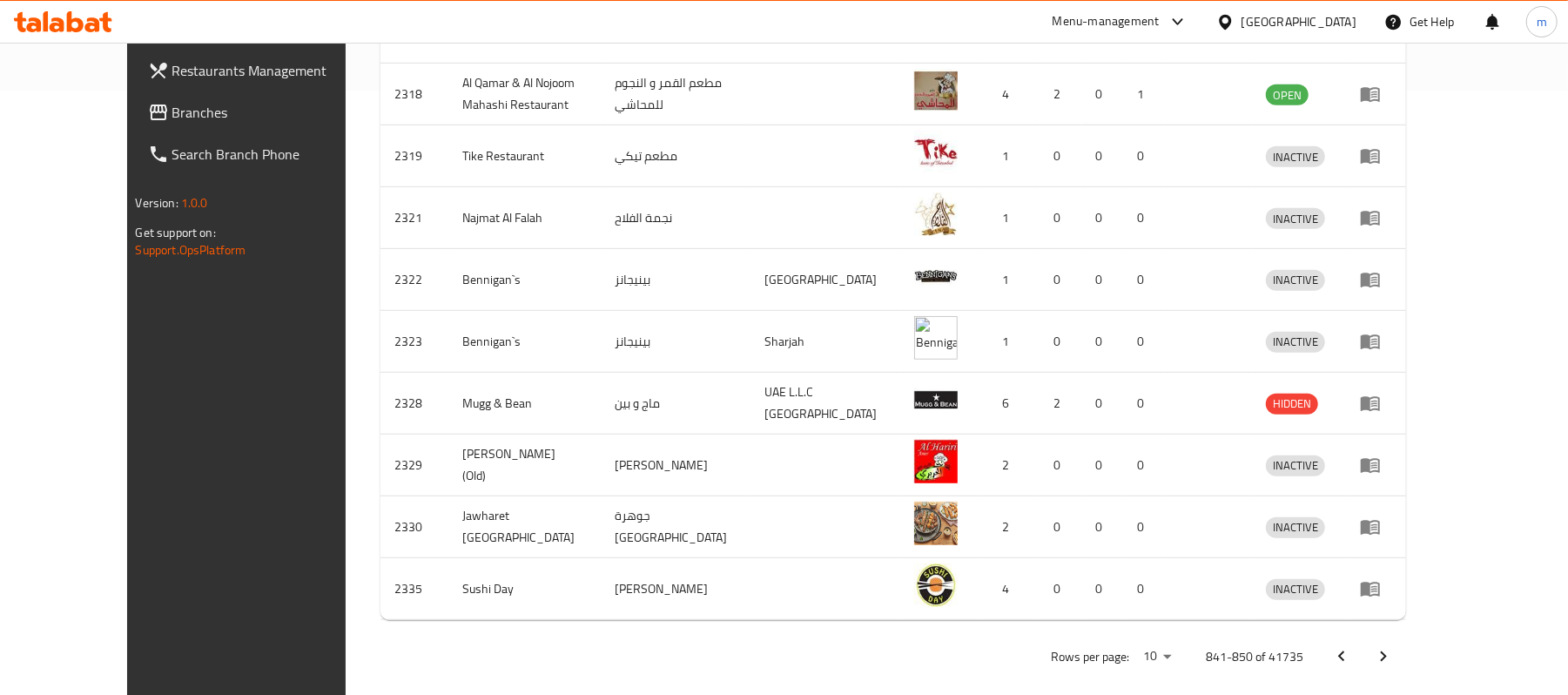
click at [1394, 646] on icon "Next page" at bounding box center [1383, 657] width 21 height 21
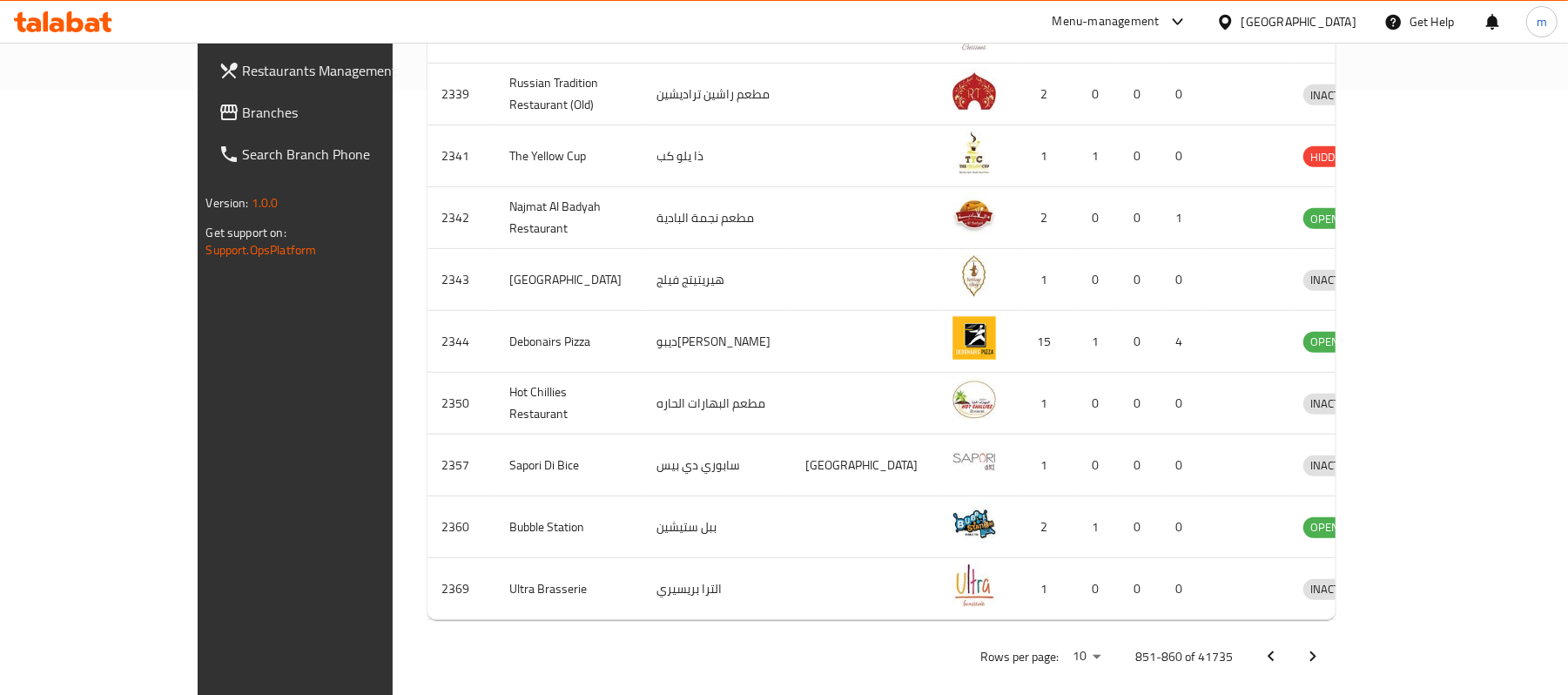
click at [1323, 646] on icon "Next page" at bounding box center [1313, 657] width 21 height 21
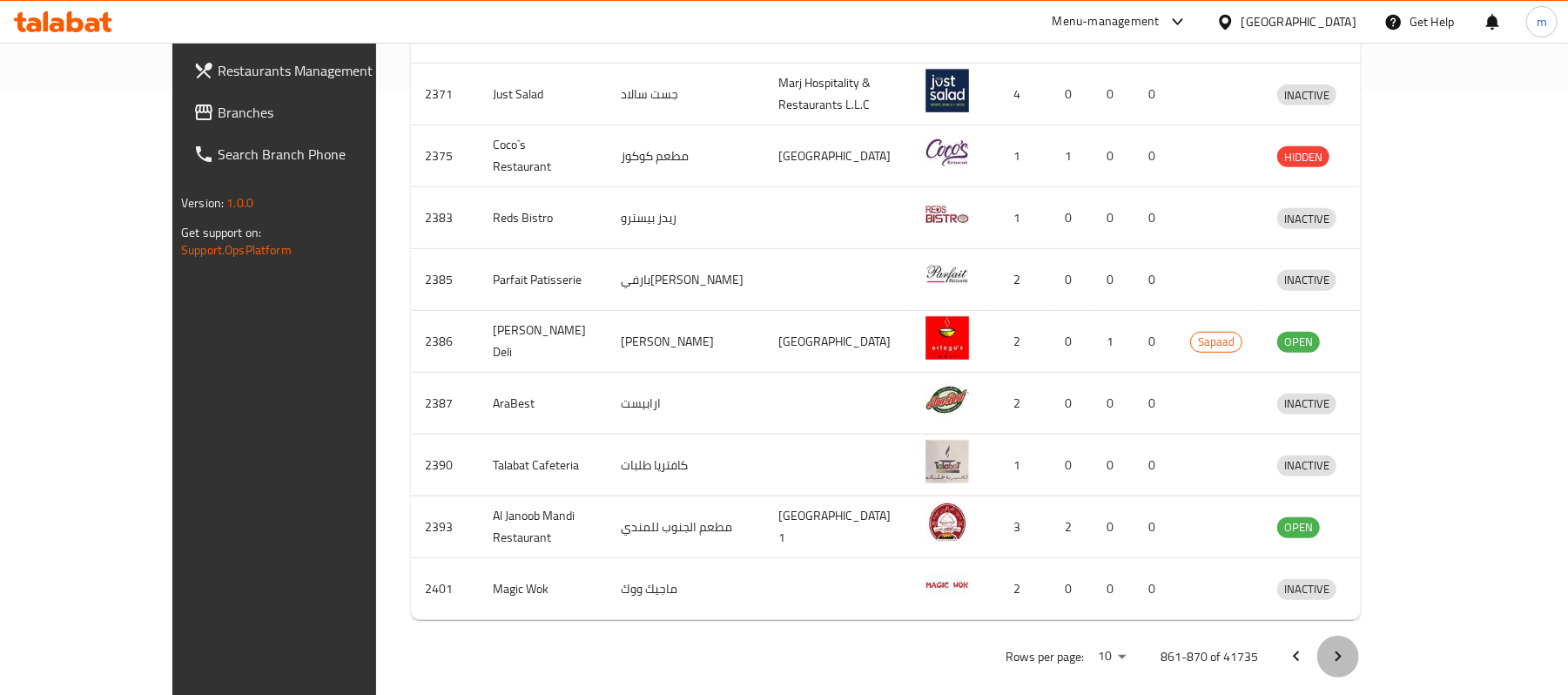
click at [1349, 646] on icon "Next page" at bounding box center [1339, 657] width 21 height 21
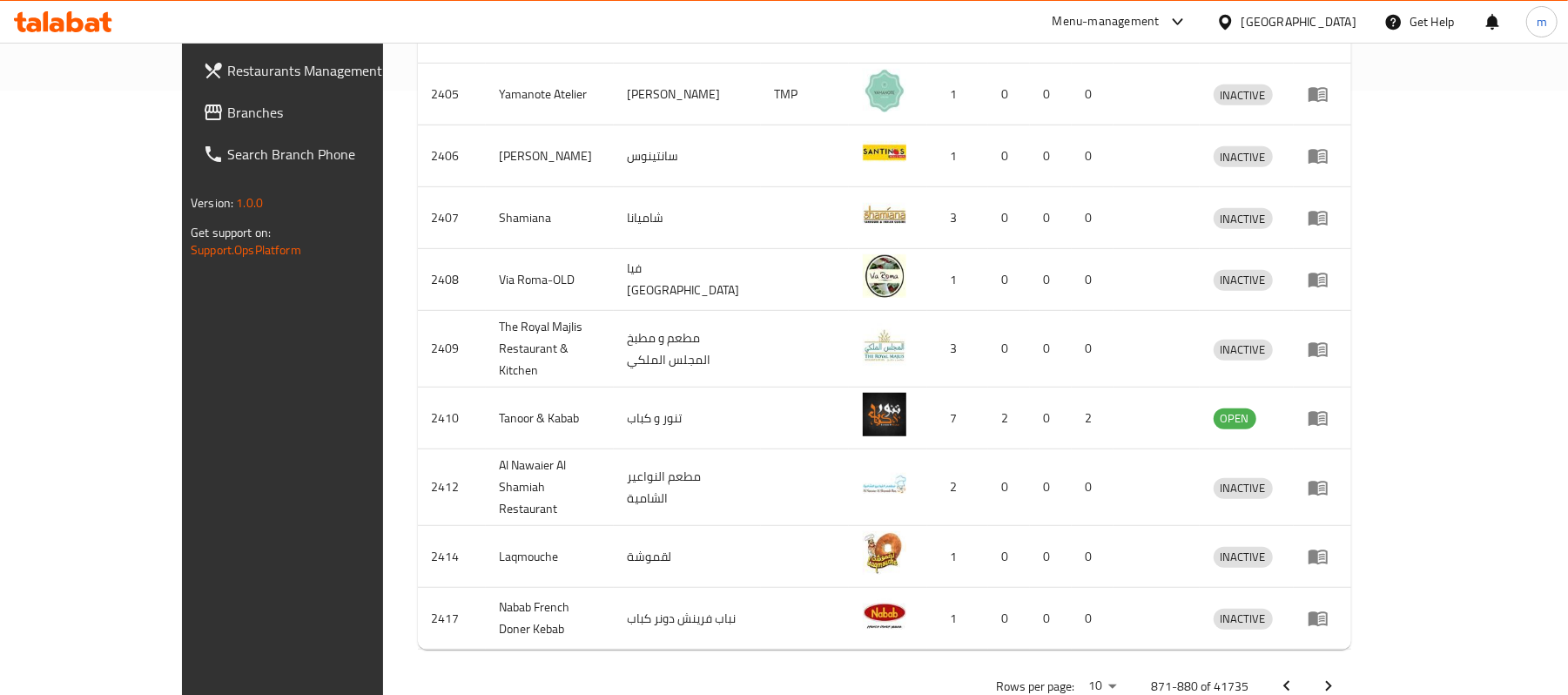
click at [1339, 676] on icon "Next page" at bounding box center [1329, 686] width 21 height 21
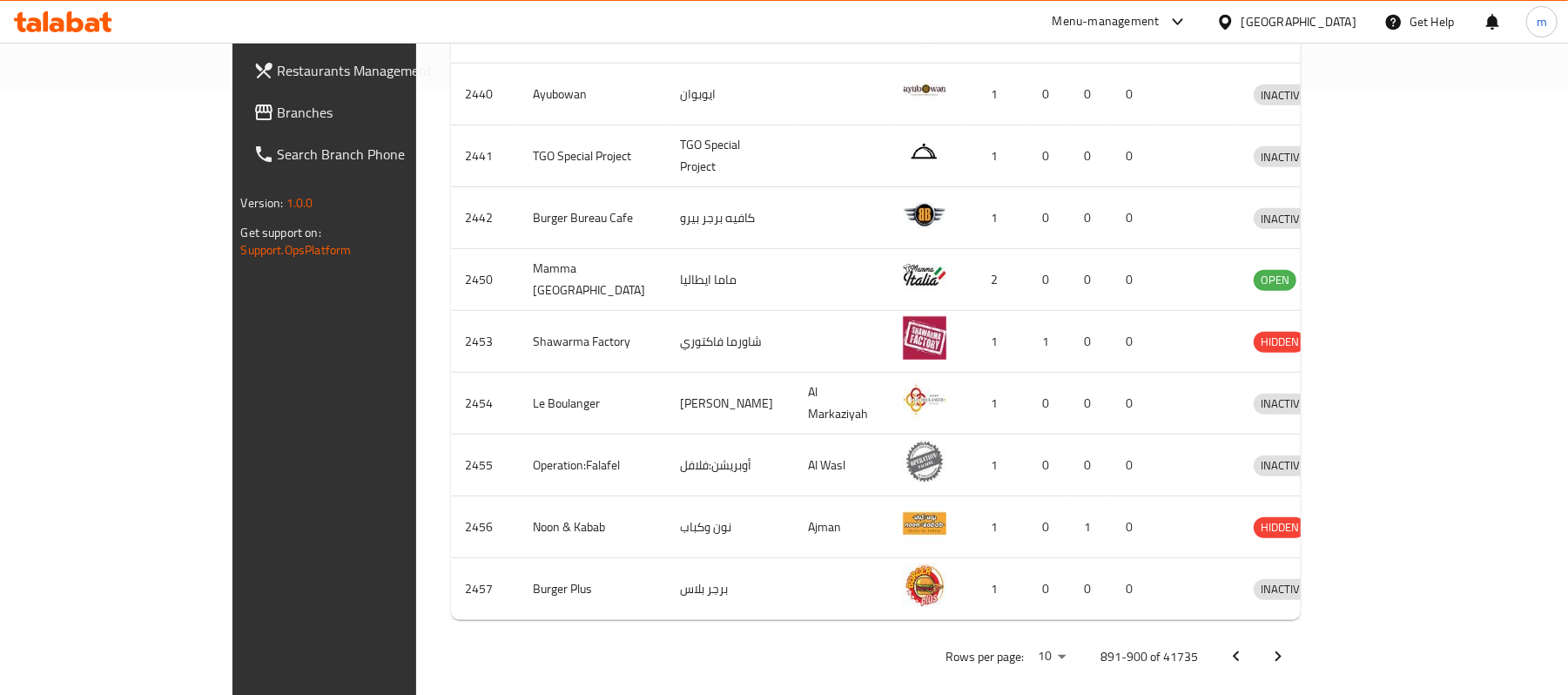
click at [1289, 646] on icon "Next page" at bounding box center [1278, 657] width 21 height 21
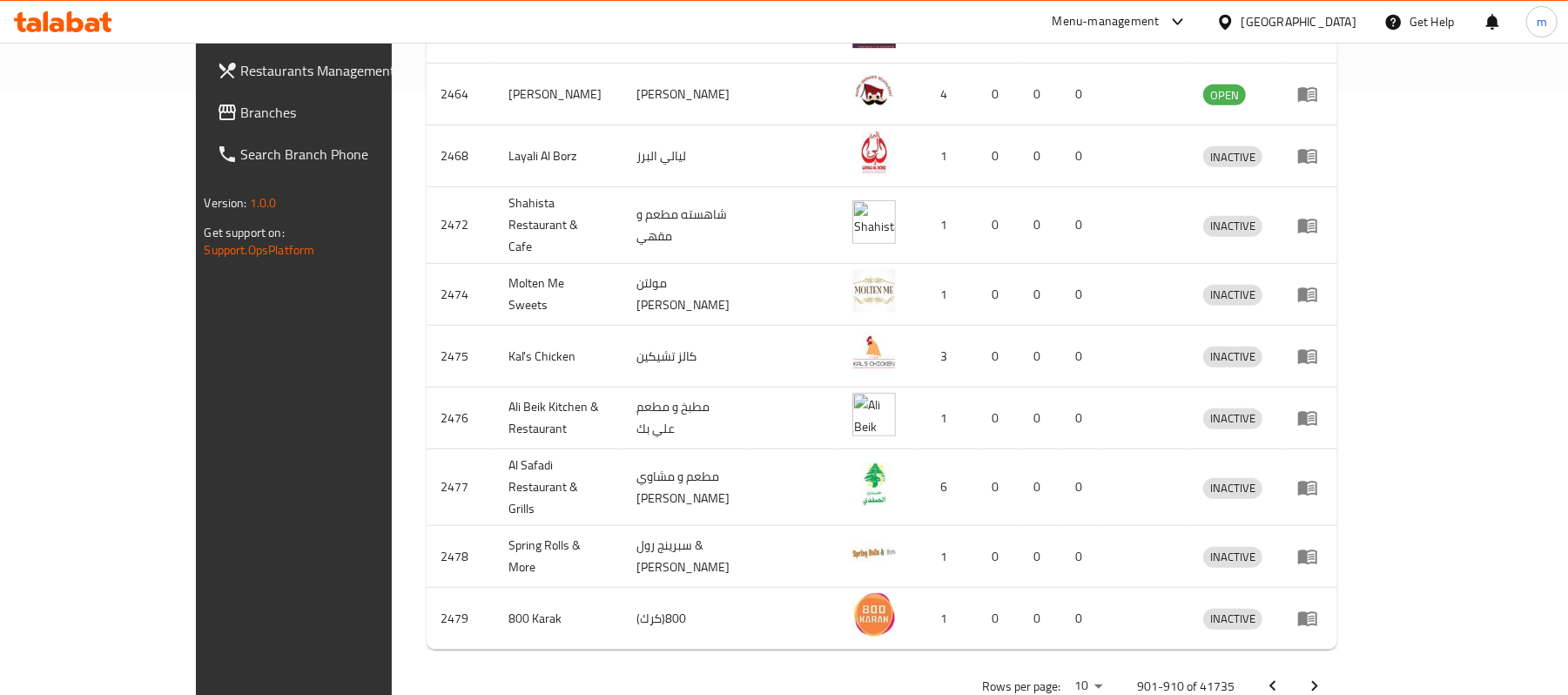
click at [1325, 676] on icon "Next page" at bounding box center [1315, 686] width 21 height 21
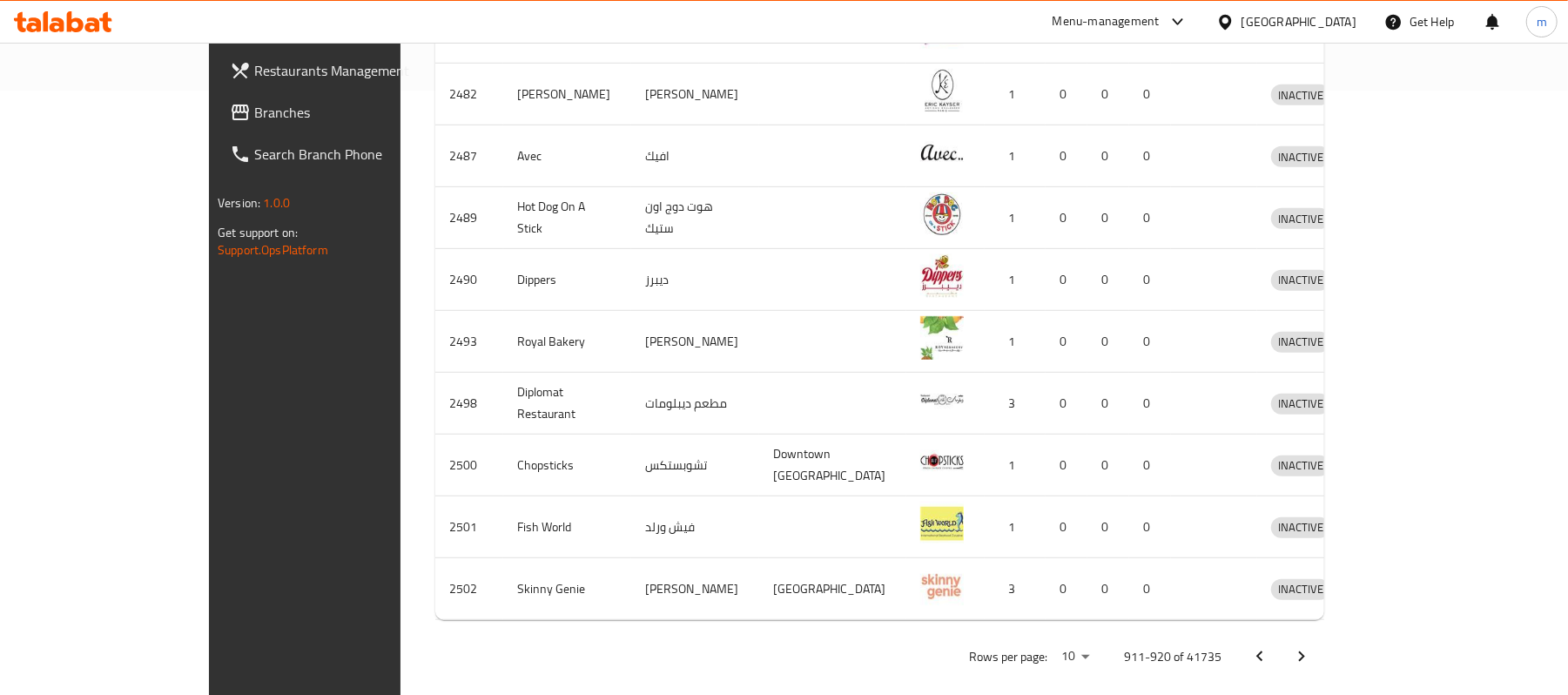
click at [1312, 646] on icon "Next page" at bounding box center [1302, 657] width 21 height 21
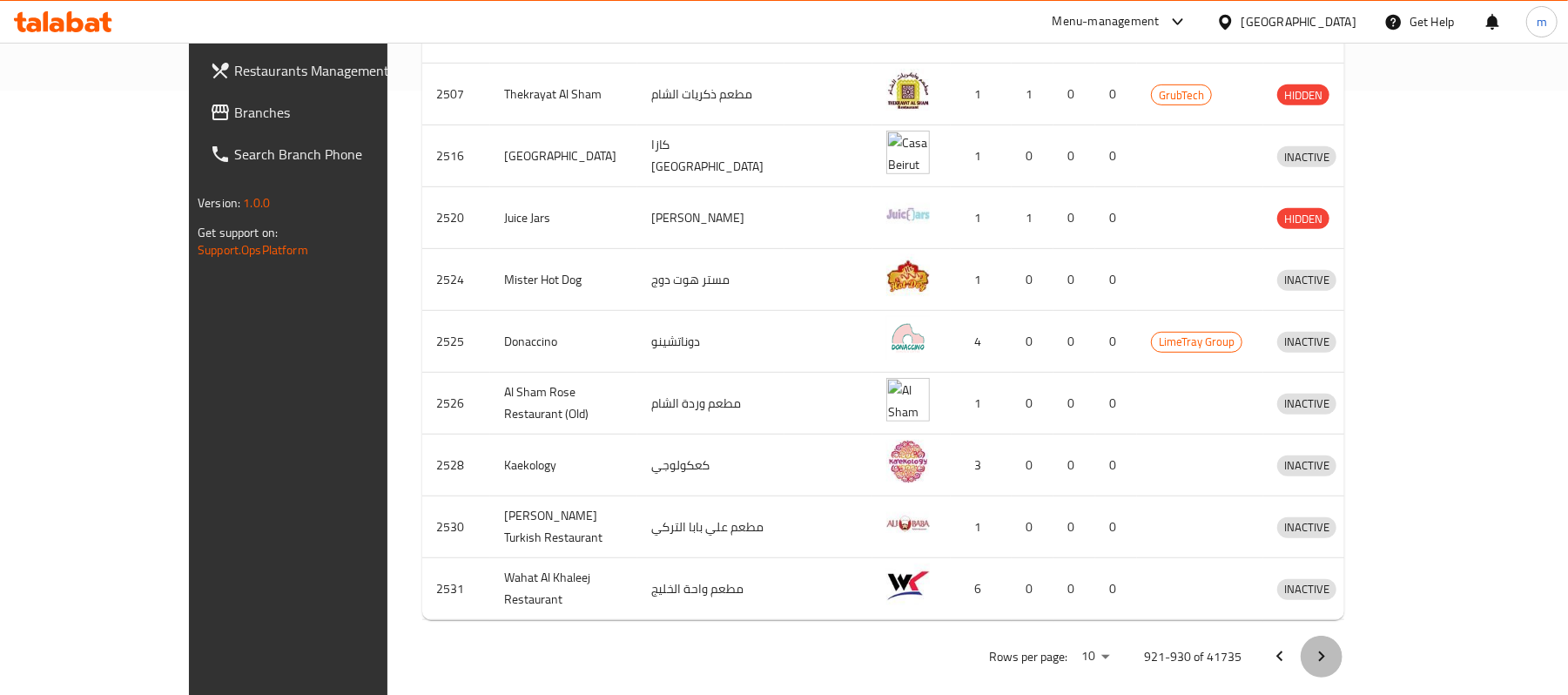
click at [1332, 646] on icon "Next page" at bounding box center [1321, 657] width 21 height 21
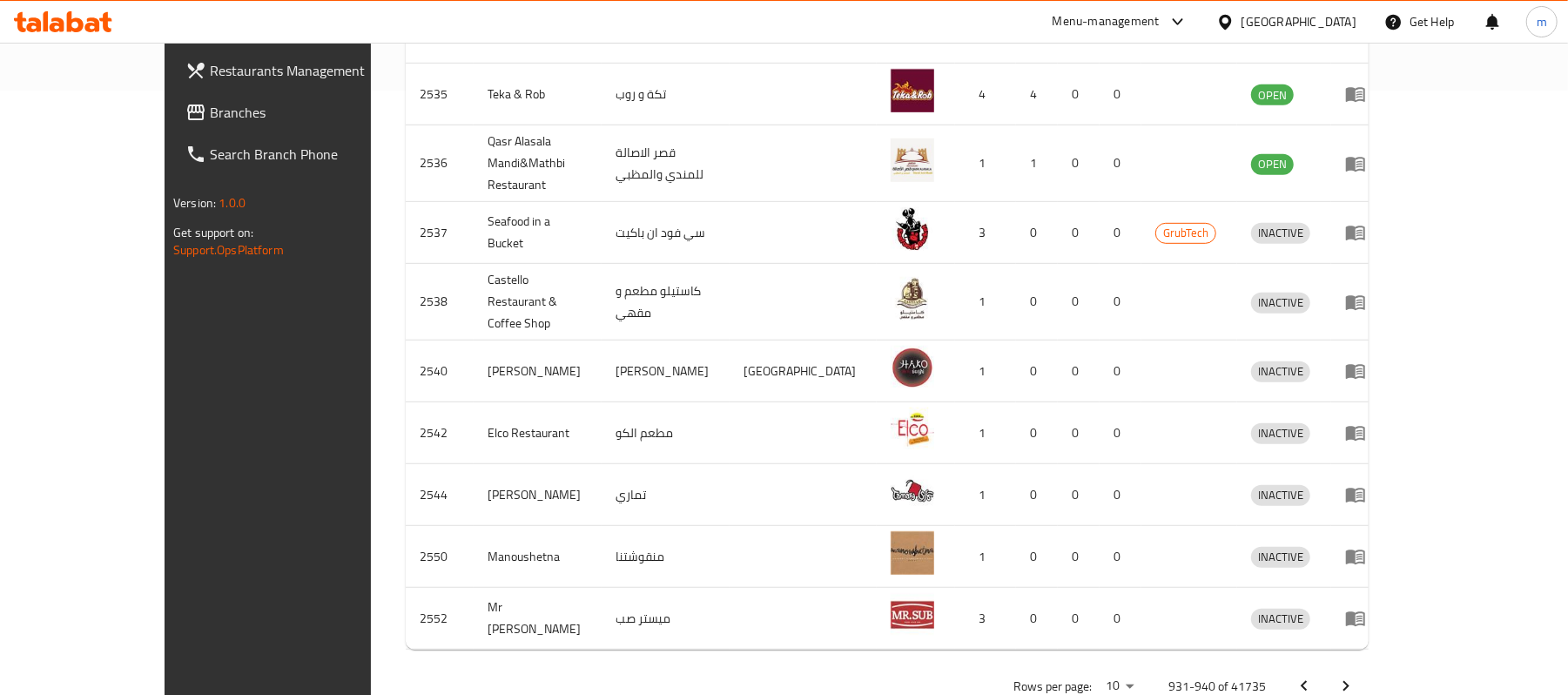
click at [1357, 676] on icon "Next page" at bounding box center [1346, 686] width 21 height 21
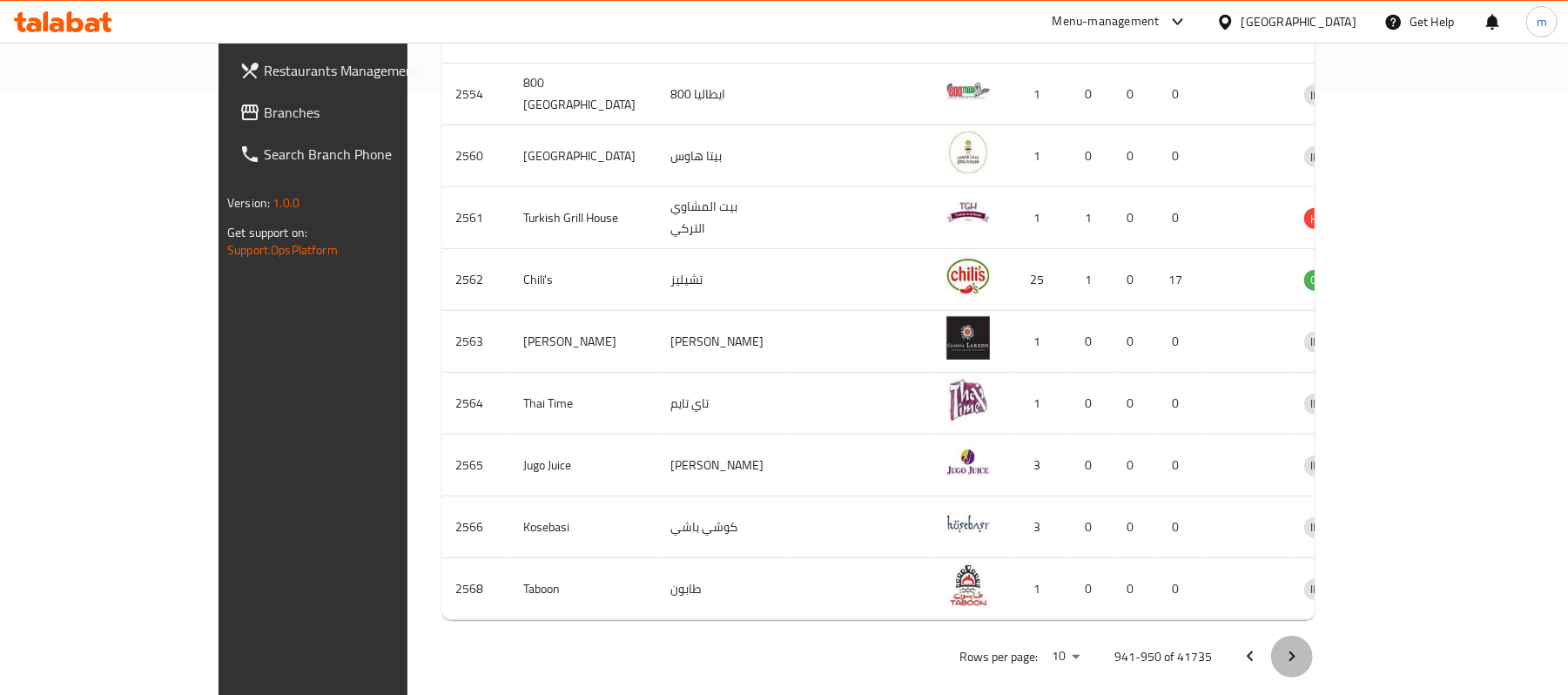
click at [1302, 646] on icon "Next page" at bounding box center [1292, 657] width 21 height 21
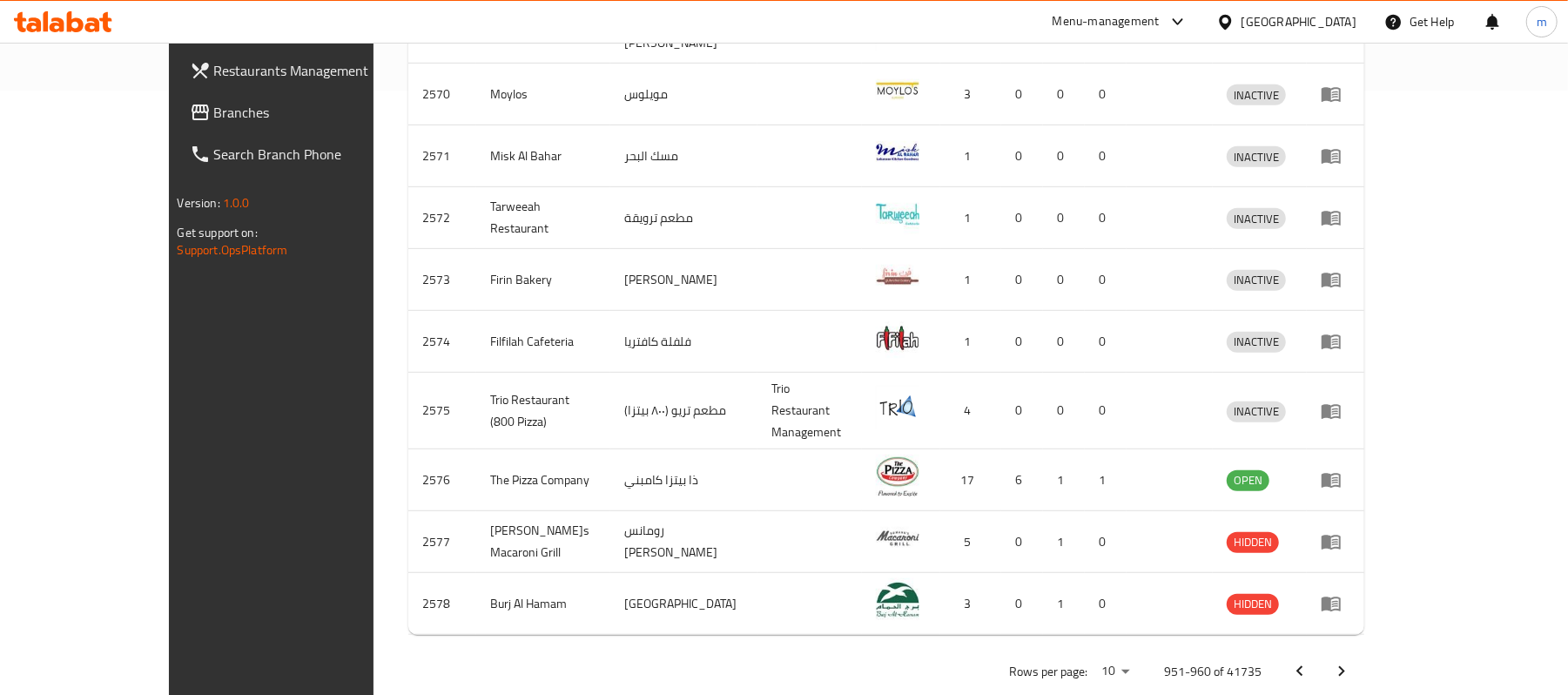
click at [1352, 661] on icon "Next page" at bounding box center [1341, 671] width 21 height 21
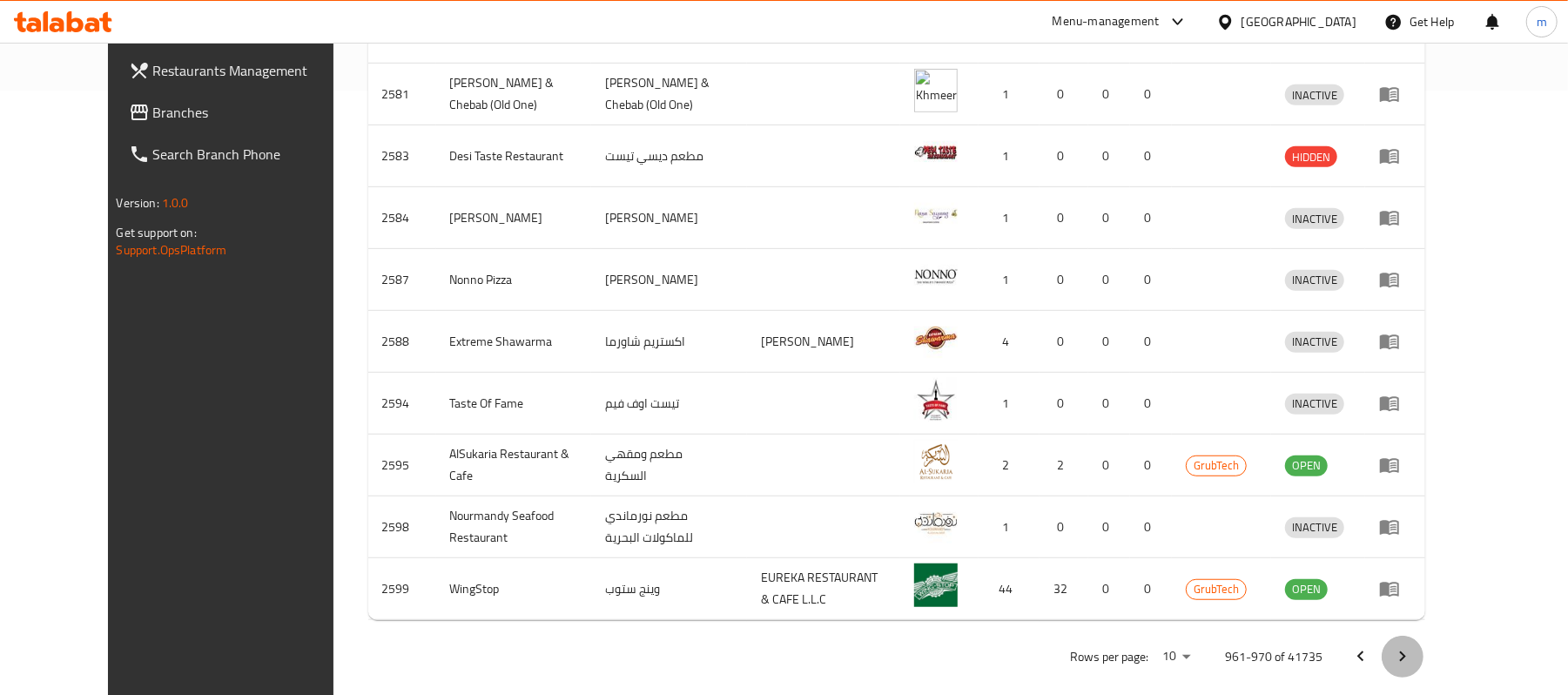
click at [1413, 646] on icon "Next page" at bounding box center [1403, 657] width 21 height 21
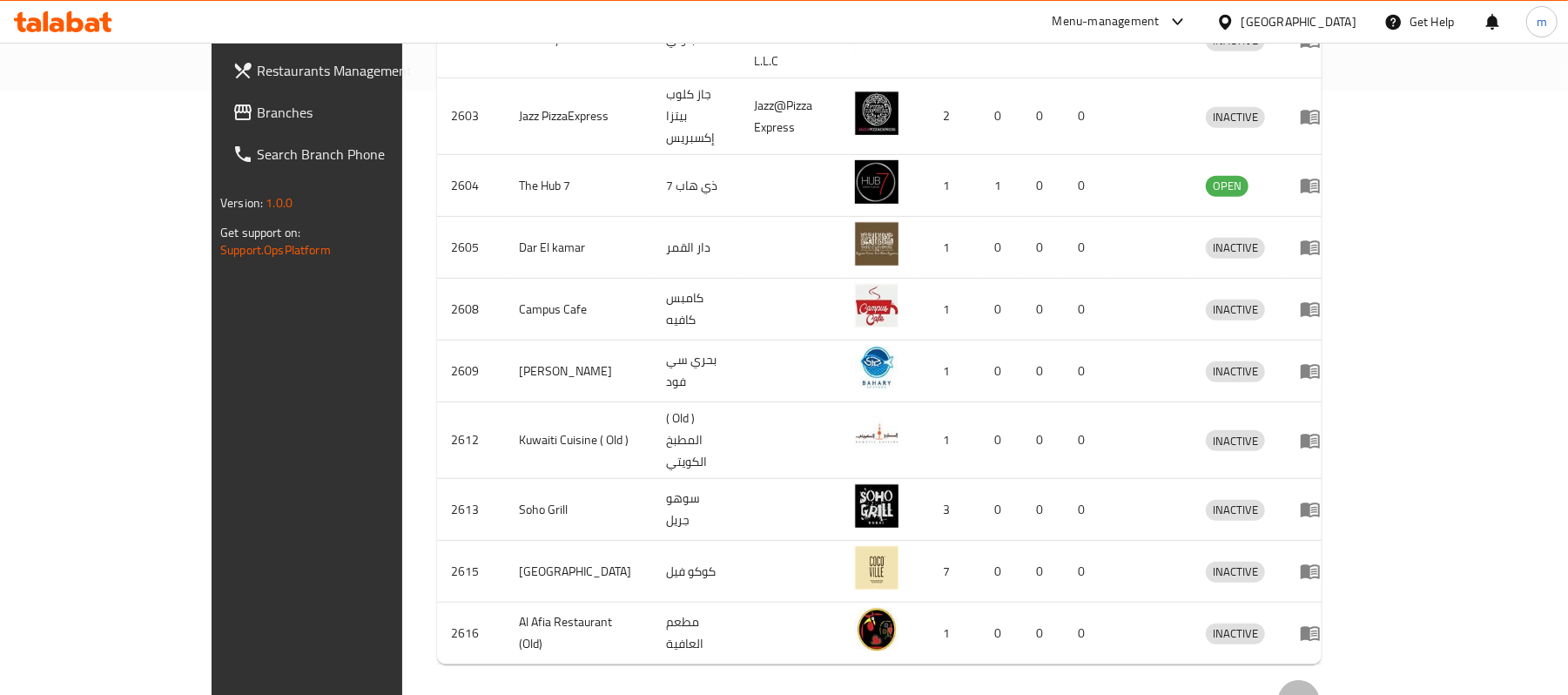
click at [1310, 690] on icon "Next page" at bounding box center [1299, 701] width 21 height 21
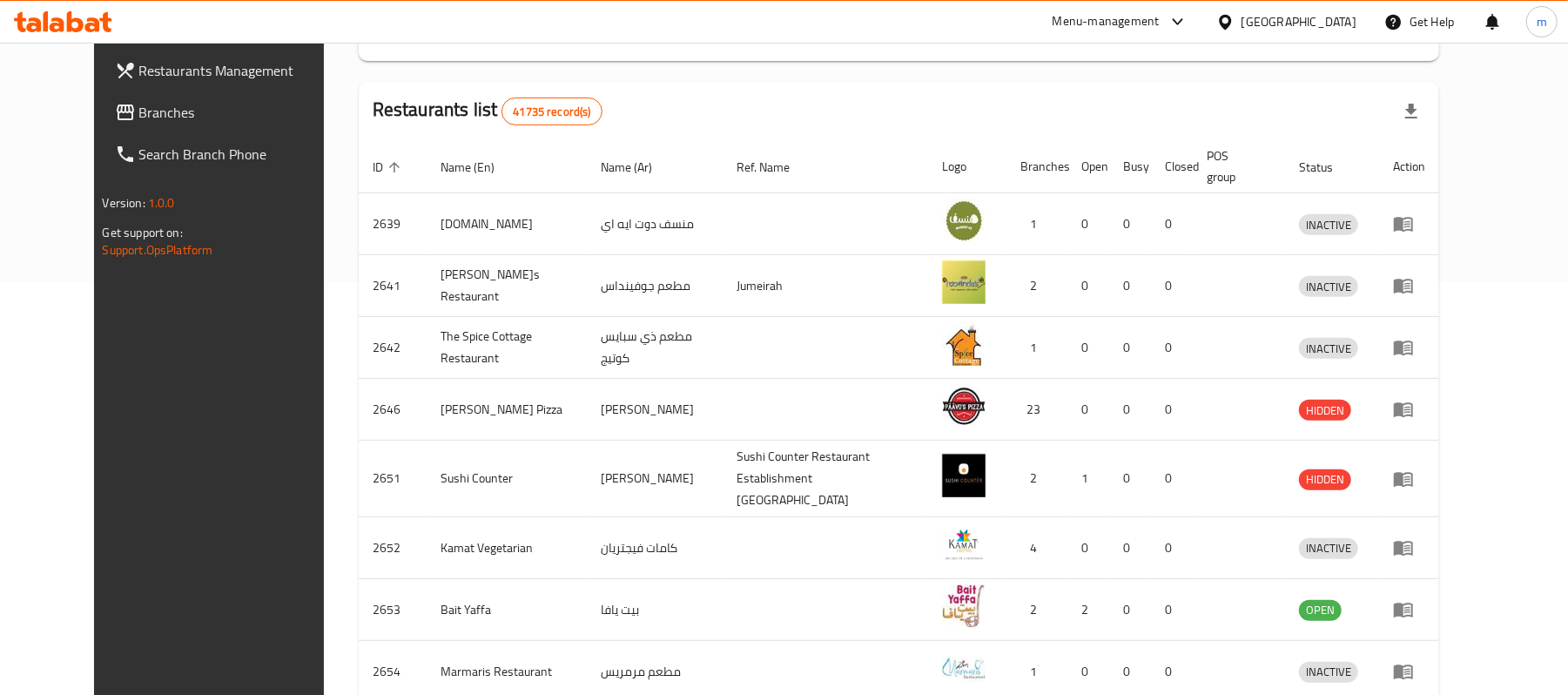
scroll to position [623, 0]
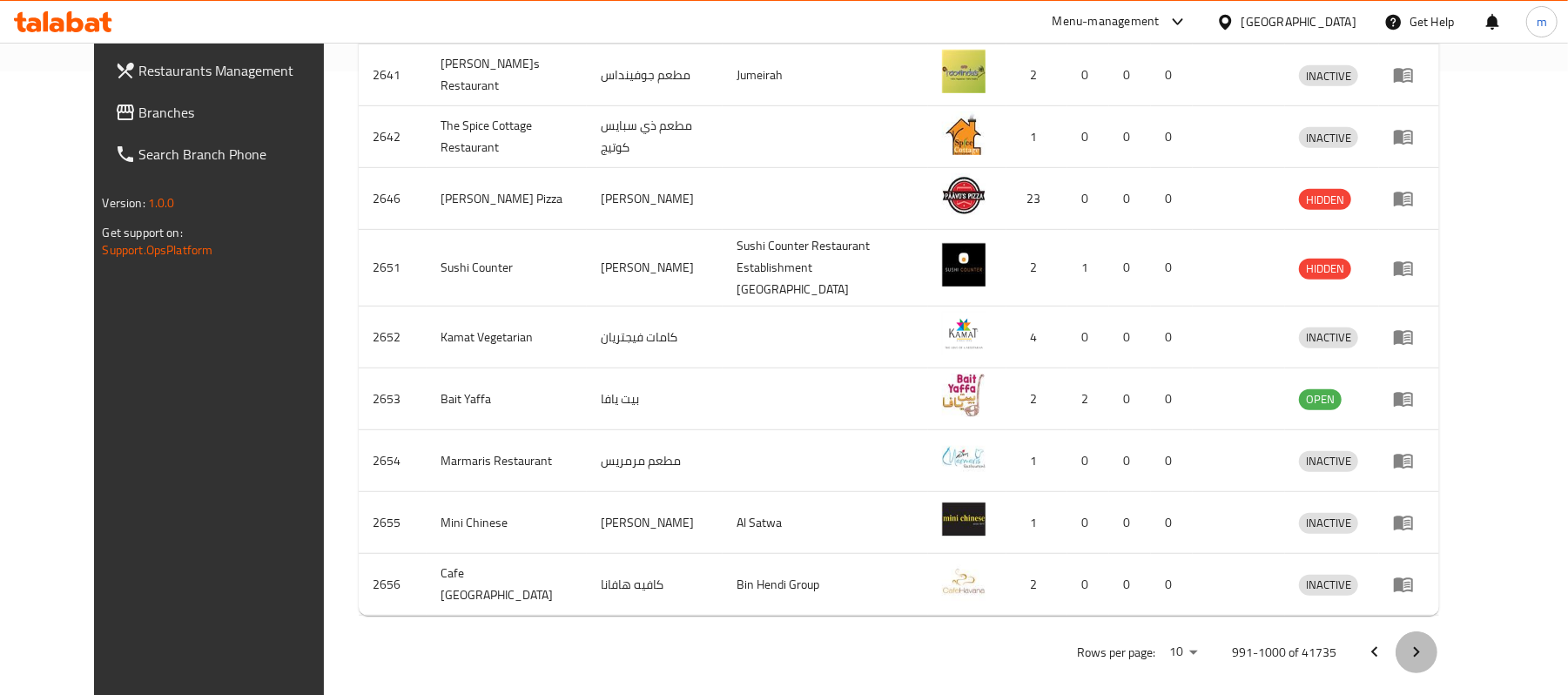
click at [1427, 644] on icon "Next page" at bounding box center [1417, 652] width 21 height 21
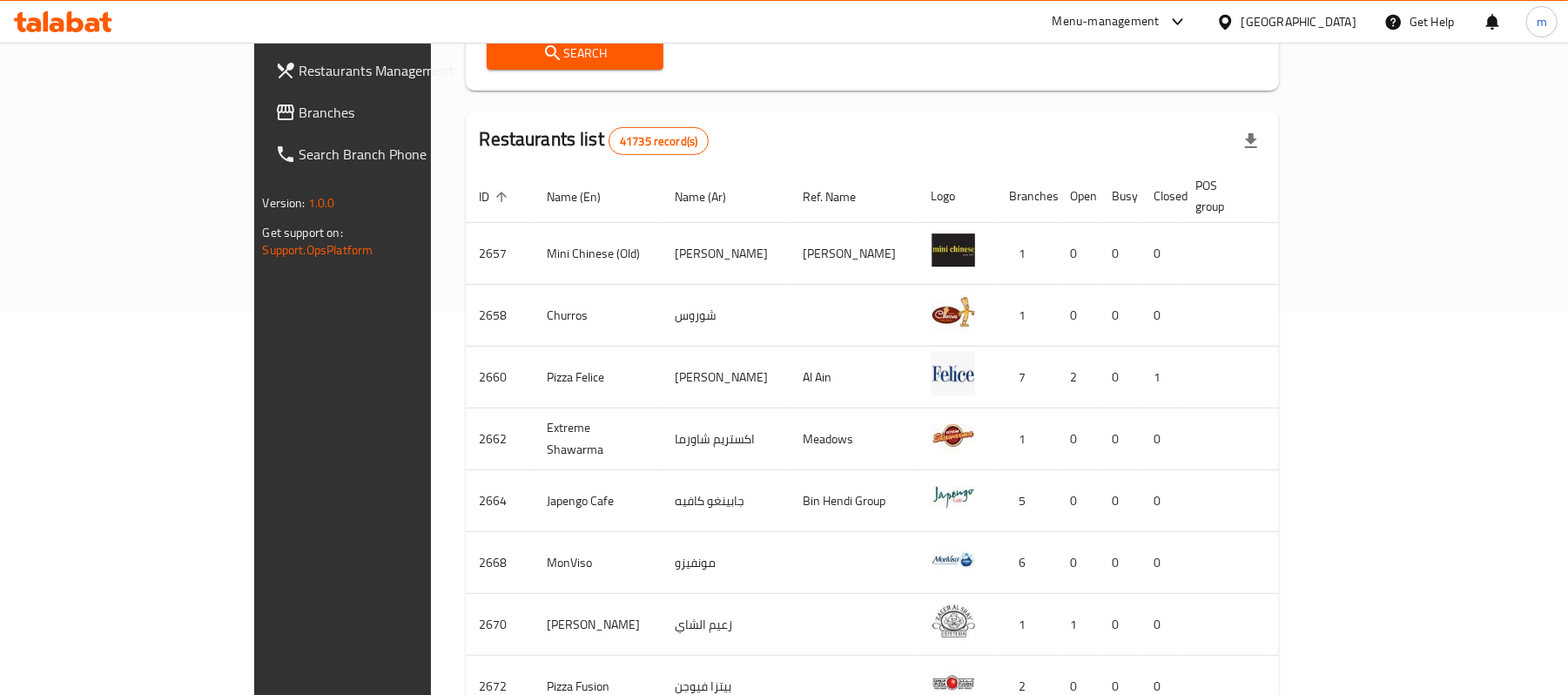
scroll to position [604, 0]
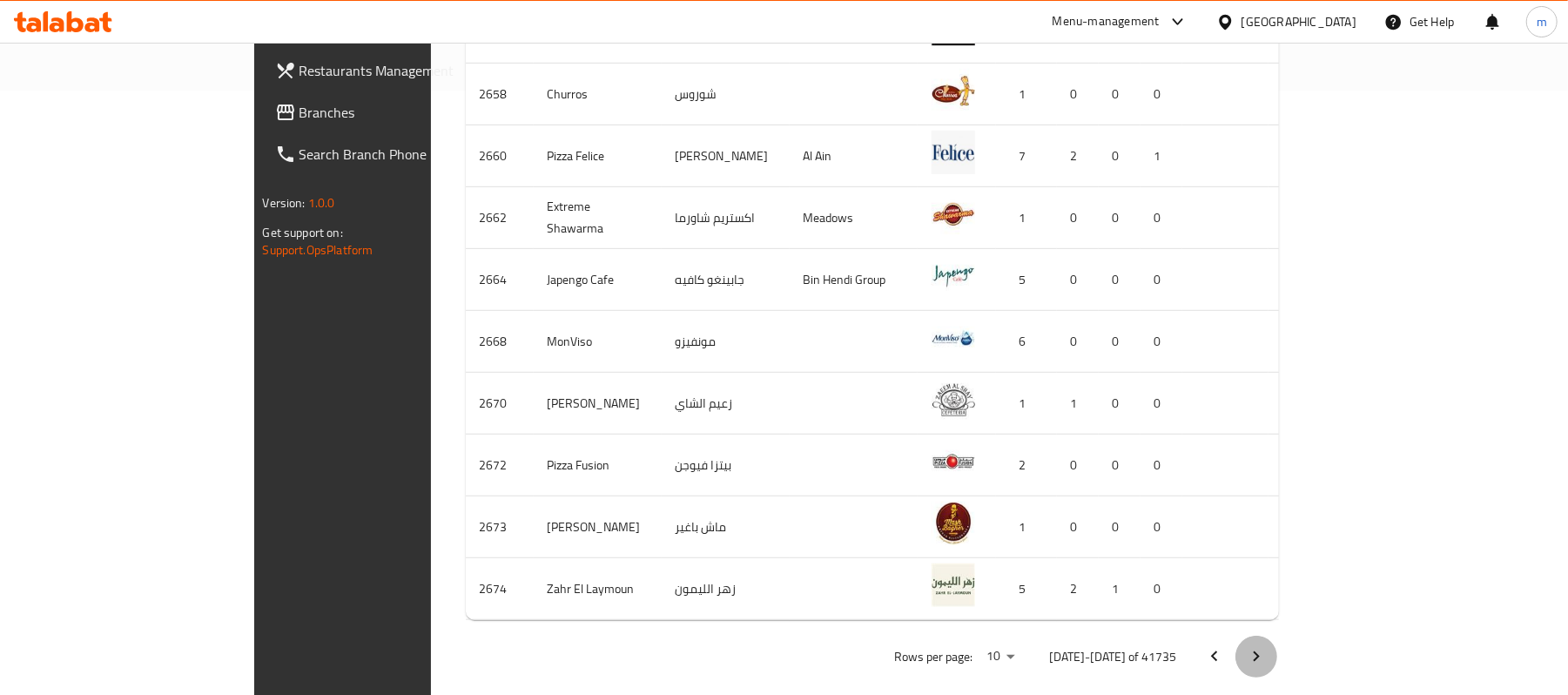
click at [1267, 646] on icon "Next page" at bounding box center [1256, 657] width 21 height 21
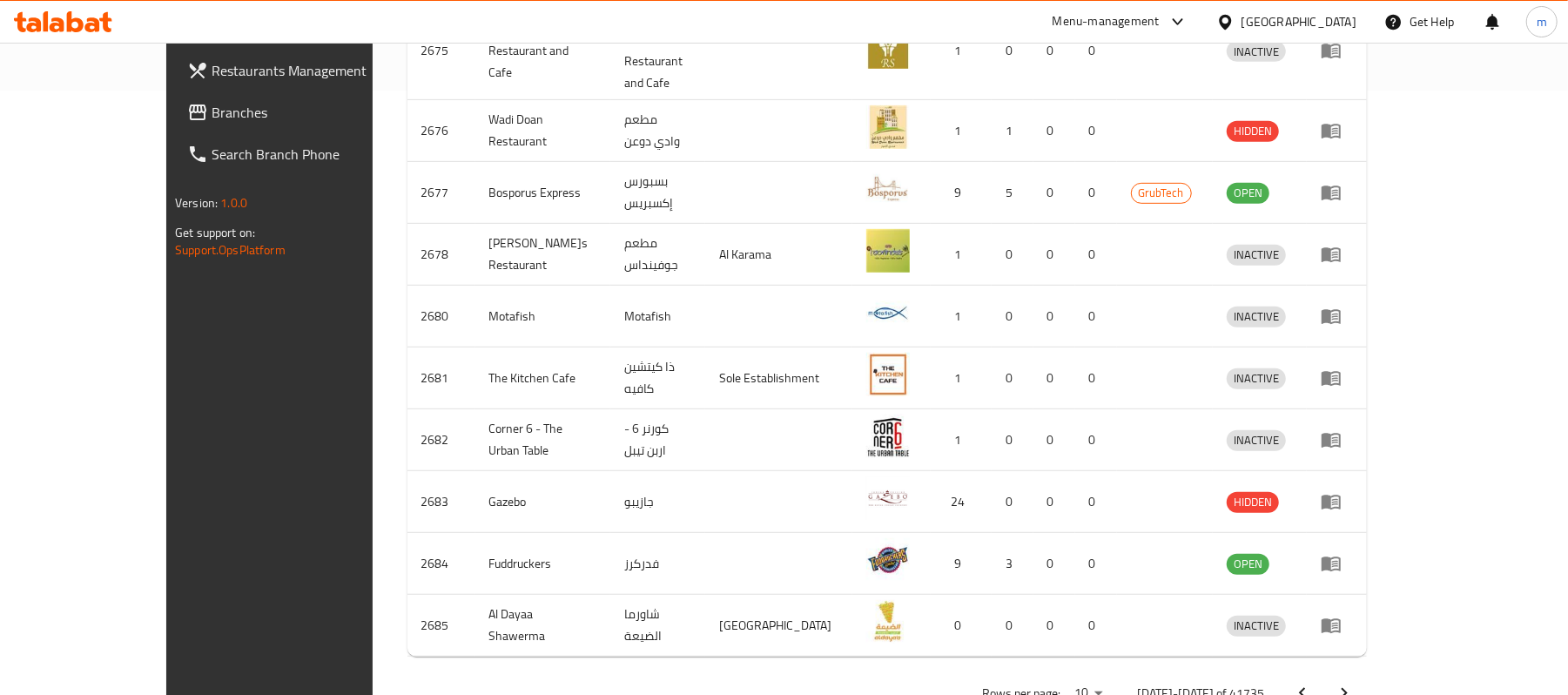
click at [1355, 683] on icon "Next page" at bounding box center [1344, 693] width 21 height 21
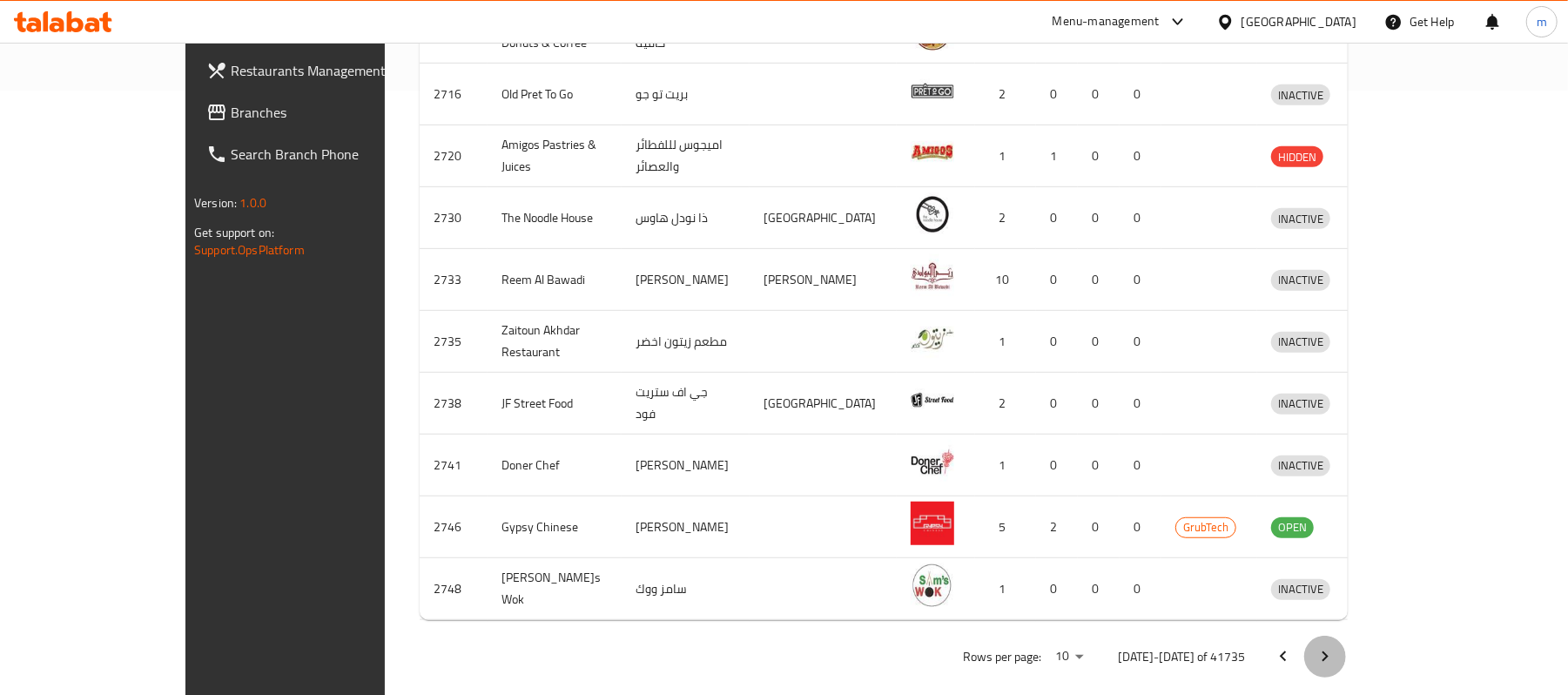
click at [1336, 646] on icon "Next page" at bounding box center [1325, 657] width 21 height 21
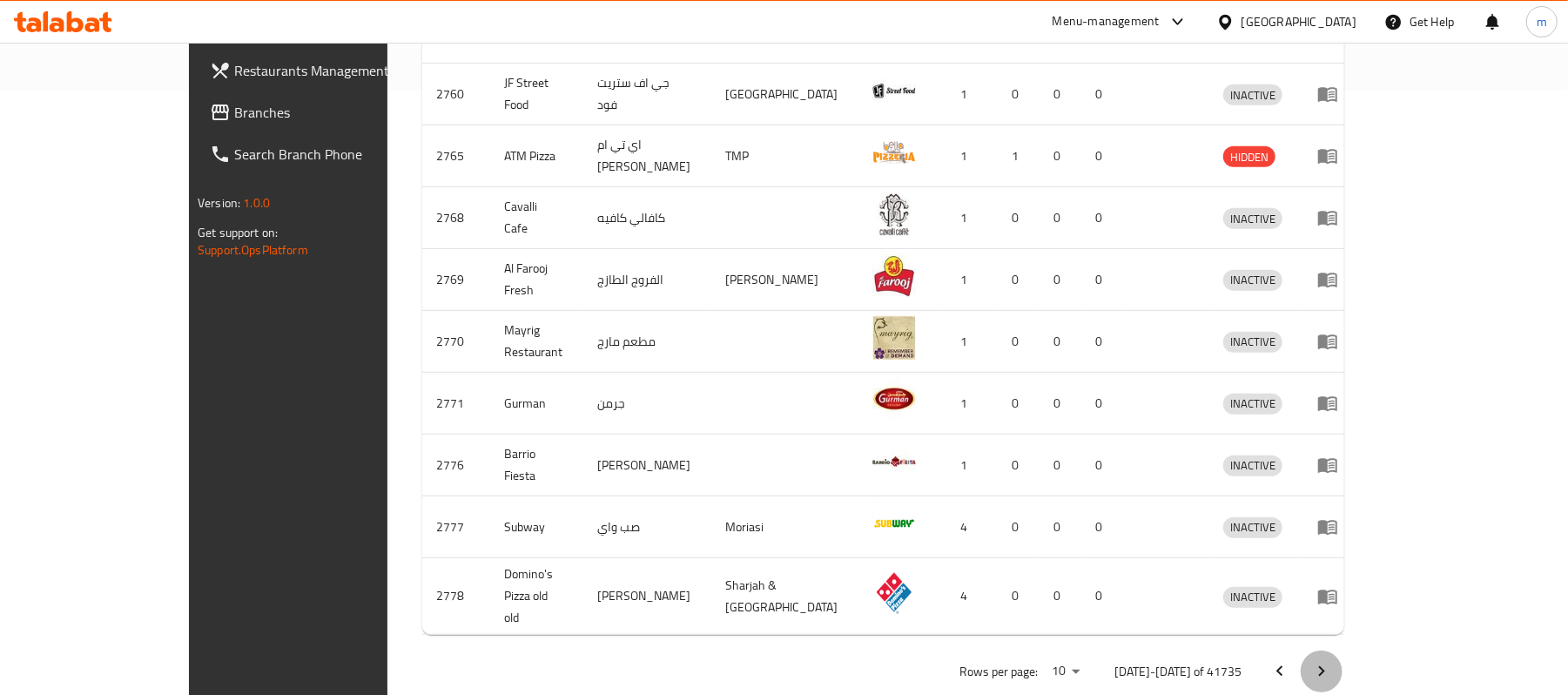
click at [1332, 661] on icon "Next page" at bounding box center [1321, 671] width 21 height 21
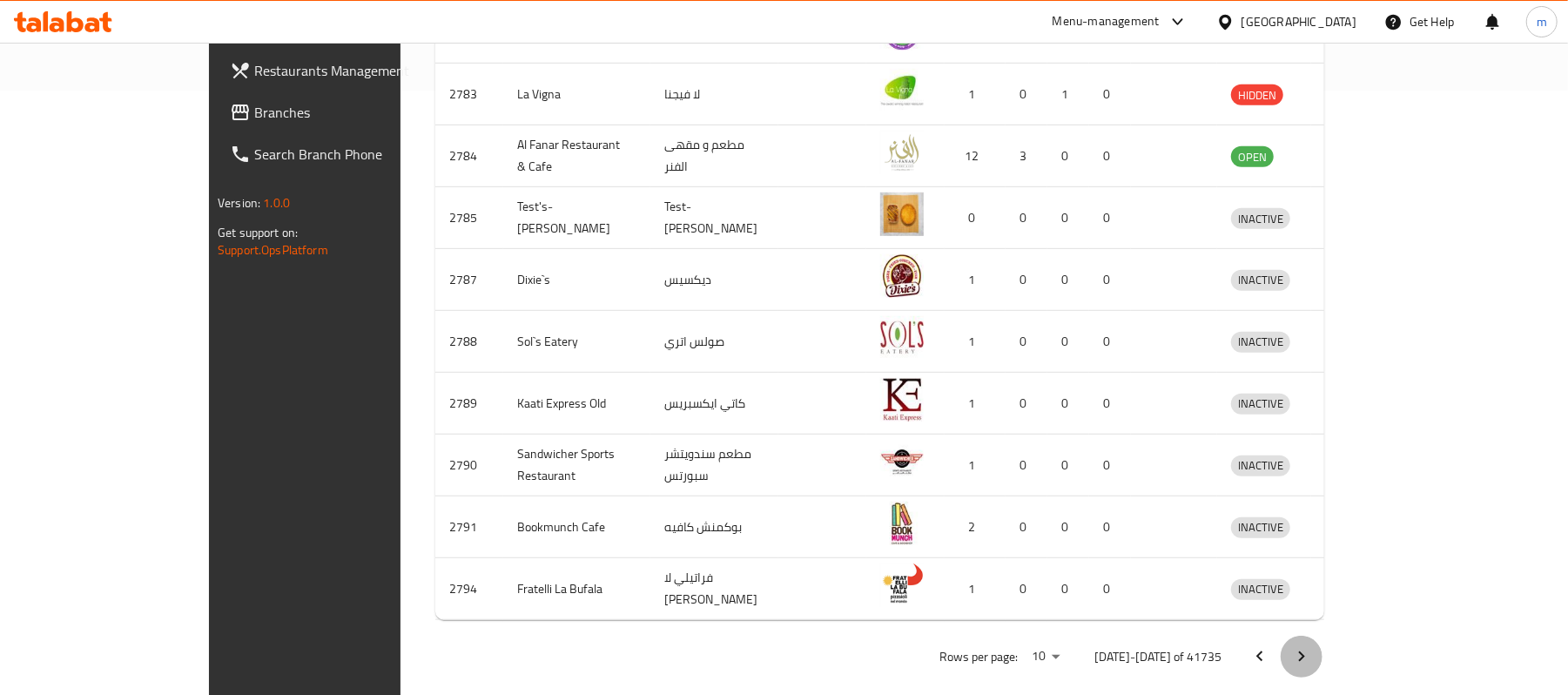
click at [1312, 646] on icon "Next page" at bounding box center [1302, 657] width 21 height 21
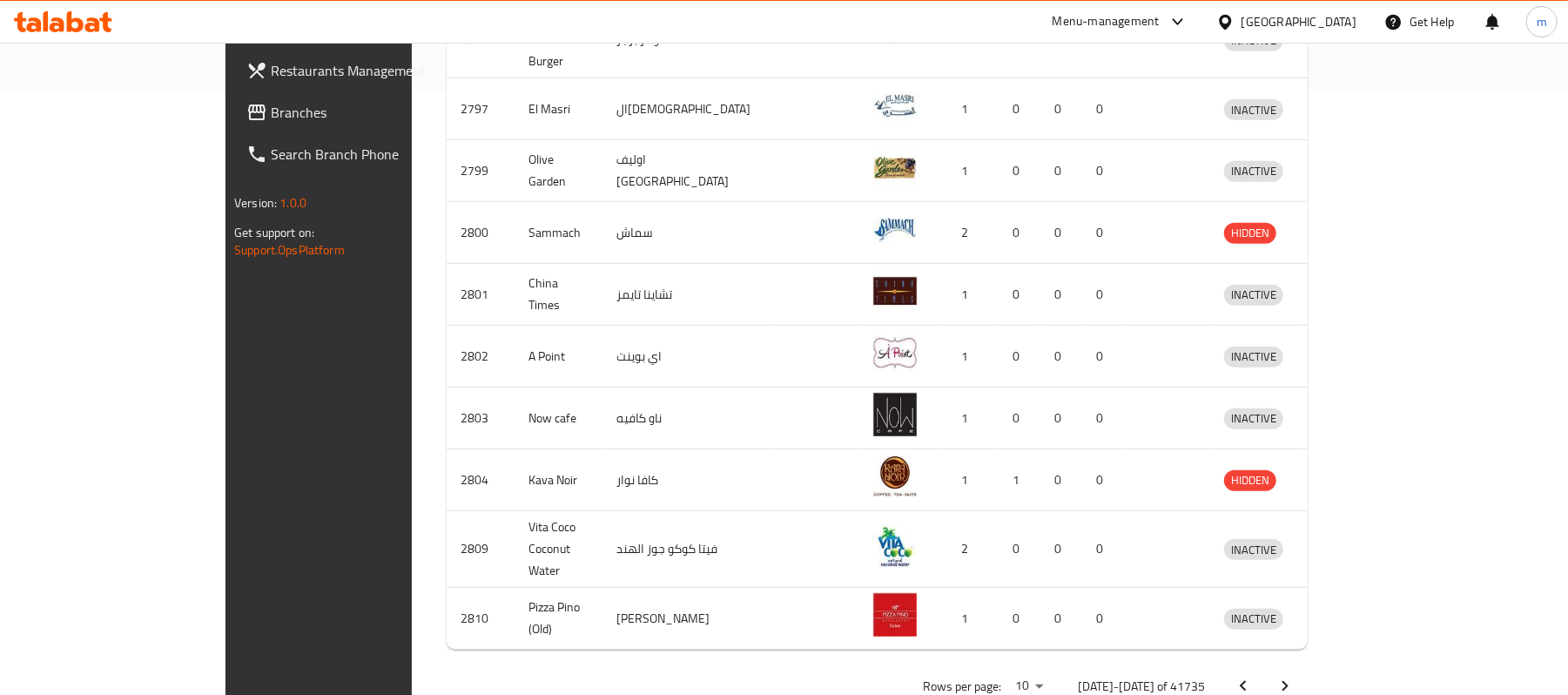
click at [1296, 676] on icon "Next page" at bounding box center [1285, 686] width 21 height 21
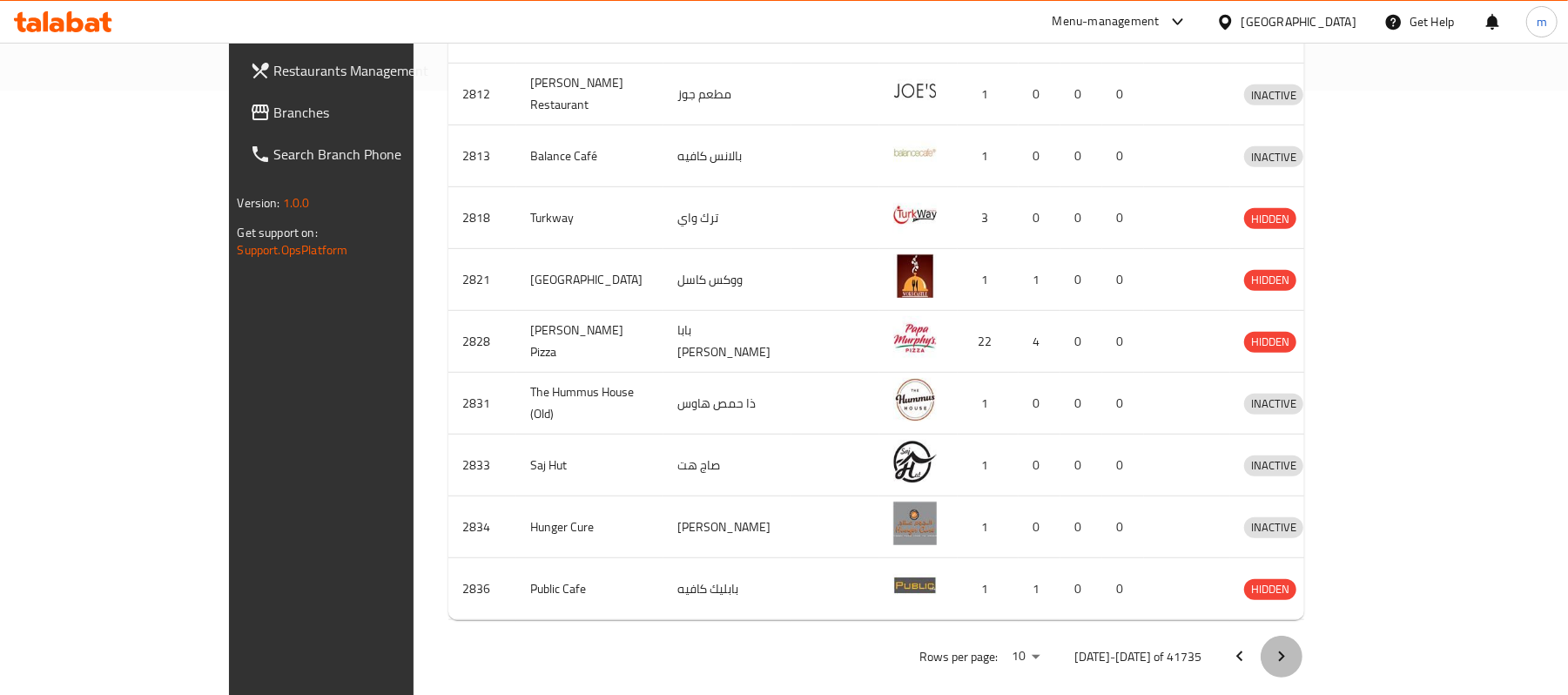
click at [1292, 646] on icon "Next page" at bounding box center [1282, 657] width 21 height 21
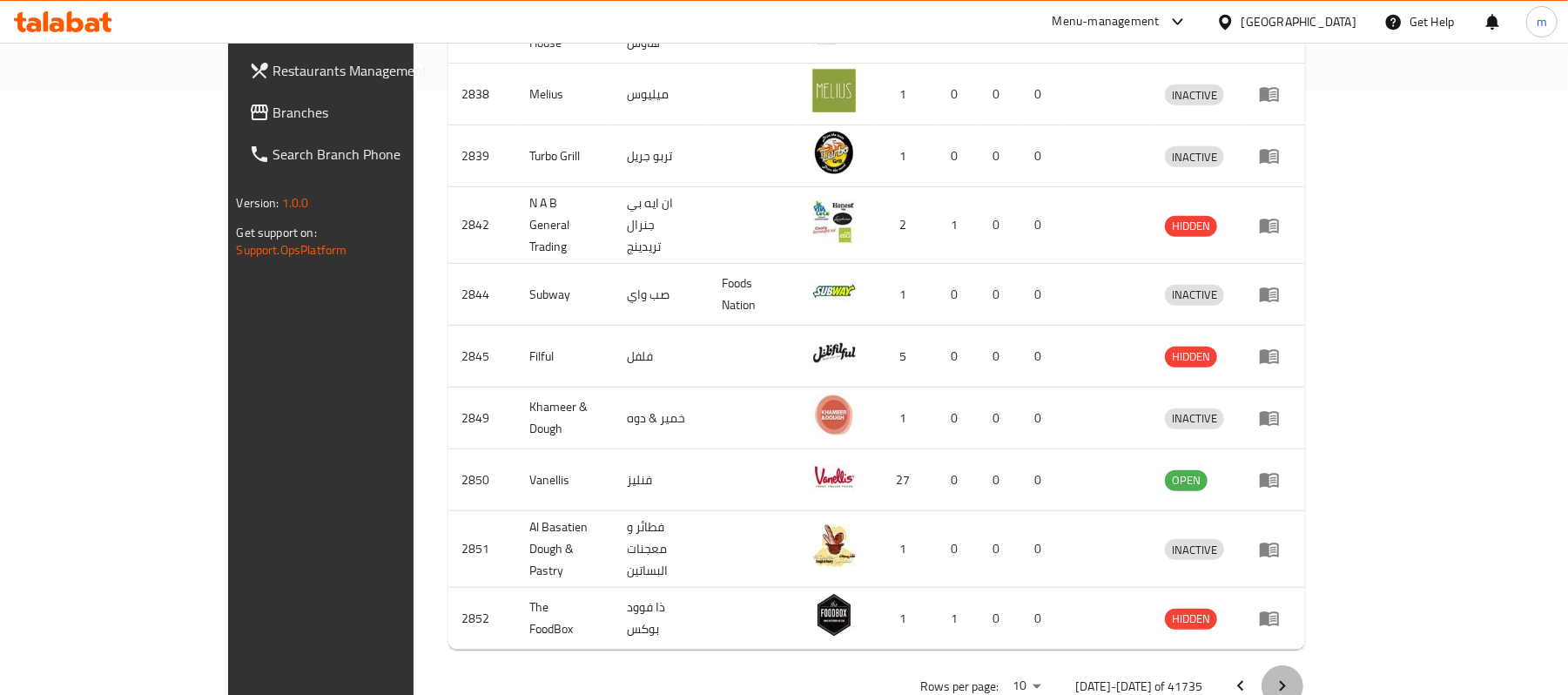
click at [1293, 676] on icon "Next page" at bounding box center [1282, 686] width 21 height 21
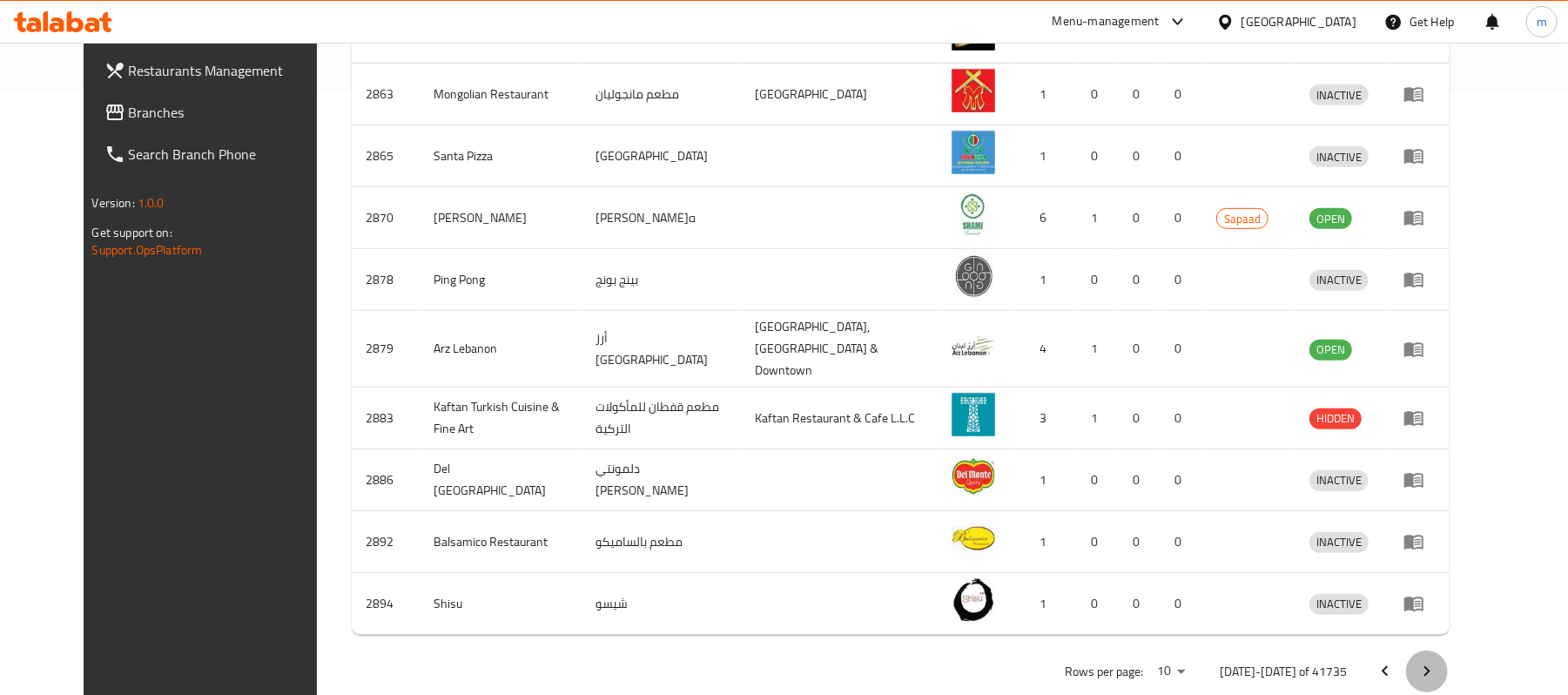
click at [1438, 661] on icon "Next page" at bounding box center [1427, 671] width 21 height 21
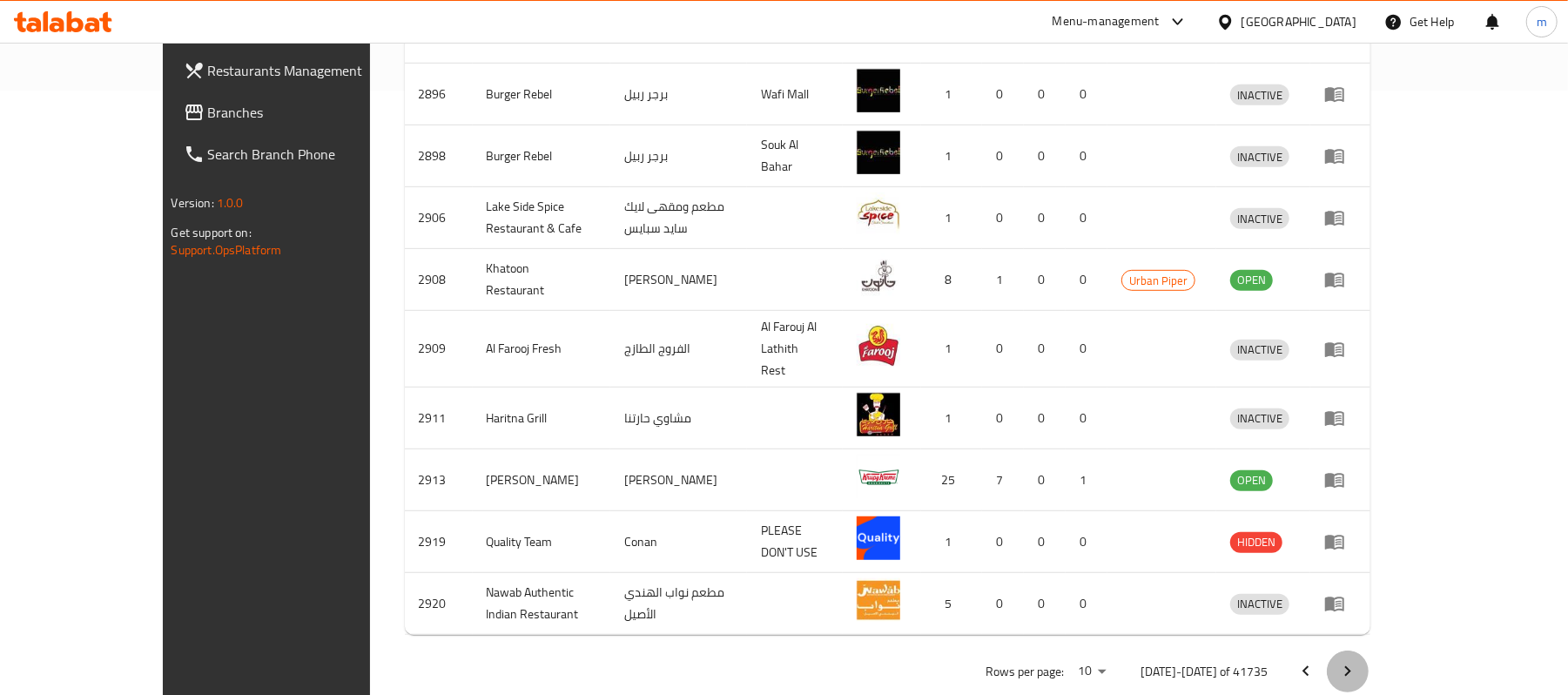
click at [1359, 661] on icon "Next page" at bounding box center [1348, 671] width 21 height 21
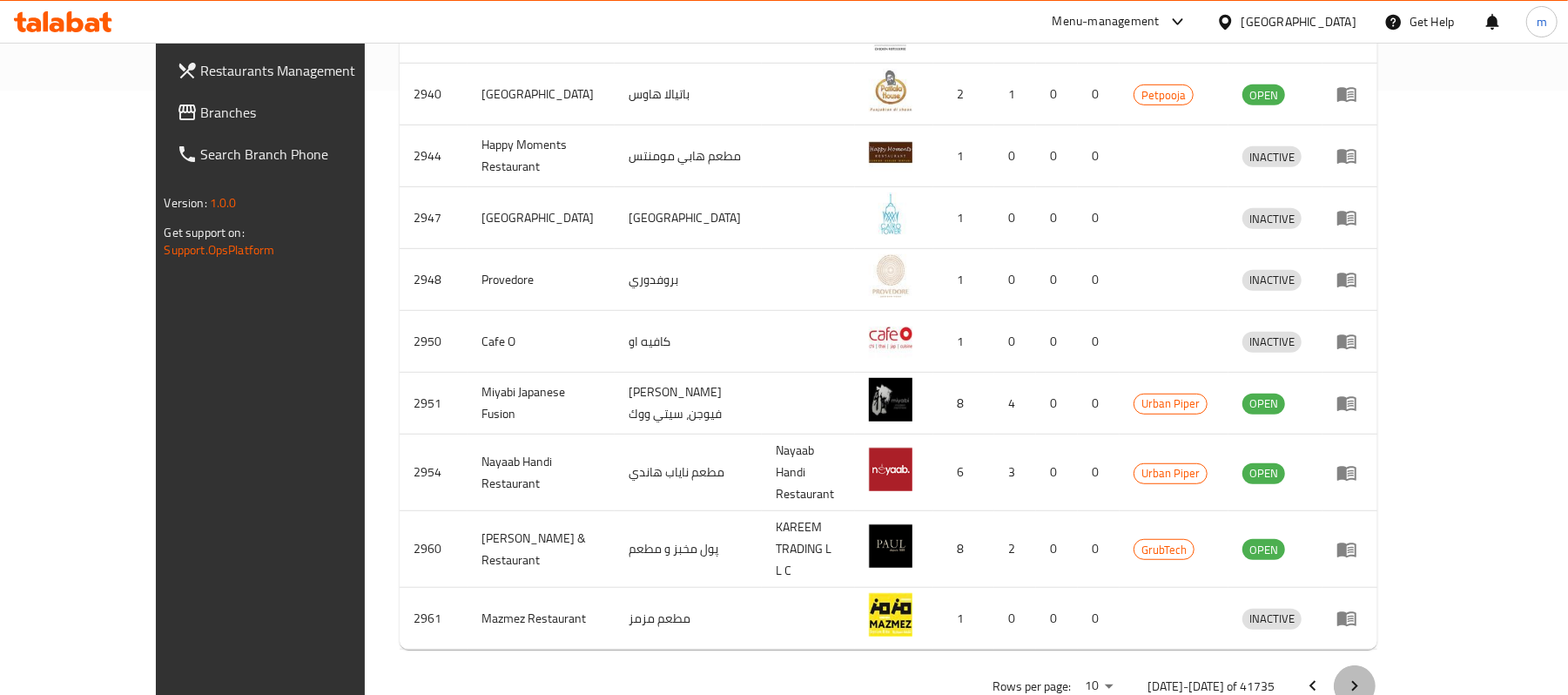
click at [1359, 681] on icon "Next page" at bounding box center [1355, 685] width 6 height 11
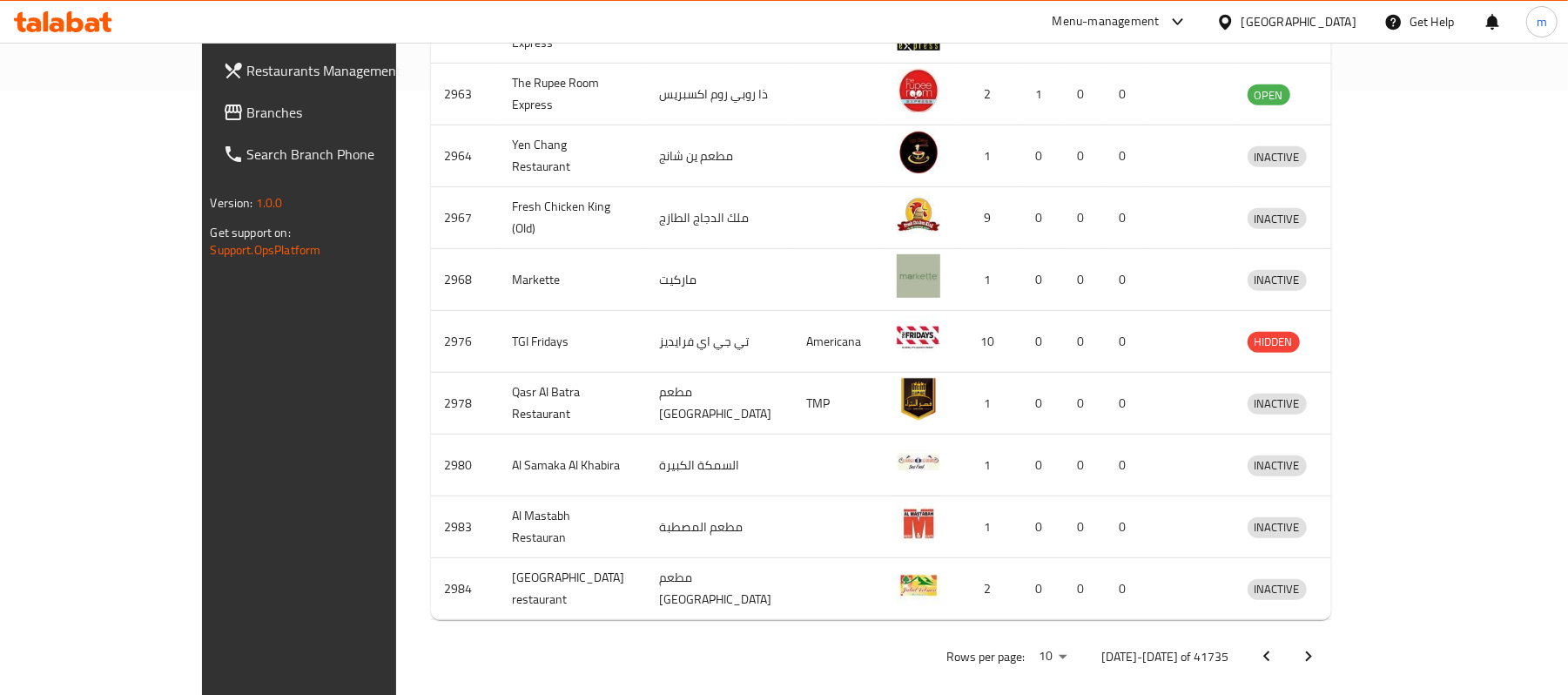
click at [1312, 651] on icon "Next page" at bounding box center [1309, 656] width 6 height 11
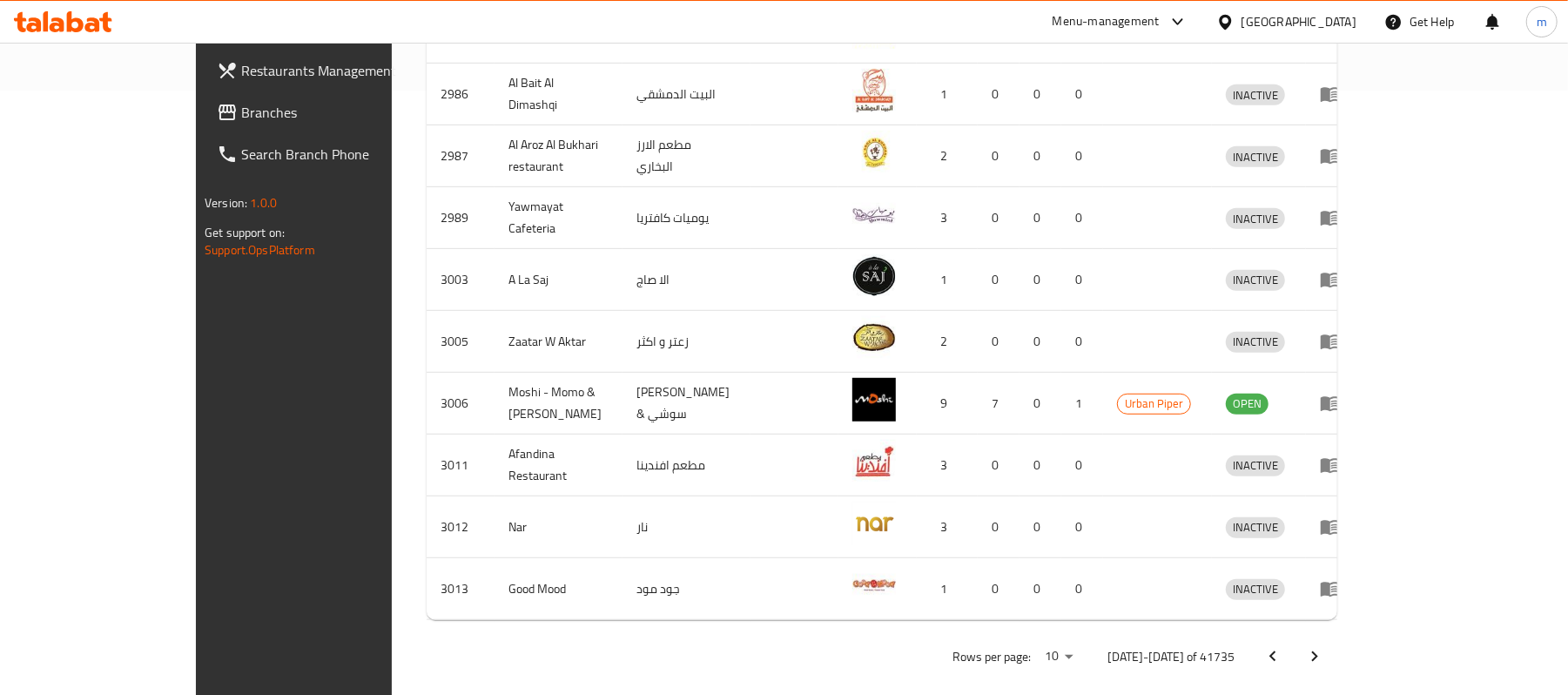
click at [1318, 651] on icon "Next page" at bounding box center [1315, 656] width 6 height 11
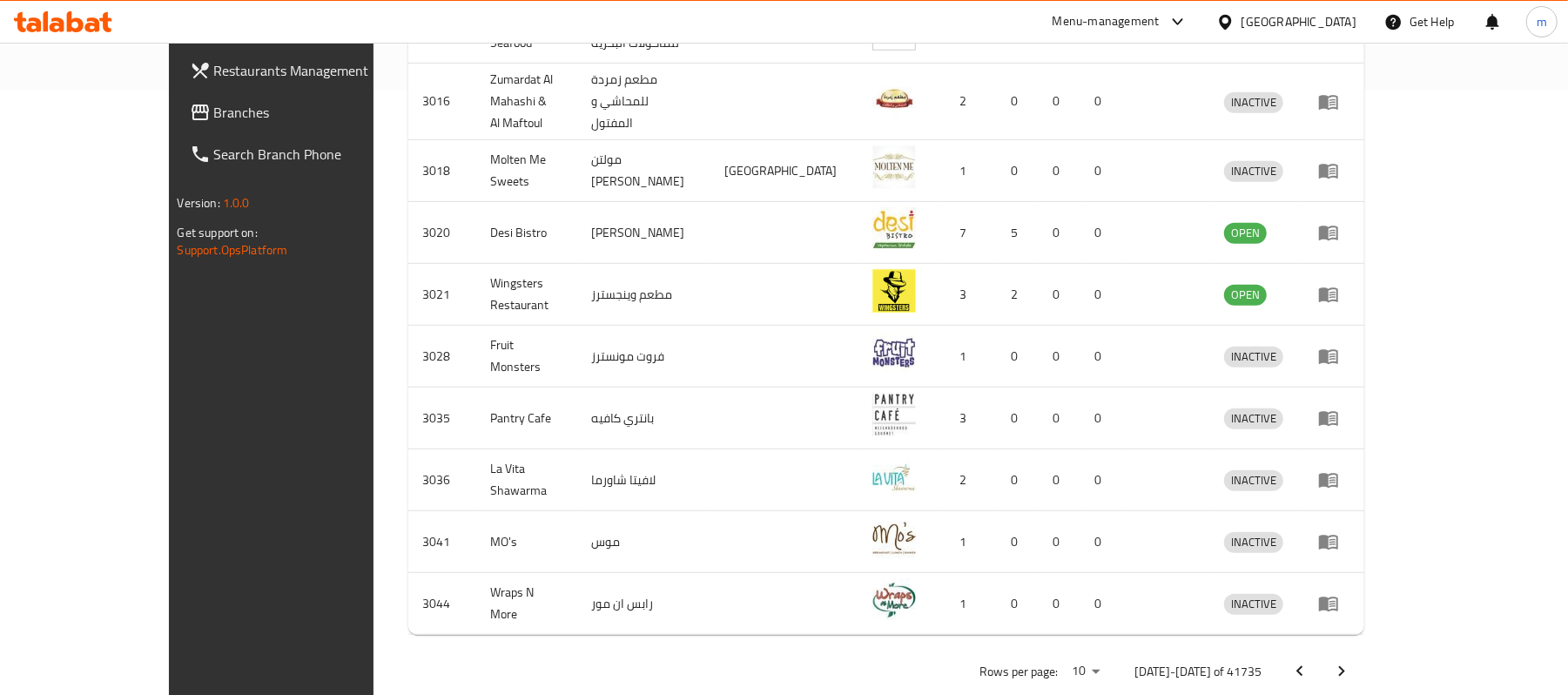
click at [1345, 666] on icon "Next page" at bounding box center [1342, 671] width 6 height 11
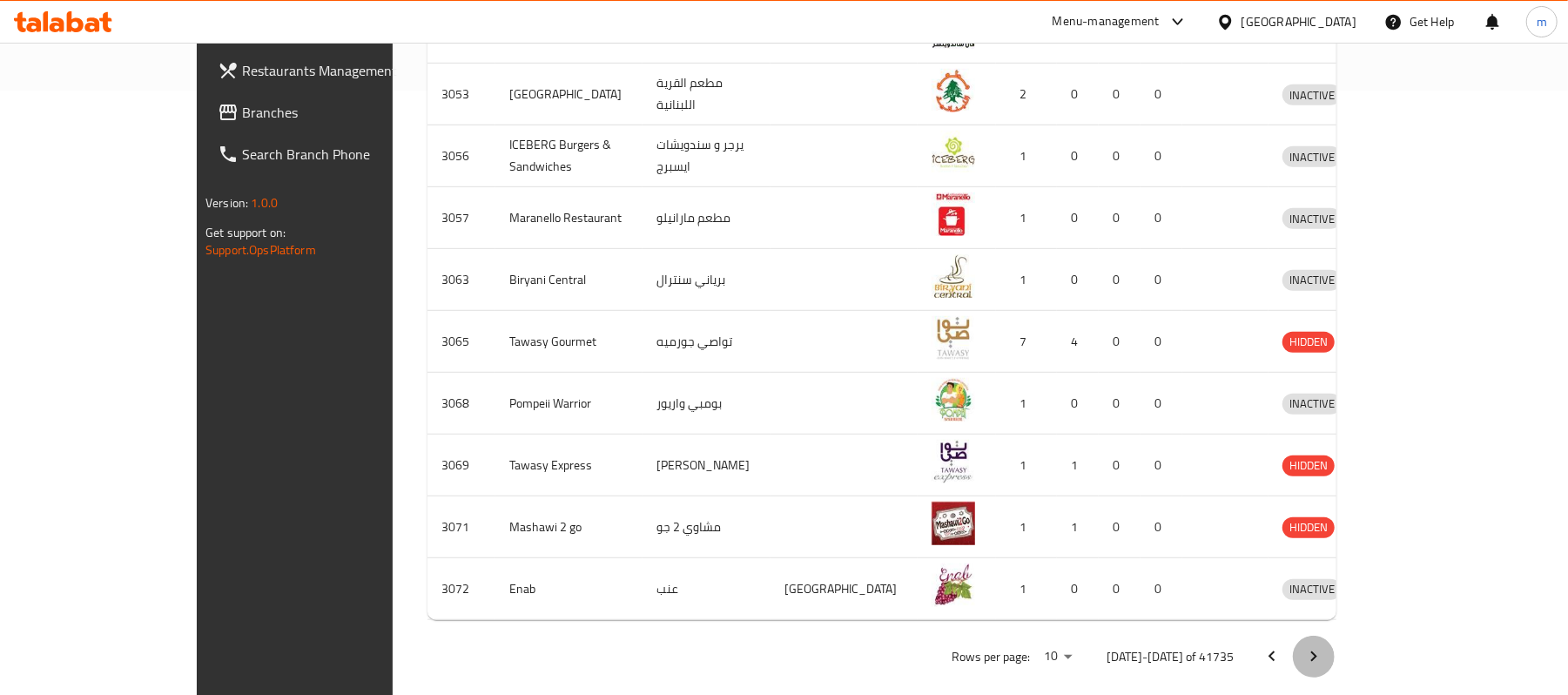
click at [1318, 651] on icon "Next page" at bounding box center [1314, 656] width 6 height 11
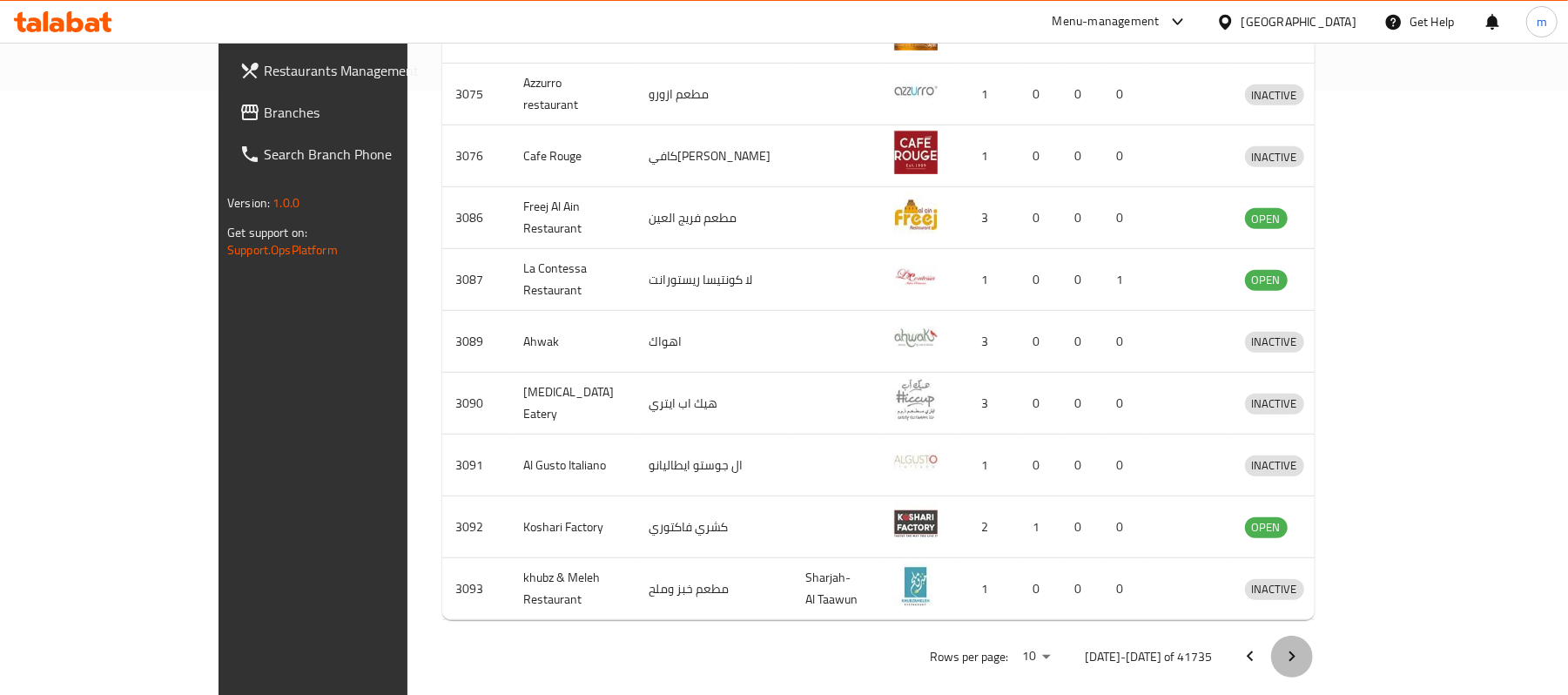
click at [1296, 651] on icon "Next page" at bounding box center [1293, 656] width 6 height 11
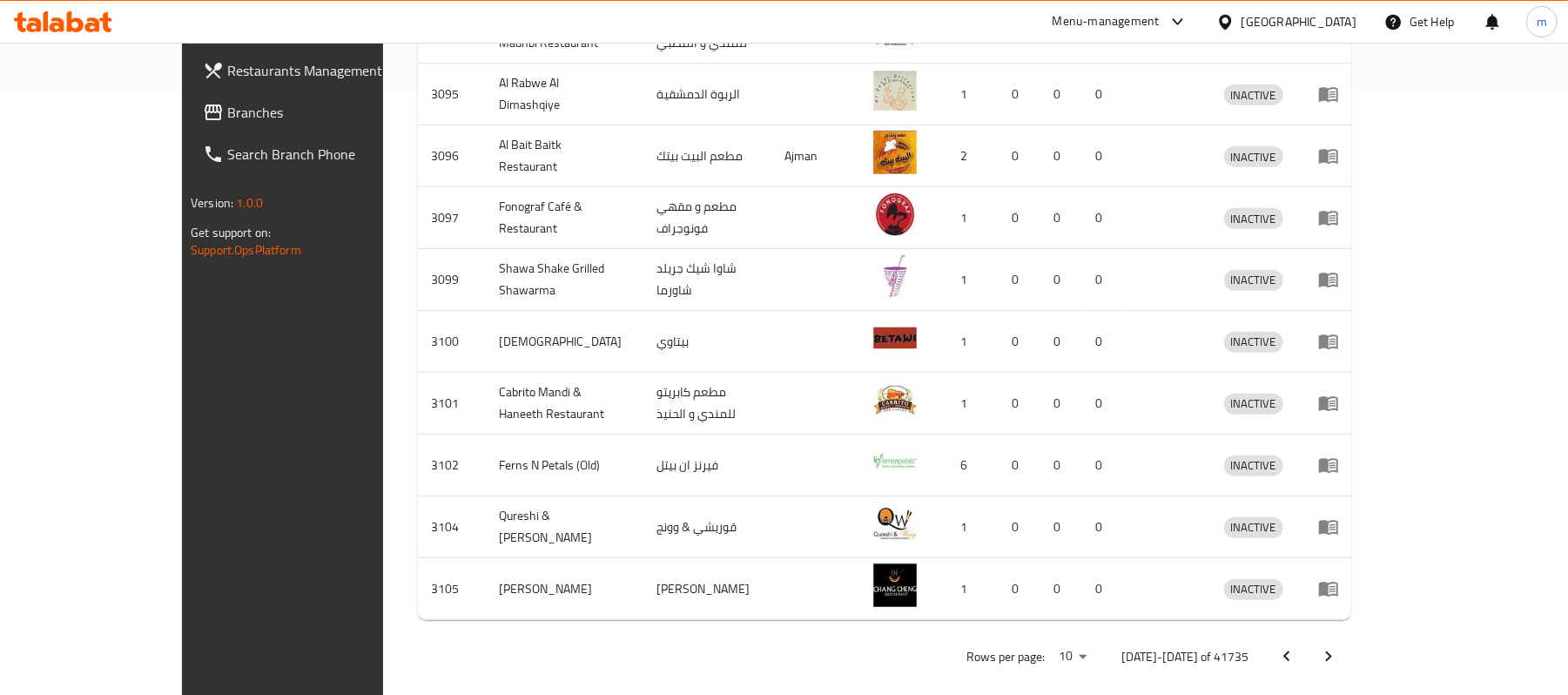
click at [1339, 646] on icon "Next page" at bounding box center [1329, 657] width 21 height 21
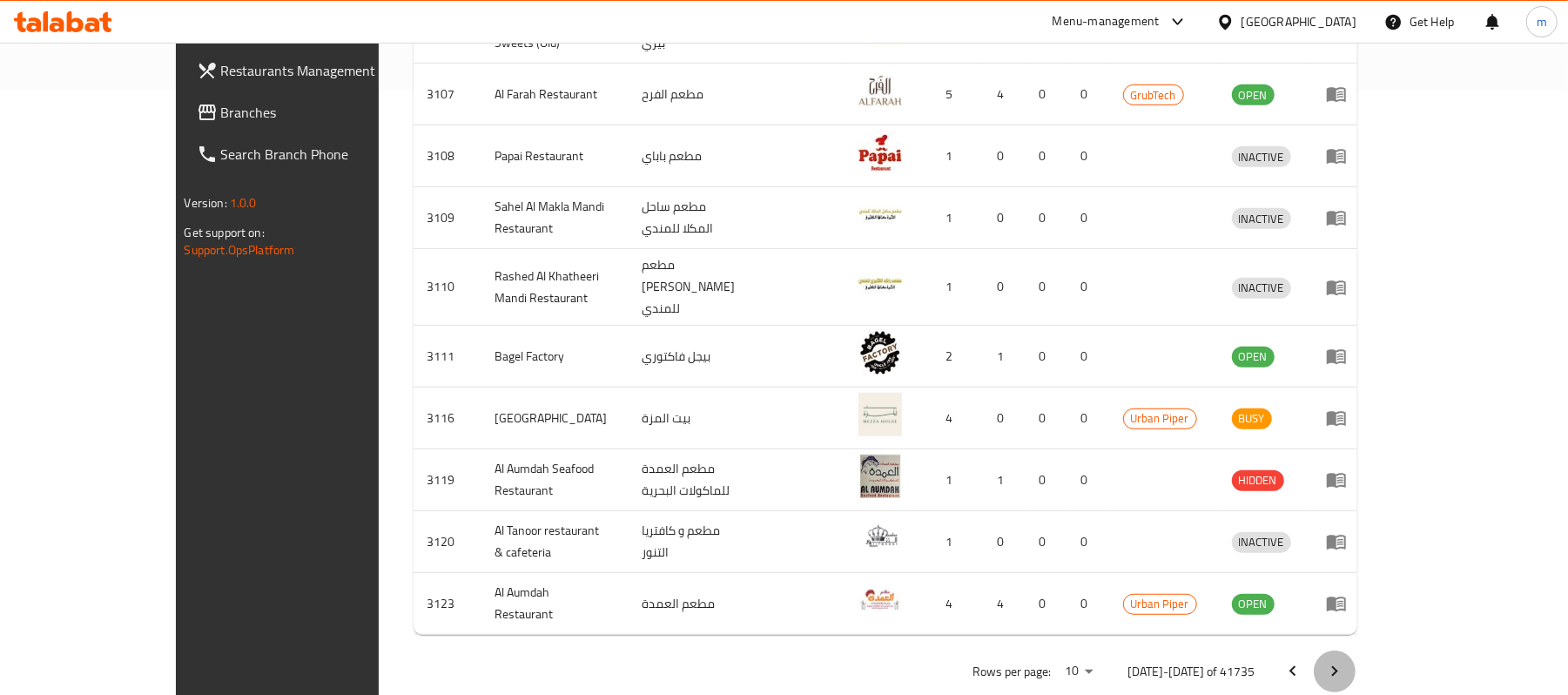
click at [1345, 661] on icon "Next page" at bounding box center [1335, 671] width 21 height 21
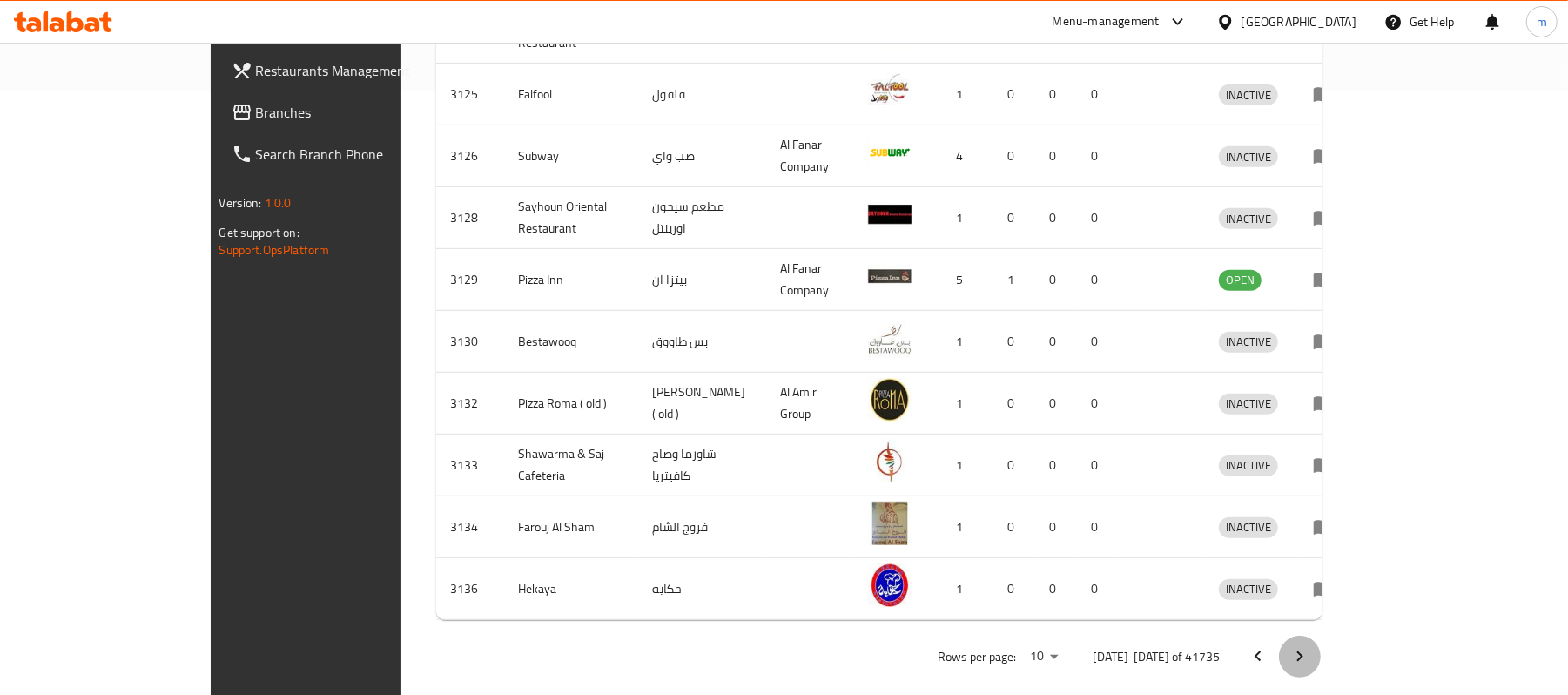
click at [1311, 646] on icon "Next page" at bounding box center [1300, 657] width 21 height 21
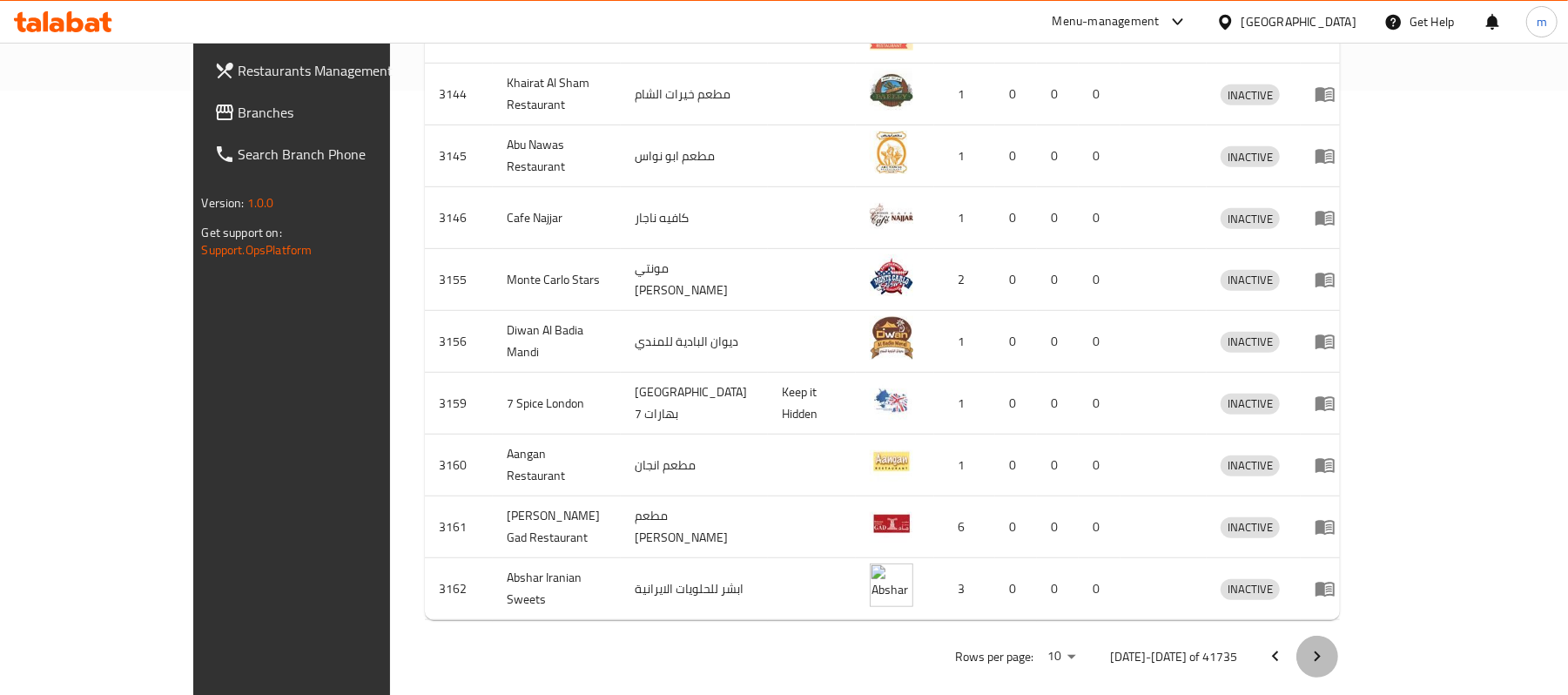
click at [1328, 646] on icon "Next page" at bounding box center [1318, 657] width 21 height 21
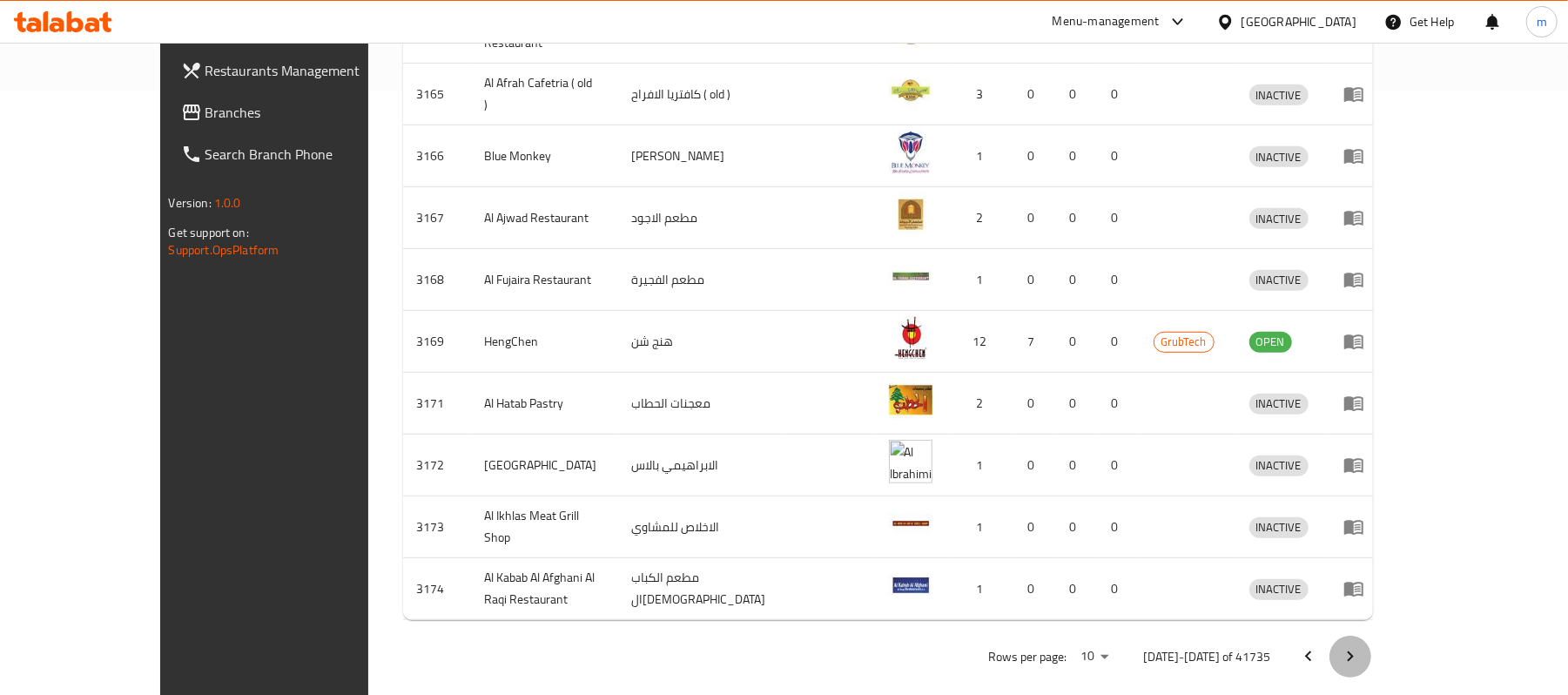
click at [1361, 646] on icon "Next page" at bounding box center [1351, 657] width 21 height 21
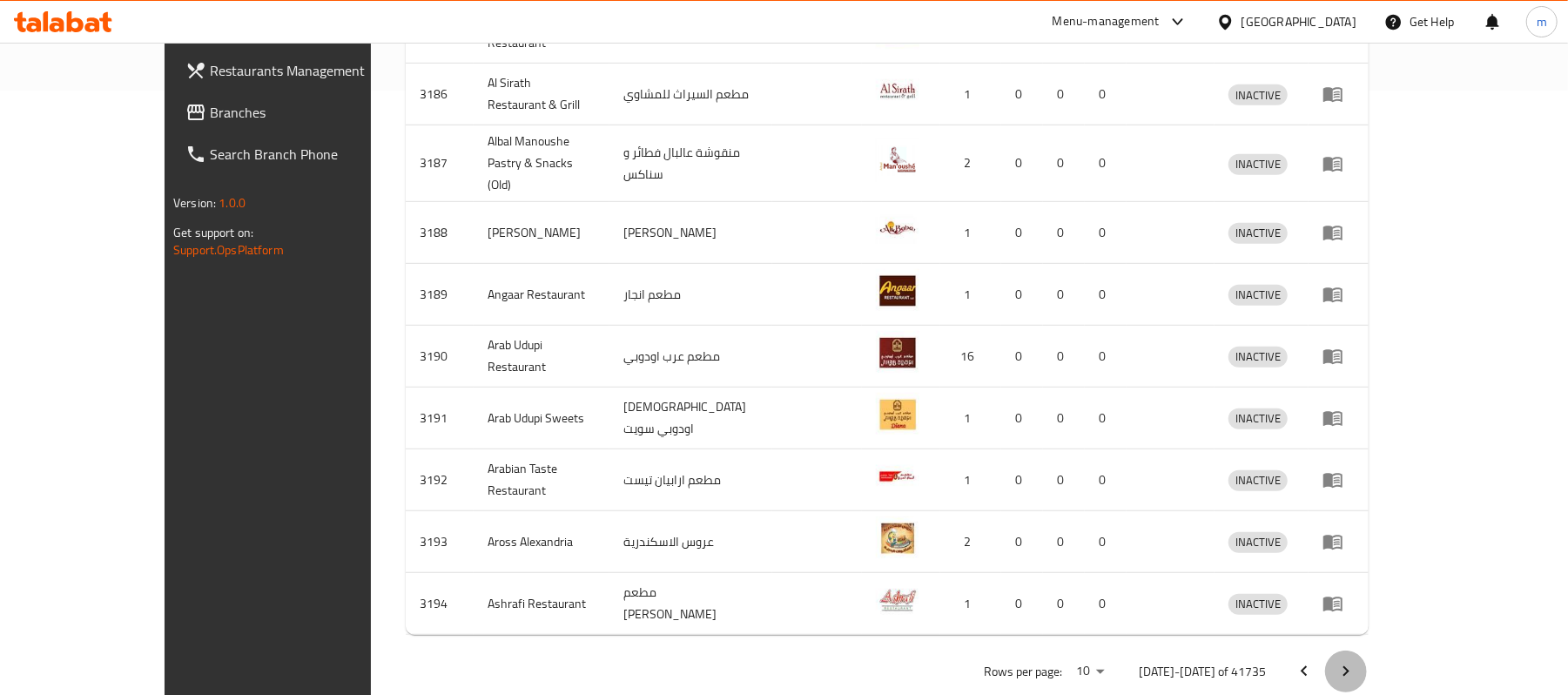
click at [1350, 666] on icon "Next page" at bounding box center [1346, 671] width 6 height 11
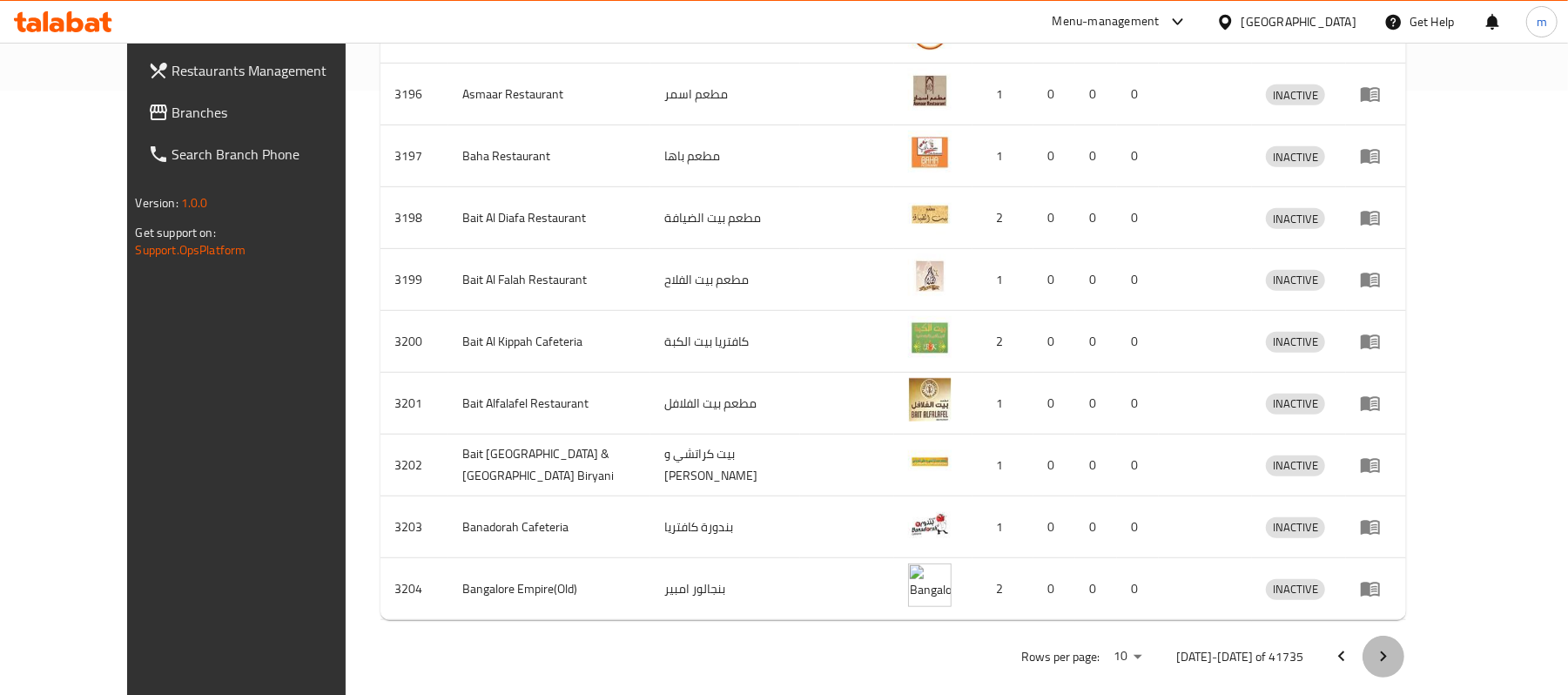
click at [1394, 646] on icon "Next page" at bounding box center [1383, 657] width 21 height 21
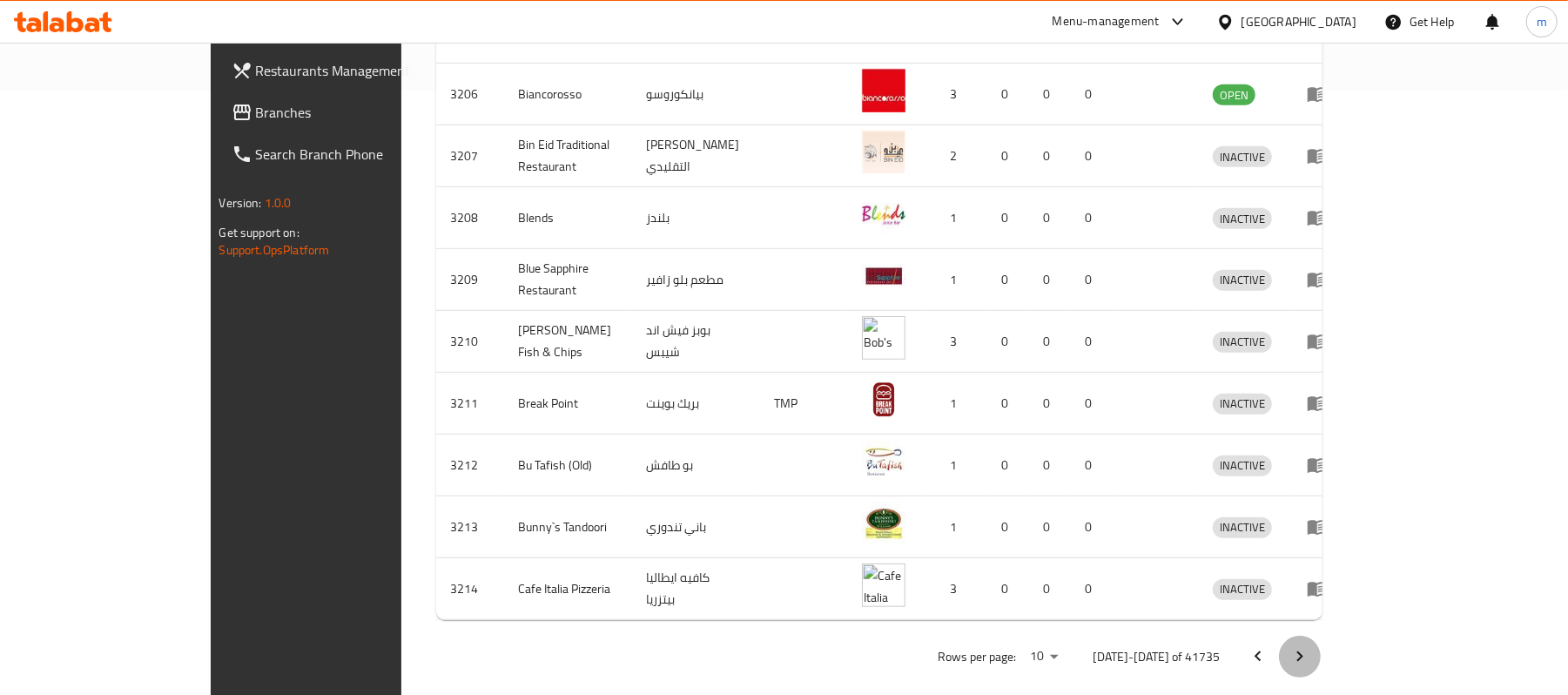
click at [1311, 646] on icon "Next page" at bounding box center [1300, 657] width 21 height 21
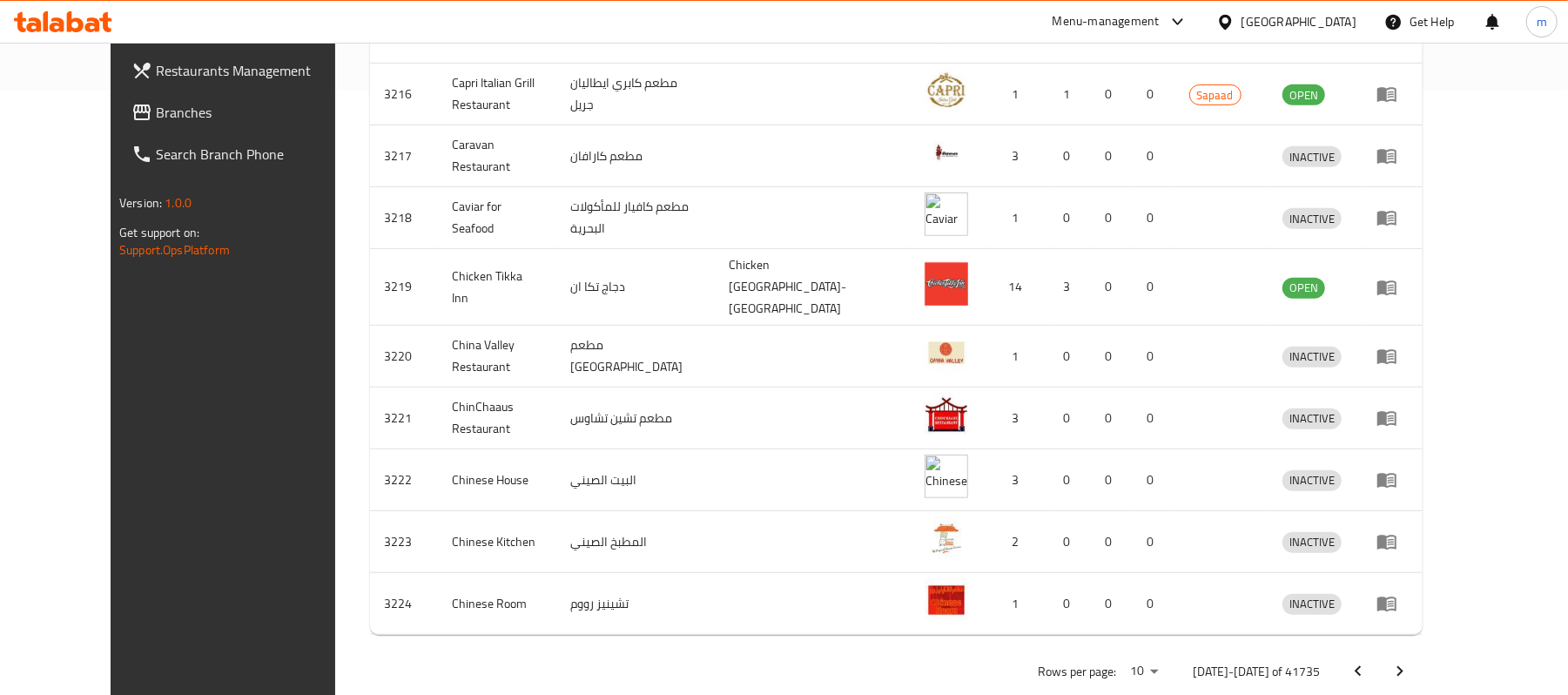
click at [1410, 661] on icon "Next page" at bounding box center [1400, 671] width 21 height 21
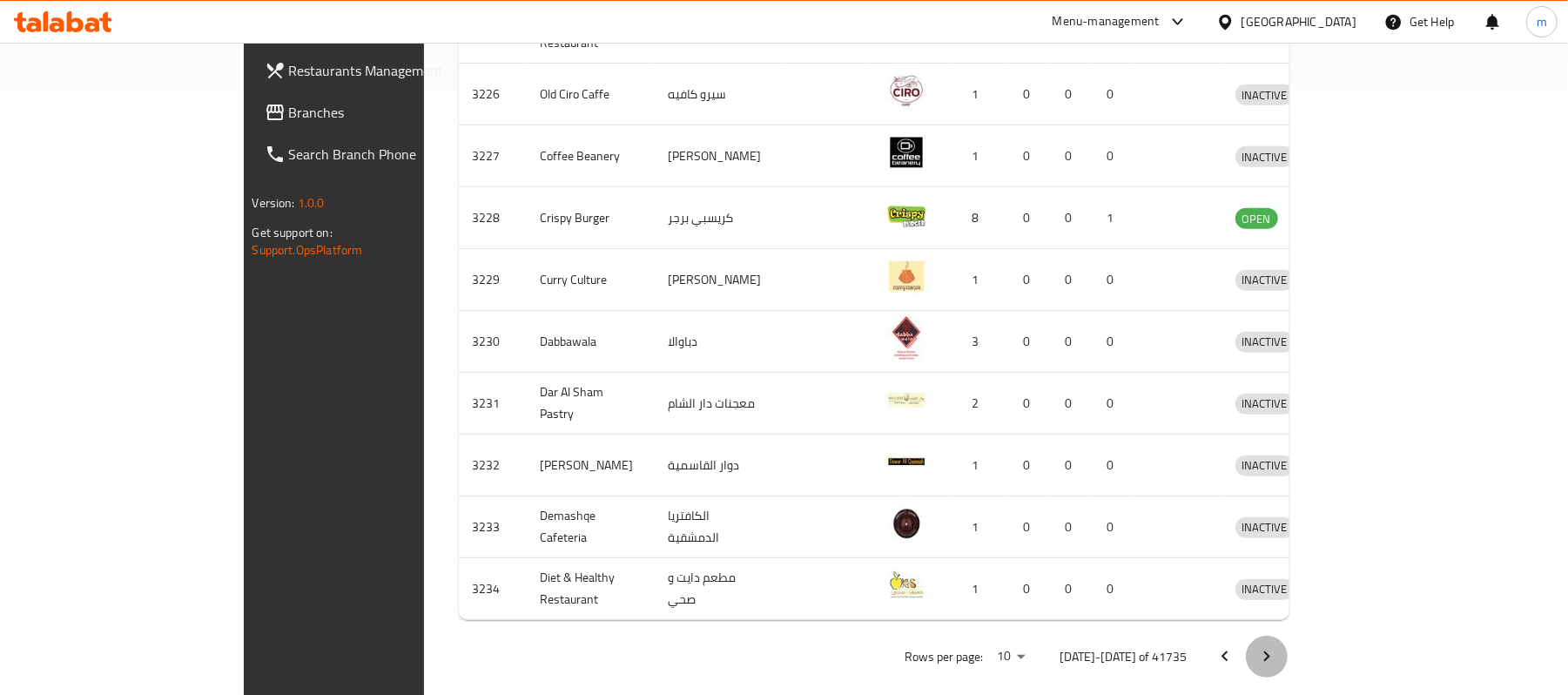
click at [1277, 646] on icon "Next page" at bounding box center [1267, 657] width 21 height 21
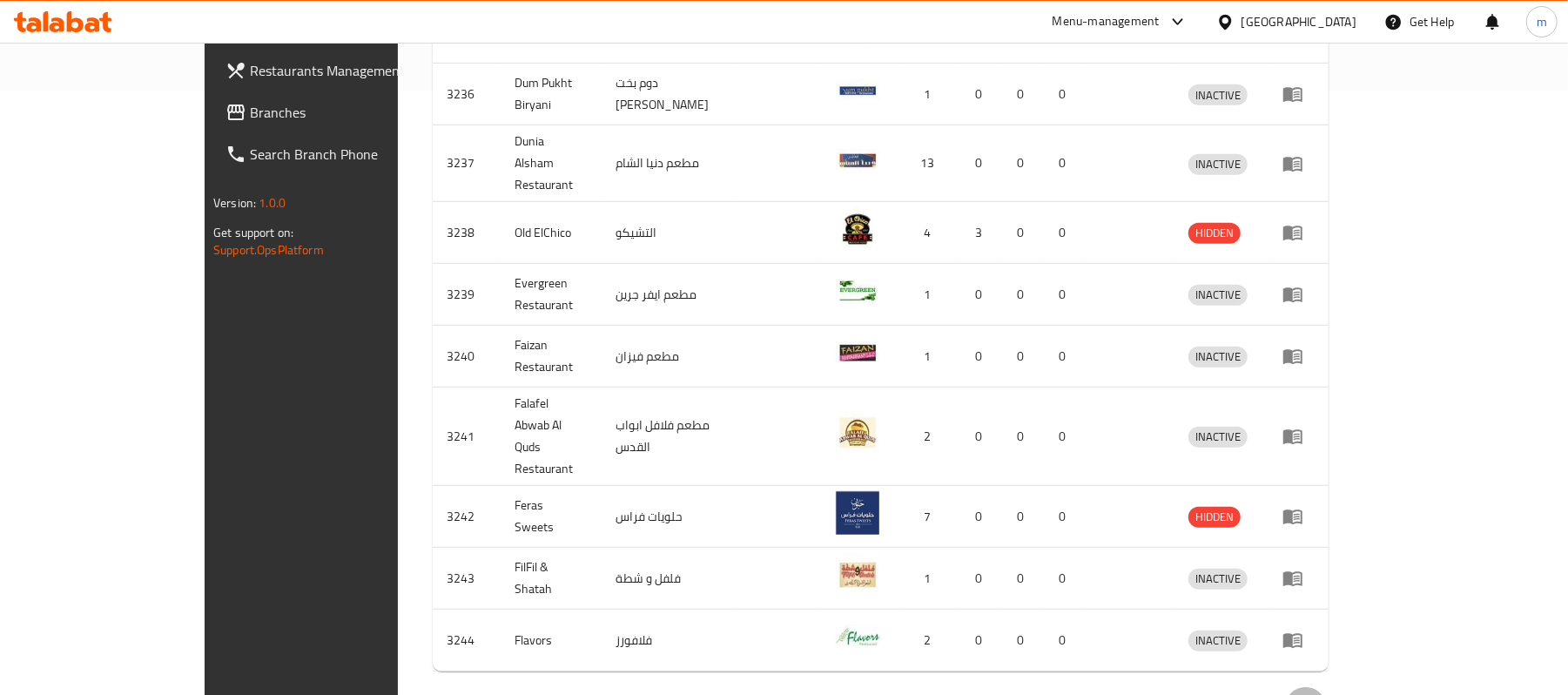
click at [1317, 694] on icon "Next page" at bounding box center [1306, 707] width 21 height 21
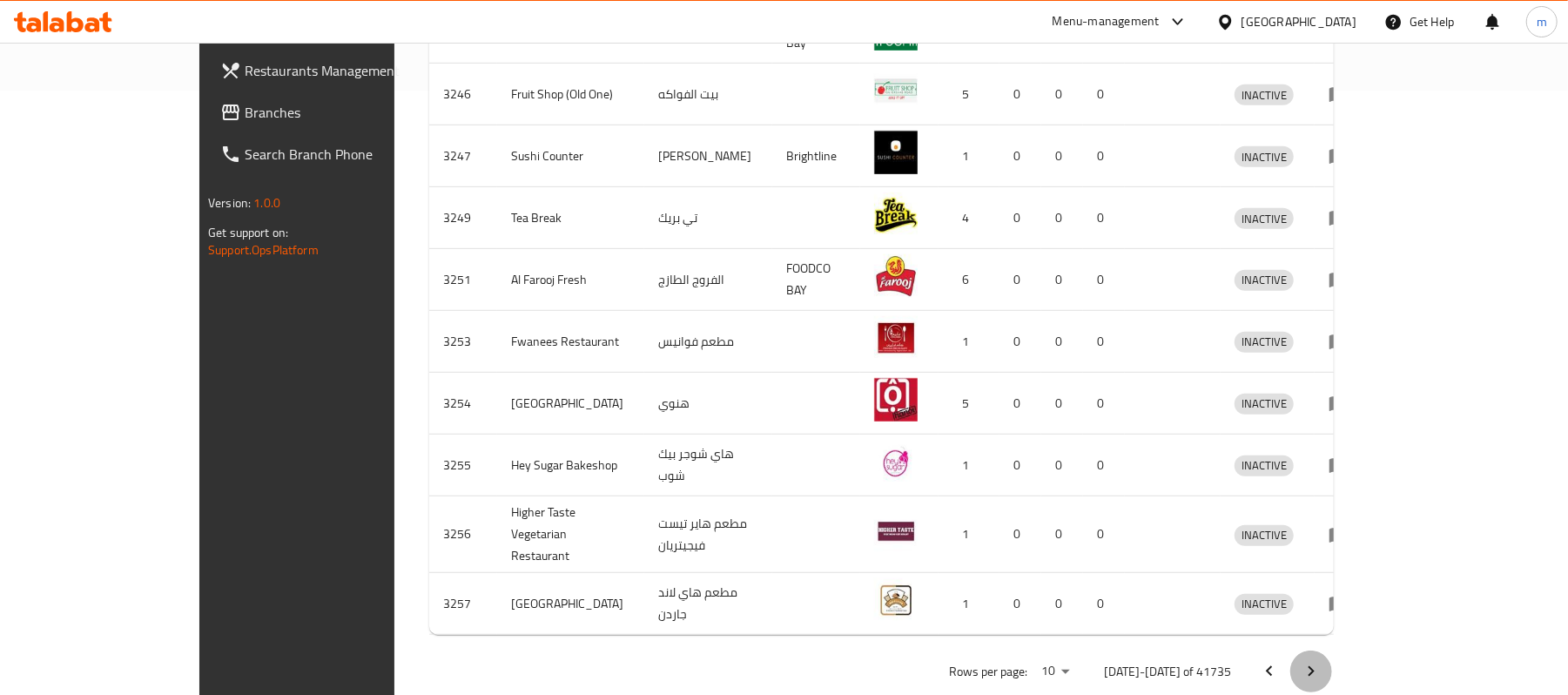
click at [1321, 661] on icon "Next page" at bounding box center [1312, 671] width 21 height 21
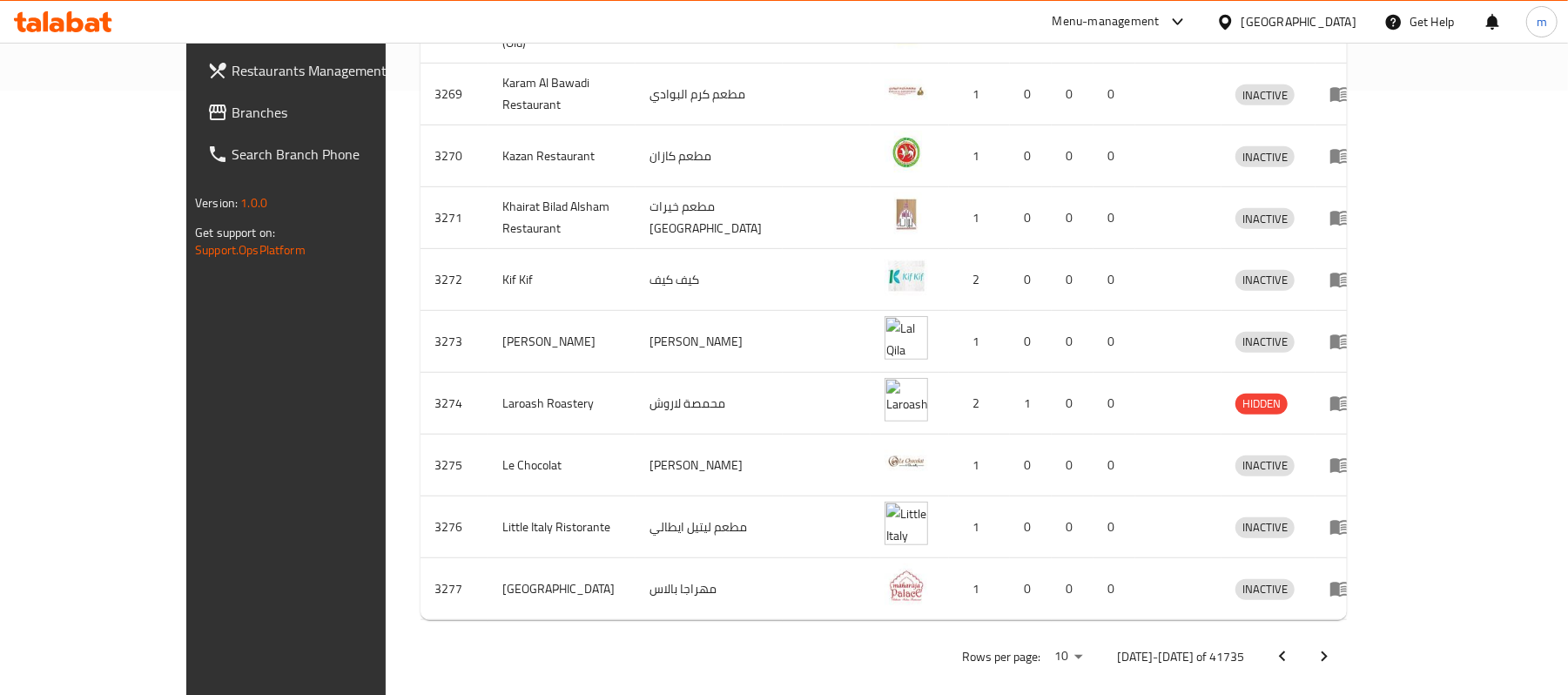
click at [1335, 646] on icon "Next page" at bounding box center [1324, 657] width 21 height 21
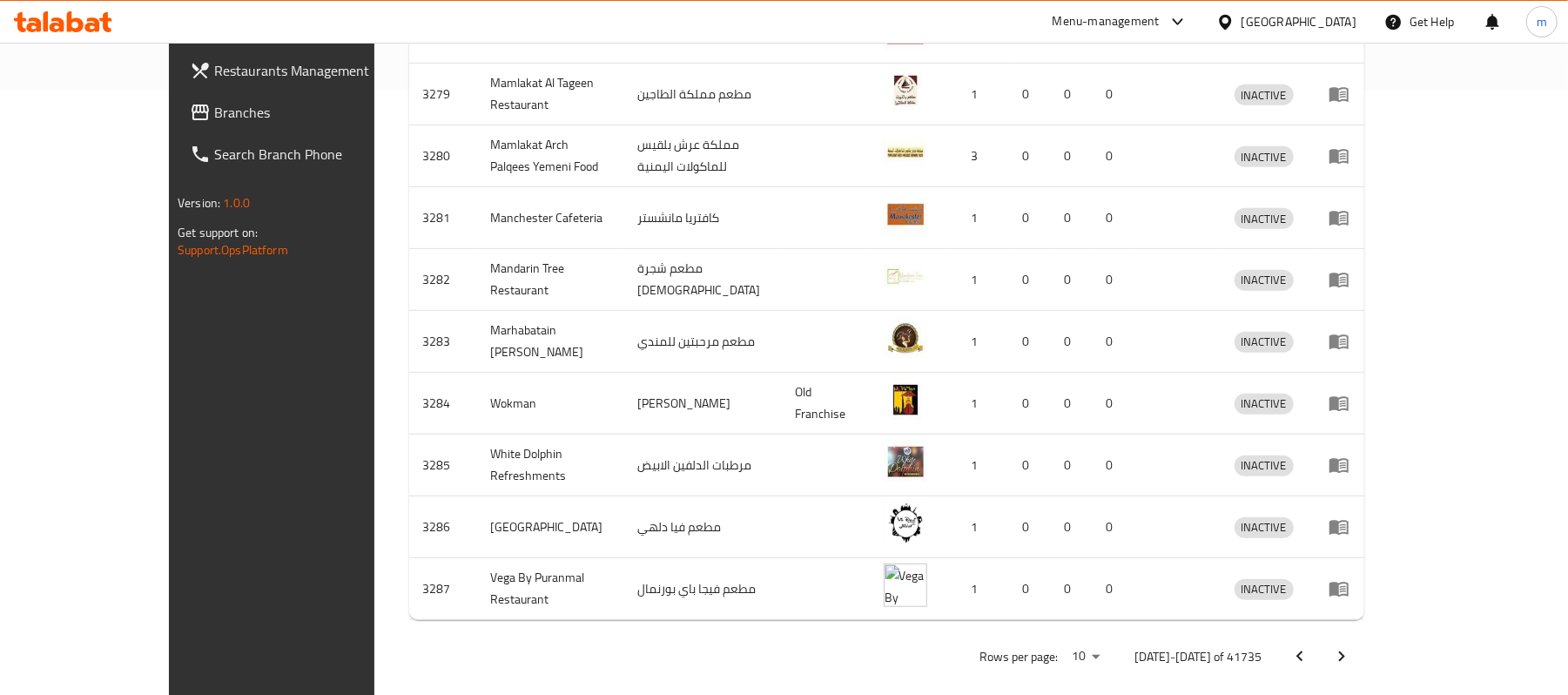
click at [1352, 646] on icon "Next page" at bounding box center [1341, 657] width 21 height 21
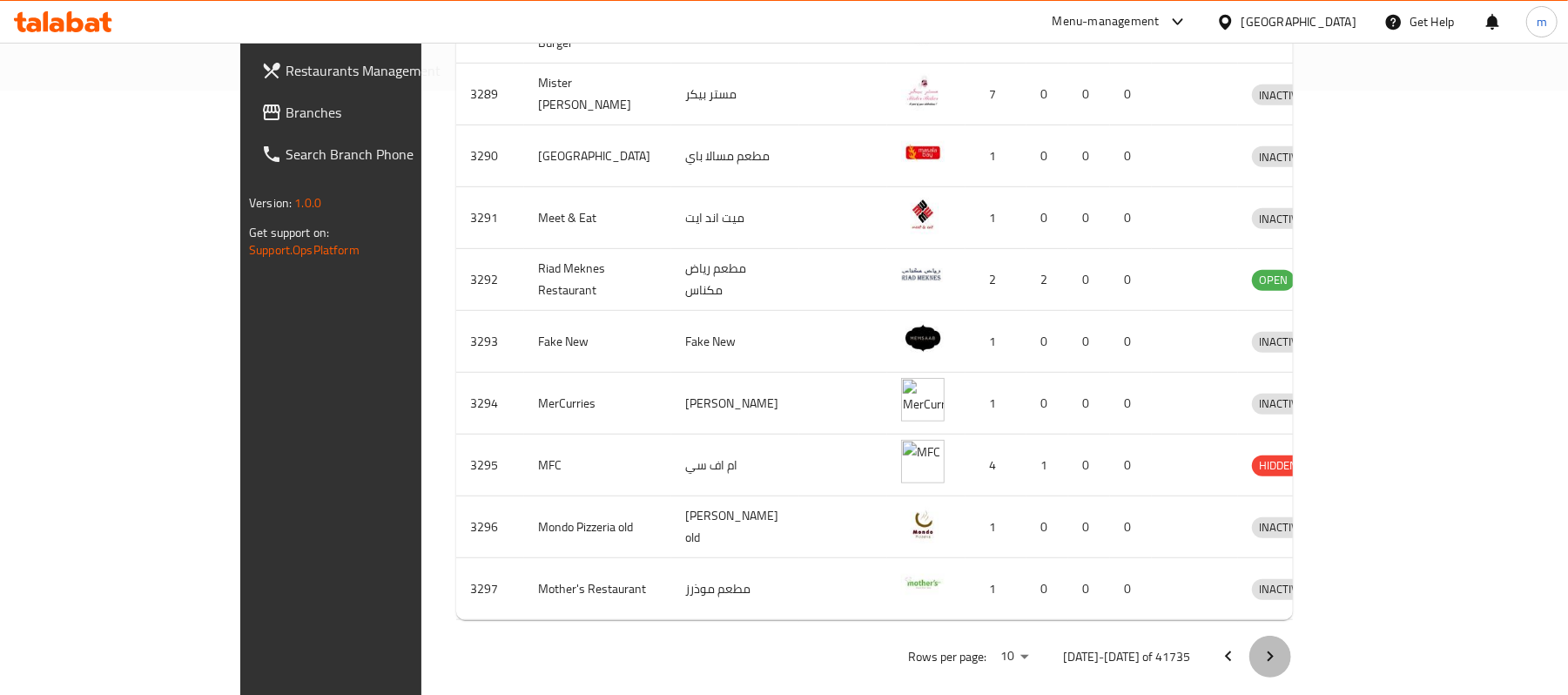
click at [1281, 646] on icon "Next page" at bounding box center [1271, 657] width 21 height 21
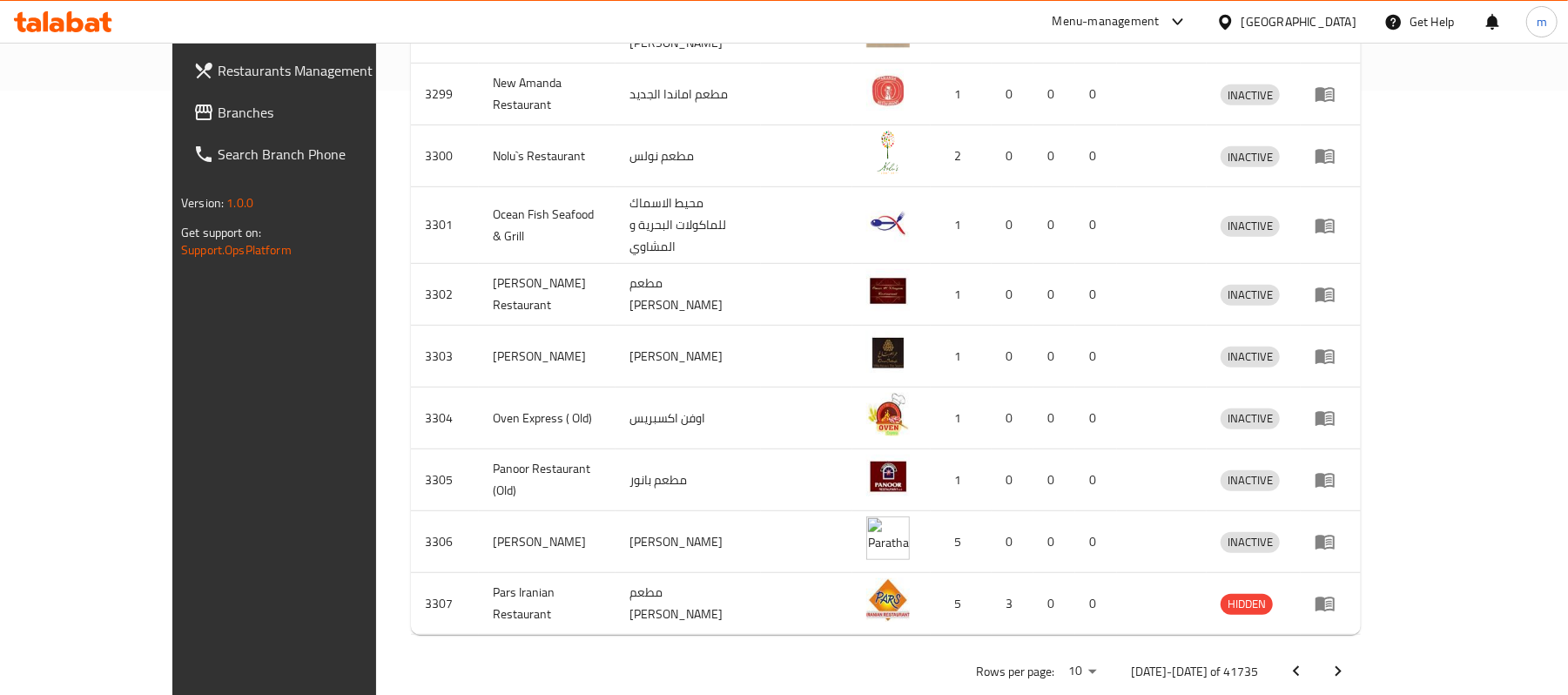
click at [1349, 661] on icon "Next page" at bounding box center [1339, 671] width 21 height 21
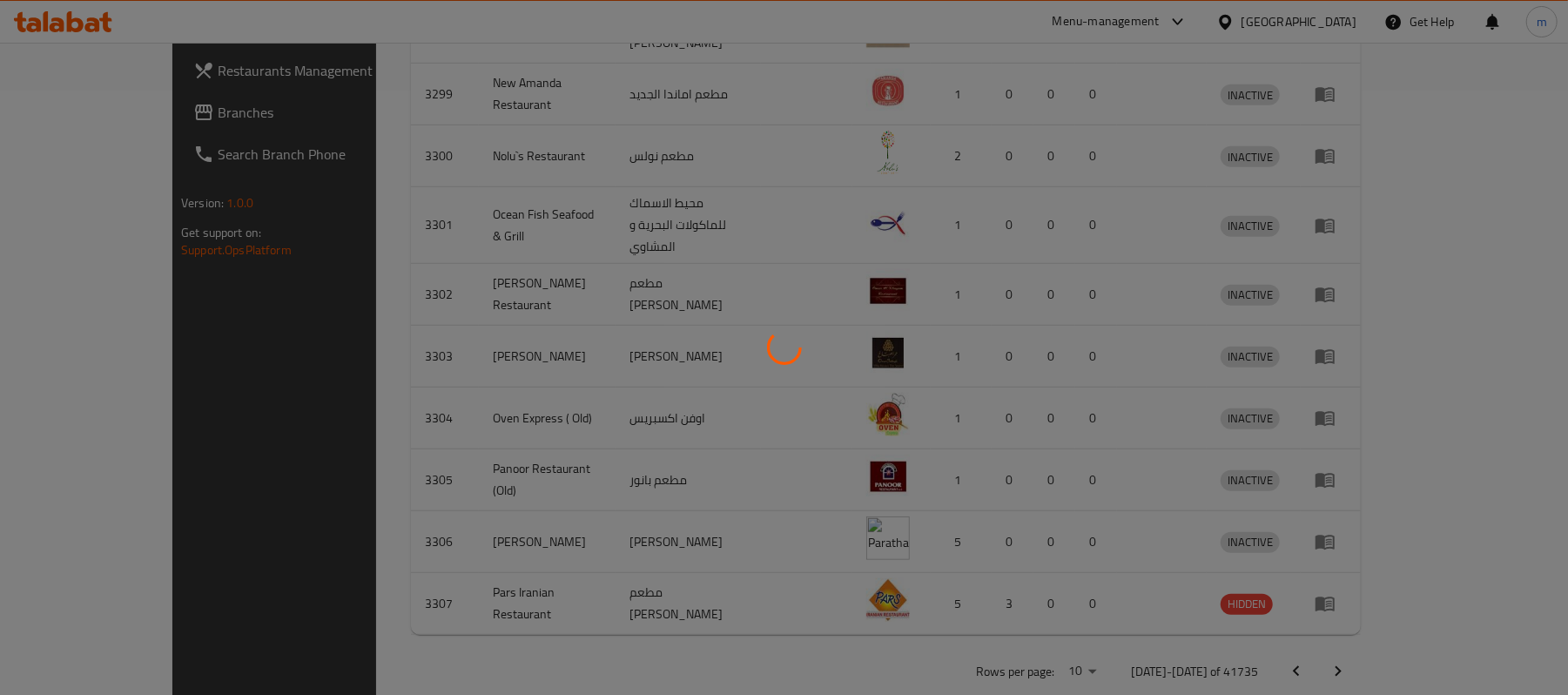
click at [1513, 635] on div at bounding box center [784, 347] width 1568 height 695
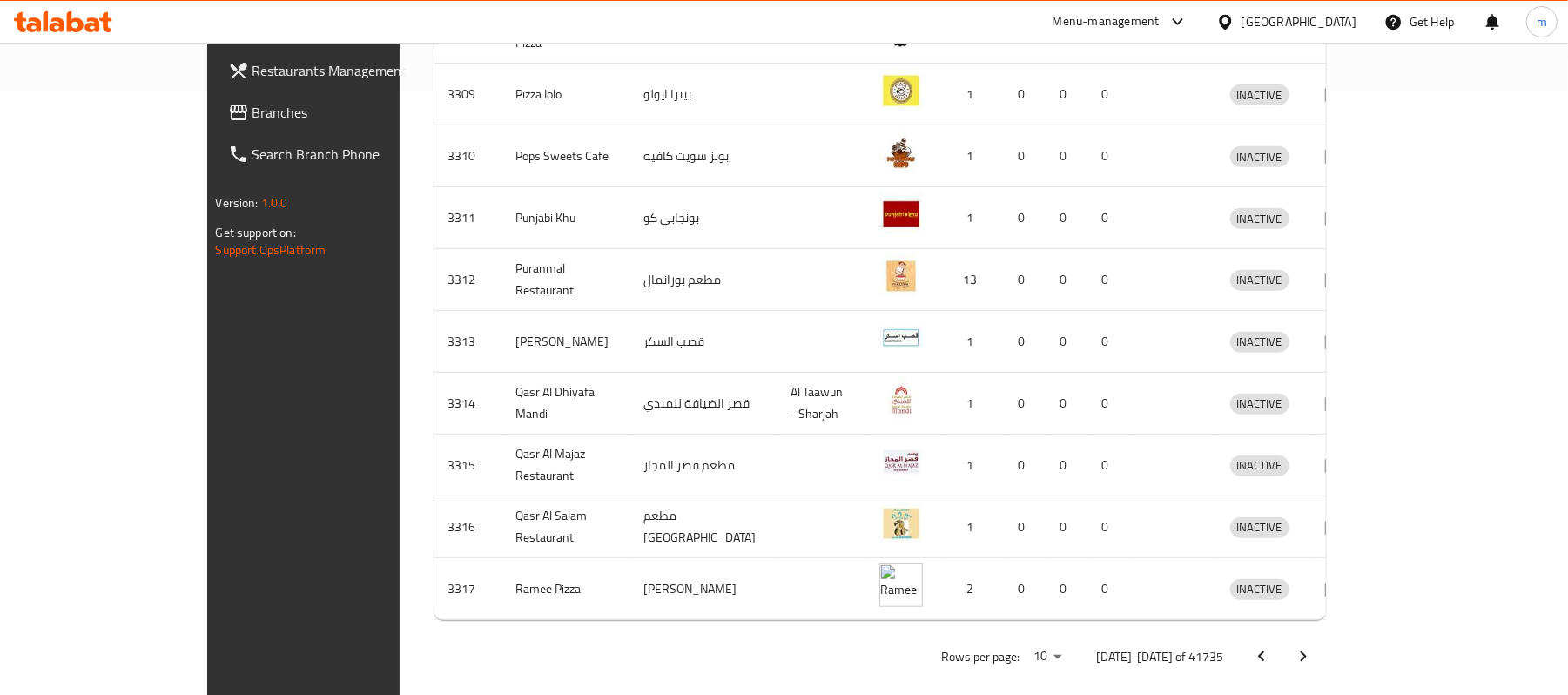
click at [1324, 636] on button "Next page" at bounding box center [1303, 657] width 42 height 42
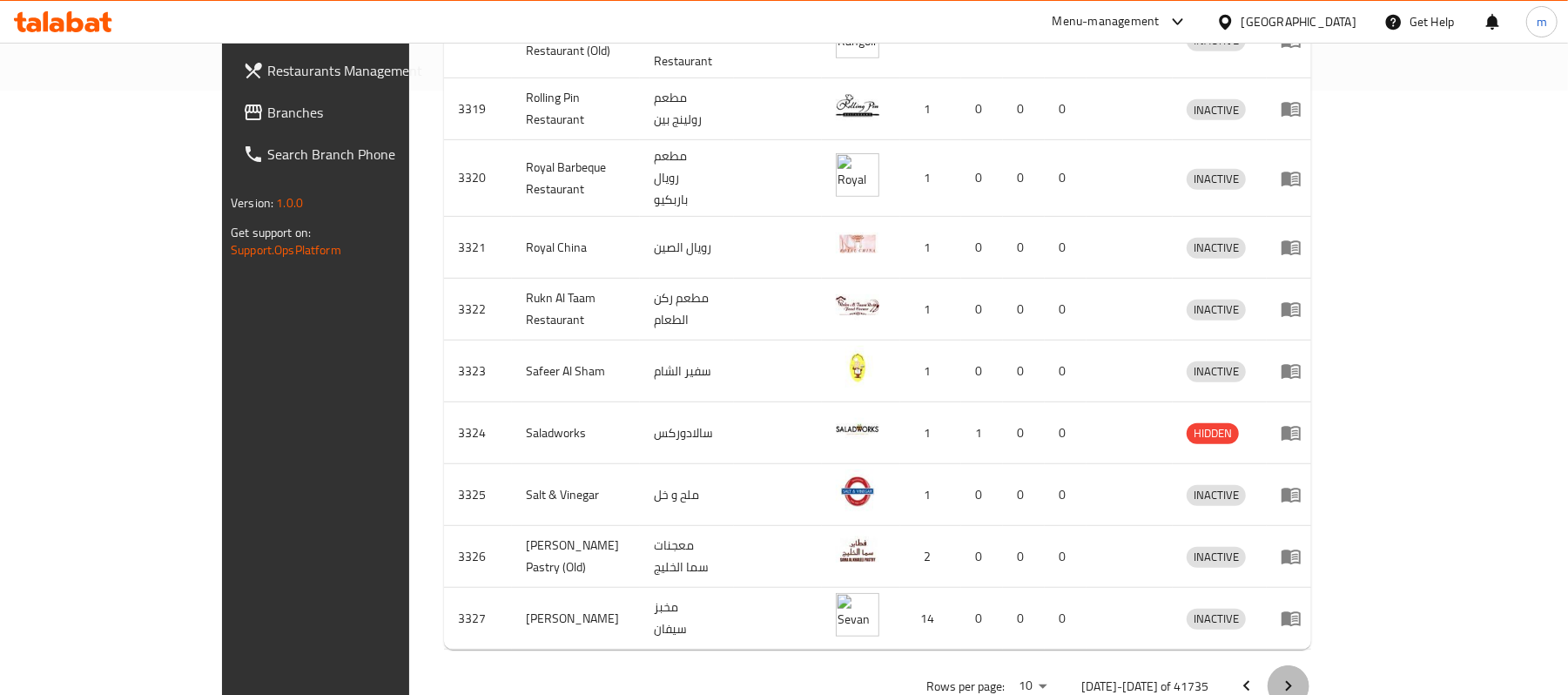
click at [1310, 665] on button "Next page" at bounding box center [1289, 686] width 42 height 42
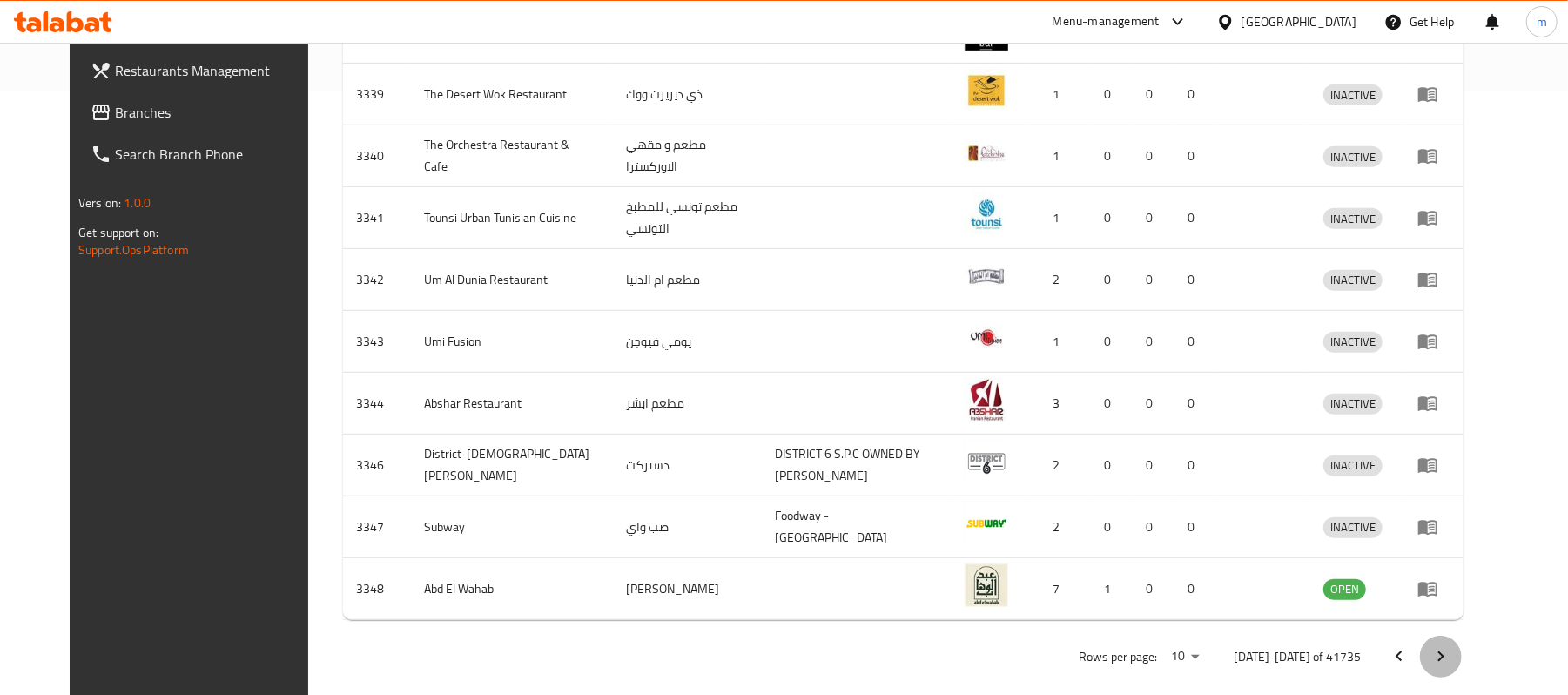
click at [1462, 639] on button "Next page" at bounding box center [1441, 657] width 42 height 42
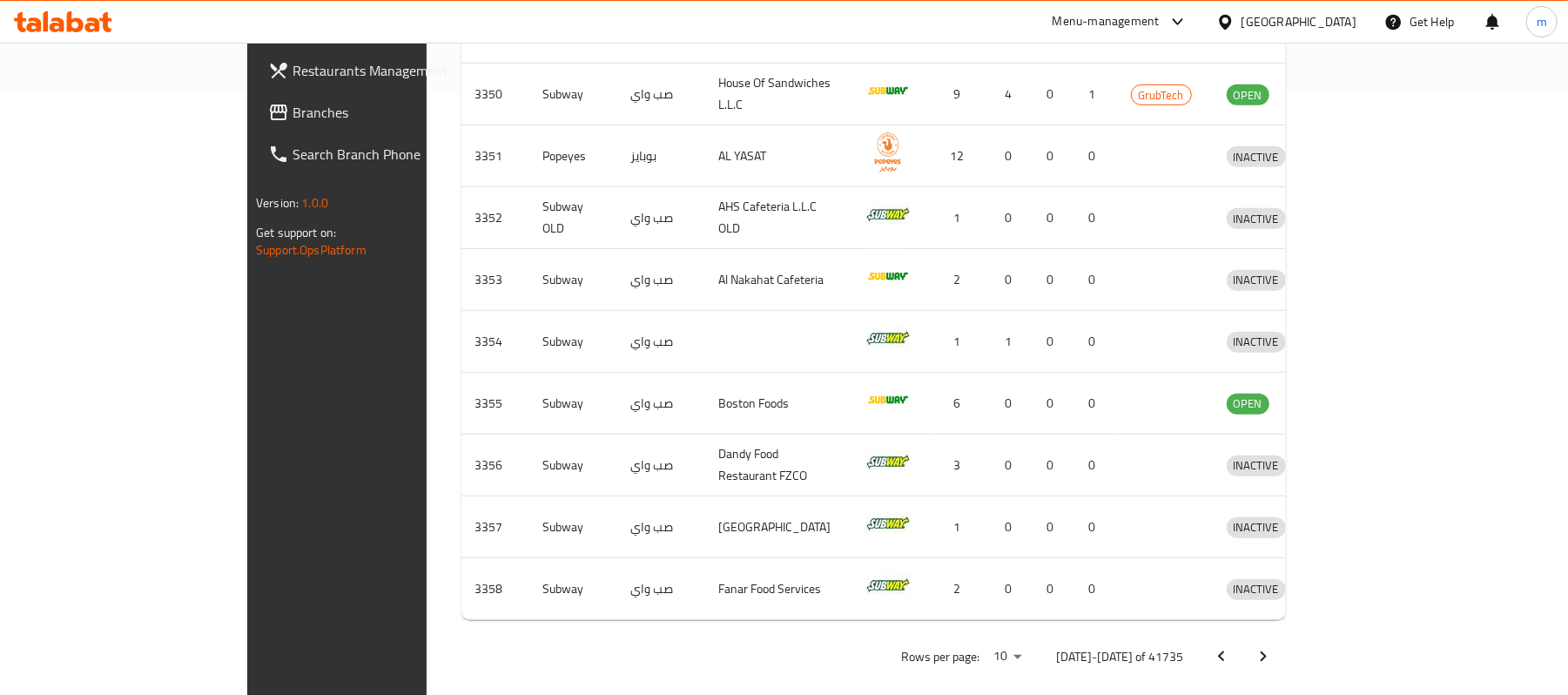
click at [1274, 646] on icon "Next page" at bounding box center [1263, 657] width 21 height 21
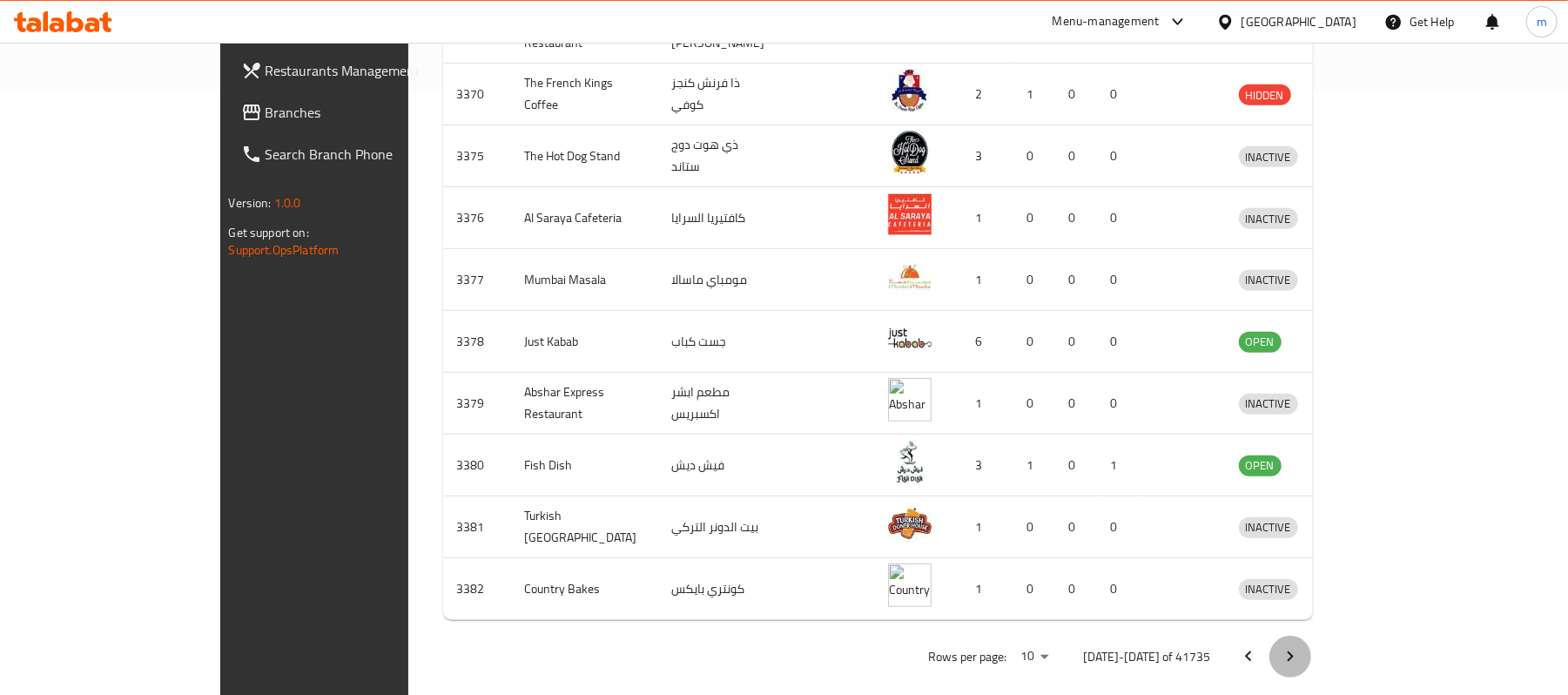
click at [1301, 646] on icon "Next page" at bounding box center [1291, 657] width 21 height 21
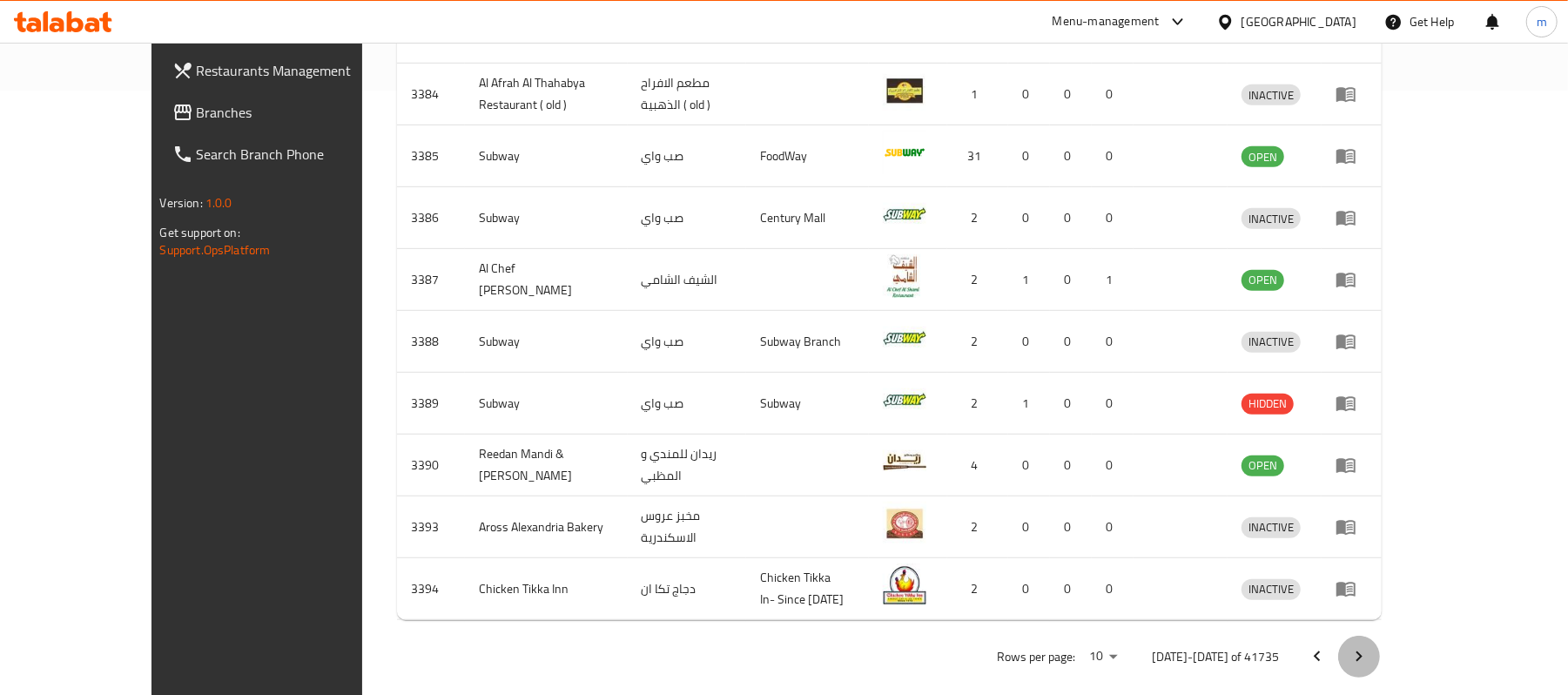
click at [1369, 646] on icon "Next page" at bounding box center [1360, 657] width 21 height 21
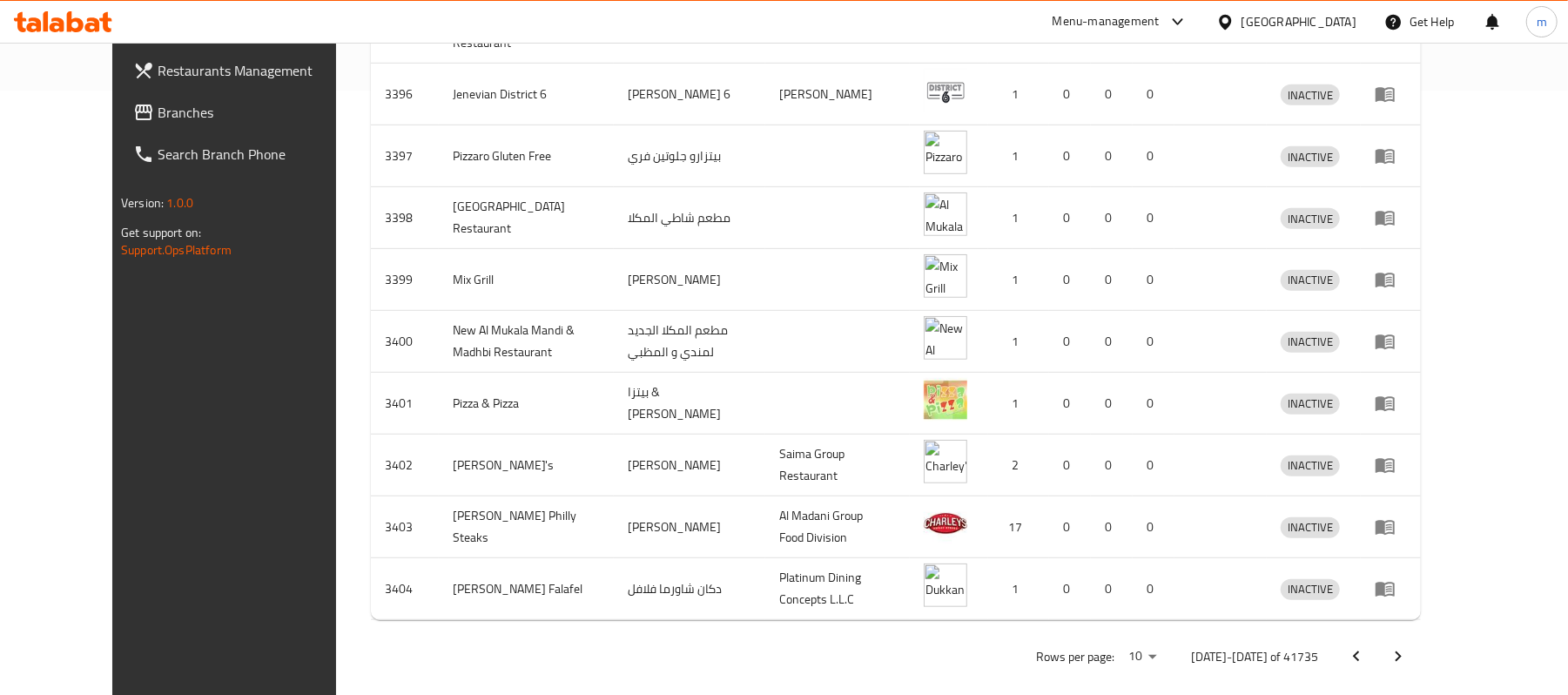
click at [1421, 624] on div "Home / Menu management Menu management Restaurant search Restaurant name or ID …" at bounding box center [896, 76] width 1050 height 1205
click at [1408, 648] on icon "Next page" at bounding box center [1399, 657] width 21 height 21
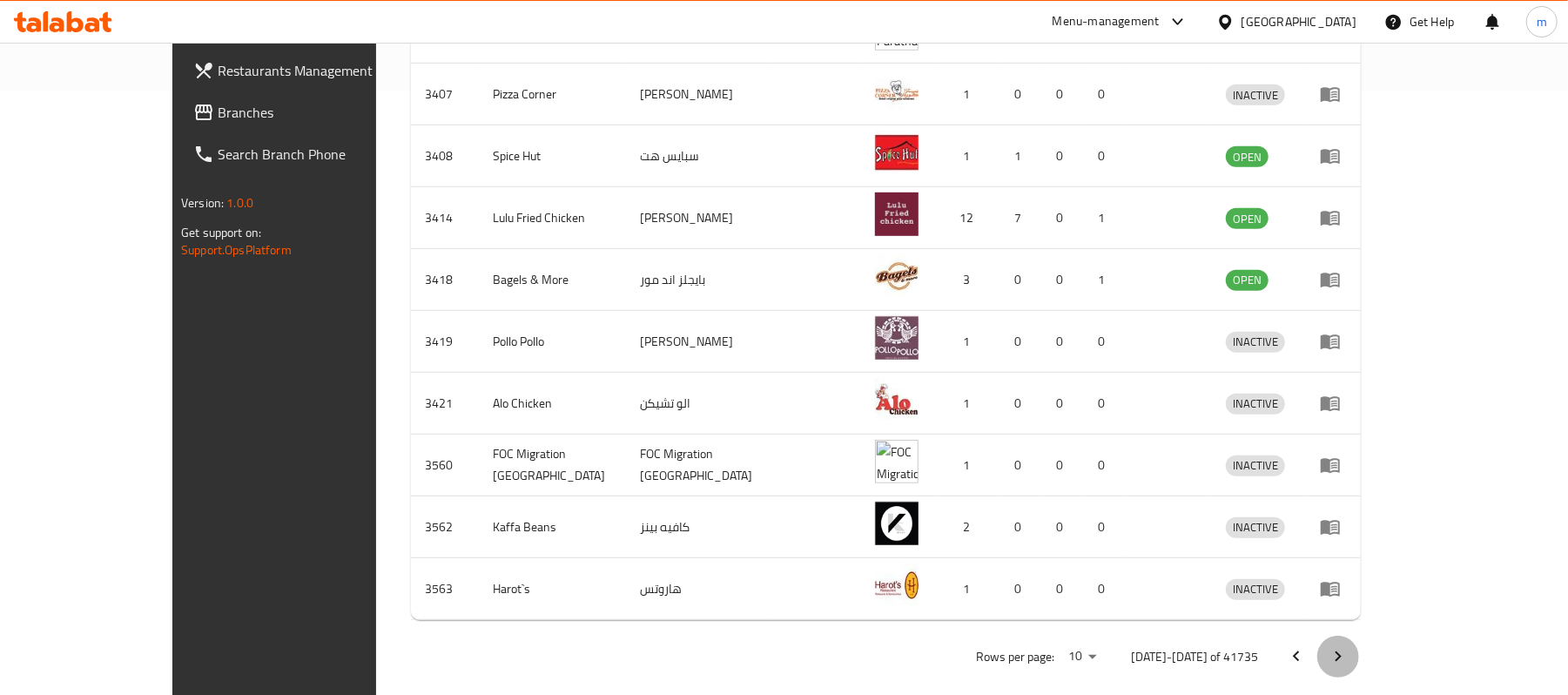
click at [1349, 648] on icon "Next page" at bounding box center [1339, 657] width 21 height 21
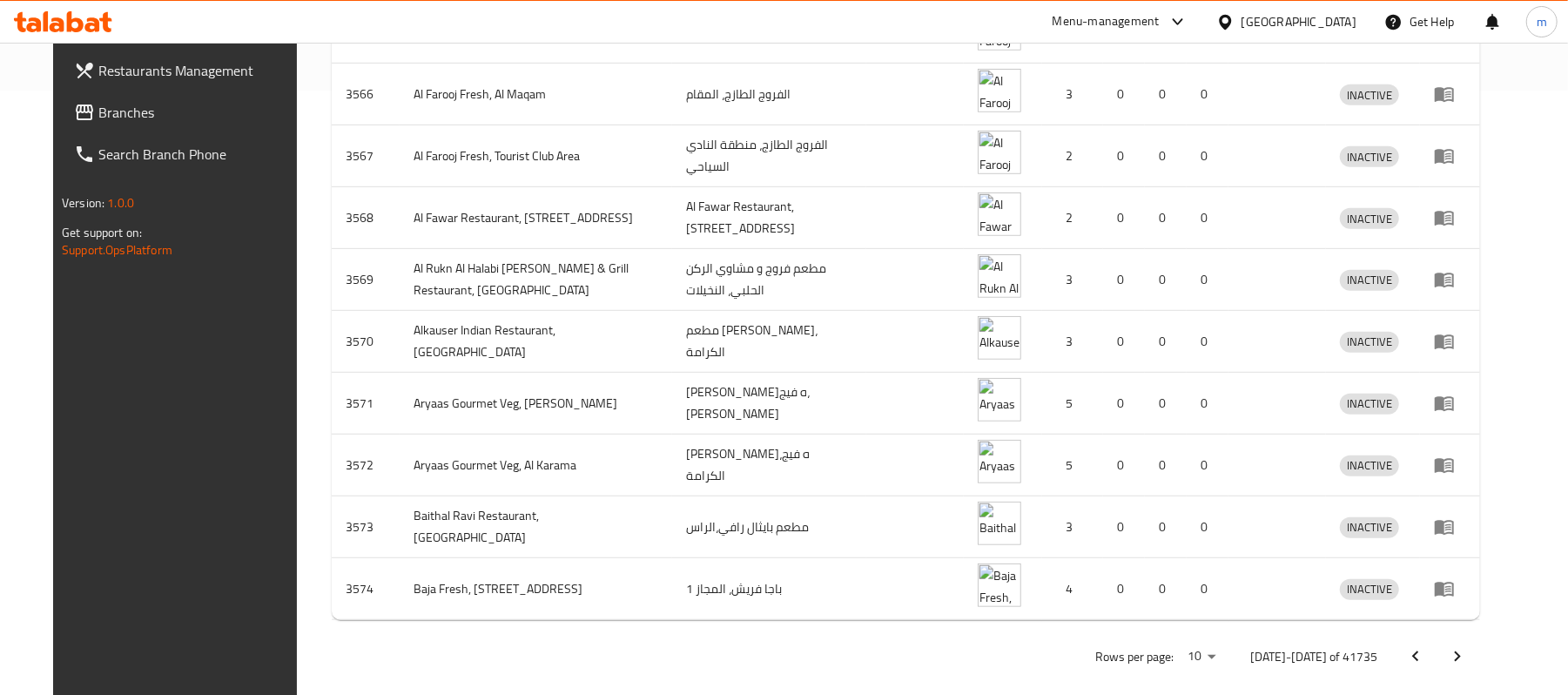
click at [1478, 639] on button "Next page" at bounding box center [1458, 657] width 42 height 42
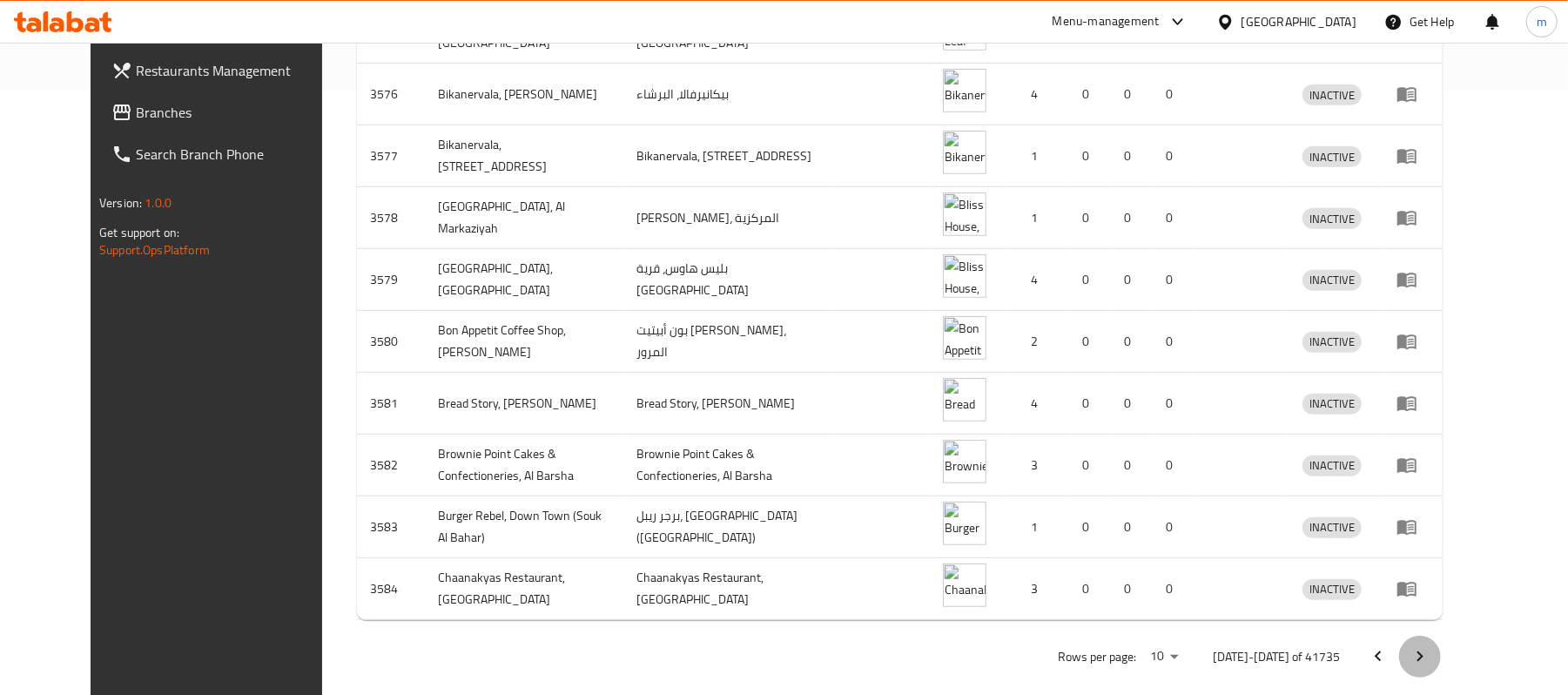
click at [1441, 639] on button "Next page" at bounding box center [1420, 657] width 42 height 42
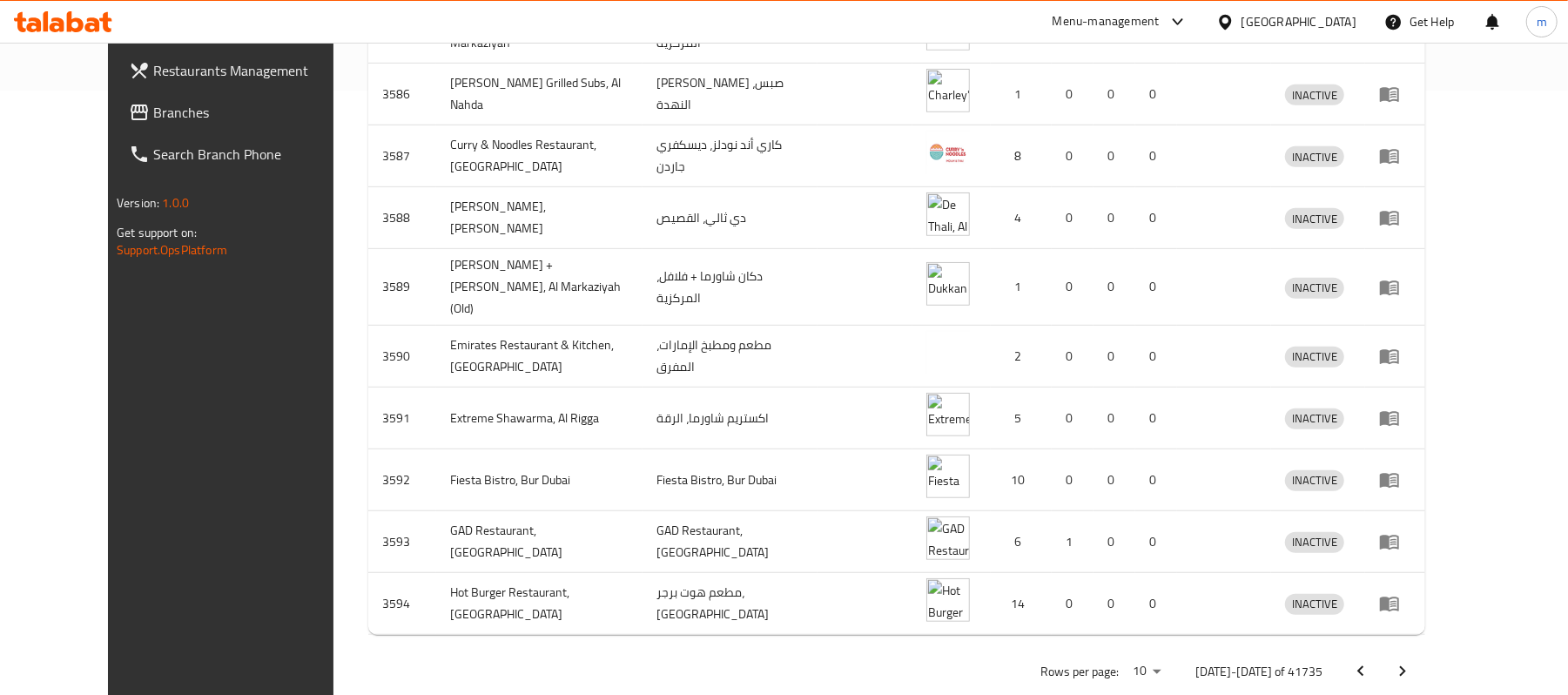
click at [1413, 661] on icon "Next page" at bounding box center [1403, 671] width 21 height 21
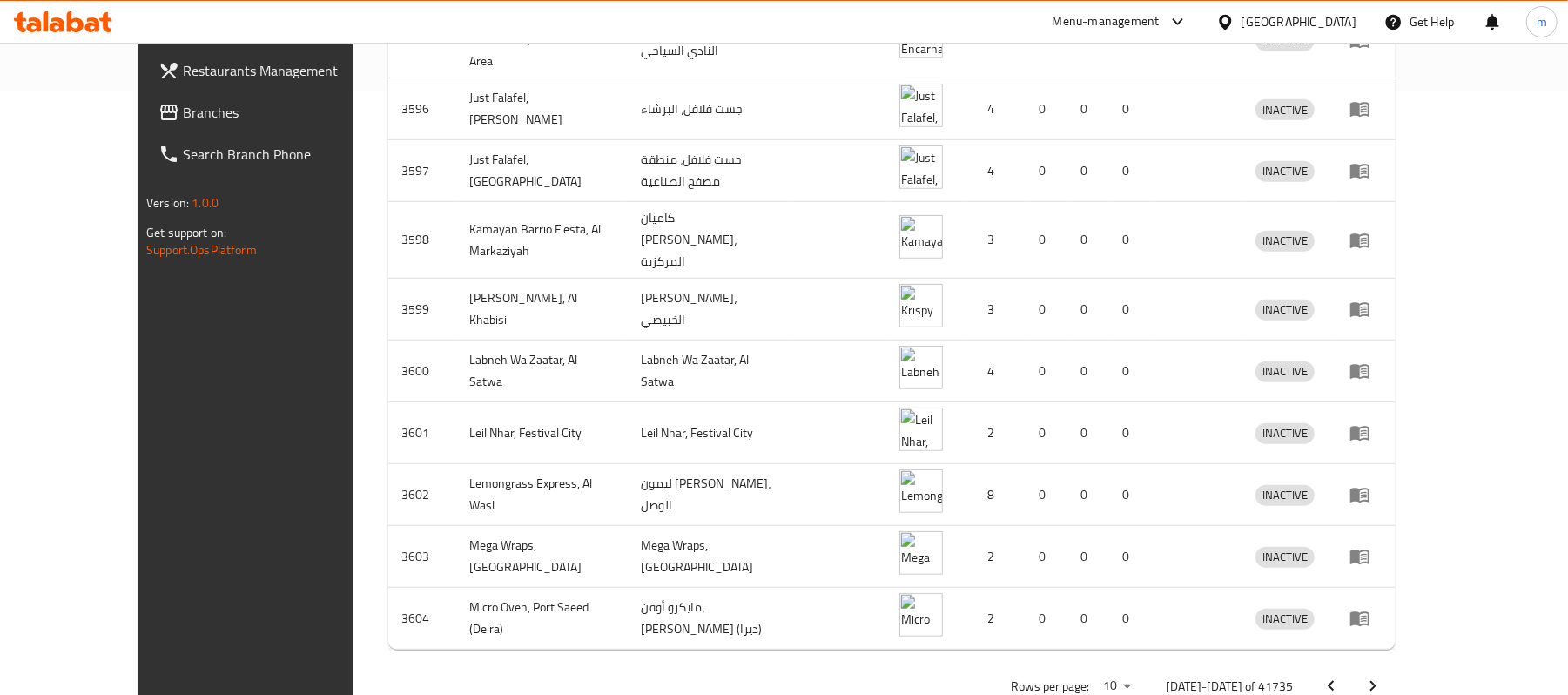
click at [1383, 676] on icon "Next page" at bounding box center [1373, 686] width 21 height 21
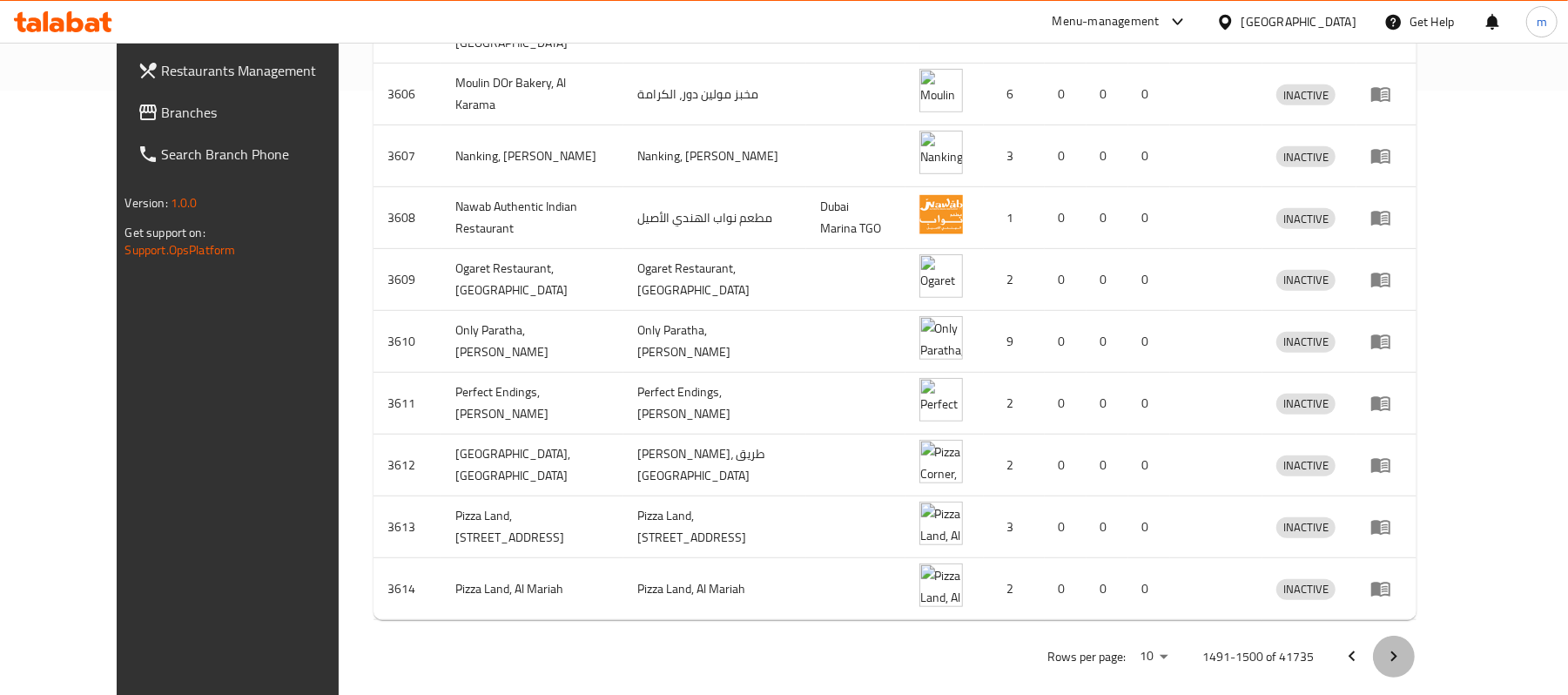
click at [1405, 646] on icon "Next page" at bounding box center [1394, 657] width 21 height 21
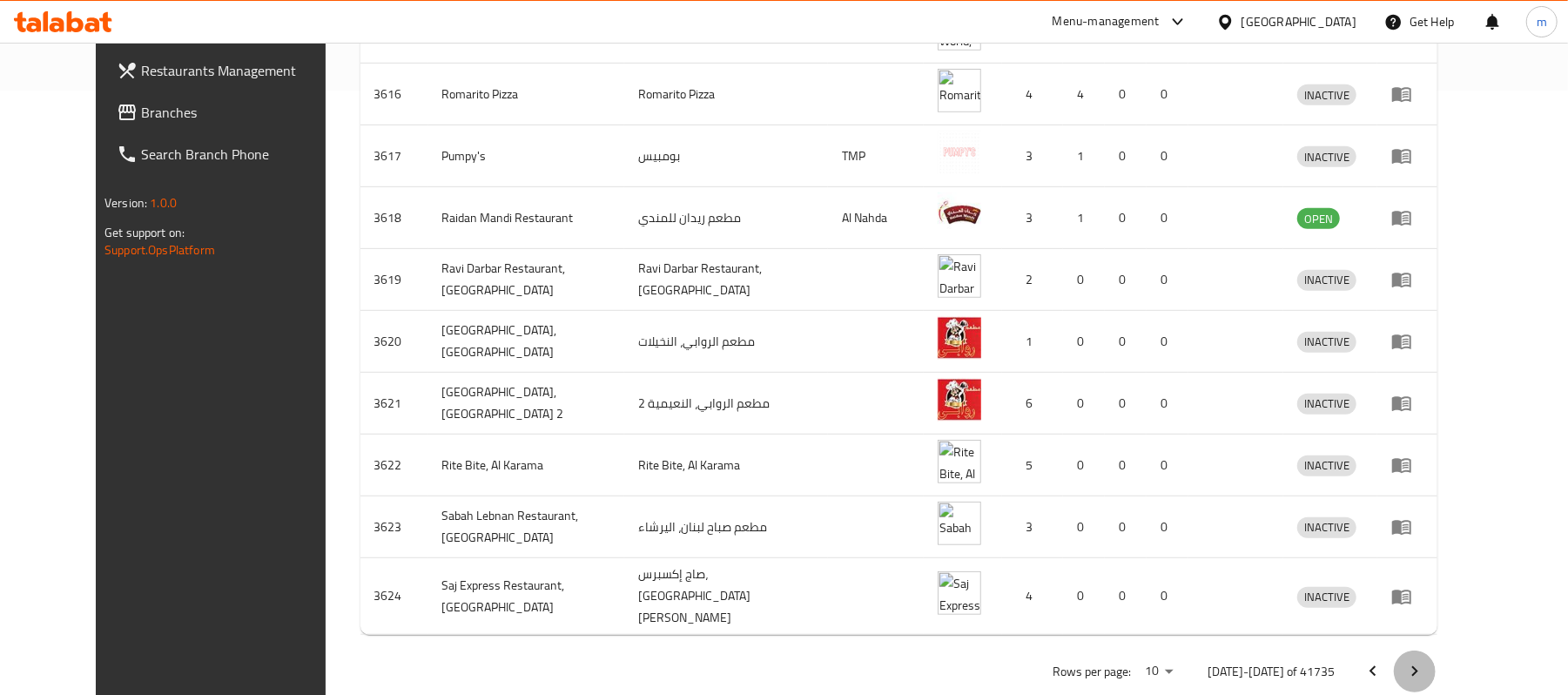
click at [1426, 661] on icon "Next page" at bounding box center [1415, 671] width 21 height 21
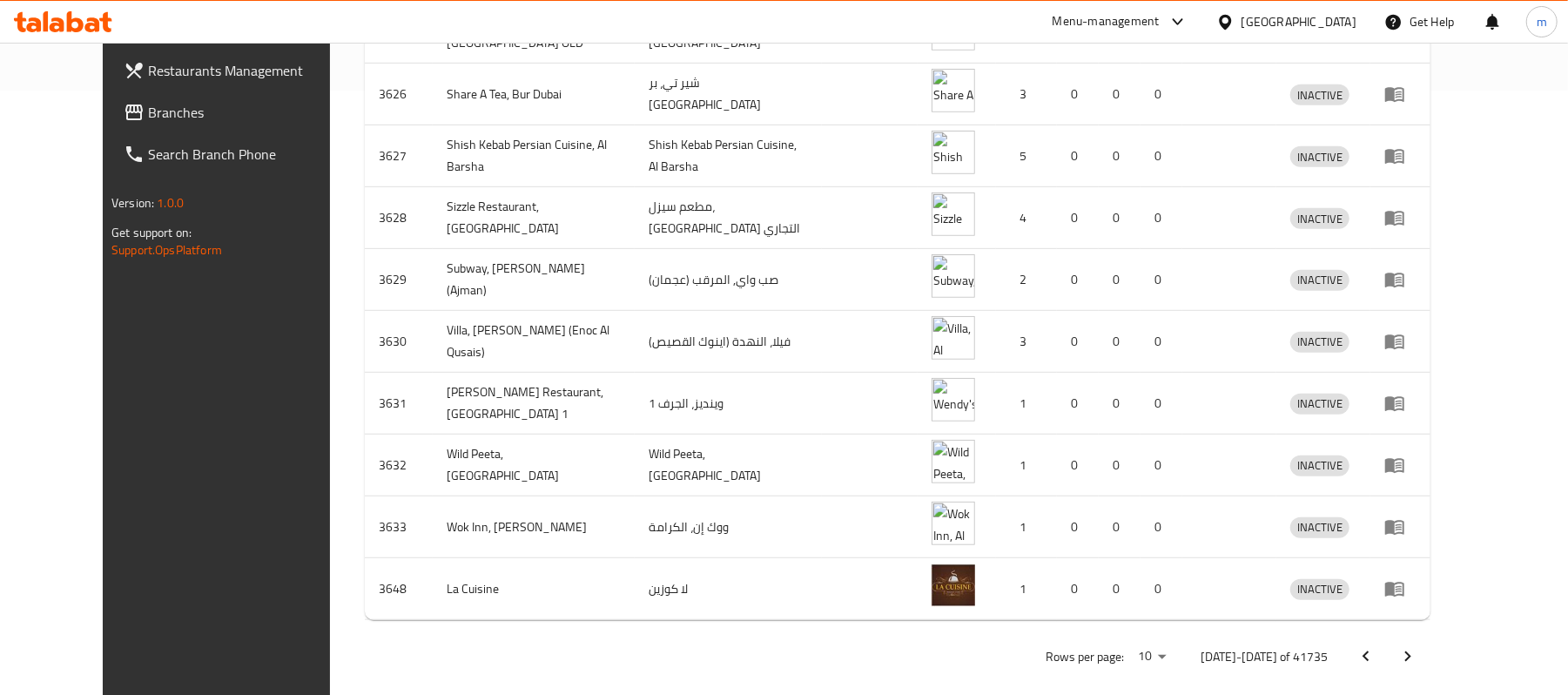
click at [1418, 646] on icon "Next page" at bounding box center [1408, 657] width 21 height 21
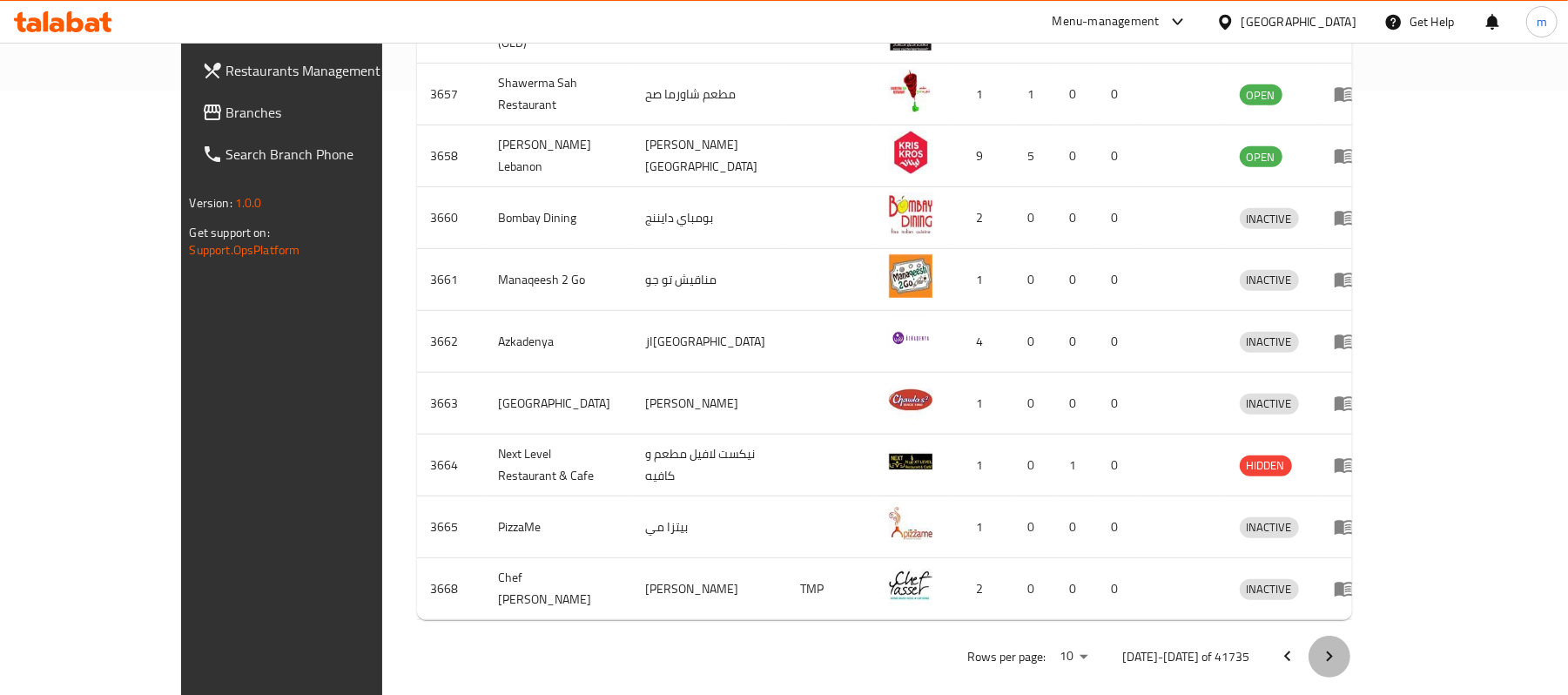
click at [1340, 646] on icon "Next page" at bounding box center [1330, 657] width 21 height 21
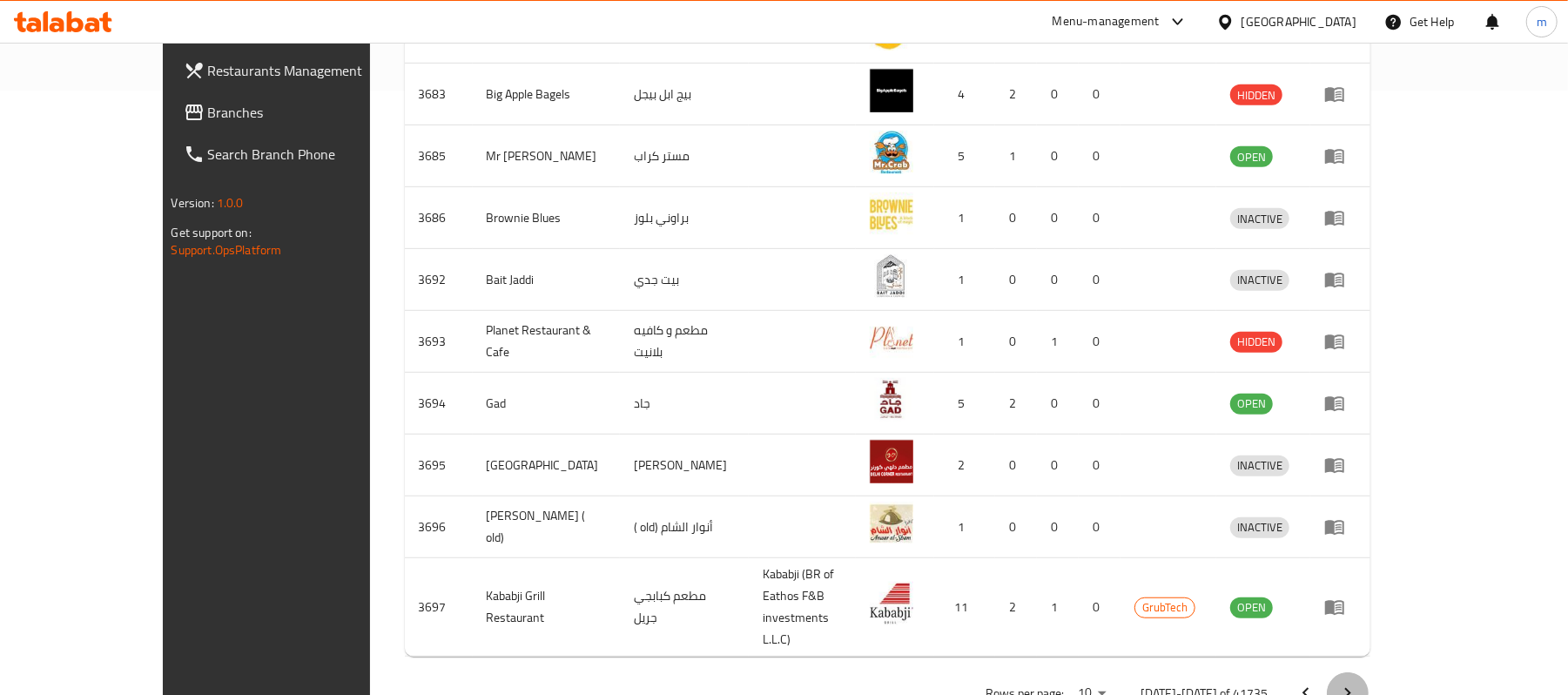
click at [1359, 683] on icon "Next page" at bounding box center [1348, 693] width 21 height 21
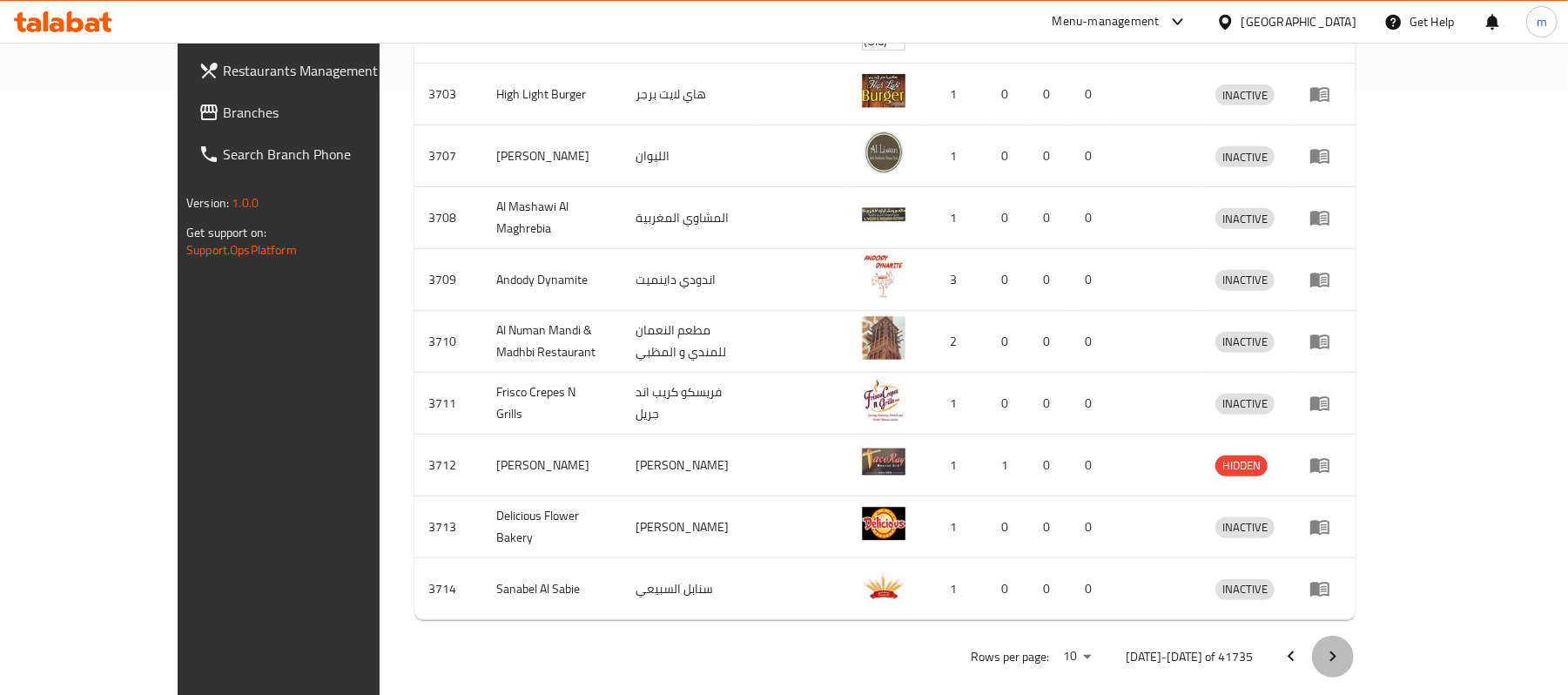
click at [1343, 646] on icon "Next page" at bounding box center [1333, 657] width 21 height 21
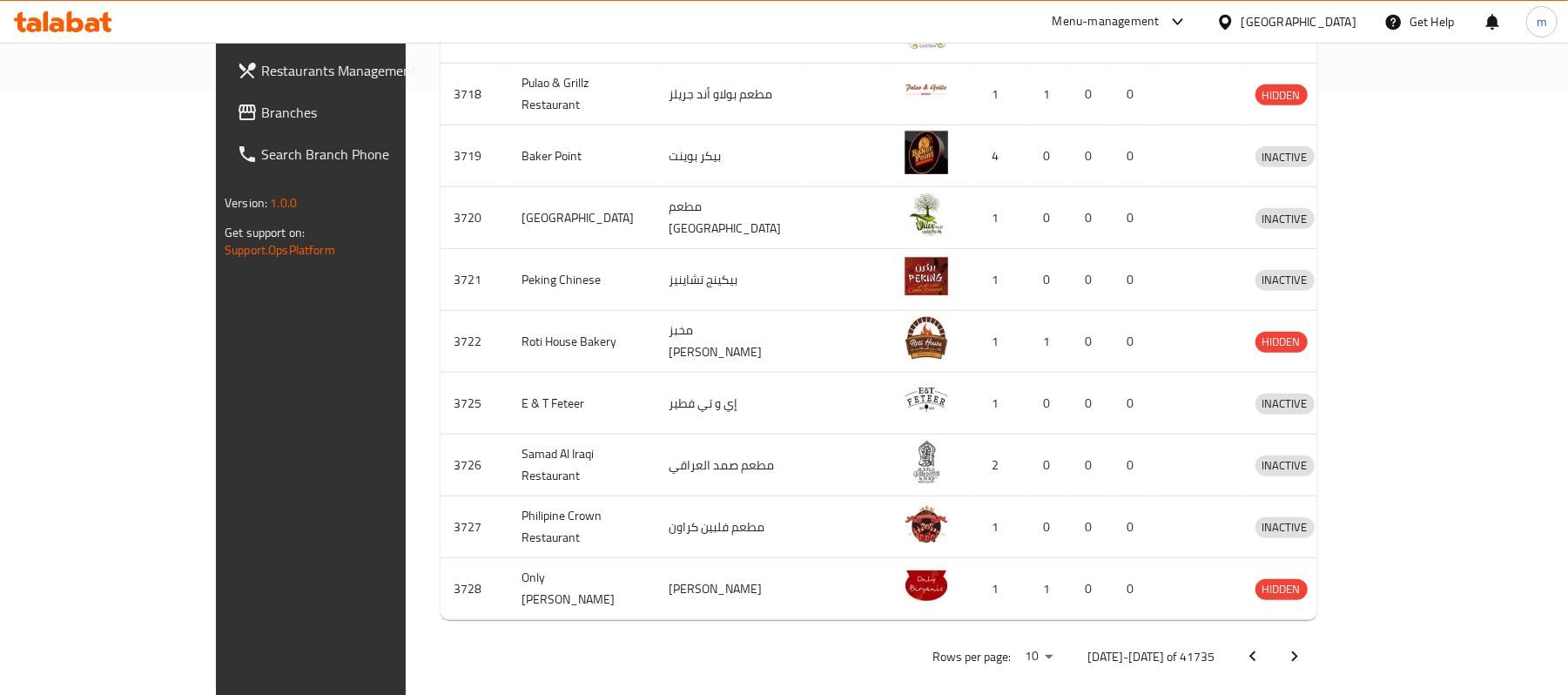
click at [1316, 636] on button "Next page" at bounding box center [1295, 657] width 42 height 42
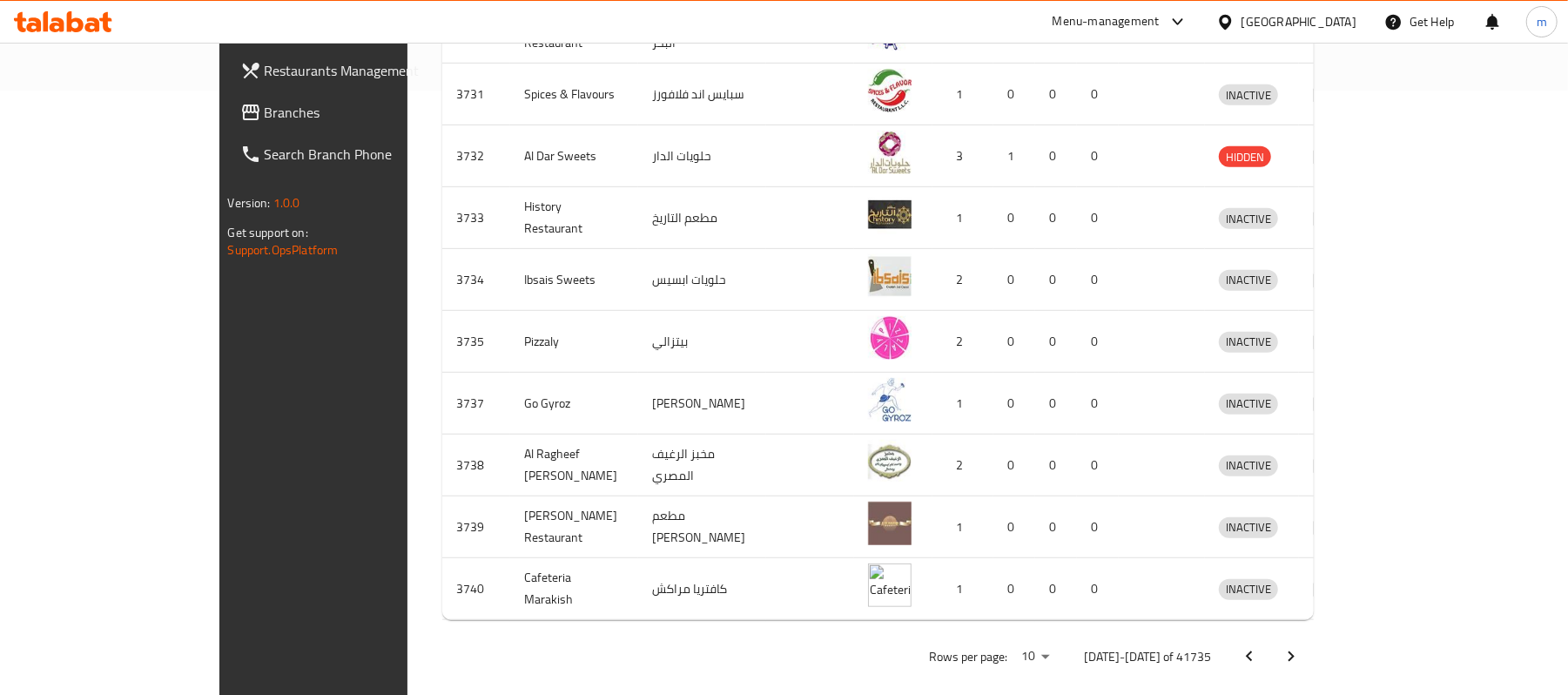
click at [1301, 646] on icon "Next page" at bounding box center [1292, 657] width 21 height 21
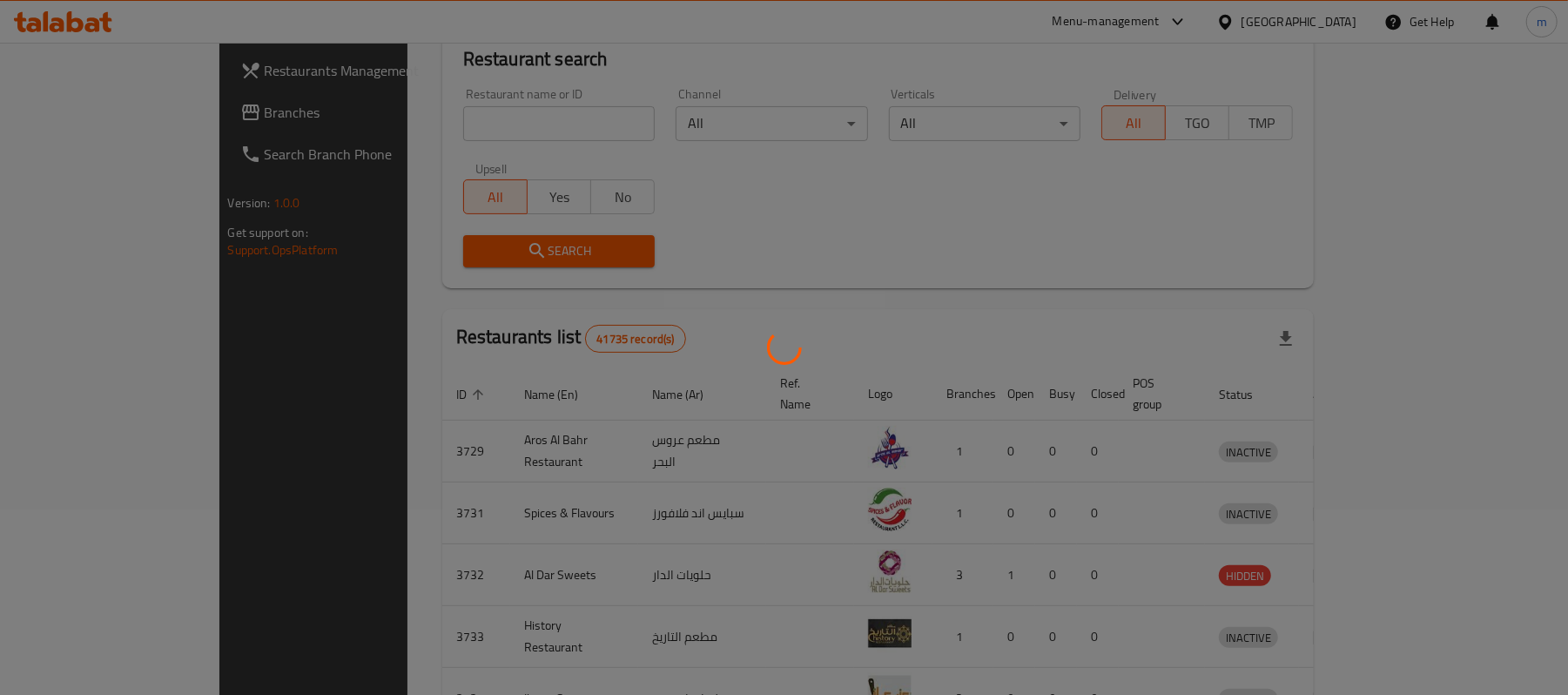
scroll to position [0, 0]
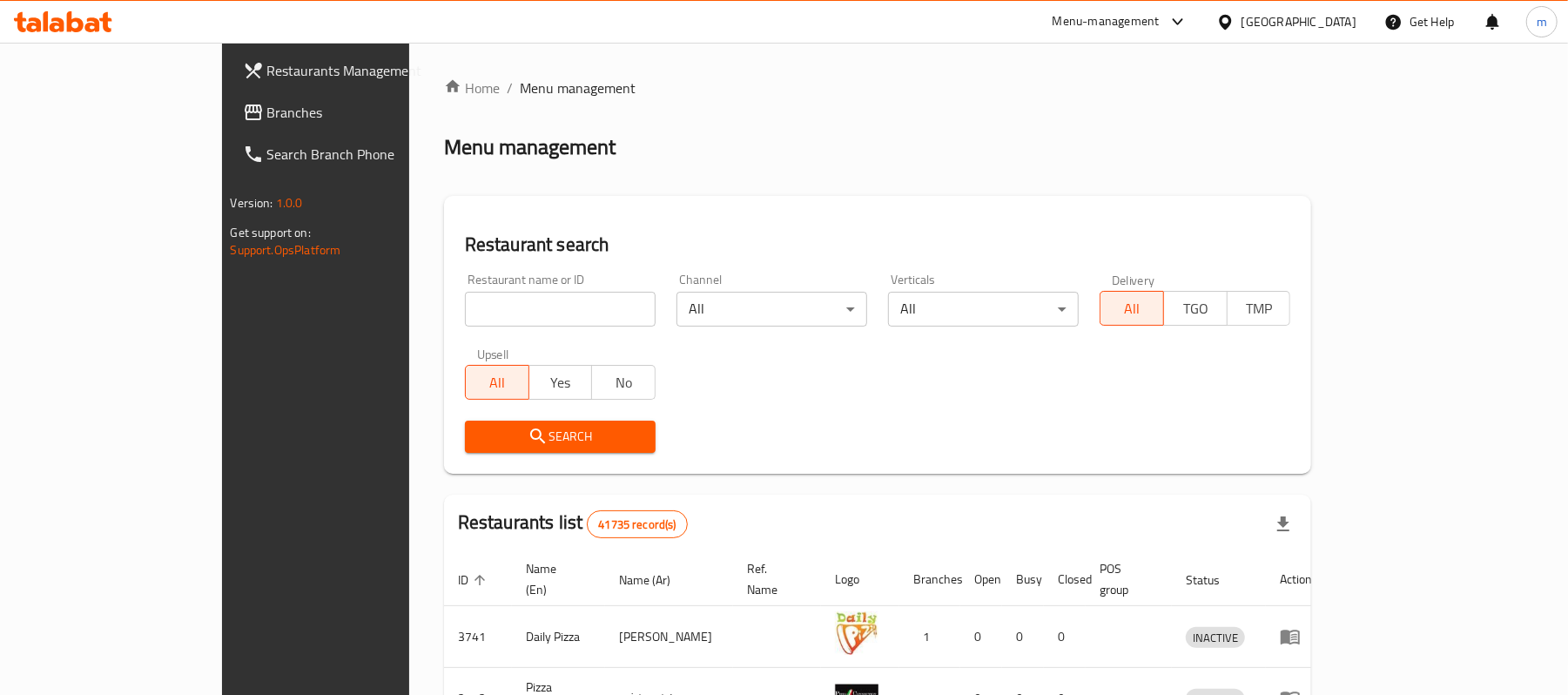
click at [1230, 18] on icon at bounding box center [1225, 21] width 12 height 14
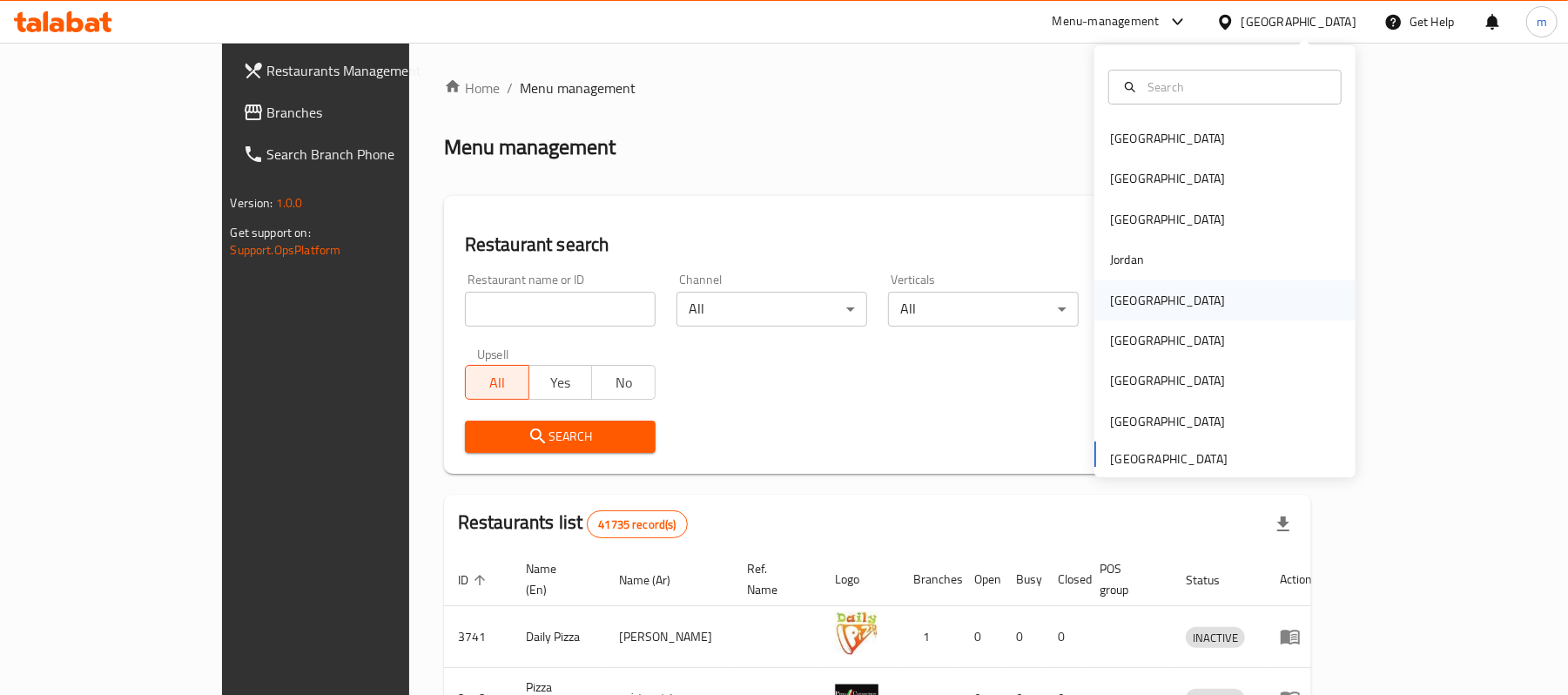
click at [1122, 291] on div "Kuwait" at bounding box center [1167, 300] width 115 height 19
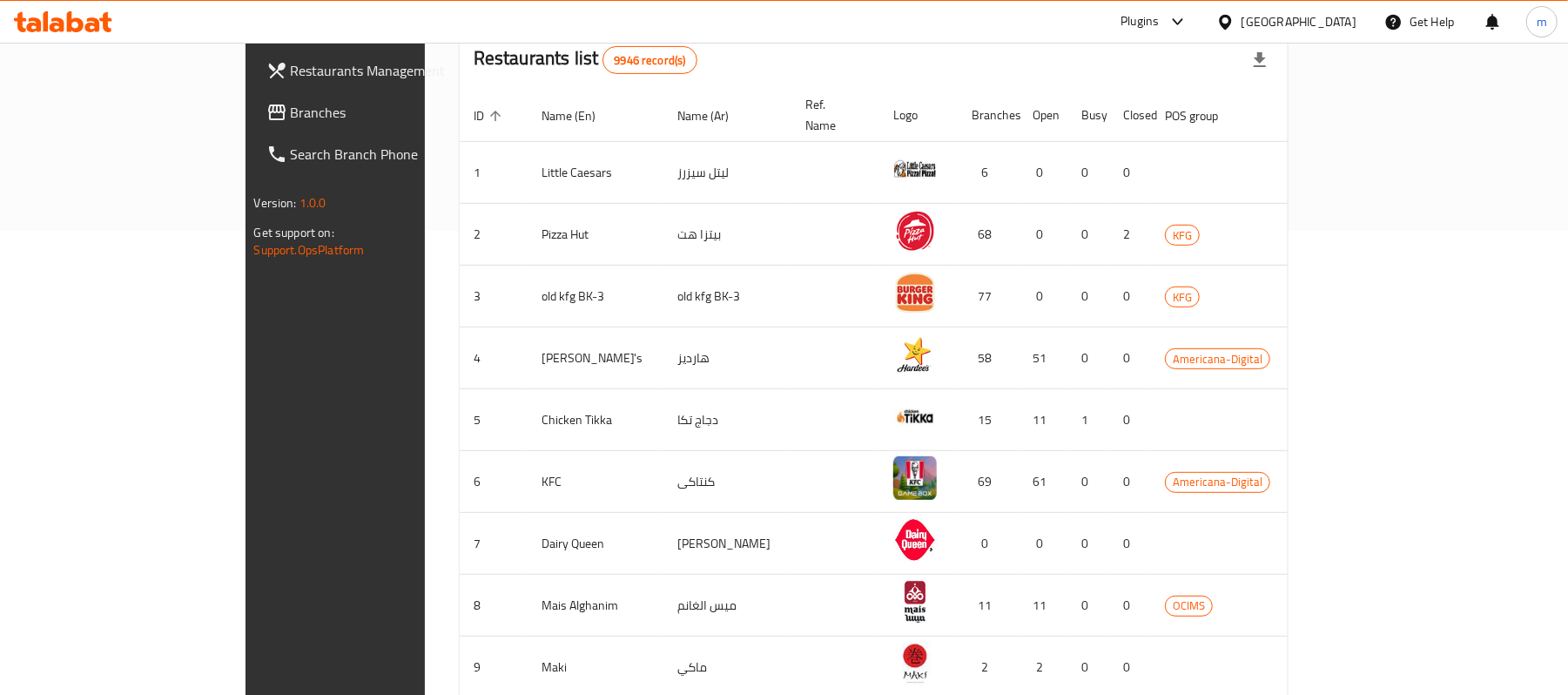
scroll to position [604, 0]
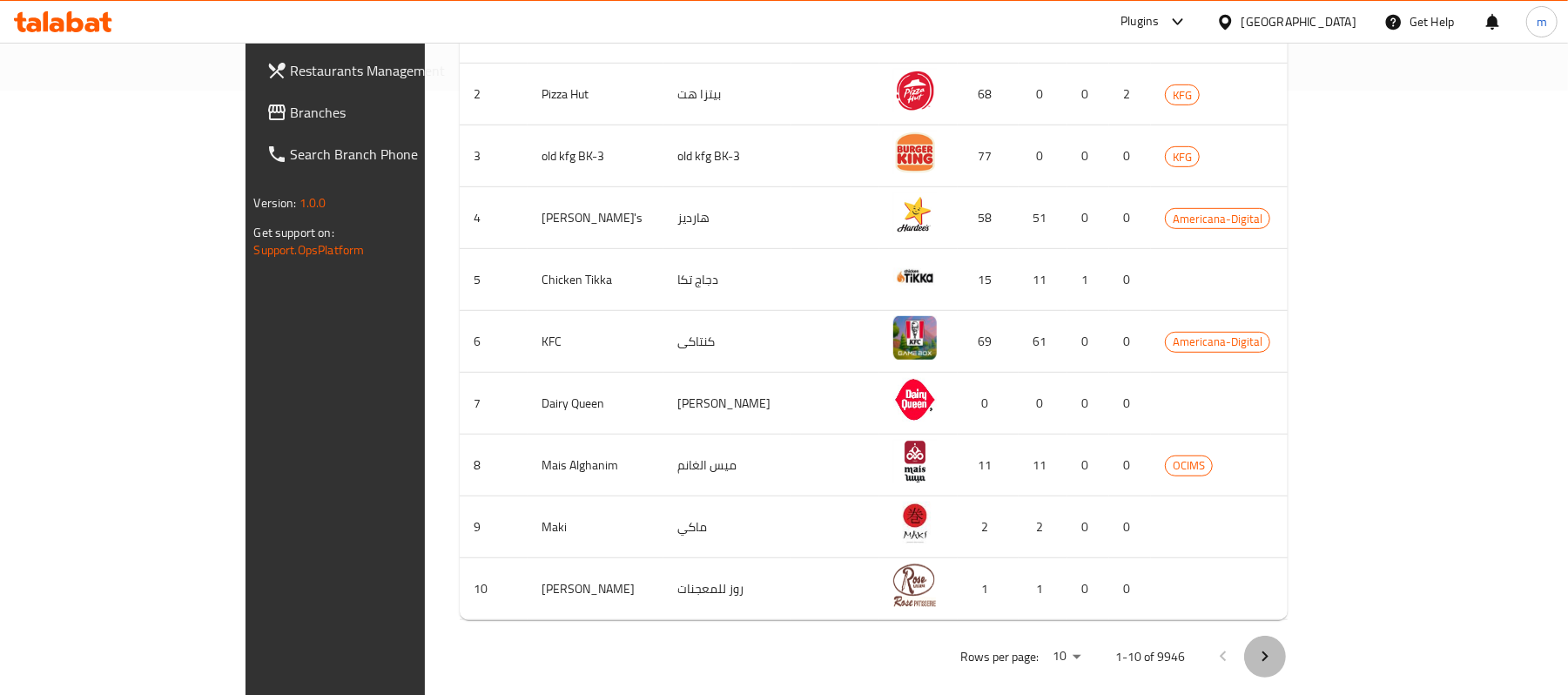
click at [1275, 646] on icon "Next page" at bounding box center [1265, 657] width 21 height 21
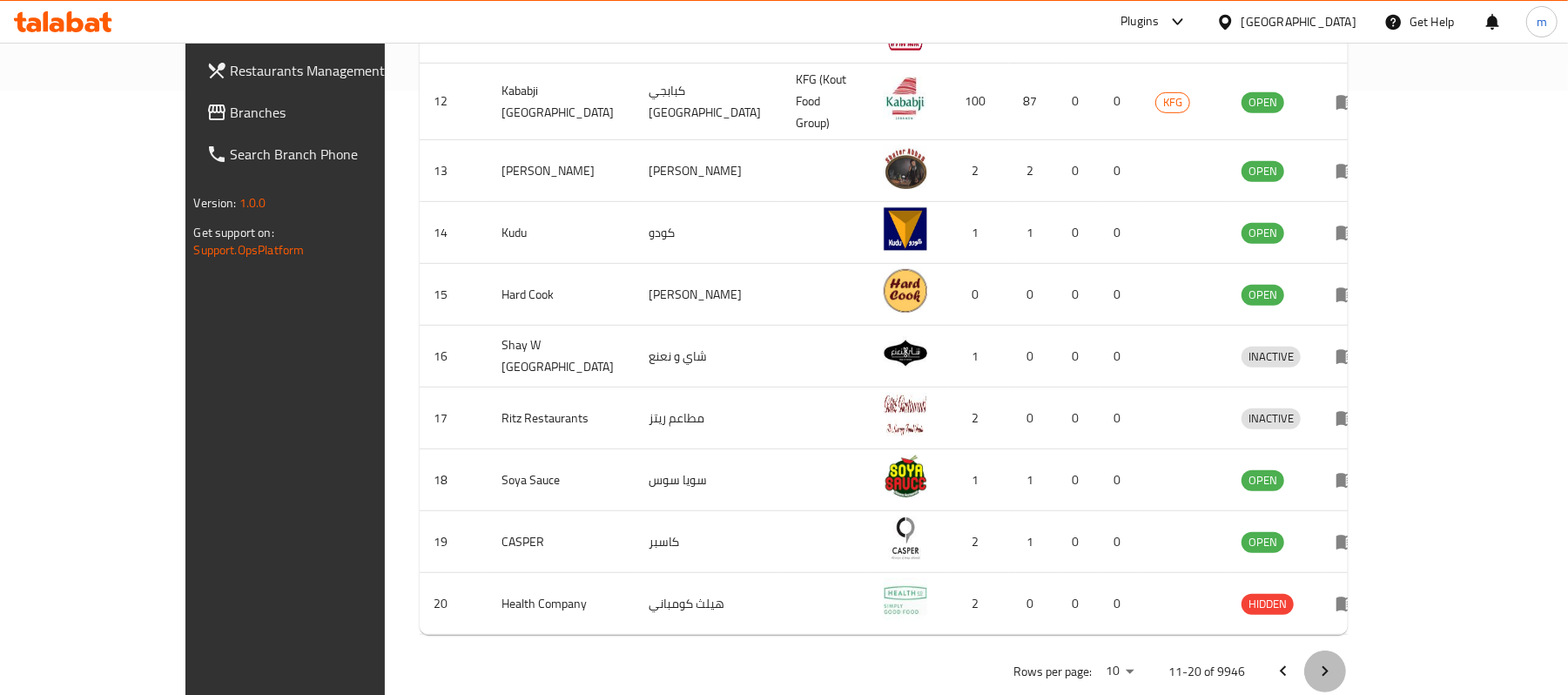
click at [1336, 661] on icon "Next page" at bounding box center [1325, 671] width 21 height 21
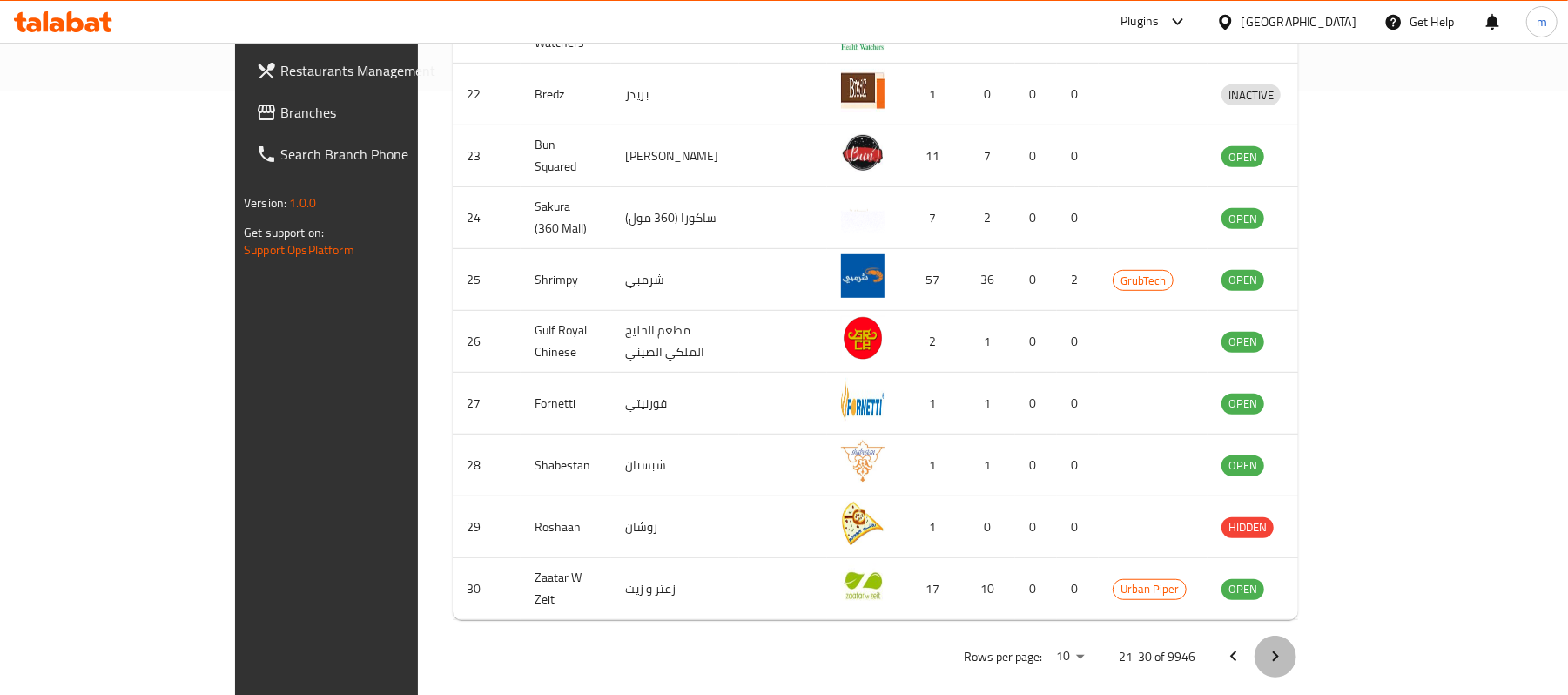
click at [1286, 646] on icon "Next page" at bounding box center [1275, 657] width 21 height 21
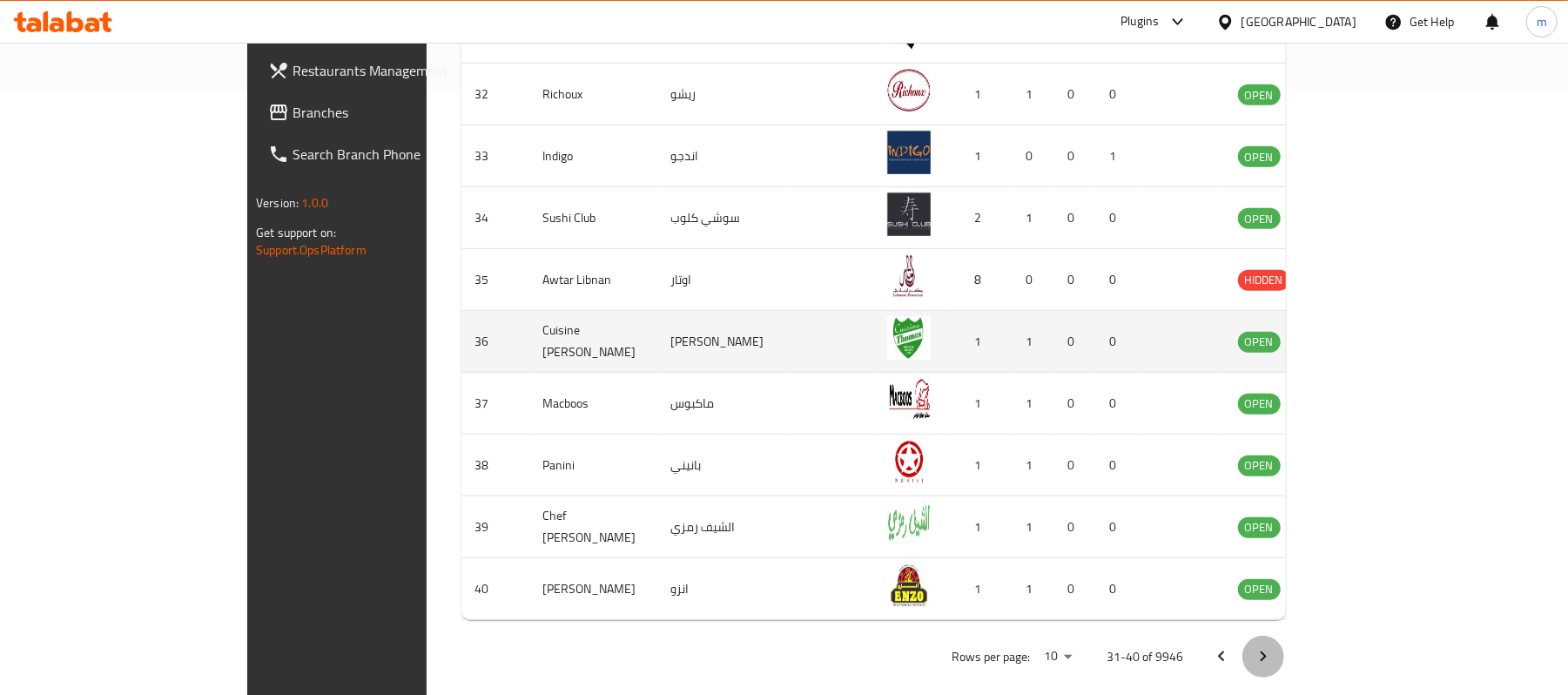
click at [1274, 646] on icon "Next page" at bounding box center [1263, 657] width 21 height 21
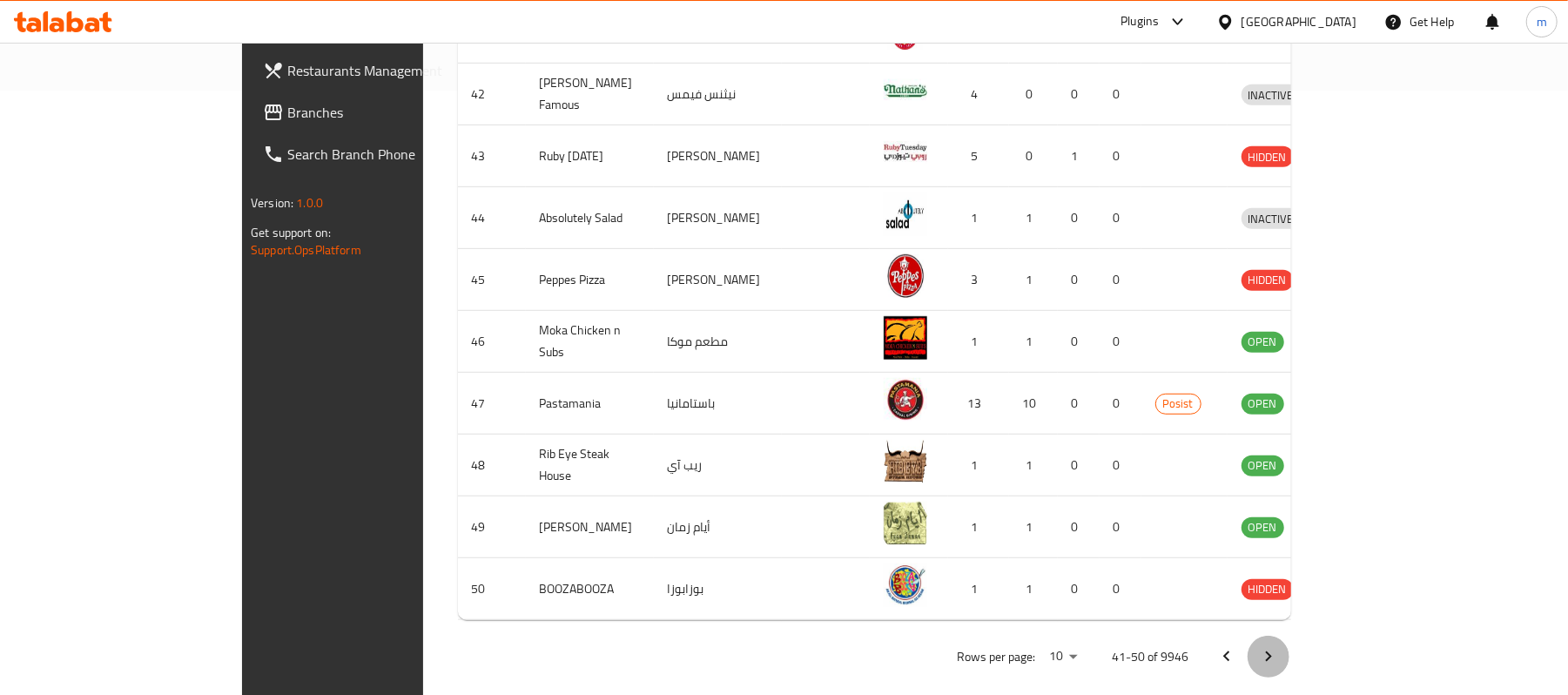
click at [1290, 636] on button "Next page" at bounding box center [1269, 657] width 42 height 42
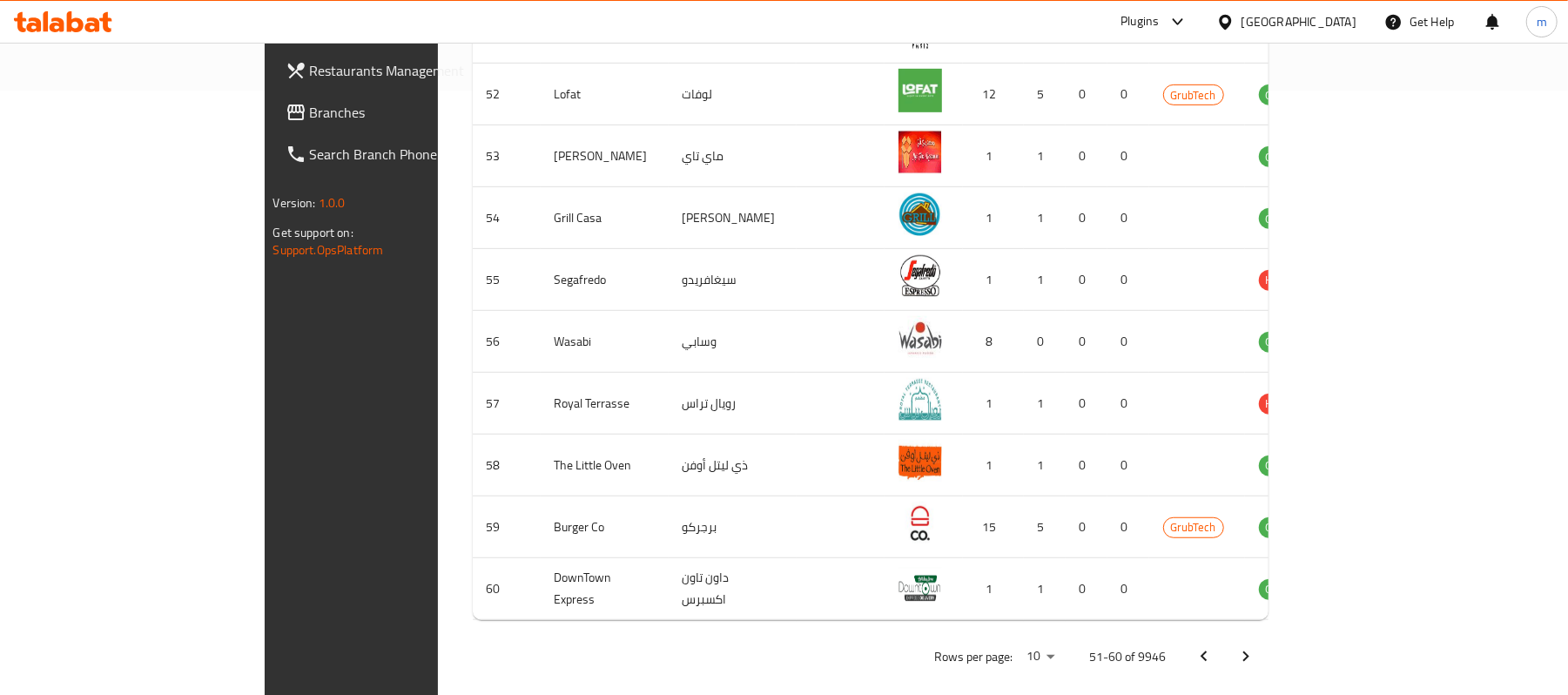
click at [1256, 646] on icon "Next page" at bounding box center [1246, 657] width 21 height 21
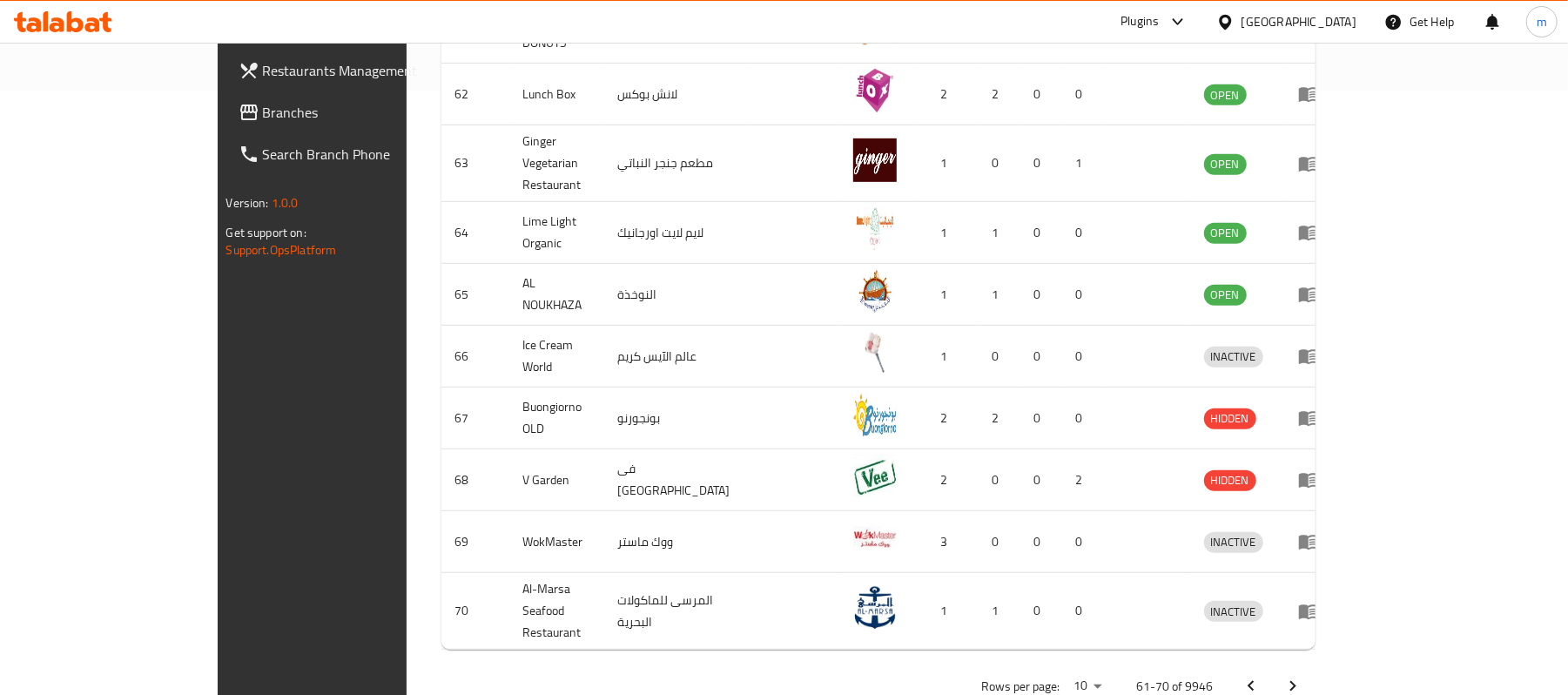
click at [1314, 665] on button "Next page" at bounding box center [1293, 686] width 42 height 42
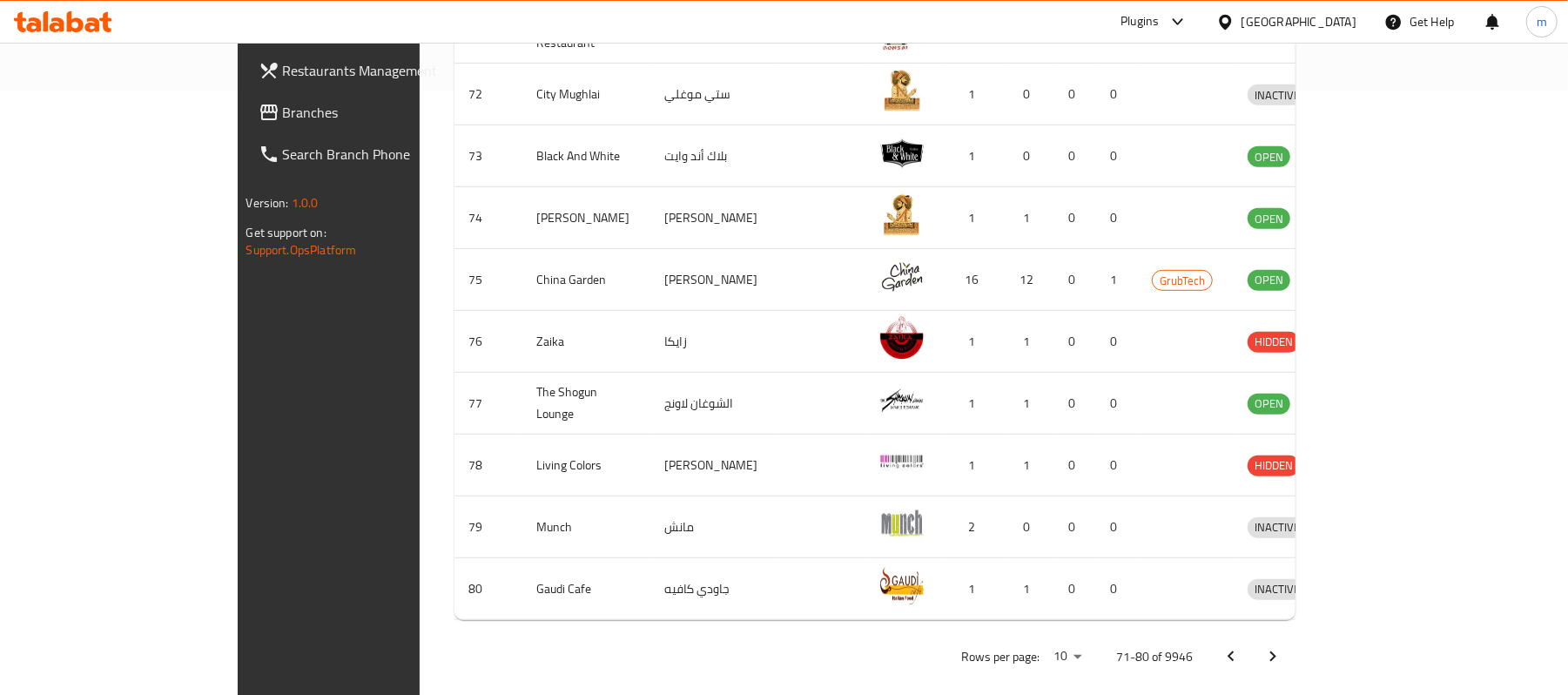
click at [1283, 646] on icon "Next page" at bounding box center [1273, 657] width 21 height 21
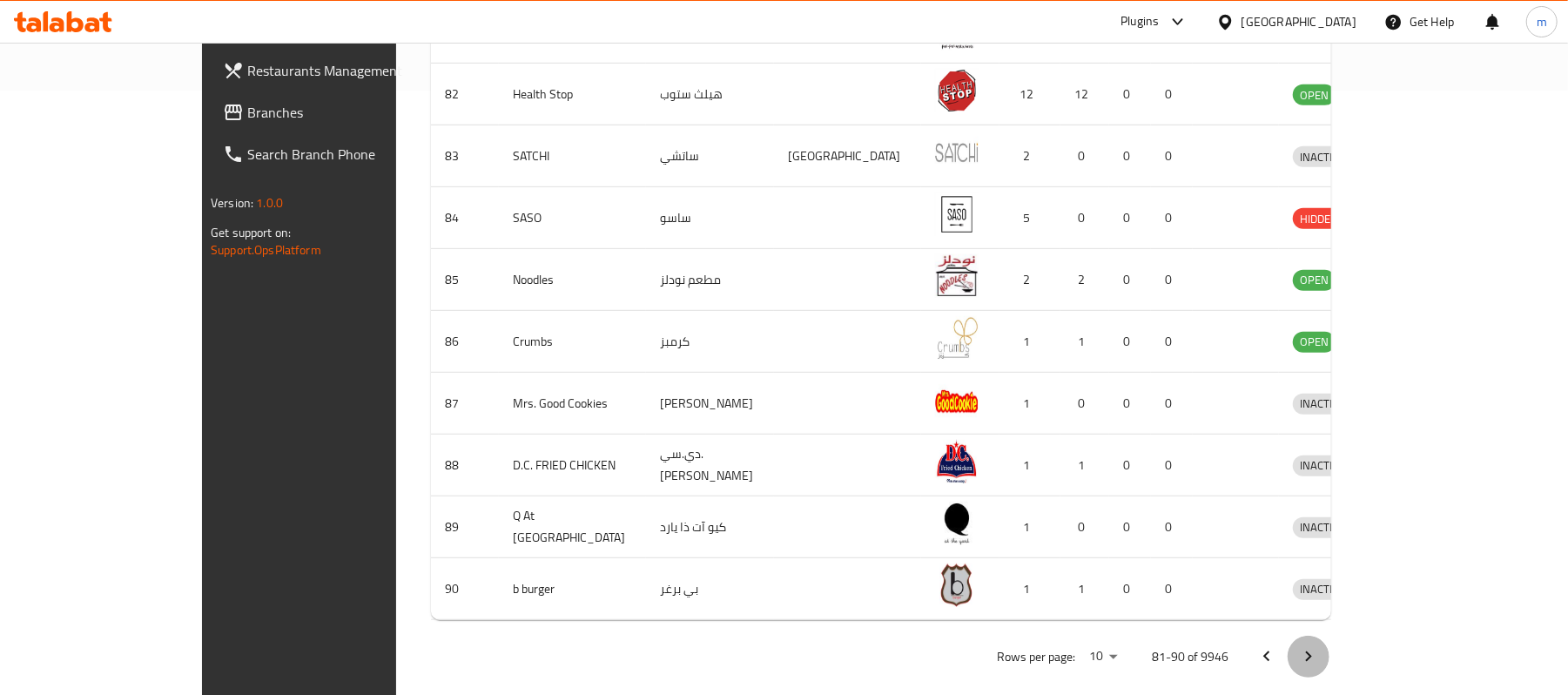
click at [1319, 646] on icon "Next page" at bounding box center [1309, 657] width 21 height 21
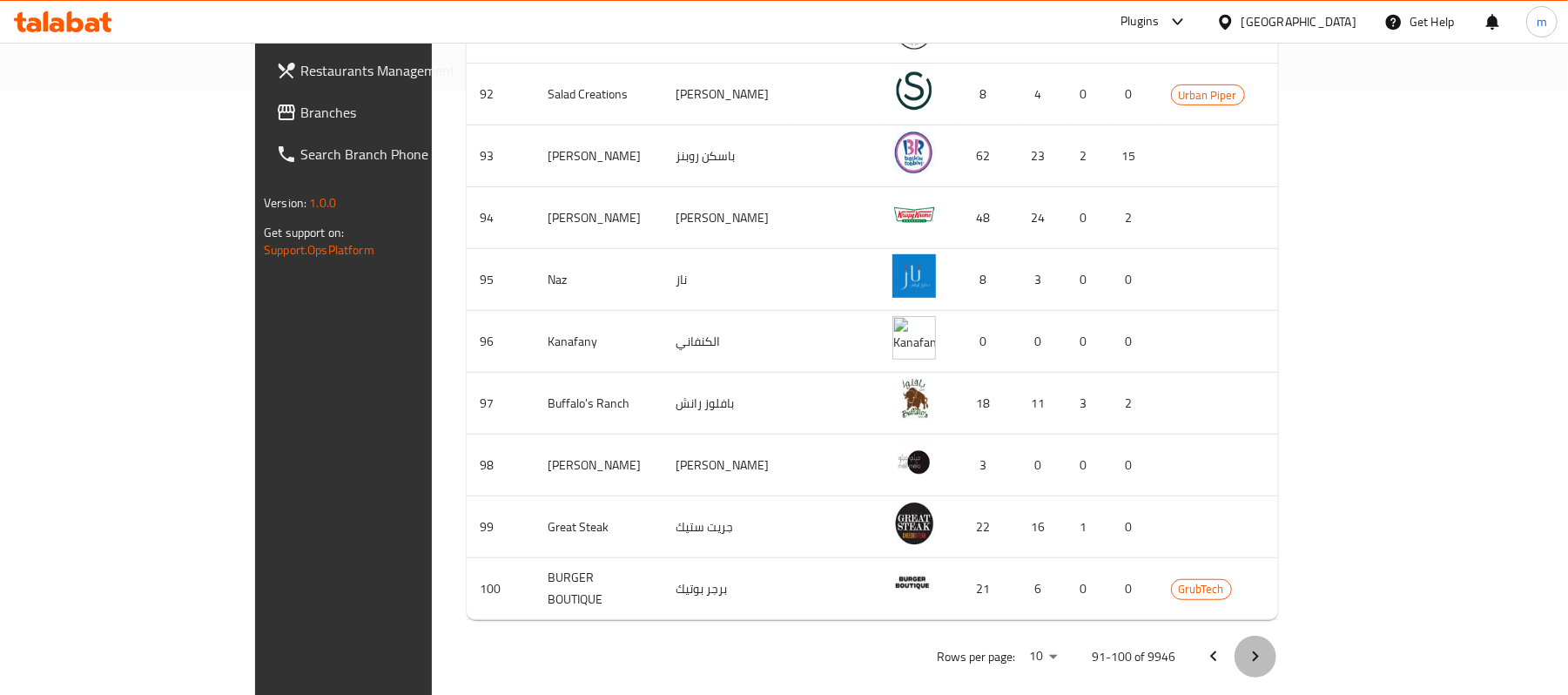
click at [1259, 651] on icon "Next page" at bounding box center [1255, 656] width 6 height 11
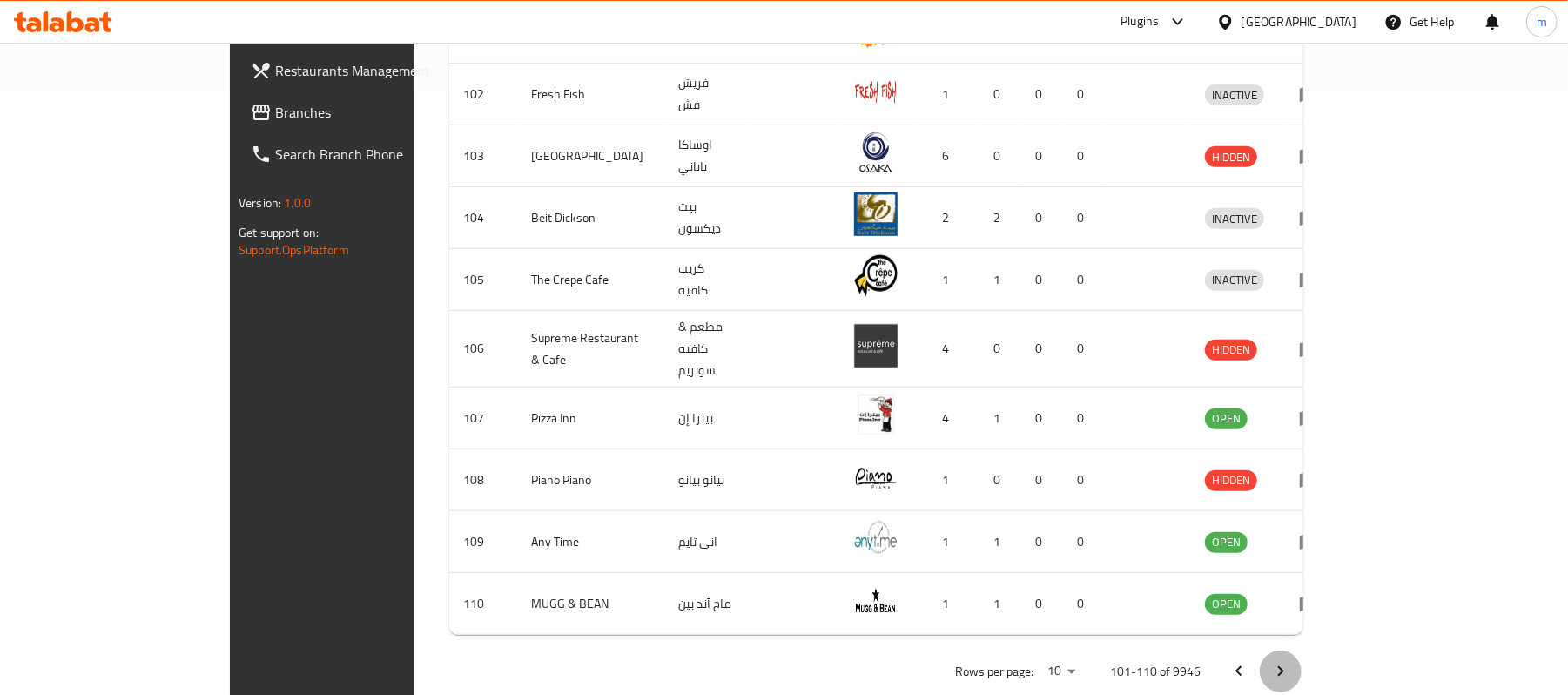
click at [1284, 666] on icon "Next page" at bounding box center [1281, 671] width 6 height 11
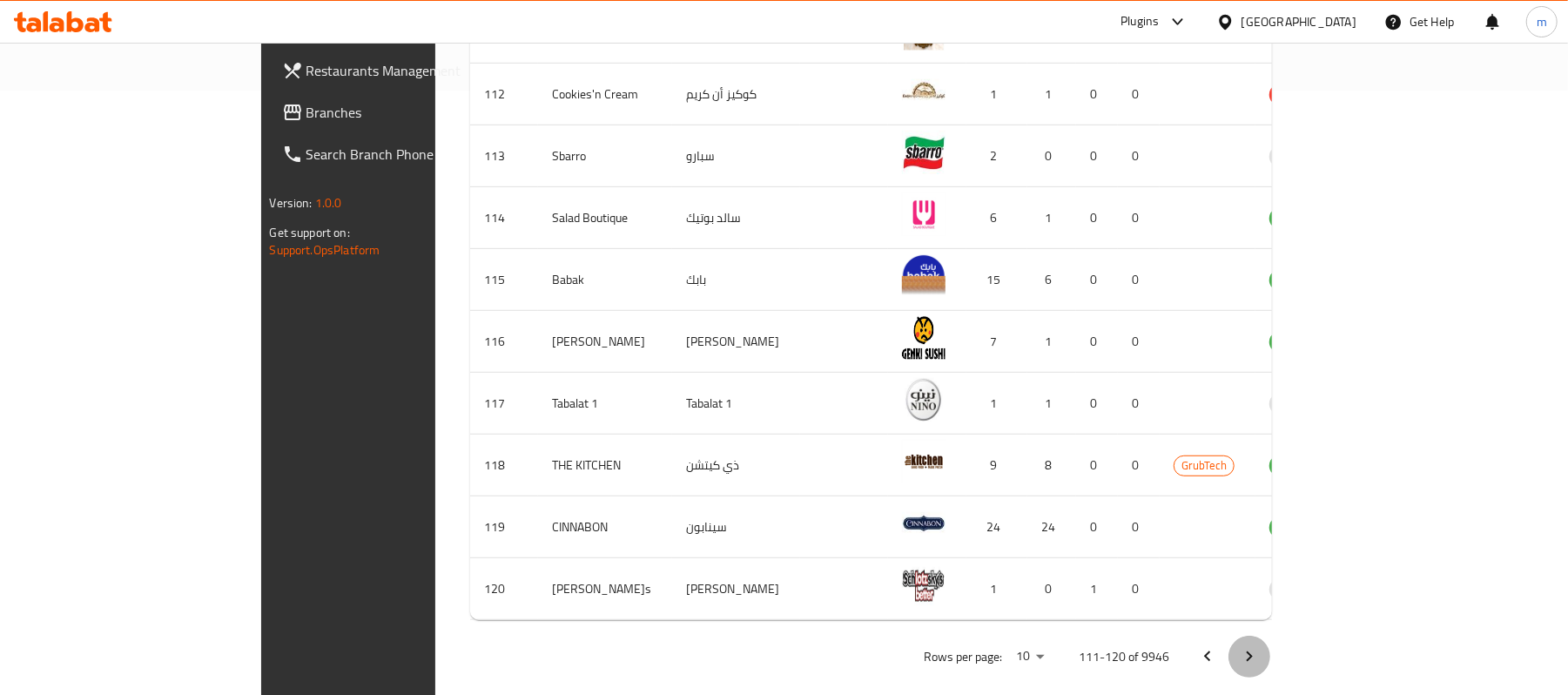
click at [1252, 651] on icon "Next page" at bounding box center [1250, 656] width 6 height 11
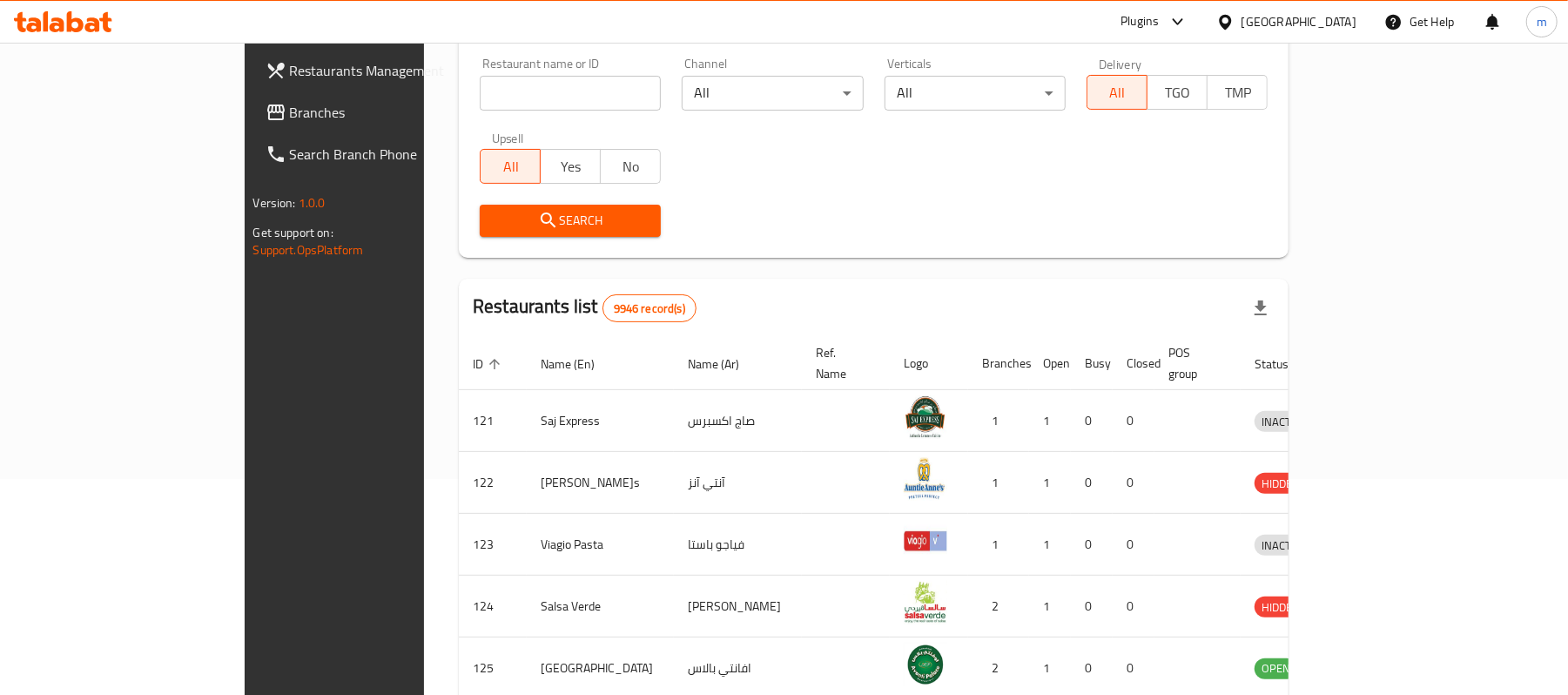
scroll to position [0, 0]
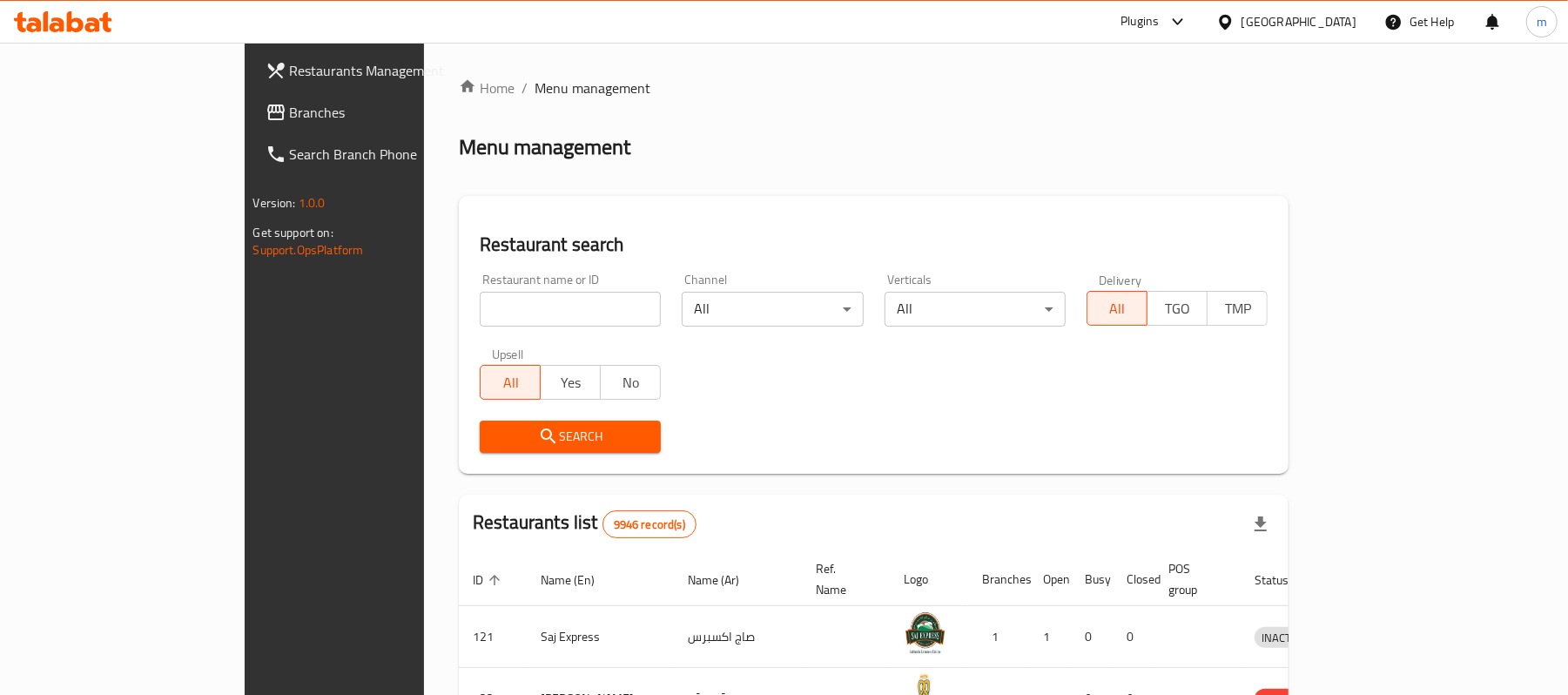
click at [1318, 34] on div "Kuwait" at bounding box center [1287, 22] width 168 height 42
click at [1323, 19] on div "Kuwait" at bounding box center [1299, 22] width 115 height 19
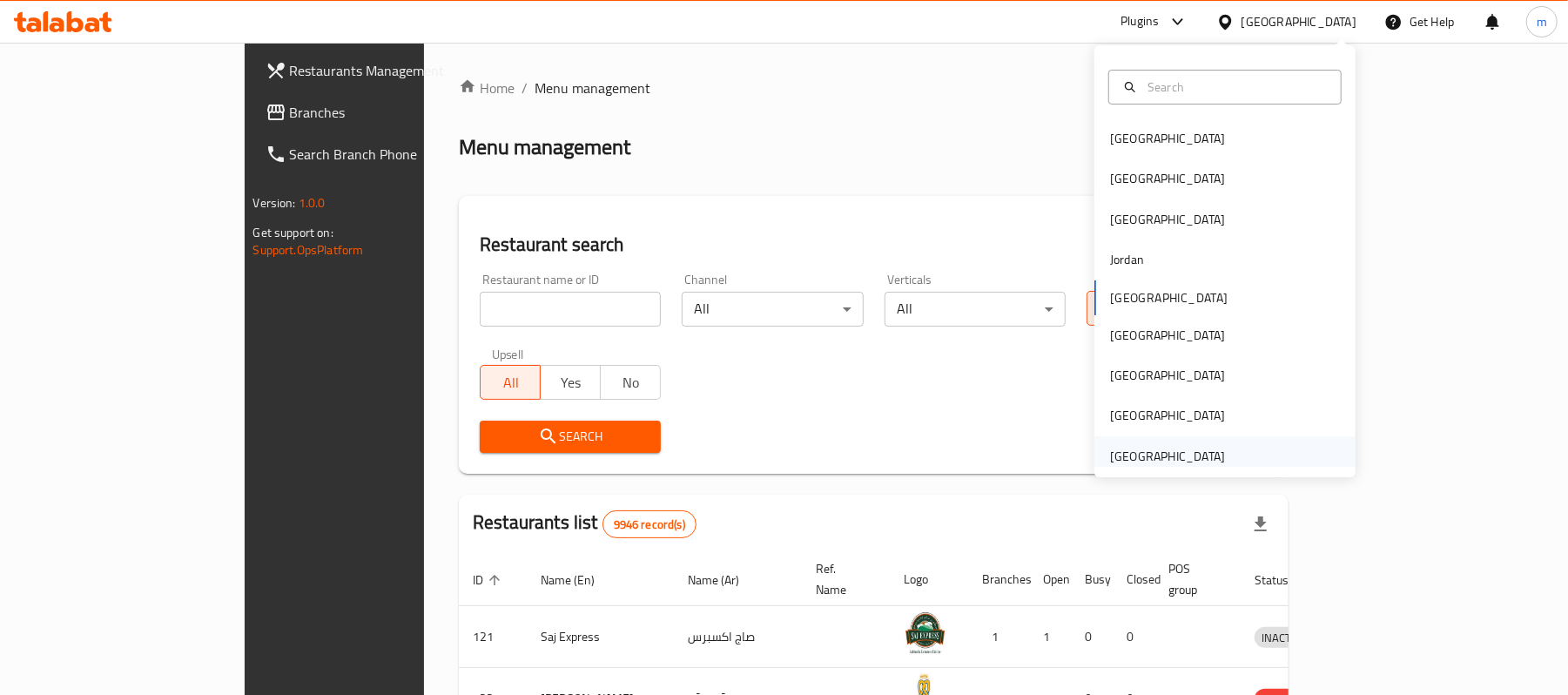
click at [1139, 443] on div "[GEOGRAPHIC_DATA]" at bounding box center [1167, 456] width 142 height 40
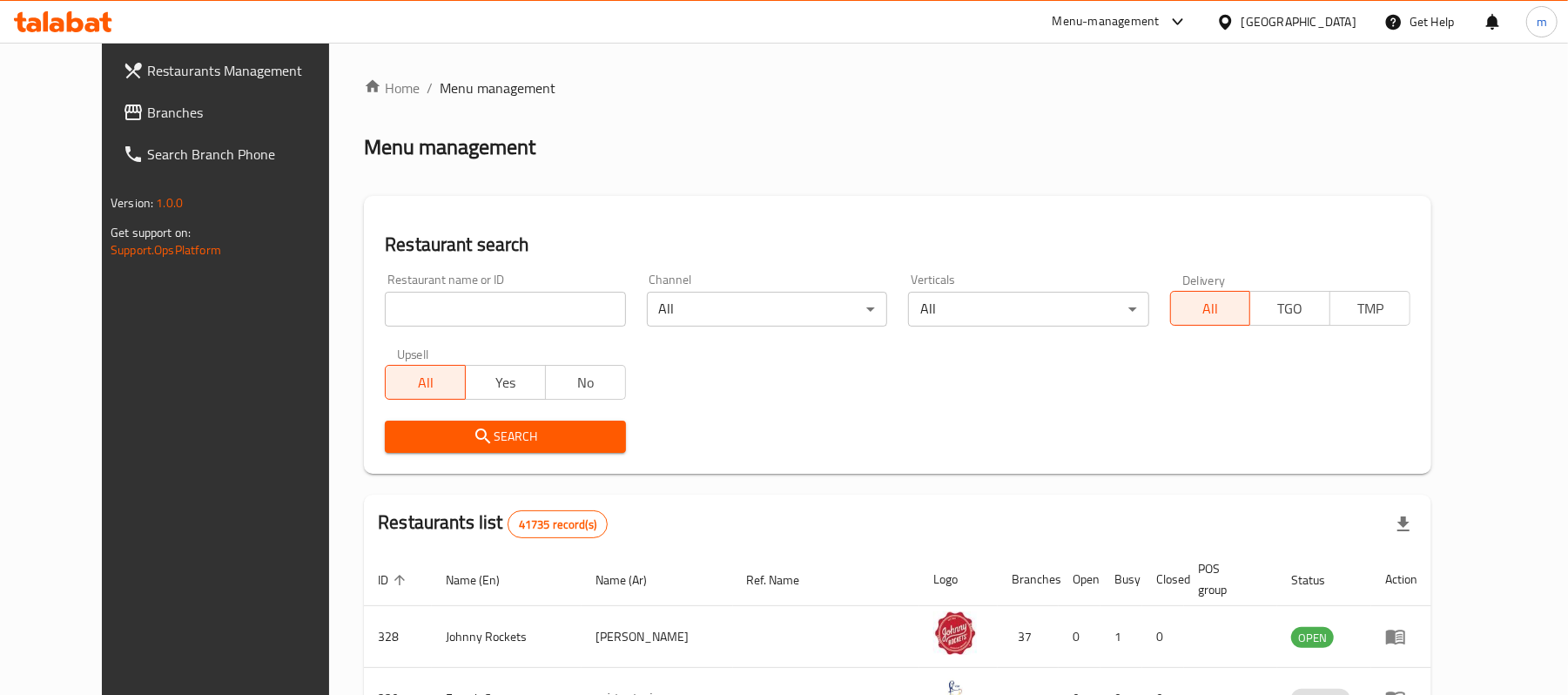
click at [1323, 312] on span "TGO" at bounding box center [1290, 309] width 66 height 25
click at [1244, 305] on span "All" at bounding box center [1210, 309] width 66 height 25
click at [1175, 24] on icon at bounding box center [1178, 22] width 21 height 21
click at [1005, 191] on div "Restaurant-Management" at bounding box center [1013, 192] width 137 height 19
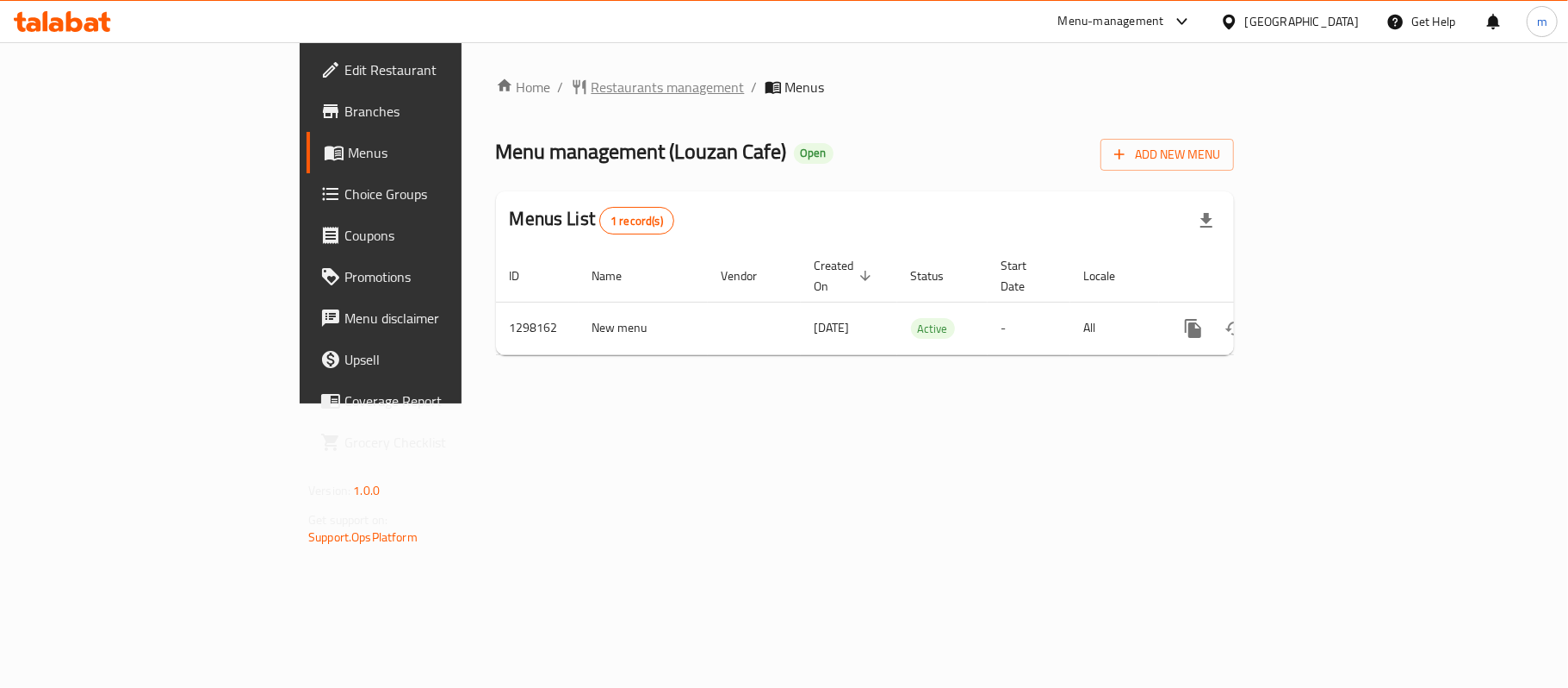
click at [592, 86] on span "Restaurants management" at bounding box center [669, 87] width 153 height 21
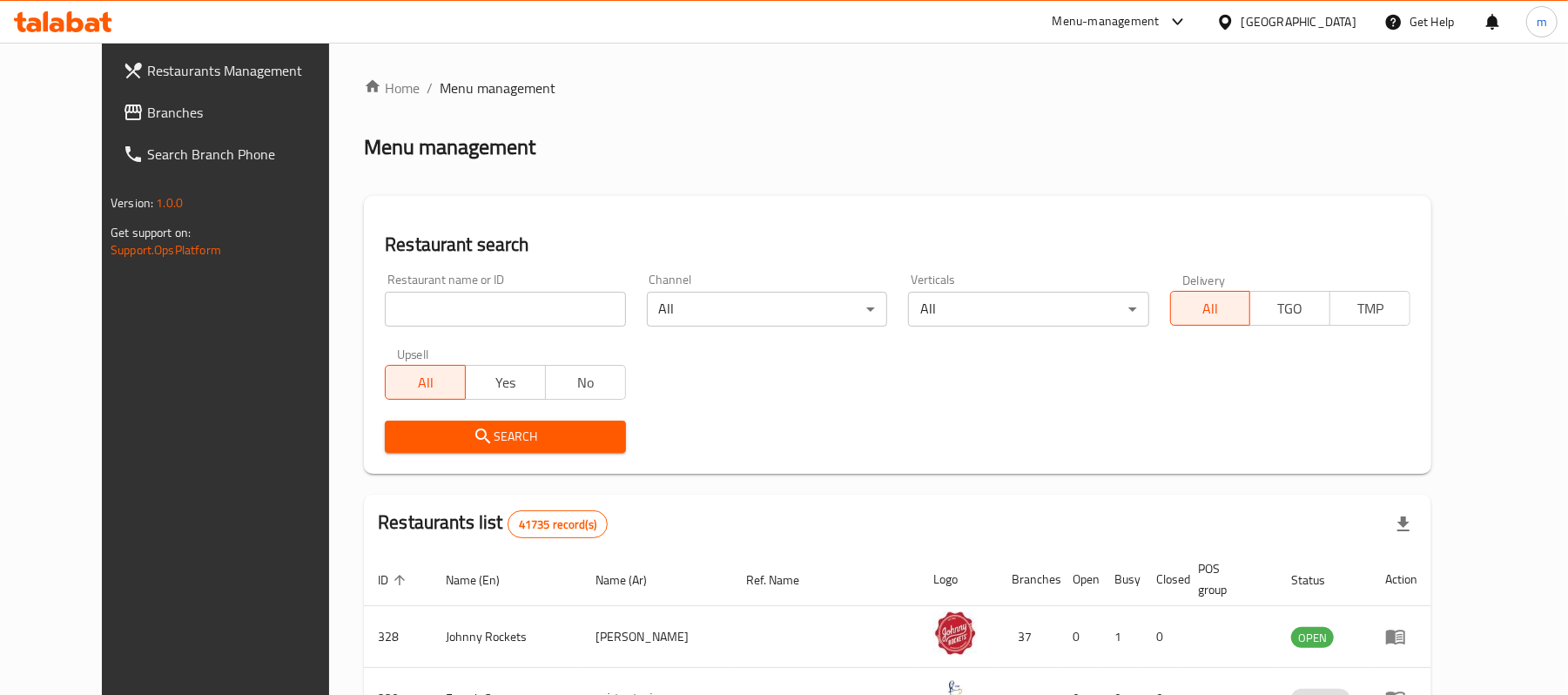
click at [467, 337] on div "Upsell All Yes No" at bounding box center [505, 373] width 261 height 73
click at [468, 326] on input "search" at bounding box center [505, 309] width 240 height 34
paste input "768872"
type input "768872"
click at [478, 428] on span "Search" at bounding box center [505, 436] width 212 height 22
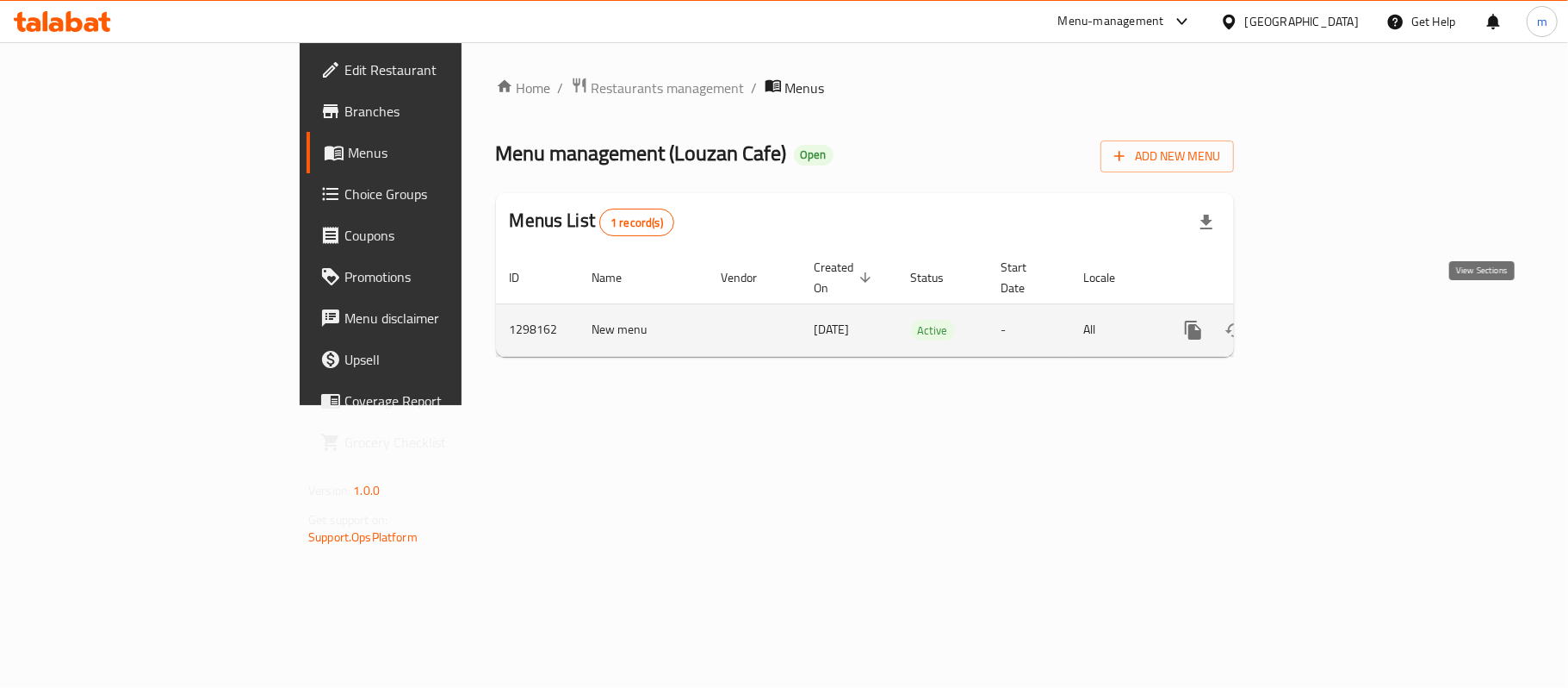
click at [1326, 323] on icon "enhanced table" at bounding box center [1317, 330] width 15 height 15
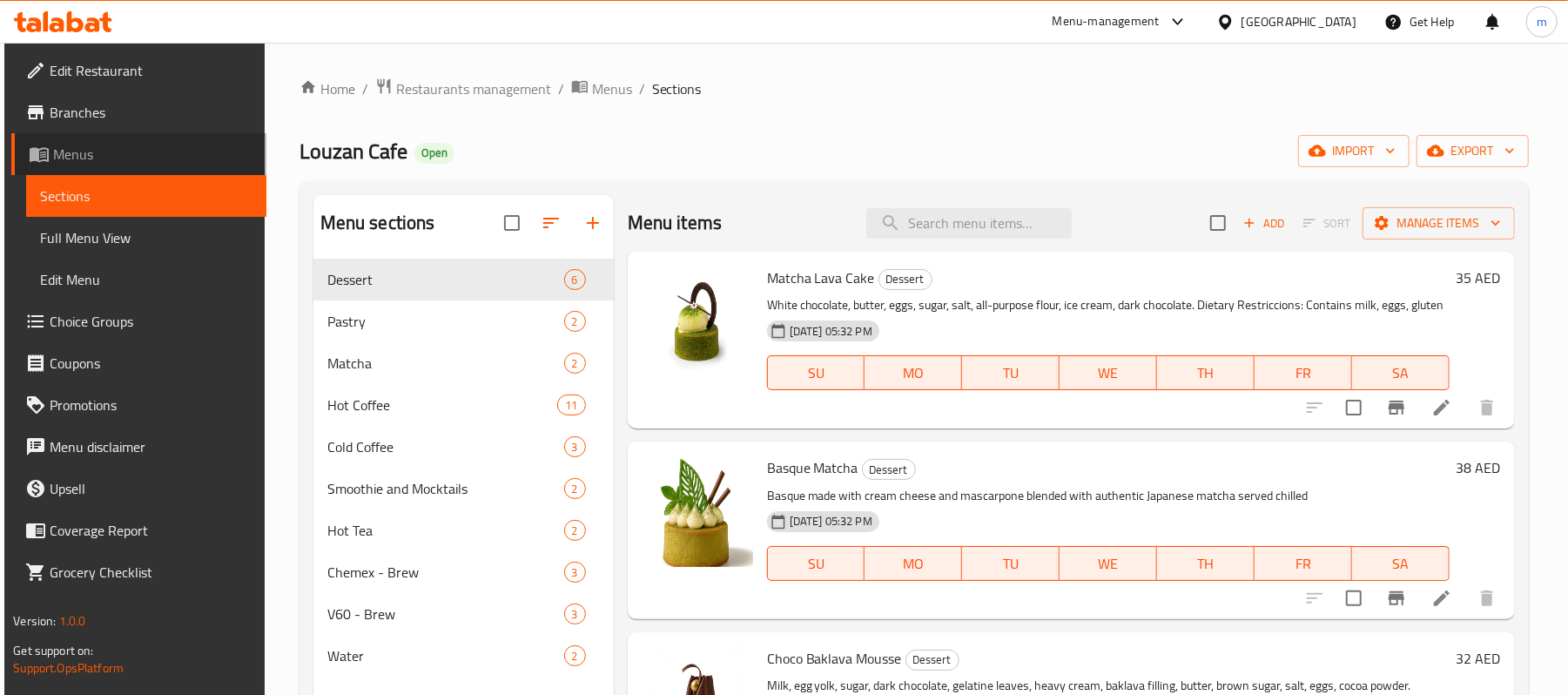
click at [80, 146] on span "Menus" at bounding box center [153, 154] width 200 height 21
